Goal: Task Accomplishment & Management: Manage account settings

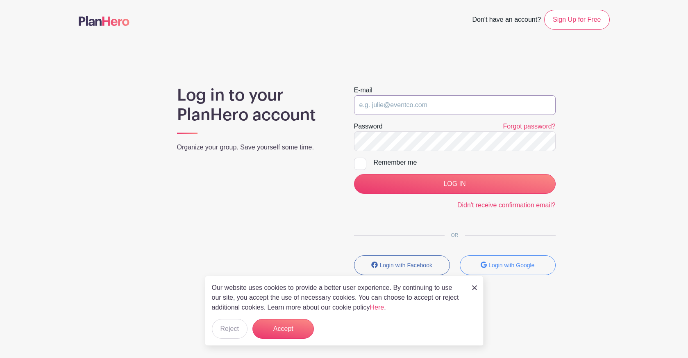
click at [404, 108] on input "email" at bounding box center [455, 105] width 202 height 20
paste input "arellanojodi@gmail.com)"
type input "arellanojodi@gmail.com"
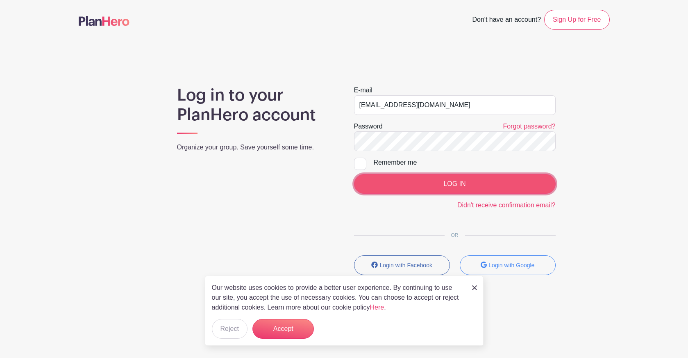
click at [456, 184] on input "LOG IN" at bounding box center [455, 184] width 202 height 20
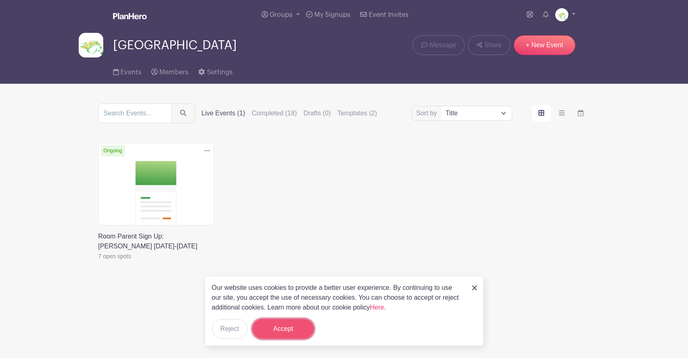
click at [286, 330] on button "Accept" at bounding box center [284, 329] width 62 height 20
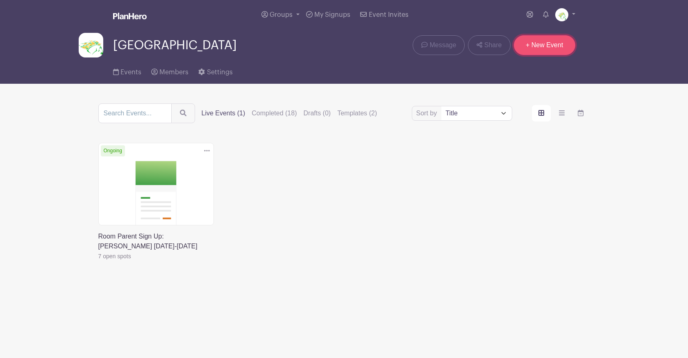
click at [546, 46] on link "+ New Event" at bounding box center [545, 45] width 62 height 20
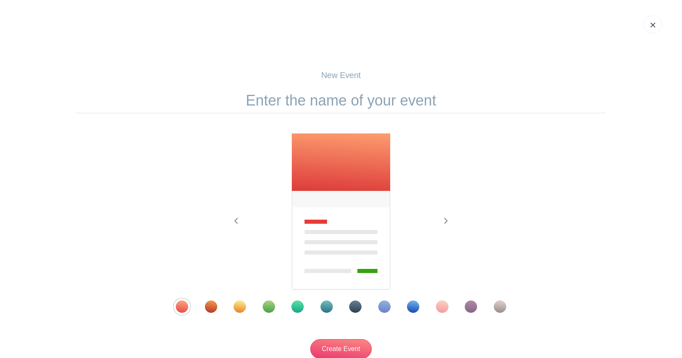
click at [341, 94] on input "text" at bounding box center [340, 100] width 531 height 25
type input "Fall Fest"
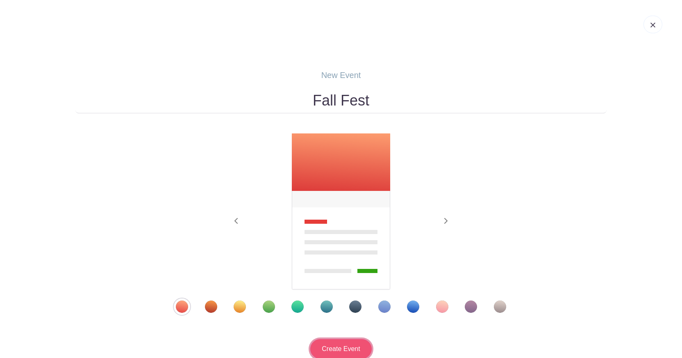
click at [346, 343] on input "Create Event" at bounding box center [341, 349] width 62 height 20
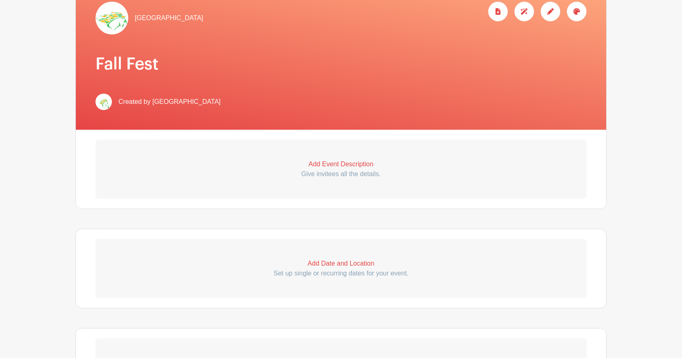
scroll to position [141, 0]
click at [338, 166] on p "Add Event Description" at bounding box center [341, 164] width 491 height 10
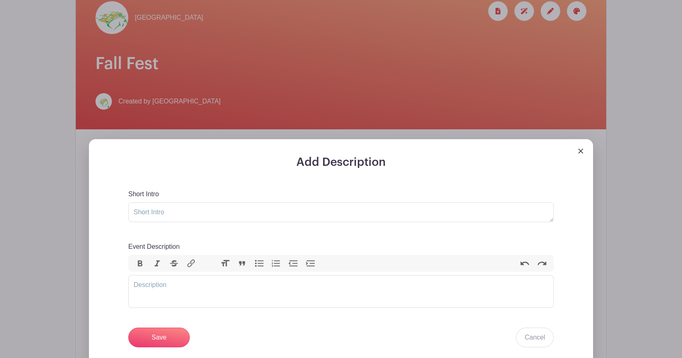
click at [353, 163] on h3 "Add Description" at bounding box center [341, 162] width 426 height 14
click at [201, 209] on textarea "Short Intro" at bounding box center [341, 212] width 426 height 20
type textarea "F"
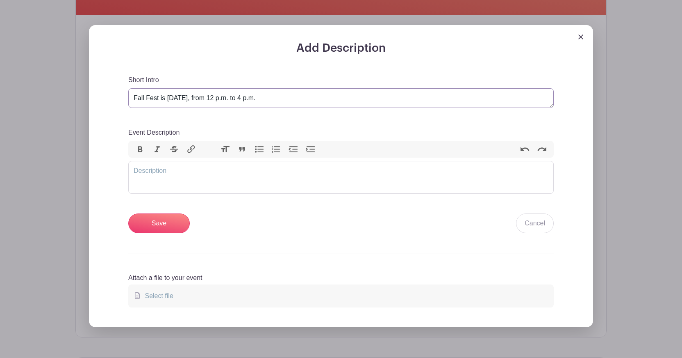
scroll to position [257, 0]
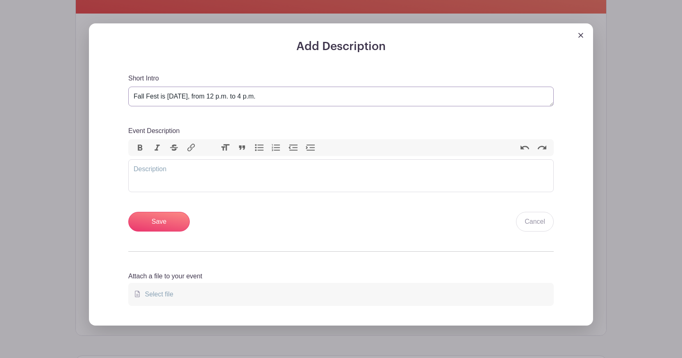
drag, startPoint x: 301, startPoint y: 100, endPoint x: 150, endPoint y: 86, distance: 152.4
click at [150, 86] on div "Short Intro Fall Fest is [DATE], from 12 p.m. to 4 p.m." at bounding box center [341, 89] width 426 height 33
click at [147, 171] on trix-editor "Event Description" at bounding box center [341, 175] width 426 height 33
click at [132, 95] on textarea "Fall Fest is [DATE], from 12 p.m. to 4 p.m." at bounding box center [341, 97] width 426 height 20
drag, startPoint x: 227, startPoint y: 98, endPoint x: 362, endPoint y: 98, distance: 135.3
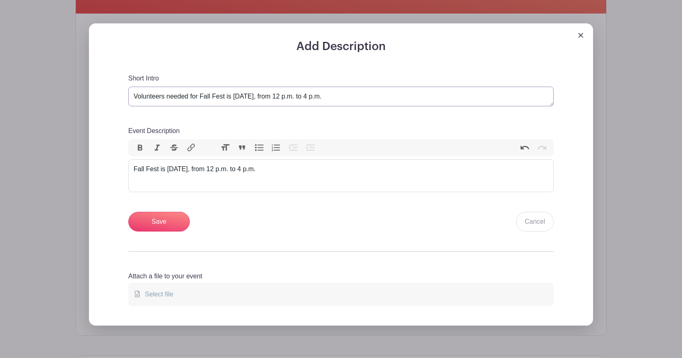
click at [362, 98] on textarea "Volunteers needed for Fall Fest is [DATE], from 12 p.m. to 4 p.m." at bounding box center [341, 97] width 426 height 20
type textarea "Volunteers needed for Fall Fest!"
click at [320, 174] on div "Fall Fest is [DATE], from 12 p.m. to 4 p.m." at bounding box center [341, 169] width 415 height 10
click at [287, 172] on div "Fall Fest is [DATE], from 12 p.m. to 4 p.m. We're seeking volunteers to help wi…" at bounding box center [341, 169] width 415 height 10
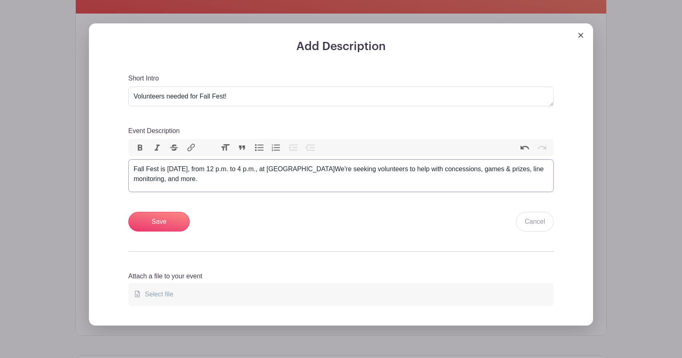
type trix-editor "<div>Fall Fest is [DATE], from 12 p.m. to 4 p.m., at [GEOGRAPHIC_DATA]. We're s…"
click at [166, 222] on input "Save" at bounding box center [159, 222] width 62 height 20
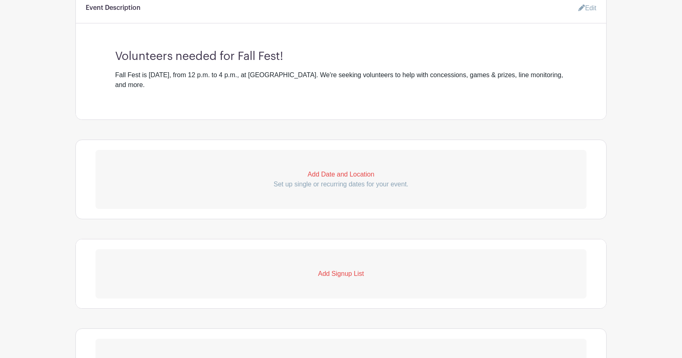
scroll to position [346, 0]
click at [263, 75] on div "Fall Fest is [DATE], from 12 p.m. to 4 p.m., at [GEOGRAPHIC_DATA]. We're seekin…" at bounding box center [341, 80] width 452 height 20
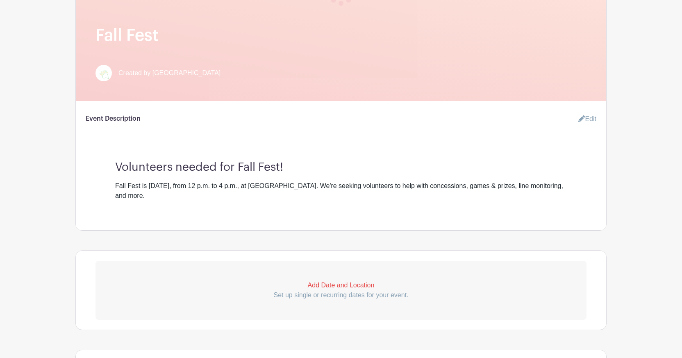
scroll to position [219, 0]
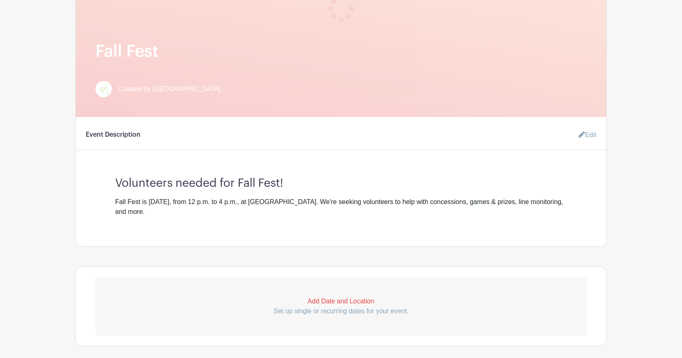
click at [580, 137] on icon at bounding box center [582, 134] width 7 height 7
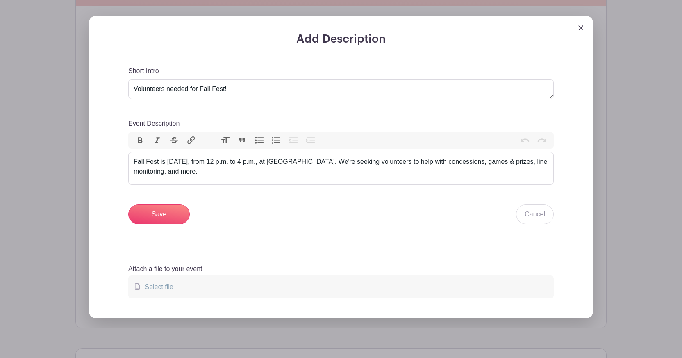
scroll to position [355, 0]
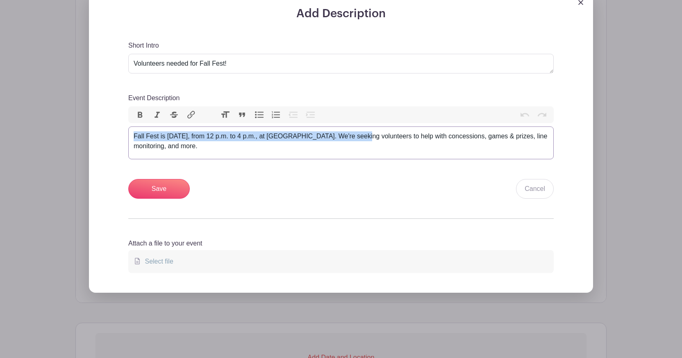
drag, startPoint x: 134, startPoint y: 137, endPoint x: 360, endPoint y: 141, distance: 226.8
click at [360, 141] on div "Fall Fest is [DATE], from 12 p.m. to 4 p.m., at [GEOGRAPHIC_DATA]. We're seekin…" at bounding box center [341, 141] width 415 height 20
copy div "Fall Fest is [DATE], from 12 p.m. to 4 p.m., at [GEOGRAPHIC_DATA]."
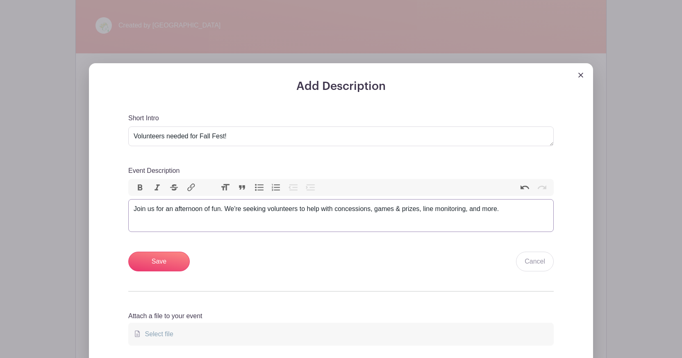
scroll to position [276, 0]
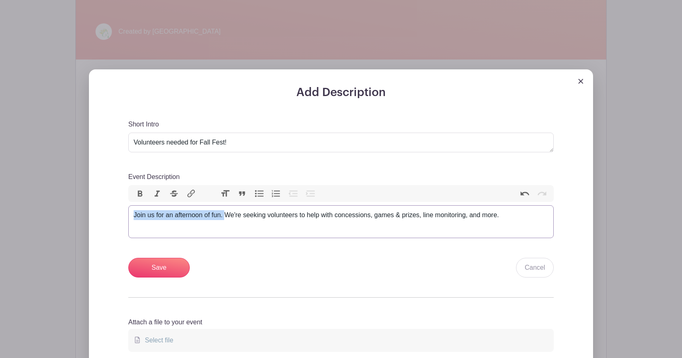
drag, startPoint x: 226, startPoint y: 218, endPoint x: 139, endPoint y: 210, distance: 87.6
click at [139, 210] on div "Join us for an afternoon of fun. We're seeking volunteers to help with concessi…" at bounding box center [341, 215] width 415 height 10
click at [269, 217] on div "Fall Fest is an exciting annual tradition for the community, and we need your h…" at bounding box center [341, 220] width 415 height 20
type trix-editor "<div>Fall Fest is an exciting annual tradition for the whole community, and we …"
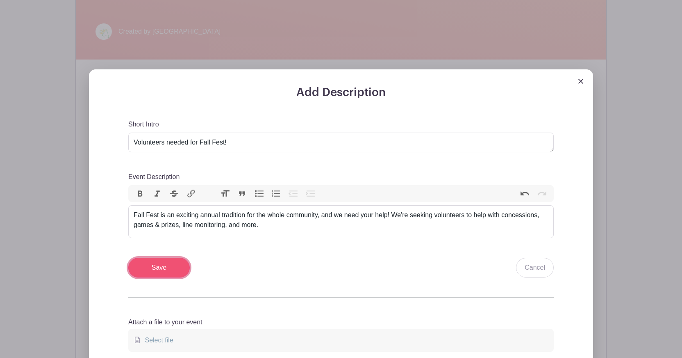
click at [167, 266] on input "Save" at bounding box center [159, 267] width 62 height 20
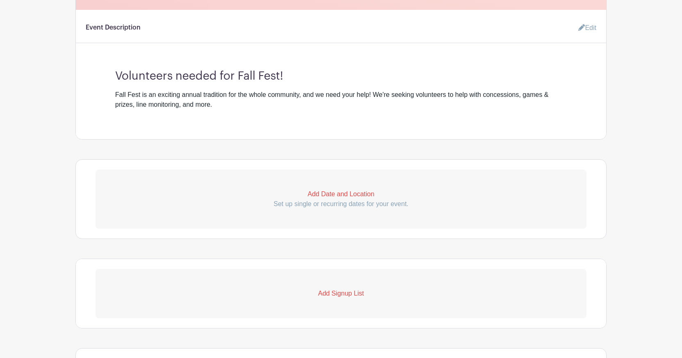
scroll to position [334, 0]
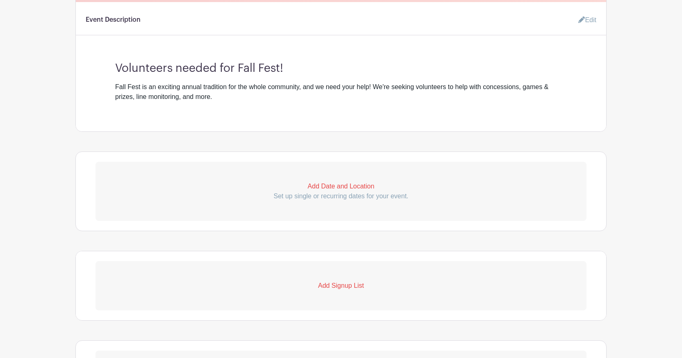
click at [329, 189] on p "Add Date and Location" at bounding box center [341, 186] width 491 height 10
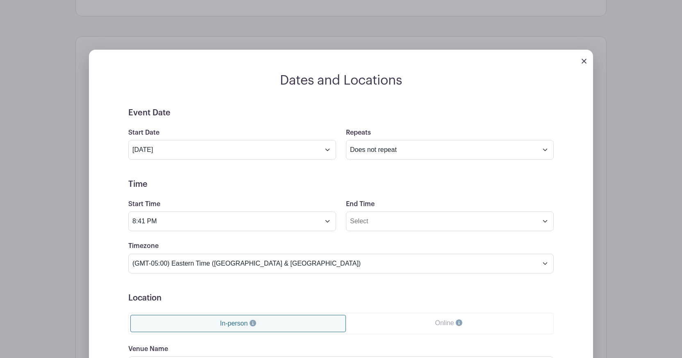
scroll to position [455, 0]
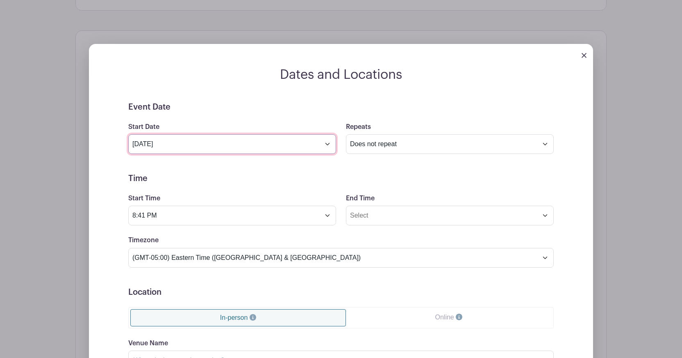
click at [326, 146] on input "[DATE]" at bounding box center [232, 144] width 208 height 20
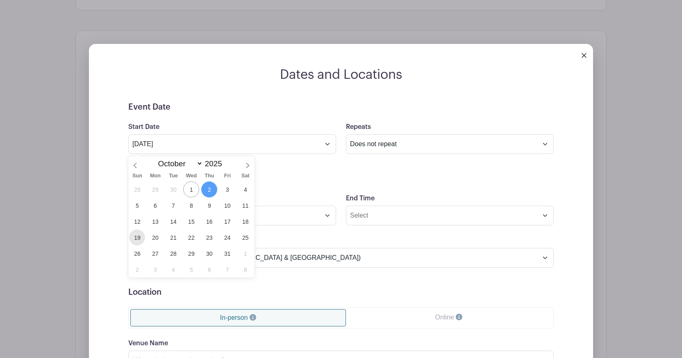
click at [140, 235] on span "19" at bounding box center [137, 237] width 16 height 16
type input "[DATE]"
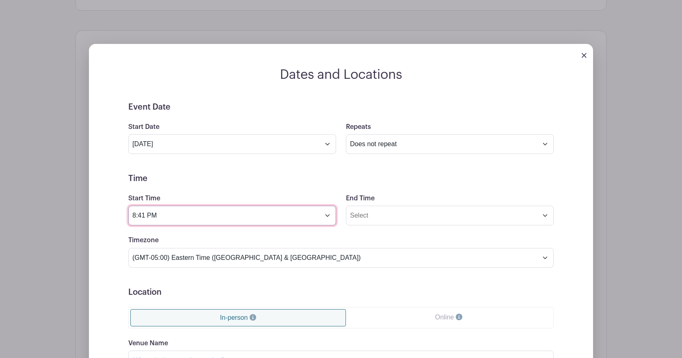
click at [214, 219] on input "8:41 PM" at bounding box center [232, 215] width 208 height 20
drag, startPoint x: 135, startPoint y: 216, endPoint x: 130, endPoint y: 216, distance: 4.9
click at [130, 216] on input "8:41 PM" at bounding box center [232, 215] width 208 height 20
type input "12:00 PM"
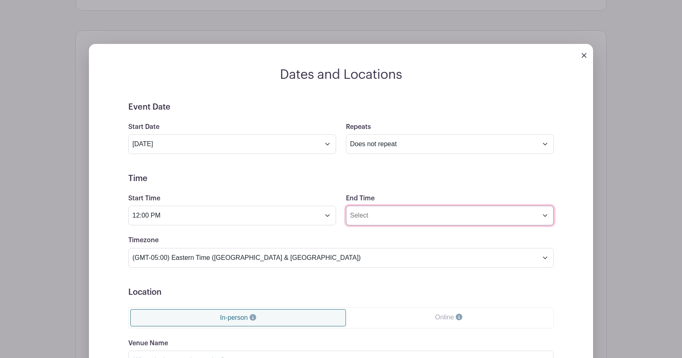
click at [386, 222] on input "End Time" at bounding box center [450, 215] width 208 height 20
click at [350, 218] on input "8:41 PM" at bounding box center [450, 215] width 208 height 20
drag, startPoint x: 365, startPoint y: 220, endPoint x: 358, endPoint y: 219, distance: 7.4
click at [358, 219] on input "4:41 PM" at bounding box center [450, 215] width 208 height 20
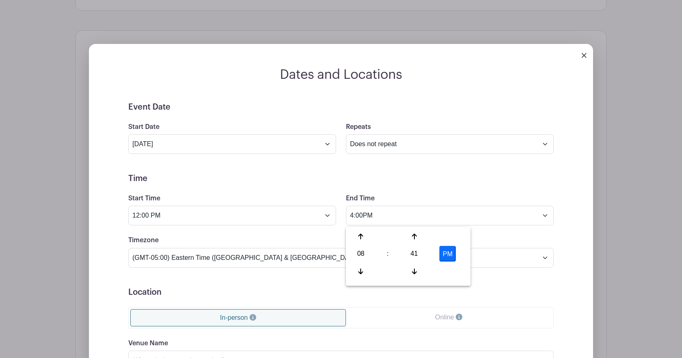
click at [422, 182] on h5 "Time" at bounding box center [341, 178] width 426 height 10
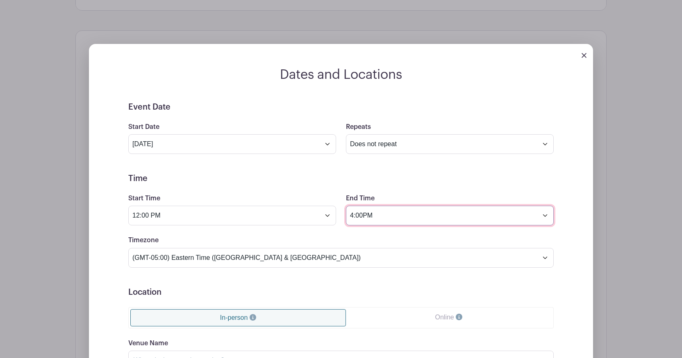
click at [364, 216] on input "4:00PM" at bounding box center [450, 215] width 208 height 20
type input "4:00 PM"
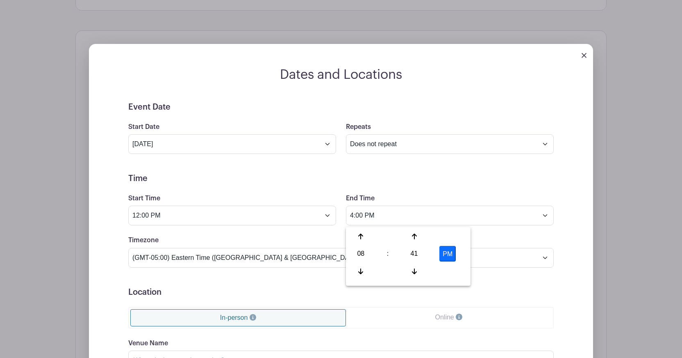
click at [394, 178] on h5 "Time" at bounding box center [341, 178] width 426 height 10
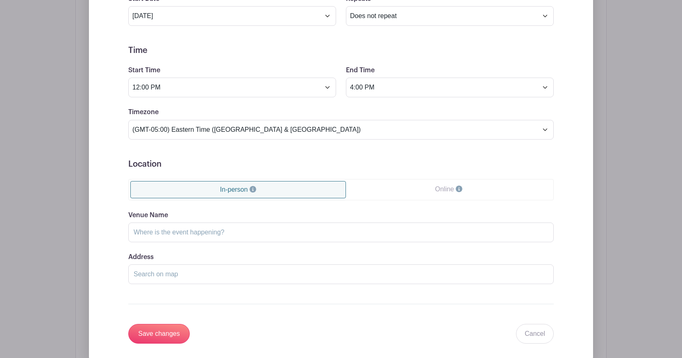
scroll to position [588, 0]
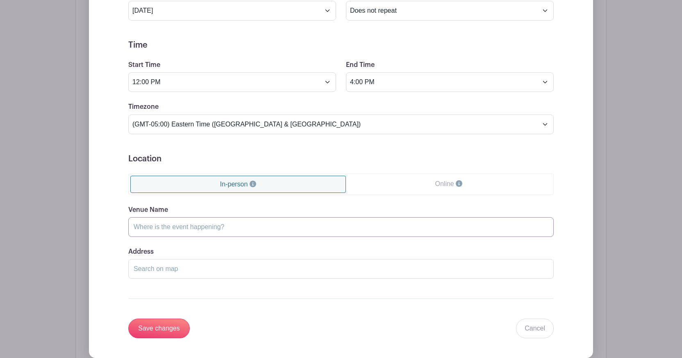
click at [232, 230] on input "Venue Name" at bounding box center [341, 227] width 426 height 20
type input "[GEOGRAPHIC_DATA]"
click at [199, 276] on input "Address" at bounding box center [341, 269] width 426 height 20
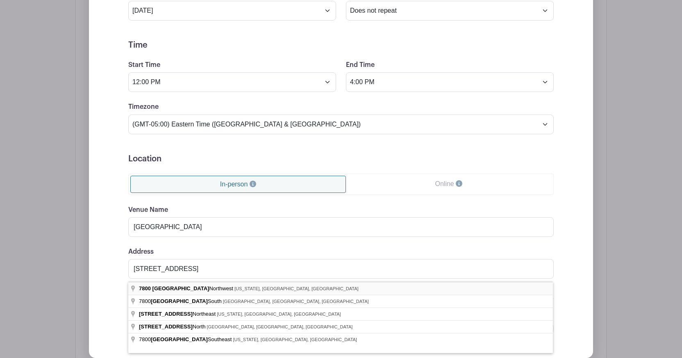
type input "[STREET_ADDRESS][US_STATE]"
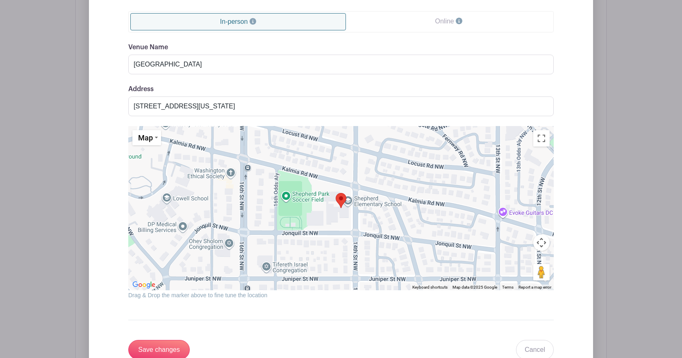
scroll to position [819, 0]
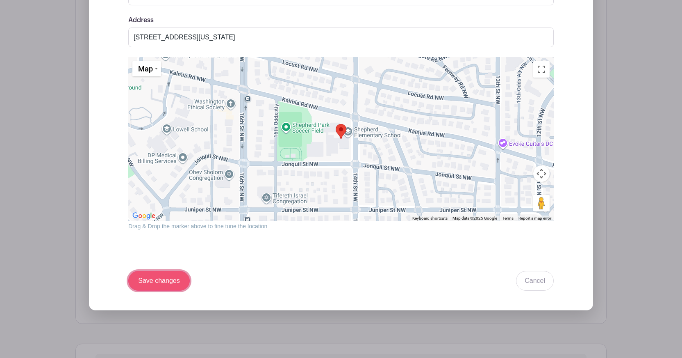
click at [166, 286] on input "Save changes" at bounding box center [159, 281] width 62 height 20
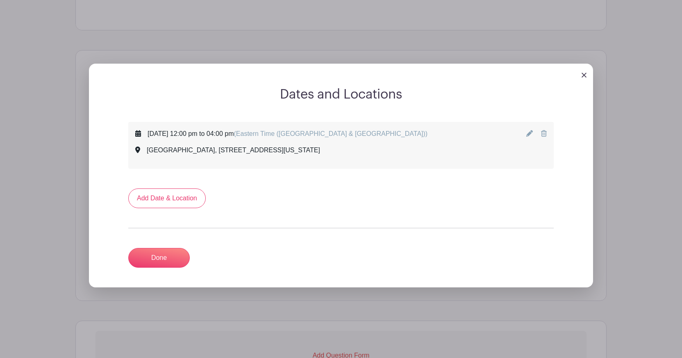
scroll to position [339, 0]
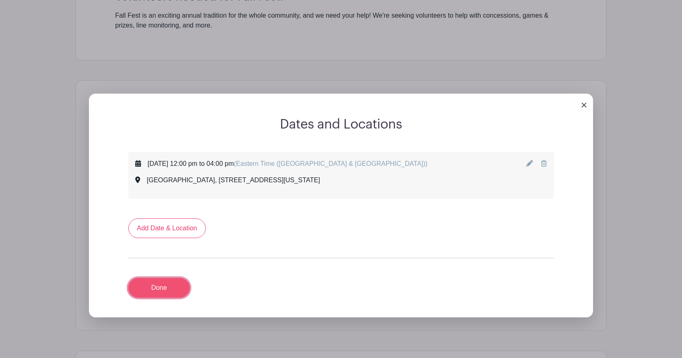
click at [161, 285] on link "Done" at bounding box center [159, 288] width 62 height 20
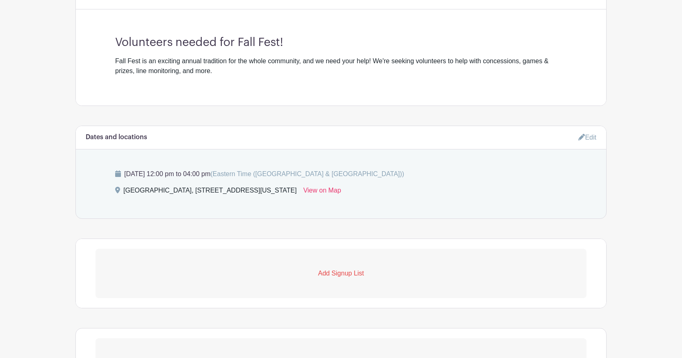
scroll to position [295, 0]
click at [337, 263] on link "Add Signup List" at bounding box center [341, 271] width 491 height 49
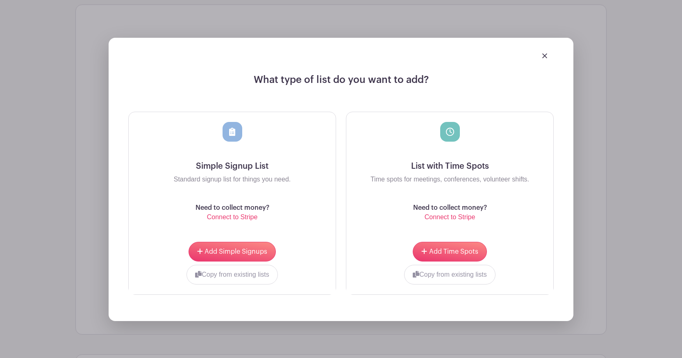
scroll to position [565, 0]
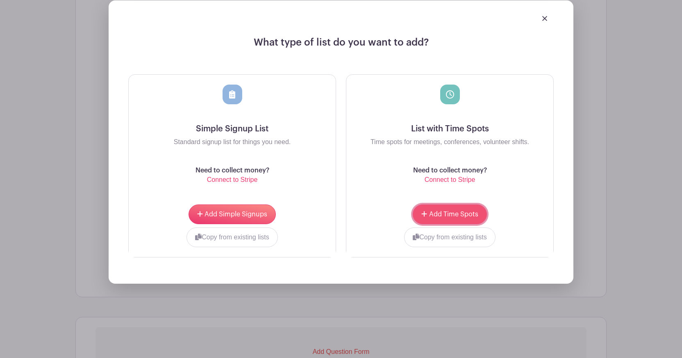
click at [438, 212] on span "Add Time Spots" at bounding box center [453, 214] width 49 height 7
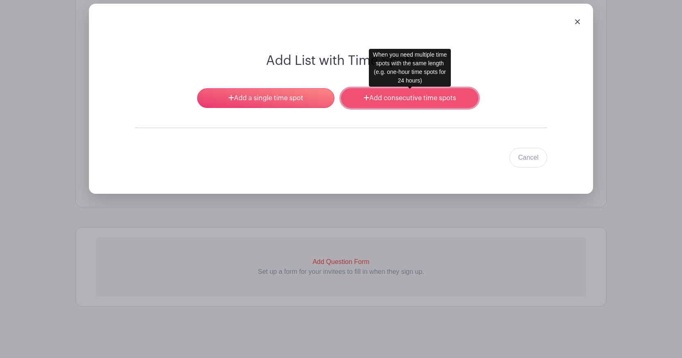
click at [396, 91] on link "Add consecutive time spots" at bounding box center [409, 98] width 137 height 20
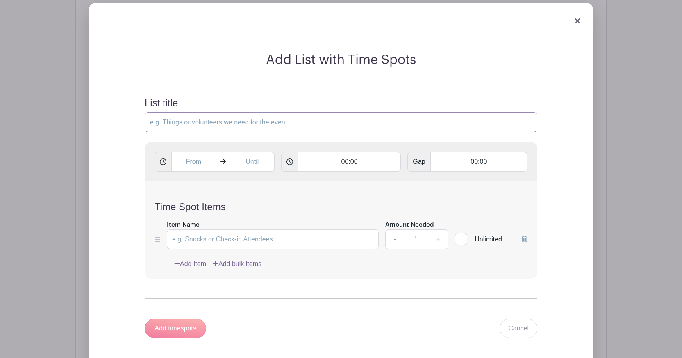
click at [205, 121] on input "List title" at bounding box center [341, 122] width 393 height 20
type input "Plinko"
click at [221, 162] on icon at bounding box center [223, 161] width 6 height 5
click at [226, 163] on span at bounding box center [223, 162] width 16 height 20
click at [195, 159] on input "text" at bounding box center [193, 162] width 44 height 20
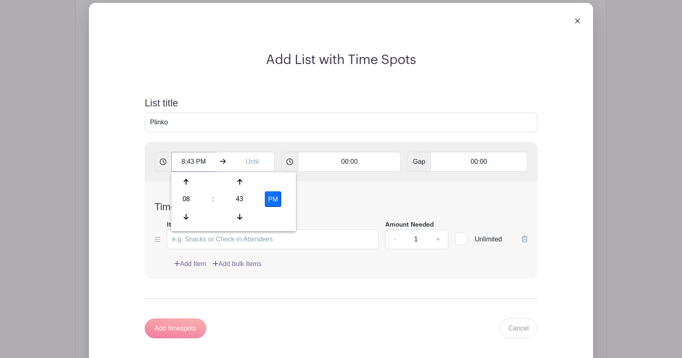
drag, startPoint x: 183, startPoint y: 164, endPoint x: 178, endPoint y: 163, distance: 5.3
click at [178, 163] on input "8:43 PM" at bounding box center [193, 162] width 44 height 20
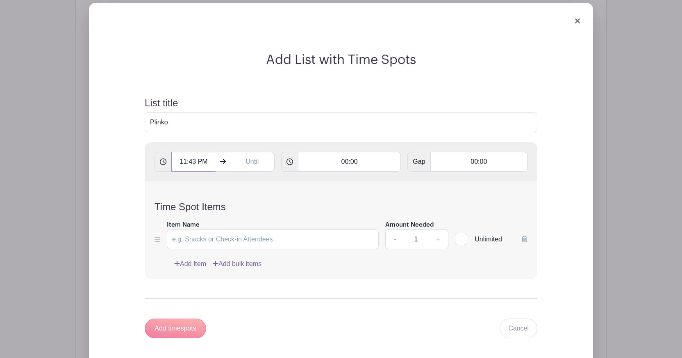
drag, startPoint x: 189, startPoint y: 164, endPoint x: 194, endPoint y: 164, distance: 5.3
click at [194, 164] on input "11:43 PM" at bounding box center [193, 162] width 44 height 20
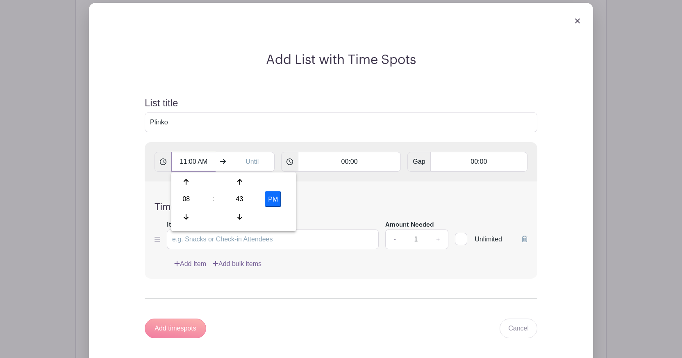
type input "11:00 AM"
click at [255, 162] on input "text" at bounding box center [252, 162] width 44 height 20
type input "8:43 PM"
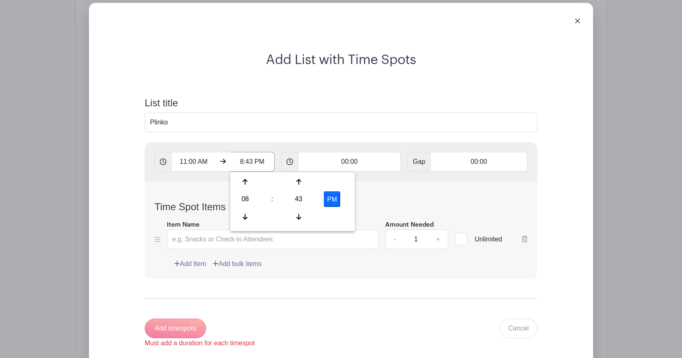
click at [240, 162] on input "8:43 PM" at bounding box center [252, 162] width 44 height 20
drag, startPoint x: 189, startPoint y: 162, endPoint x: 196, endPoint y: 163, distance: 6.2
click at [196, 163] on input "11:00 AM" at bounding box center [193, 162] width 44 height 20
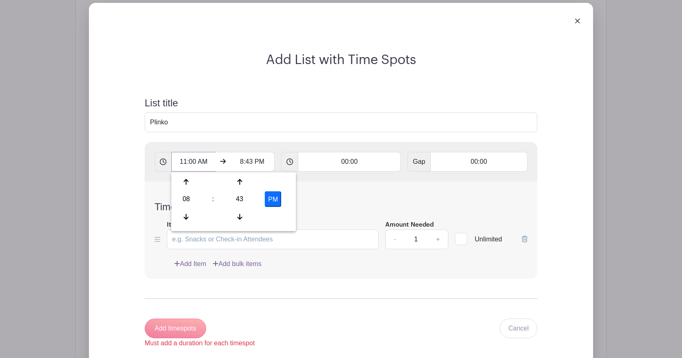
type input "11:00 AM"
click at [244, 160] on input "8:43 PM" at bounding box center [252, 162] width 44 height 20
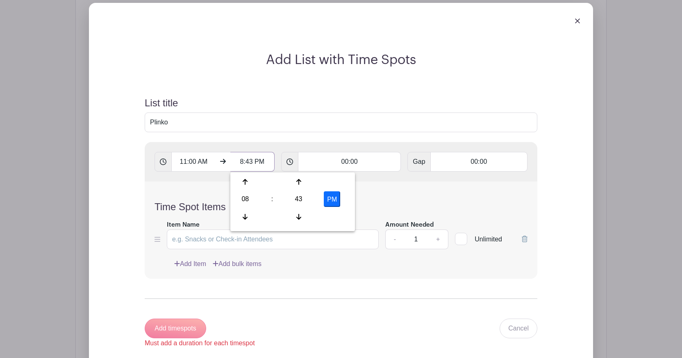
click at [239, 163] on input "8:43 PM" at bounding box center [252, 162] width 44 height 20
drag, startPoint x: 246, startPoint y: 163, endPoint x: 252, endPoint y: 163, distance: 5.8
click at [252, 163] on input "5:43 PM" at bounding box center [252, 162] width 44 height 20
type input "5:00 PM"
click at [351, 166] on input "00:00" at bounding box center [349, 162] width 103 height 20
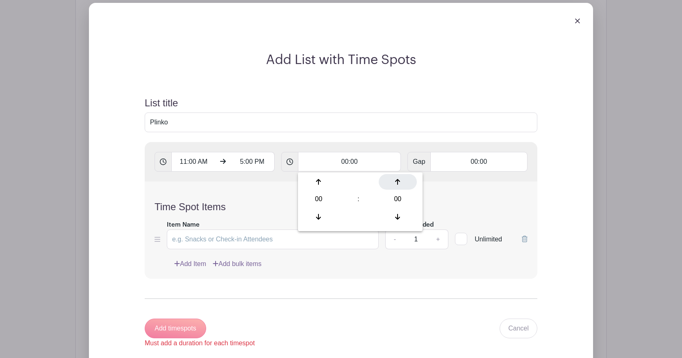
click at [400, 181] on icon at bounding box center [397, 182] width 5 height 6
type input "00:01"
type input "Add 360 timespots"
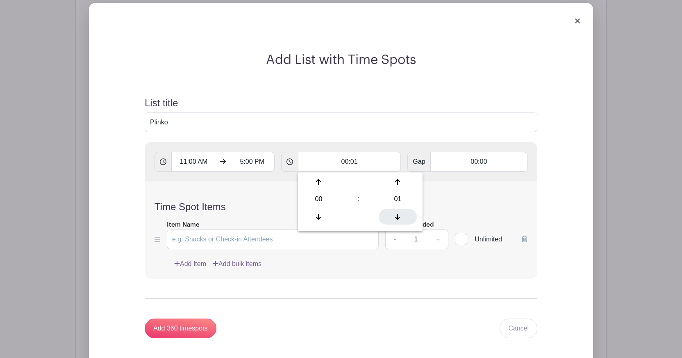
click at [399, 213] on icon at bounding box center [397, 216] width 5 height 7
type input "00:00"
type input "Add timespots"
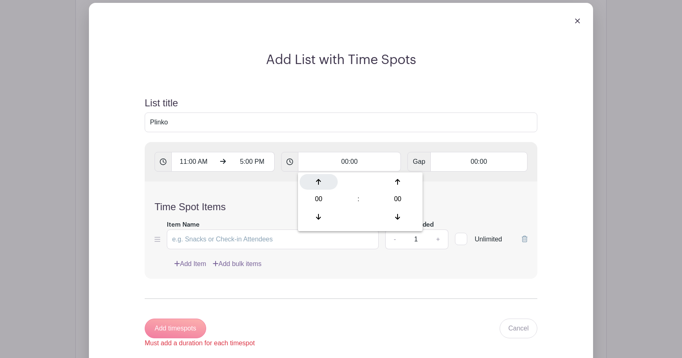
click at [319, 182] on icon at bounding box center [318, 181] width 5 height 7
type input "01:00"
type input "Add 6 timespots"
click at [352, 141] on form "List title Plinko 11:00 AM 5:00 PM 01:00 Gap 00:00 Time Spot Items Item Name Am…" at bounding box center [341, 217] width 412 height 260
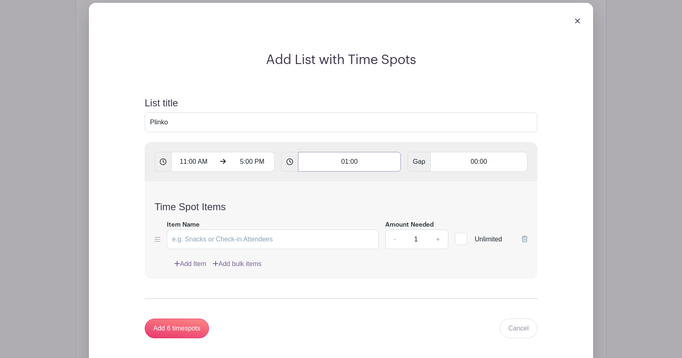
drag, startPoint x: 347, startPoint y: 164, endPoint x: 342, endPoint y: 164, distance: 5.0
click at [342, 164] on input "01:00" at bounding box center [349, 162] width 103 height 20
click at [358, 132] on input "Plinko" at bounding box center [341, 122] width 393 height 20
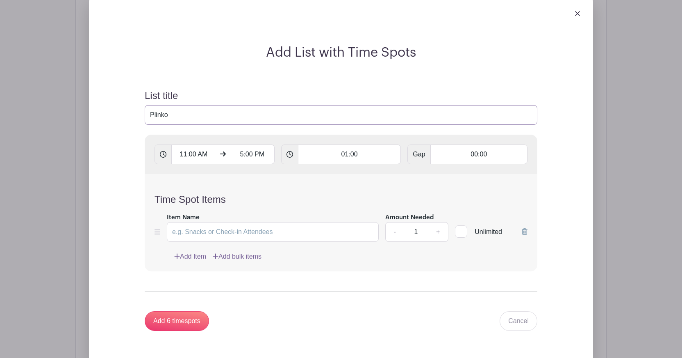
scroll to position [624, 0]
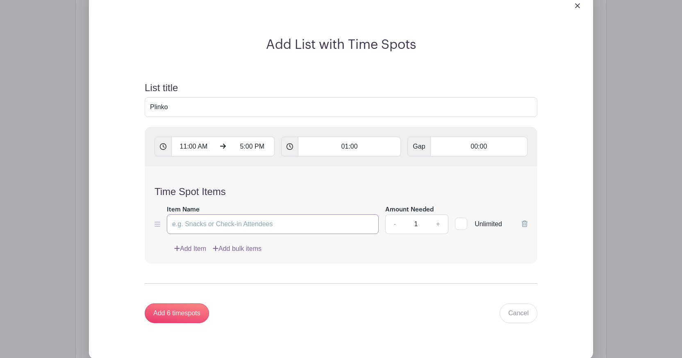
click at [264, 227] on input "Item Name" at bounding box center [273, 224] width 212 height 20
type input "Set up"
click at [196, 248] on link "Add Item" at bounding box center [190, 249] width 32 height 10
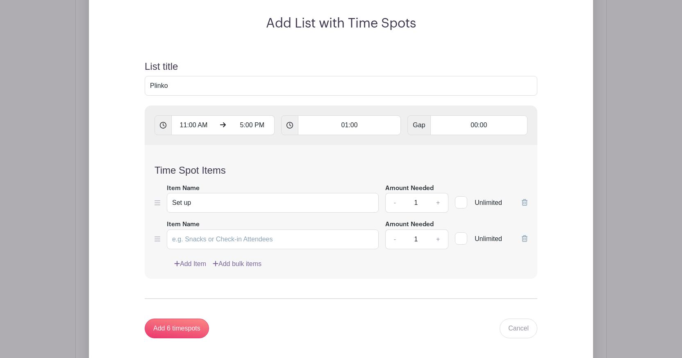
scroll to position [603, 0]
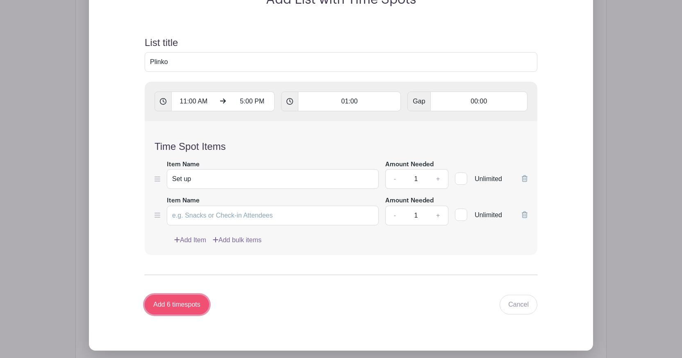
click at [171, 306] on input "Add 6 timespots" at bounding box center [177, 304] width 64 height 20
click at [258, 219] on input "Item Name" at bounding box center [273, 215] width 212 height 20
type input "o"
type input "N"
type input "12:00 PM to 1:00 PM"
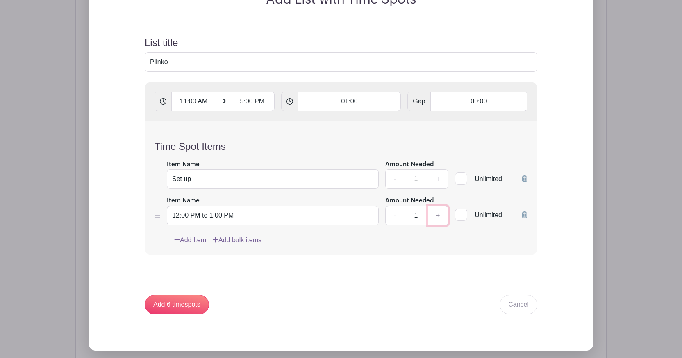
click at [440, 218] on link "+" at bounding box center [438, 215] width 21 height 20
type input "2"
click at [188, 240] on link "Add Item" at bounding box center [190, 240] width 32 height 10
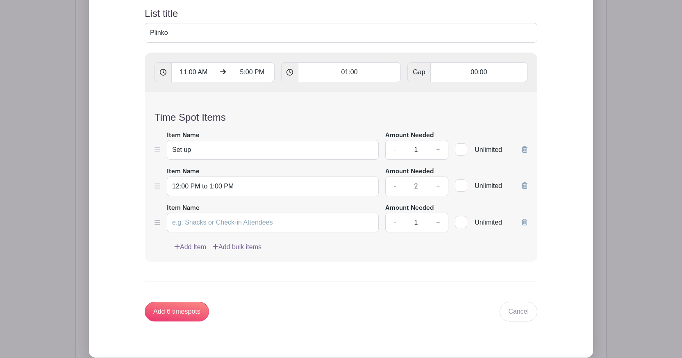
scroll to position [648, 0]
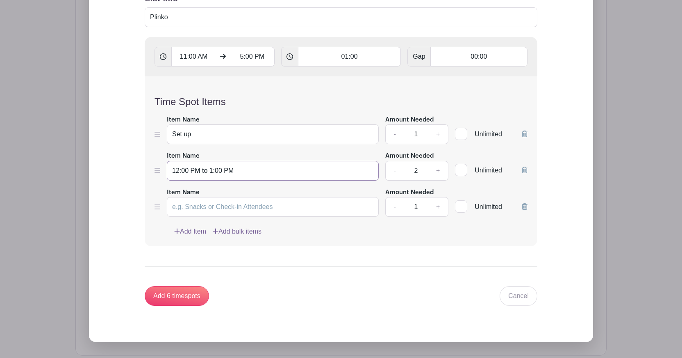
click at [174, 173] on input "12:00 PM to 1:00 PM" at bounding box center [273, 171] width 212 height 20
click at [184, 137] on input "Set up" at bounding box center [273, 134] width 212 height 20
type input "Set up booth"
click at [173, 172] on input "12:00 PM to 1:00 PM" at bounding box center [273, 171] width 212 height 20
drag, startPoint x: 251, startPoint y: 169, endPoint x: 140, endPoint y: 157, distance: 111.8
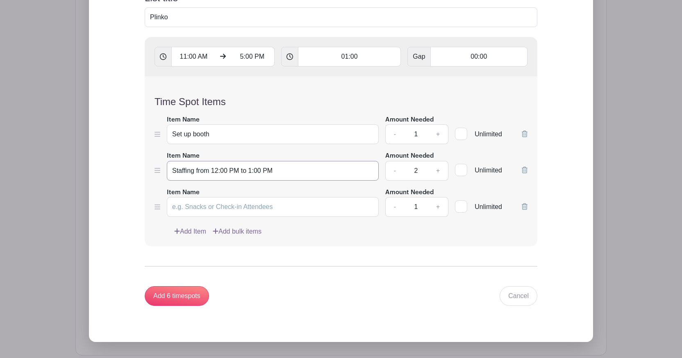
click at [140, 157] on form "List title Plinko 11:00 AM 5:00 PM 01:00 Gap 00:00 Time Spot Items Item Name Se…" at bounding box center [341, 148] width 412 height 333
type input "Staffing from 12:00 PM to 1:00 PM"
click at [189, 209] on input "Item Name" at bounding box center [273, 207] width 212 height 20
paste input "Staffing from 12:00 PM to 1:00 PM"
click at [217, 210] on input "Staffing from 12:00 PM to 1:00 PM" at bounding box center [273, 207] width 212 height 20
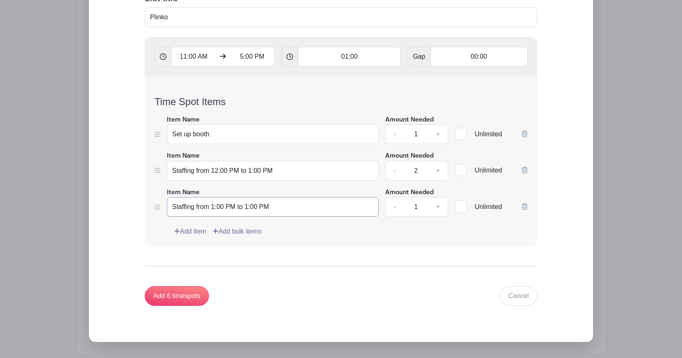
click at [248, 209] on input "Staffing from 1:00 PM to 1:00 PM" at bounding box center [273, 207] width 212 height 20
type input "Staffing from 1:00 PM to 2:00 PM"
click at [438, 211] on link "+" at bounding box center [438, 207] width 21 height 20
type input "2"
click at [175, 234] on icon at bounding box center [177, 231] width 6 height 7
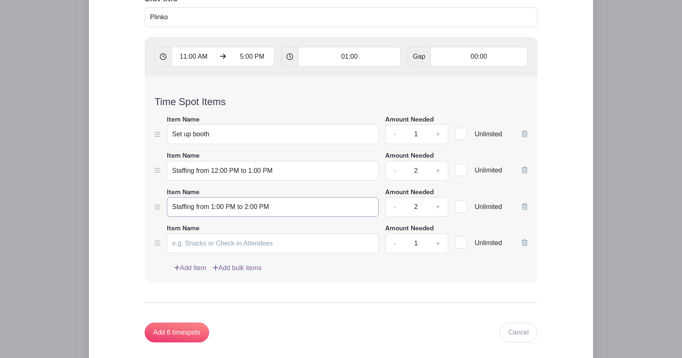
drag, startPoint x: 283, startPoint y: 210, endPoint x: 168, endPoint y: 207, distance: 115.2
click at [168, 207] on input "Staffing from 1:00 PM to 2:00 PM" at bounding box center [273, 207] width 212 height 20
click at [186, 246] on input "Item Name" at bounding box center [273, 243] width 212 height 20
paste input "Staffing from 1:00 PM to 2:00 PM"
click at [213, 247] on input "Staffing from 1:00 PM to 2:00 PM" at bounding box center [273, 243] width 212 height 20
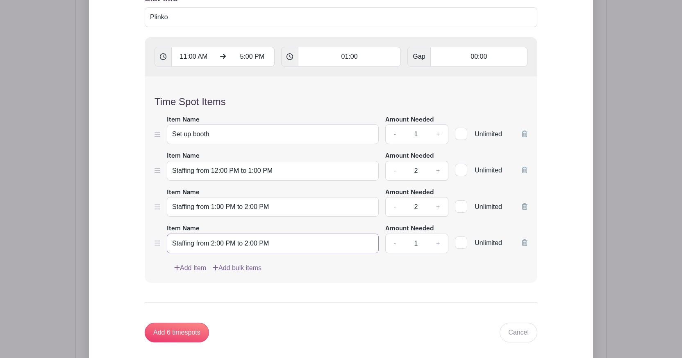
click at [248, 248] on input "Staffing from 2:00 PM to 2:00 PM" at bounding box center [273, 243] width 212 height 20
type input "Staffing from 2:00 PM to 3:00 PM"
click at [195, 269] on link "Add Item" at bounding box center [190, 268] width 32 height 10
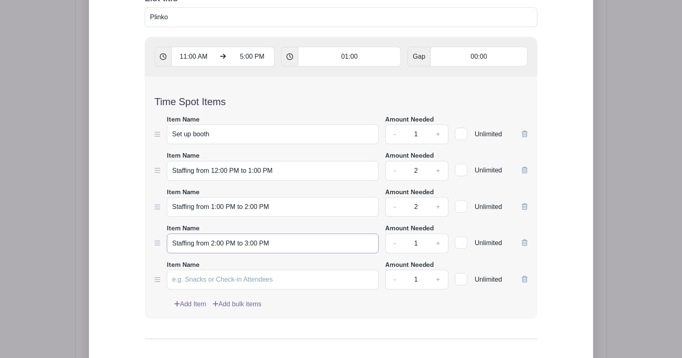
drag, startPoint x: 288, startPoint y: 244, endPoint x: 165, endPoint y: 240, distance: 123.5
click at [165, 240] on div "Item Name Staffing from 2:00 PM to 3:00 PM Amount Needed - 1 + Unlimited" at bounding box center [341, 238] width 373 height 30
click at [187, 285] on input "Item Name" at bounding box center [273, 279] width 212 height 20
paste input "Staffing from 2:00 PM to 3:00 PM"
click at [212, 282] on input "Staffing from 2:00 PM to 3:00 PM" at bounding box center [273, 279] width 212 height 20
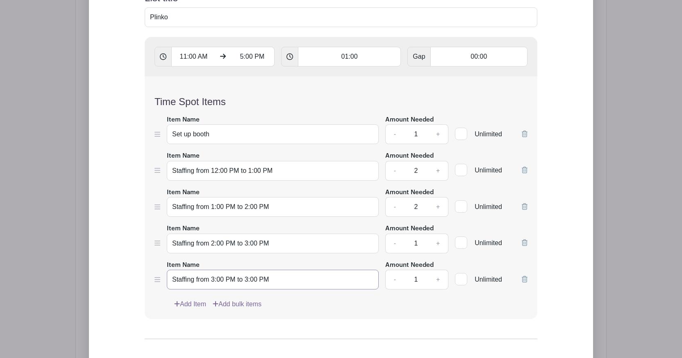
click at [246, 282] on input "Staffing from 3:00 PM to 3:00 PM" at bounding box center [273, 279] width 212 height 20
type input "Staffing from 3:00 PM to 4:00 PM"
click at [438, 246] on link "+" at bounding box center [438, 243] width 21 height 20
type input "2"
click at [440, 281] on link "+" at bounding box center [438, 279] width 21 height 20
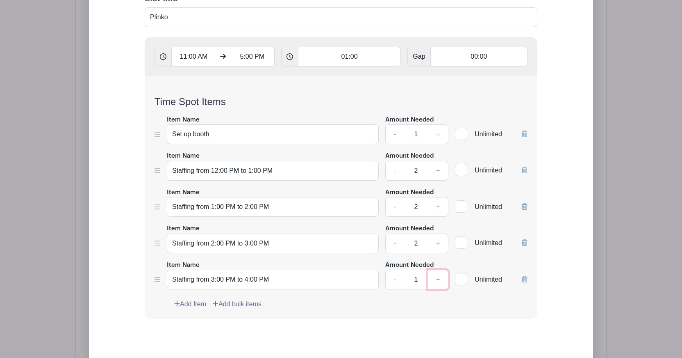
type input "2"
click at [188, 306] on link "Add Item" at bounding box center [190, 304] width 32 height 10
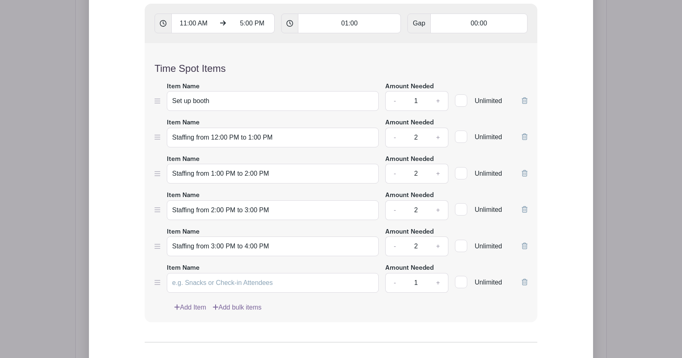
scroll to position [682, 0]
click at [205, 287] on input "Item Name" at bounding box center [273, 282] width 212 height 20
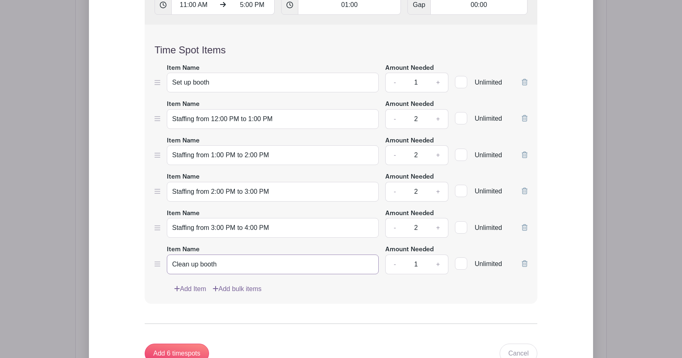
scroll to position [682, 0]
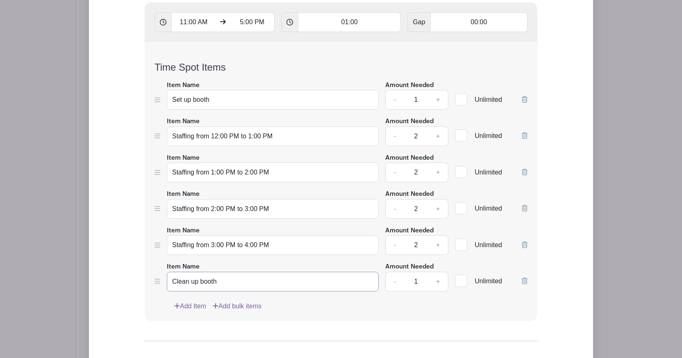
type input "Clean up booth"
drag, startPoint x: 214, startPoint y: 101, endPoint x: 194, endPoint y: 101, distance: 20.9
click at [194, 101] on input "Set up booth" at bounding box center [273, 100] width 212 height 20
type input "Set up from 11:00 AM to 12:00 PM"
drag, startPoint x: 200, startPoint y: 286, endPoint x: 219, endPoint y: 286, distance: 19.7
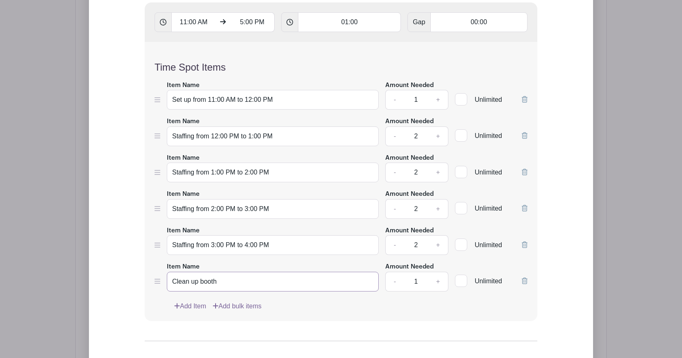
click at [219, 286] on input "Clean up booth" at bounding box center [273, 281] width 212 height 20
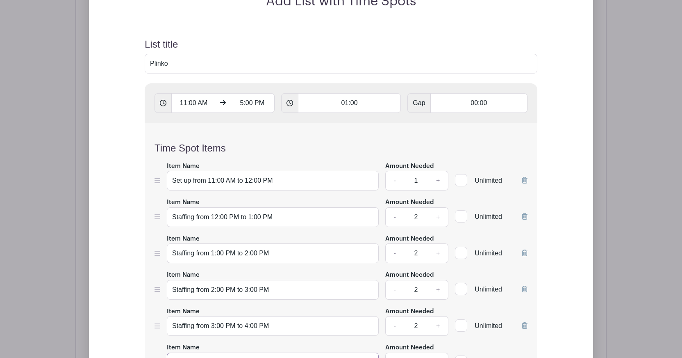
scroll to position [602, 0]
type input "Clean up from 4:00 PM to 5:00 PM"
click at [311, 104] on input "01:00" at bounding box center [349, 103] width 103 height 20
click at [319, 125] on icon at bounding box center [318, 123] width 5 height 6
type input "02:00"
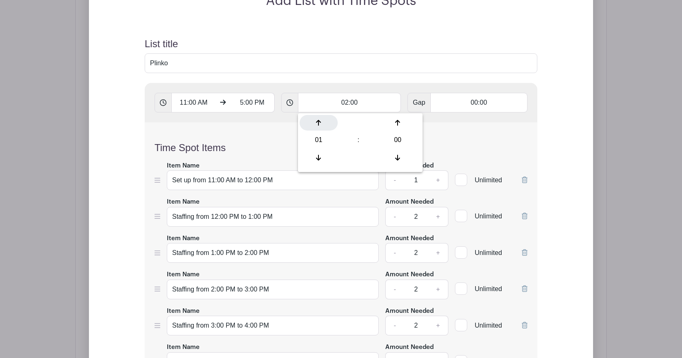
type input "Add 3 timespots"
click at [319, 125] on icon at bounding box center [318, 123] width 5 height 6
type input "03:00"
type input "Add 2 timespots"
click at [319, 125] on icon at bounding box center [318, 123] width 5 height 6
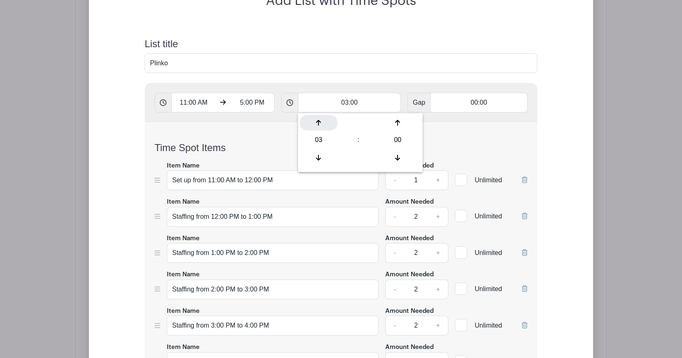
type input "04:00"
type input "Add timespots"
click at [319, 125] on icon at bounding box center [318, 123] width 5 height 6
click at [318, 155] on icon at bounding box center [318, 157] width 5 height 7
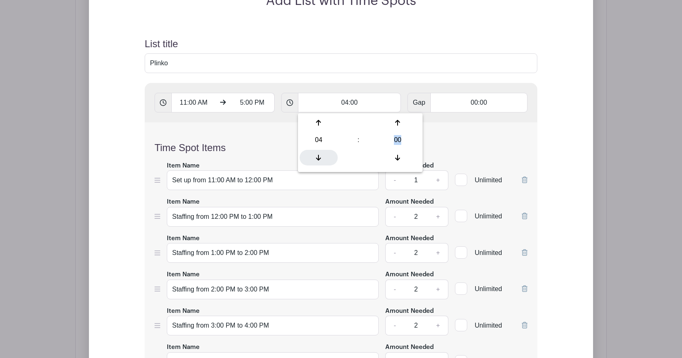
type input "03:00"
type input "Add 2 timespots"
click at [318, 155] on icon at bounding box center [318, 157] width 5 height 7
type input "02:00"
type input "Add 3 timespots"
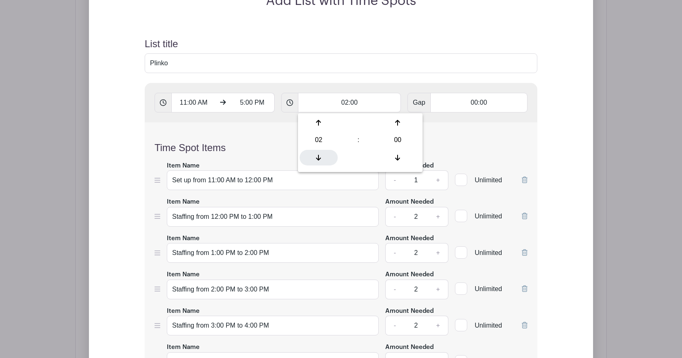
click at [318, 155] on icon at bounding box center [318, 157] width 5 height 7
type input "01:00"
type input "Add 6 timespots"
click at [337, 69] on input "Plinko" at bounding box center [341, 63] width 393 height 20
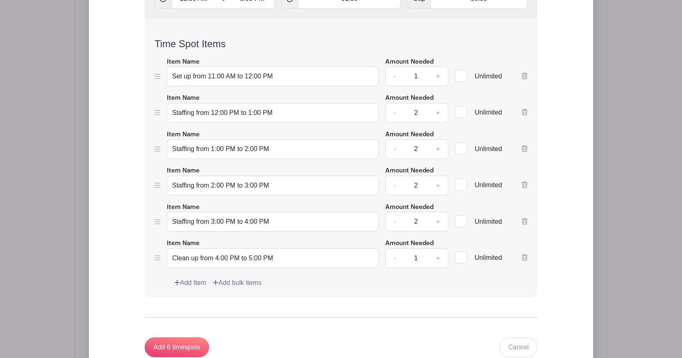
scroll to position [735, 0]
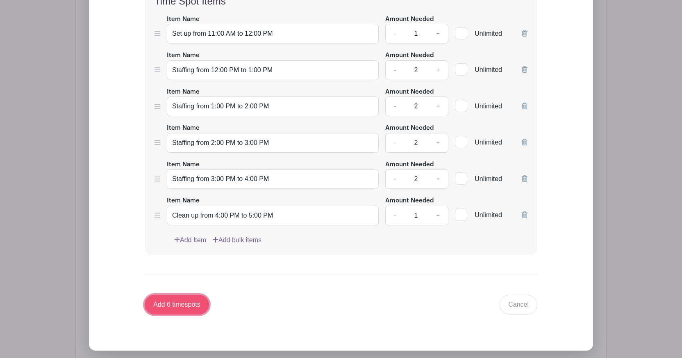
click at [184, 305] on input "Add 6 timespots" at bounding box center [177, 304] width 64 height 20
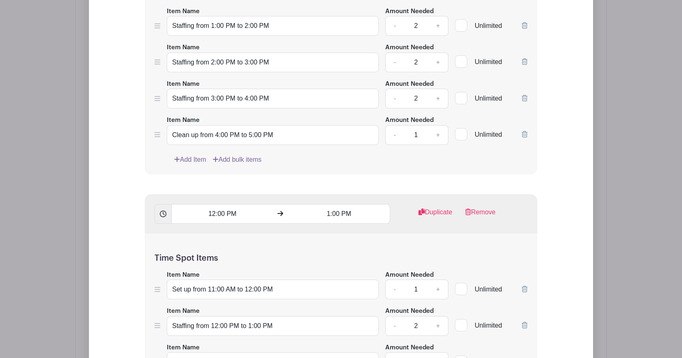
scroll to position [845, 0]
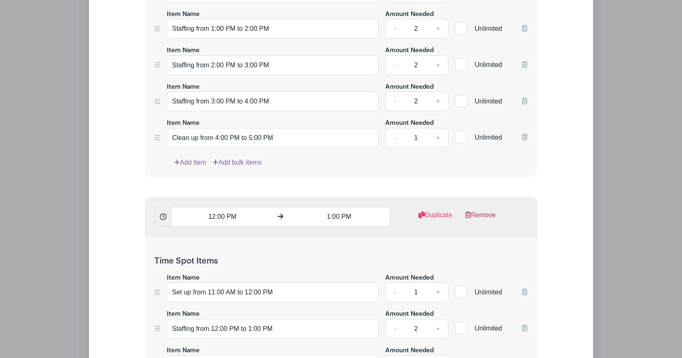
click at [470, 218] on icon at bounding box center [468, 214] width 6 height 7
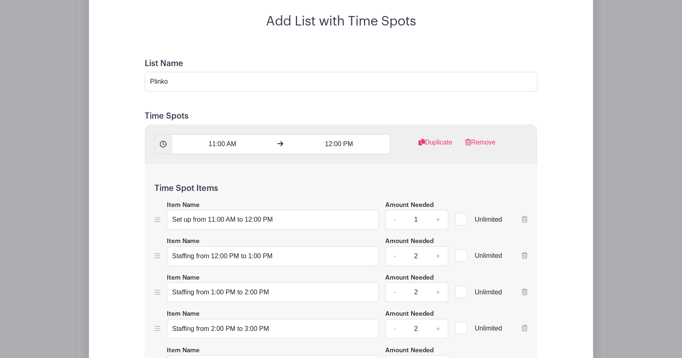
scroll to position [623, 0]
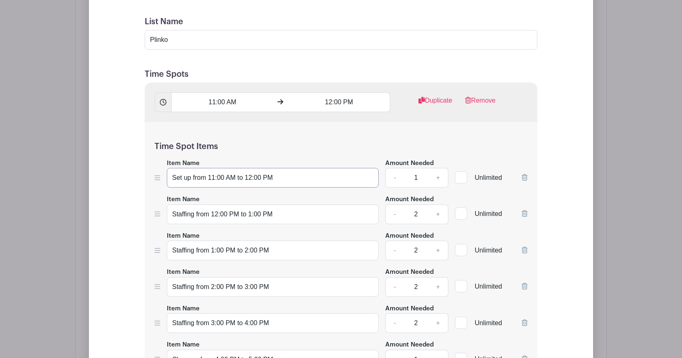
drag, startPoint x: 193, startPoint y: 180, endPoint x: 290, endPoint y: 180, distance: 97.2
click at [290, 180] on input "Set up from 11:00 AM to 12:00 PM" at bounding box center [273, 178] width 212 height 20
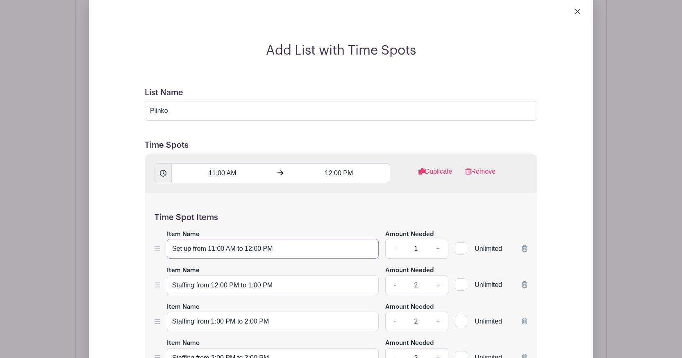
scroll to position [595, 0]
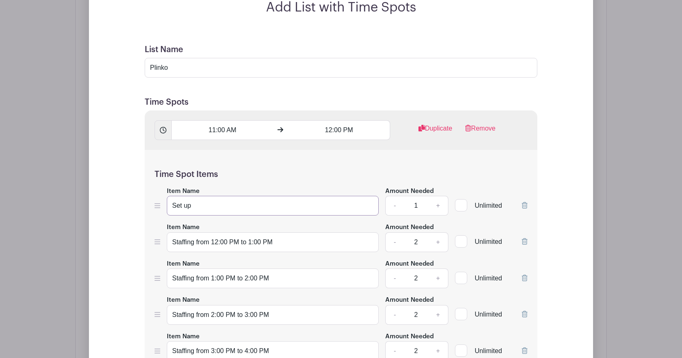
type input "Set up"
click at [525, 243] on icon at bounding box center [525, 241] width 6 height 7
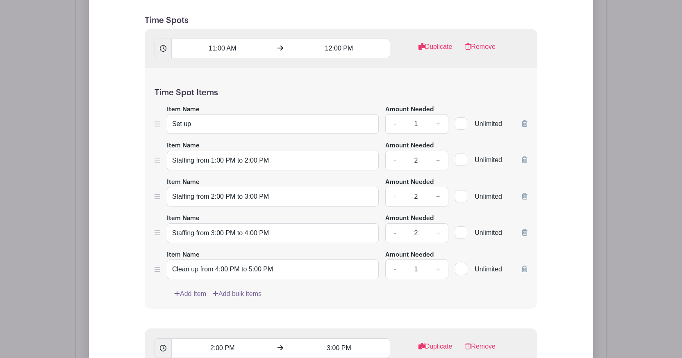
scroll to position [718, 0]
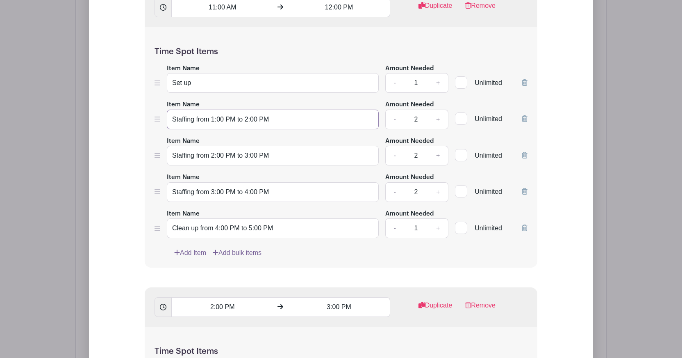
drag, startPoint x: 268, startPoint y: 124, endPoint x: 172, endPoint y: 122, distance: 96.0
click at [172, 122] on input "Staffing from 1:00 PM to 2:00 PM" at bounding box center [273, 119] width 212 height 20
click at [524, 120] on icon at bounding box center [525, 118] width 6 height 7
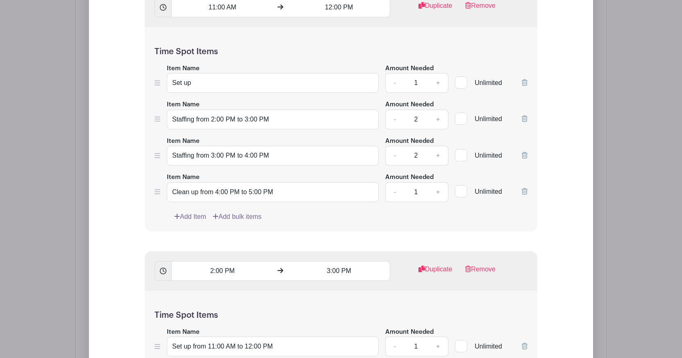
click at [524, 120] on icon at bounding box center [525, 118] width 6 height 7
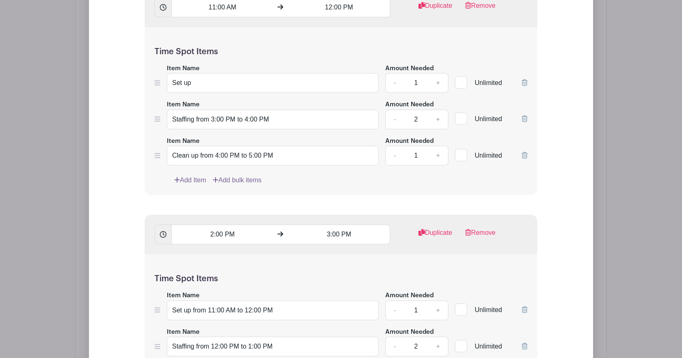
click at [524, 120] on icon at bounding box center [525, 118] width 6 height 7
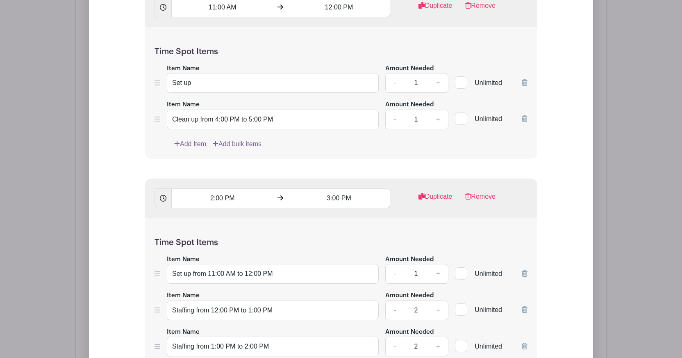
click at [524, 120] on icon at bounding box center [525, 118] width 6 height 7
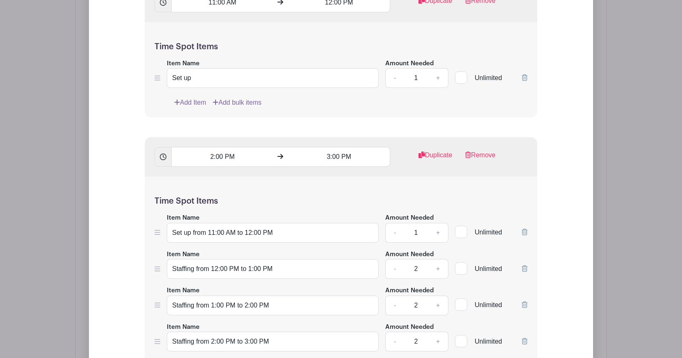
scroll to position [756, 0]
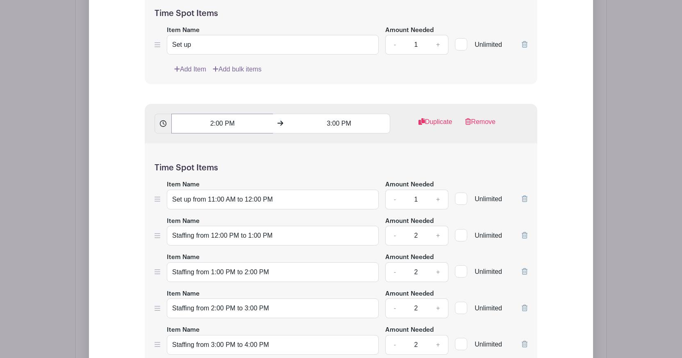
click at [222, 123] on input "2:00 PM" at bounding box center [222, 124] width 102 height 20
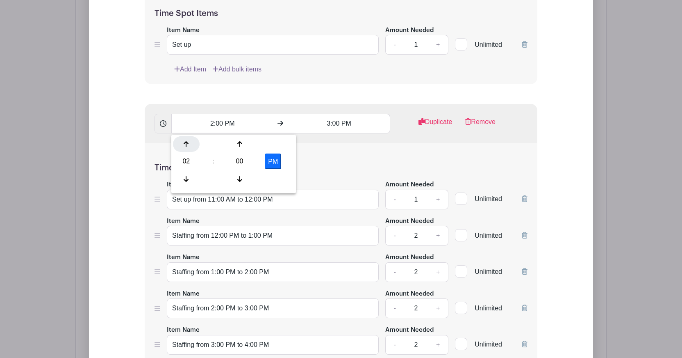
click at [187, 145] on icon at bounding box center [186, 144] width 5 height 7
click at [182, 180] on div at bounding box center [186, 179] width 27 height 16
click at [183, 181] on div at bounding box center [186, 179] width 27 height 16
click at [278, 160] on button "PM" at bounding box center [273, 161] width 16 height 16
click at [277, 159] on button "AM" at bounding box center [273, 161] width 16 height 16
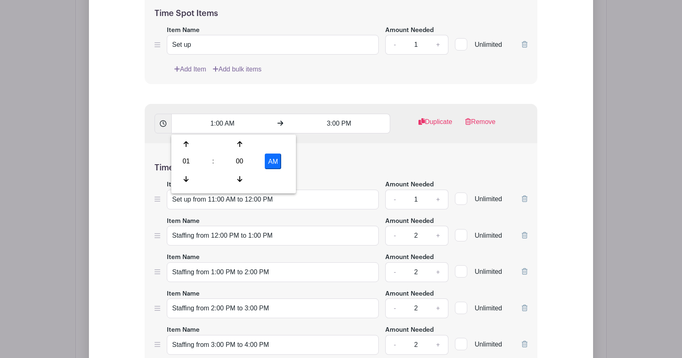
type input "1:00 PM"
click at [360, 161] on div "Time Spot Items Item Name Set up from 11:00 AM to 12:00 PM Amount Needed - 1 + …" at bounding box center [341, 281] width 393 height 277
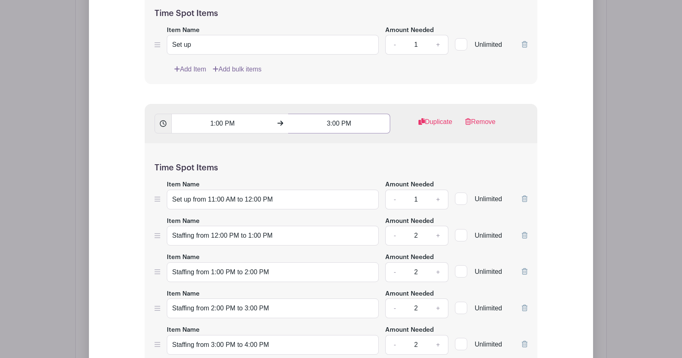
click at [346, 128] on input "3:00 PM" at bounding box center [339, 124] width 102 height 20
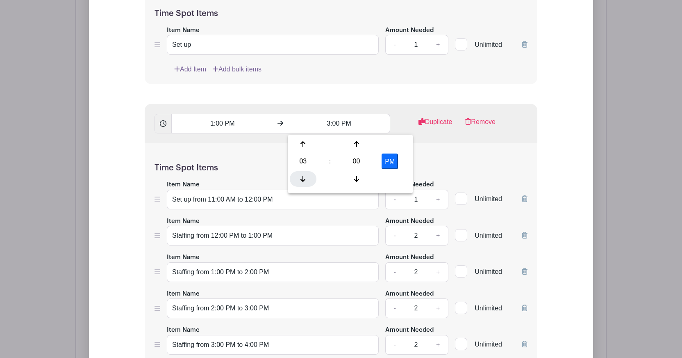
click at [302, 173] on div at bounding box center [303, 179] width 27 height 16
type input "2:00 PM"
click at [435, 161] on div "Time Spot Items Item Name Set up from 11:00 AM to 12:00 PM Amount Needed - 1 + …" at bounding box center [341, 281] width 393 height 277
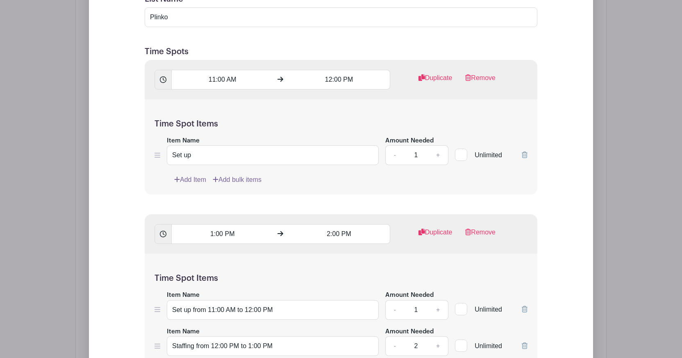
scroll to position [617, 0]
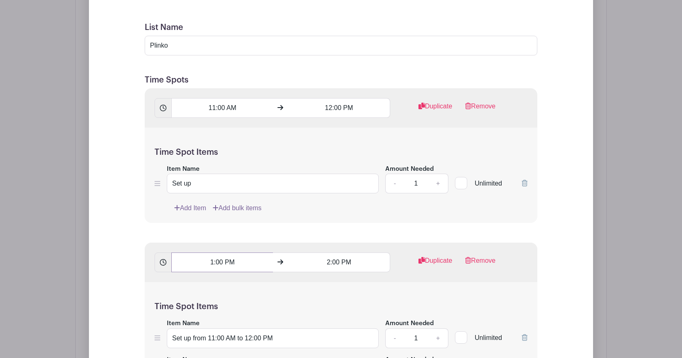
click at [218, 263] on input "1:00 PM" at bounding box center [222, 262] width 102 height 20
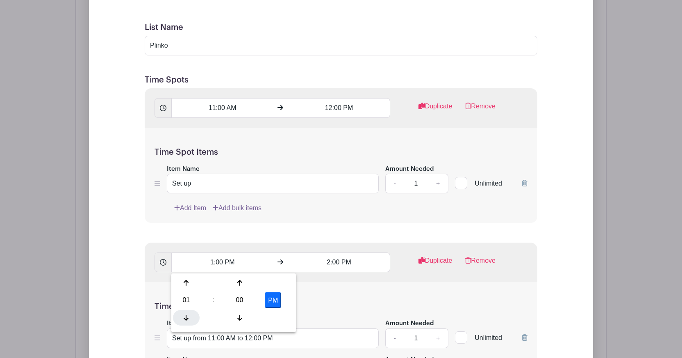
click at [189, 313] on div at bounding box center [186, 318] width 27 height 16
type input "12:00 PM"
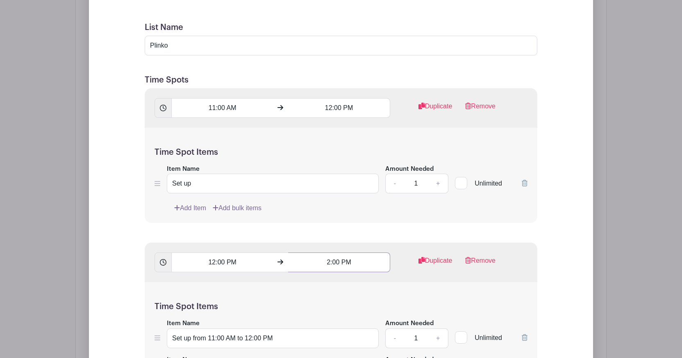
click at [358, 264] on input "2:00 PM" at bounding box center [339, 262] width 102 height 20
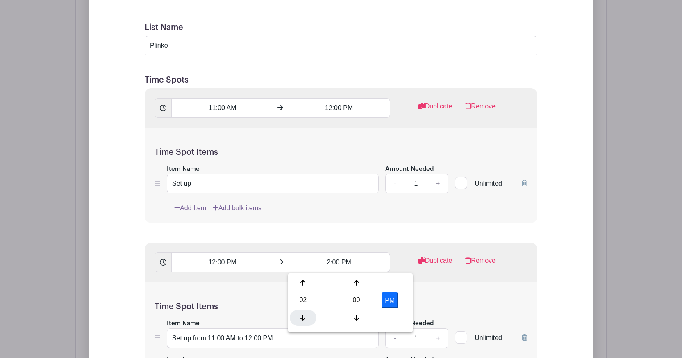
click at [304, 314] on icon at bounding box center [303, 317] width 5 height 7
type input "1:00 PM"
click at [457, 223] on div "Time Spot Items Item Name Set up Amount Needed - 1 + Unlimited Add Item Add bul…" at bounding box center [341, 176] width 393 height 96
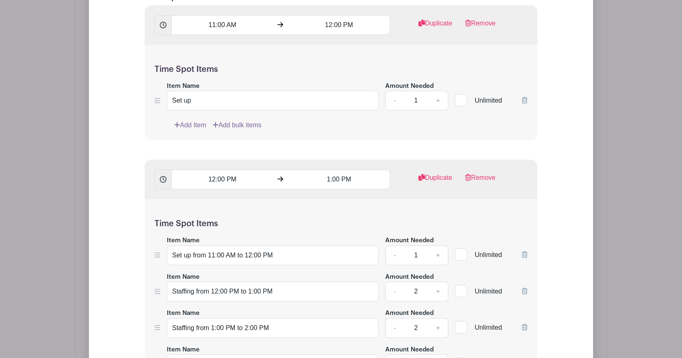
scroll to position [703, 0]
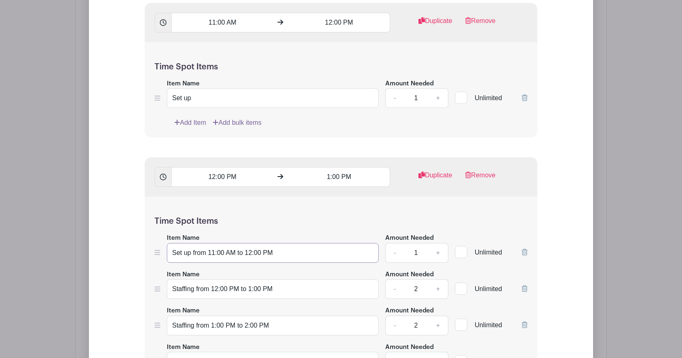
drag, startPoint x: 308, startPoint y: 254, endPoint x: 113, endPoint y: 251, distance: 195.6
paste input "taffing from 1:00 PM to"
drag, startPoint x: 198, startPoint y: 254, endPoint x: 280, endPoint y: 253, distance: 82.8
click at [280, 253] on input "Staffing from 1:00 PM to 2:00 PM" at bounding box center [273, 253] width 212 height 20
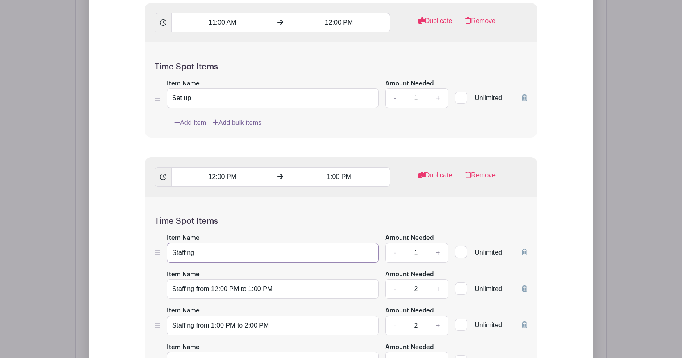
type input "Staffing"
click at [437, 255] on link "+" at bounding box center [438, 253] width 21 height 20
type input "2"
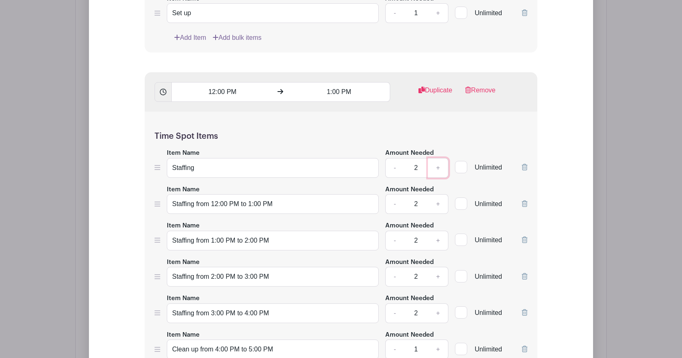
scroll to position [836, 0]
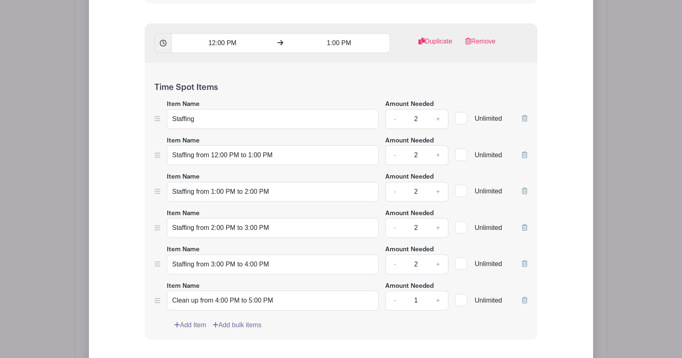
click at [527, 156] on icon at bounding box center [525, 154] width 6 height 7
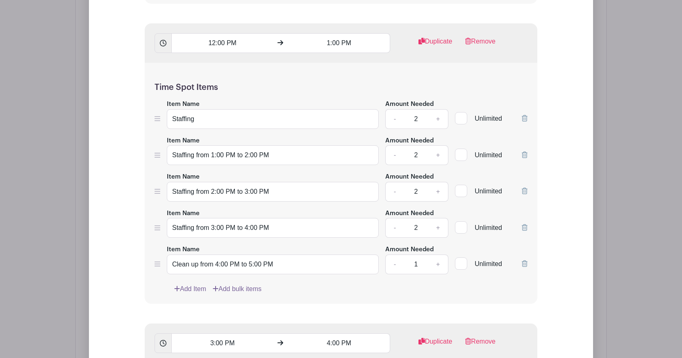
click at [527, 156] on icon at bounding box center [525, 154] width 6 height 7
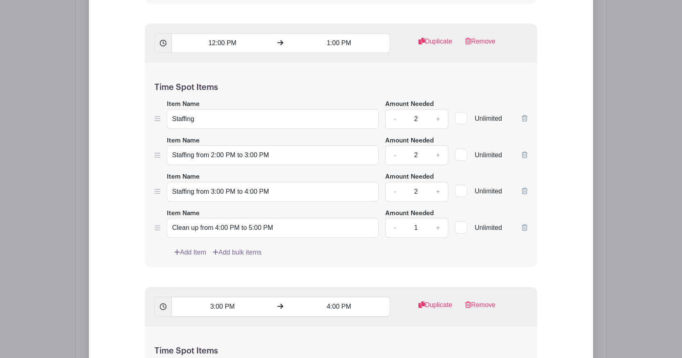
click at [527, 156] on icon at bounding box center [525, 154] width 6 height 7
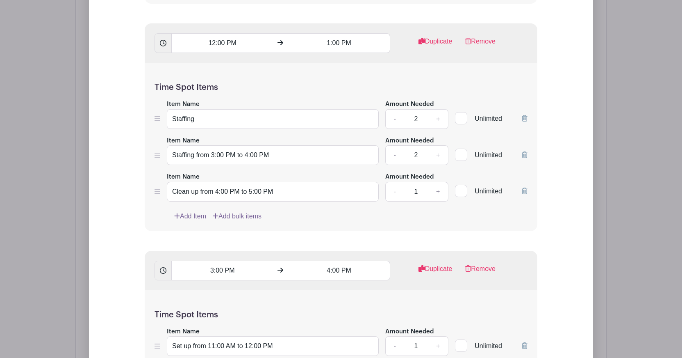
click at [527, 156] on icon at bounding box center [525, 154] width 6 height 7
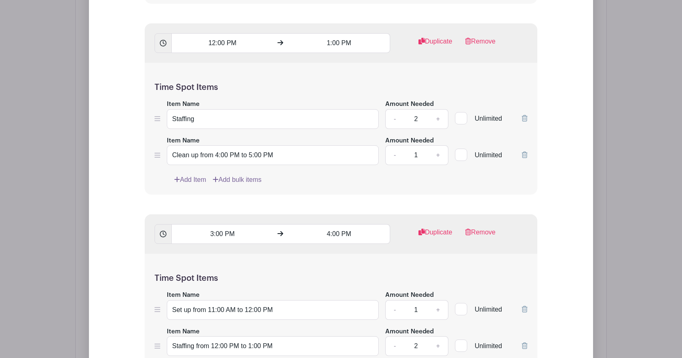
click at [527, 156] on icon at bounding box center [525, 154] width 6 height 7
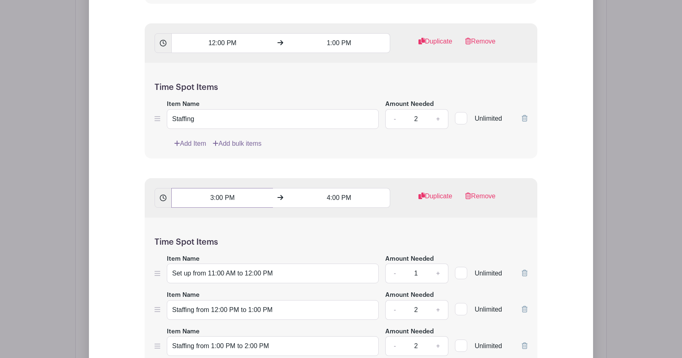
click at [222, 200] on input "3:00 PM" at bounding box center [222, 198] width 102 height 20
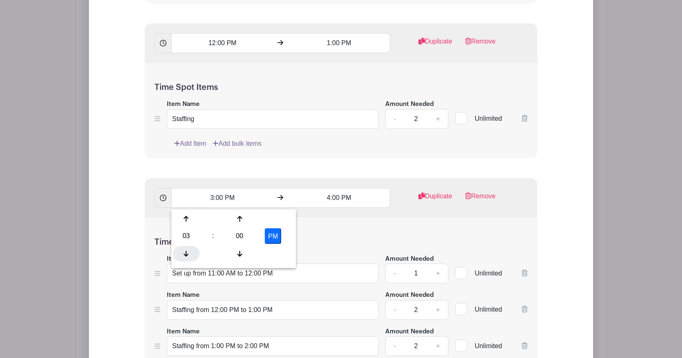
click at [184, 251] on icon at bounding box center [186, 253] width 5 height 7
type input "1:00 PM"
click at [326, 240] on h5 "Time Spot Items" at bounding box center [341, 242] width 373 height 10
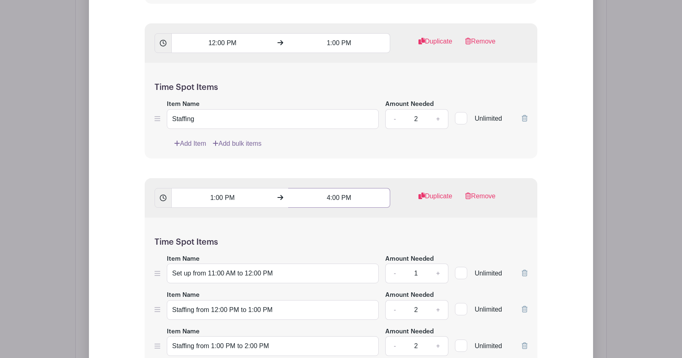
click at [342, 197] on input "4:00 PM" at bounding box center [339, 198] width 102 height 20
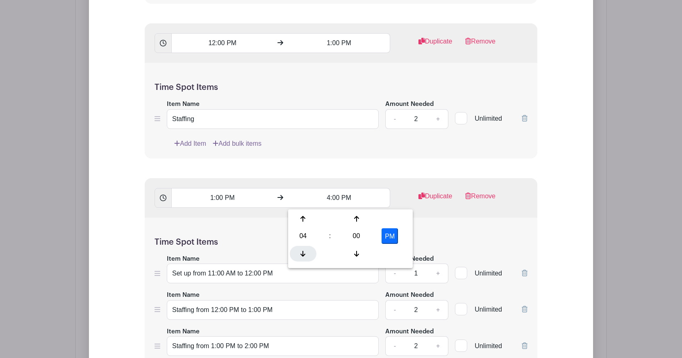
click at [298, 253] on div at bounding box center [303, 254] width 27 height 16
type input "2:00 PM"
click at [472, 237] on div "Time Spot Items Item Name Set up from 11:00 AM to 12:00 PM Amount Needed - 1 + …" at bounding box center [341, 355] width 393 height 277
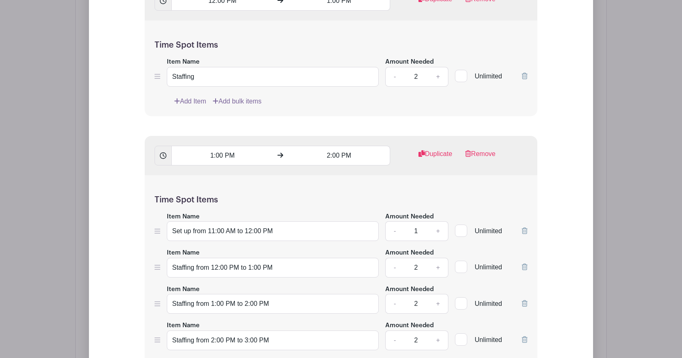
scroll to position [911, 0]
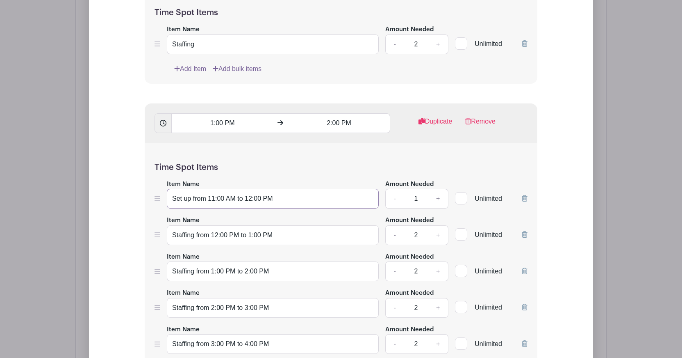
drag, startPoint x: 301, startPoint y: 204, endPoint x: 170, endPoint y: 200, distance: 130.9
click at [170, 200] on input "Set up from 11:00 AM to 12:00 PM" at bounding box center [273, 199] width 212 height 20
type input "Staffing"
click at [436, 198] on link "+" at bounding box center [438, 199] width 21 height 20
type input "2"
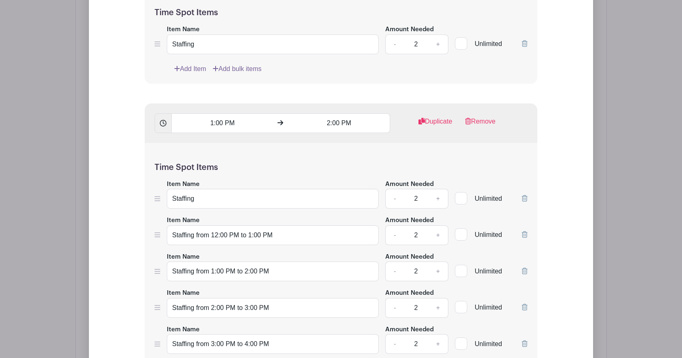
click at [524, 237] on icon at bounding box center [525, 234] width 6 height 7
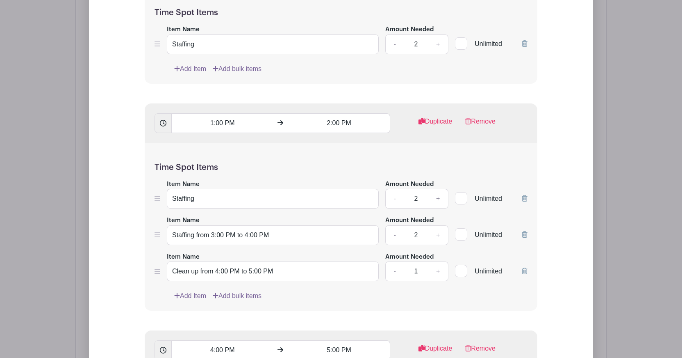
click at [524, 237] on icon at bounding box center [525, 234] width 6 height 7
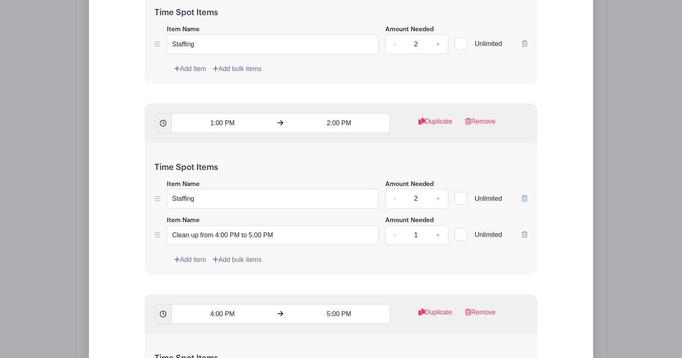
click at [524, 237] on icon at bounding box center [525, 234] width 6 height 7
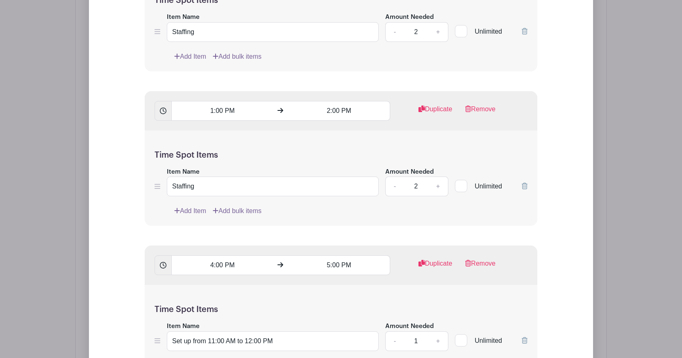
scroll to position [933, 0]
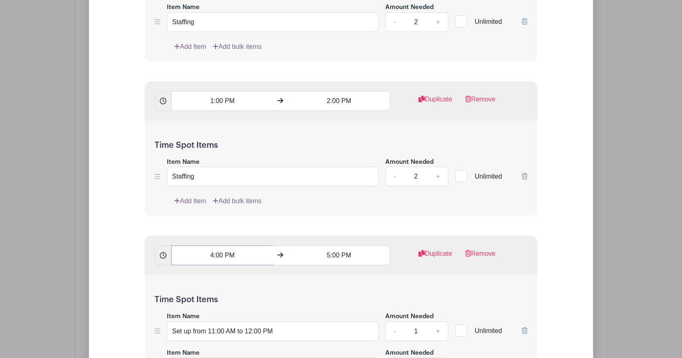
click at [215, 259] on input "4:00 PM" at bounding box center [222, 255] width 102 height 20
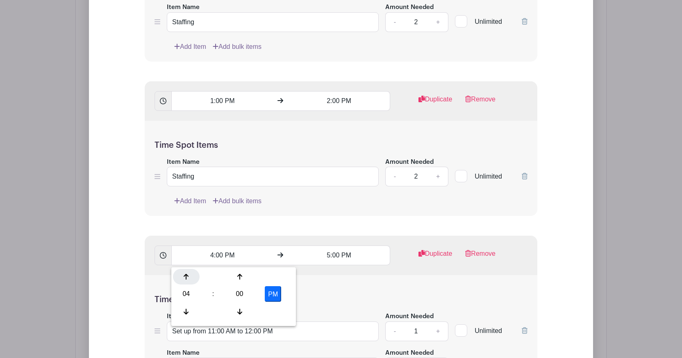
click at [186, 274] on icon at bounding box center [186, 276] width 5 height 6
click at [186, 308] on icon at bounding box center [186, 311] width 5 height 7
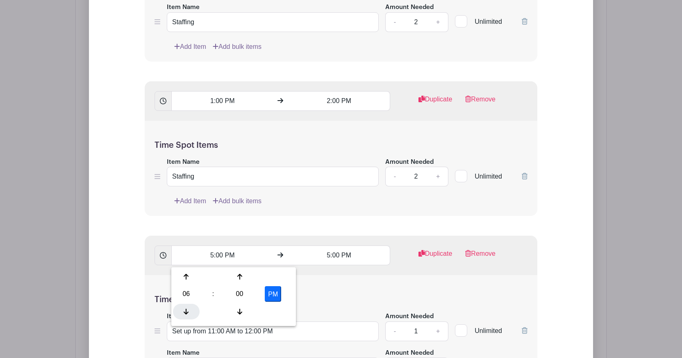
click at [186, 308] on icon at bounding box center [186, 311] width 5 height 7
type input "2:00 PM"
click at [338, 260] on input "5:00 PM" at bounding box center [339, 255] width 102 height 20
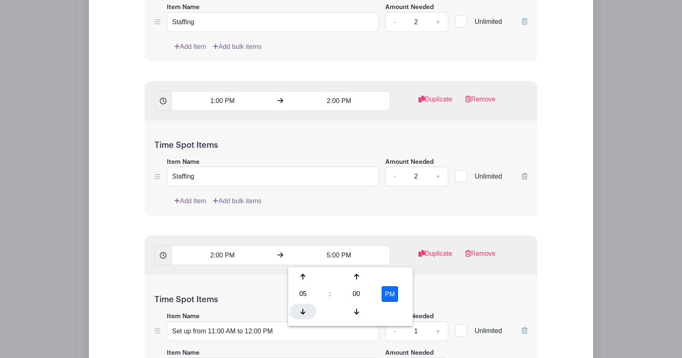
click at [301, 305] on div at bounding box center [303, 311] width 27 height 16
type input "3:00 PM"
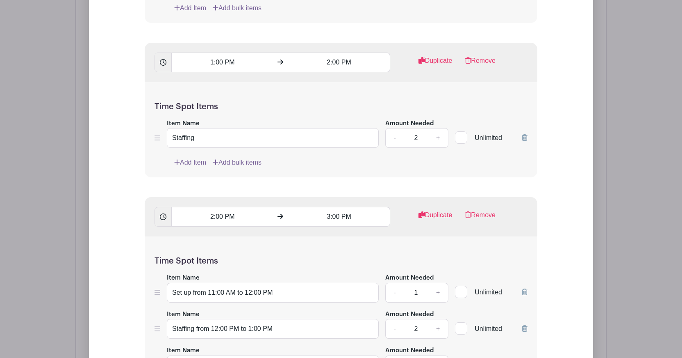
scroll to position [991, 0]
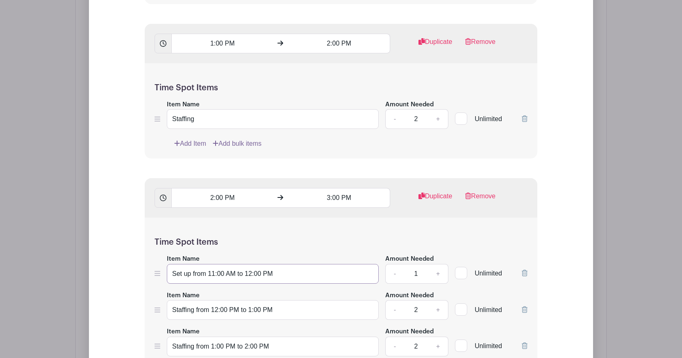
drag, startPoint x: 291, startPoint y: 279, endPoint x: 164, endPoint y: 273, distance: 127.2
click at [164, 273] on div "Item Name Set up from 11:00 AM to 12:00 PM Amount Needed - 1 + Unlimited" at bounding box center [341, 268] width 373 height 30
type input "Staffing"
click at [438, 277] on link "+" at bounding box center [438, 274] width 21 height 20
type input "2"
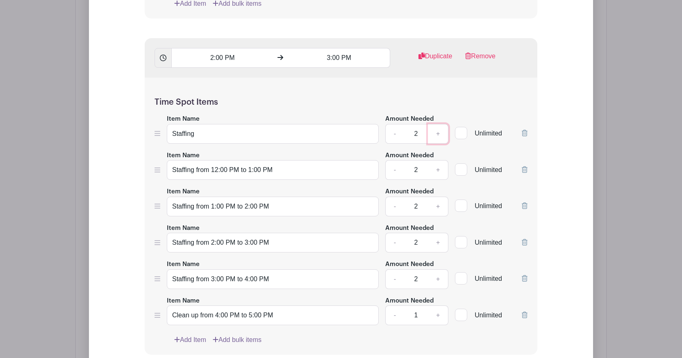
scroll to position [1141, 0]
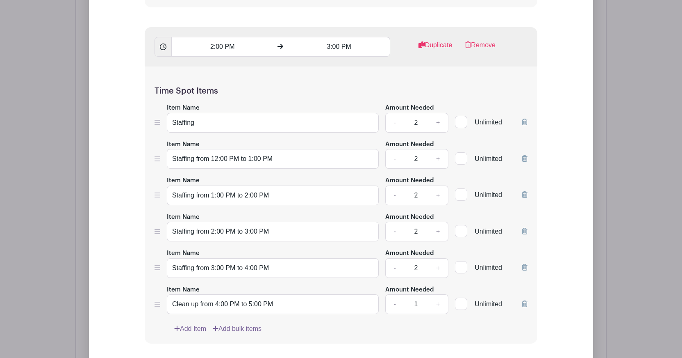
click at [525, 162] on icon at bounding box center [525, 158] width 6 height 7
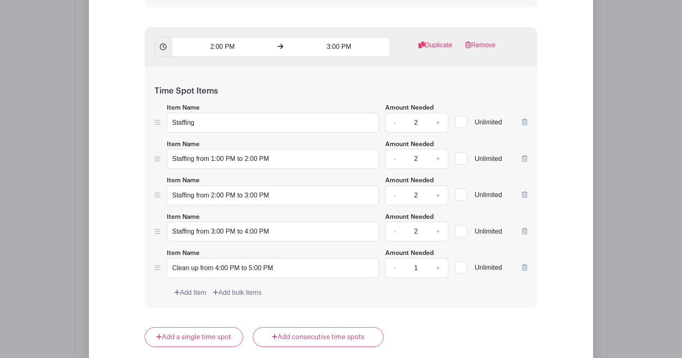
click at [525, 162] on icon at bounding box center [525, 158] width 6 height 7
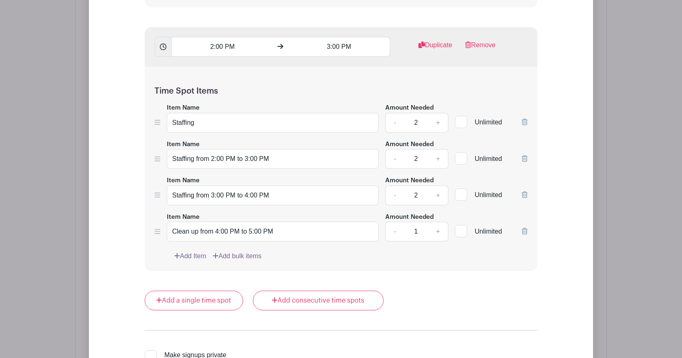
click at [525, 162] on icon at bounding box center [525, 158] width 6 height 7
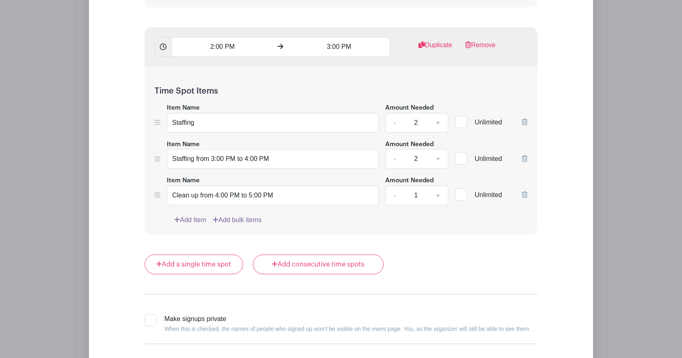
click at [525, 162] on icon at bounding box center [525, 158] width 6 height 7
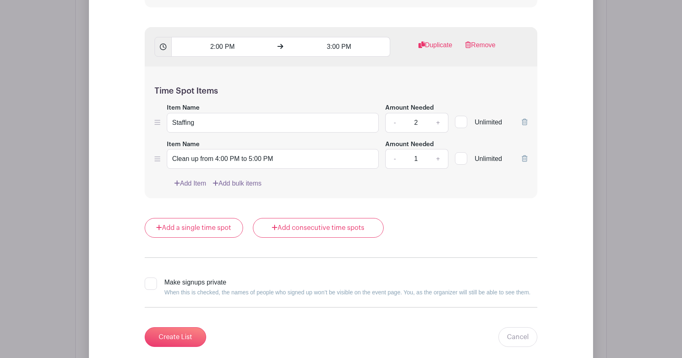
click at [525, 162] on icon at bounding box center [525, 158] width 6 height 7
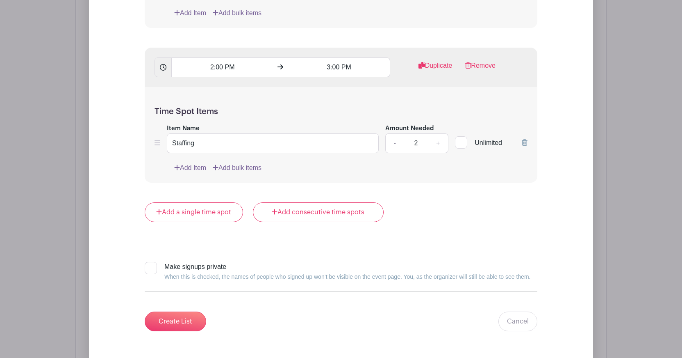
scroll to position [1122, 0]
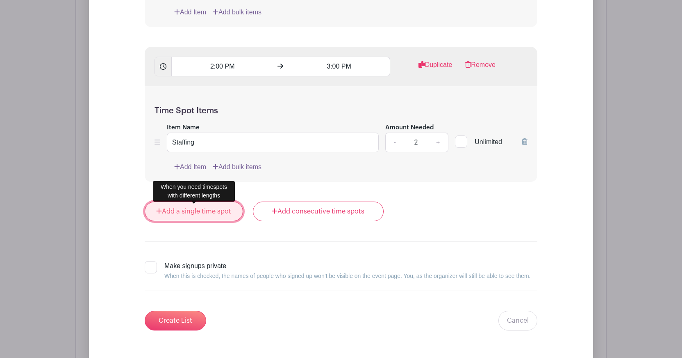
click at [210, 213] on link "Add a single time spot" at bounding box center [194, 211] width 98 height 20
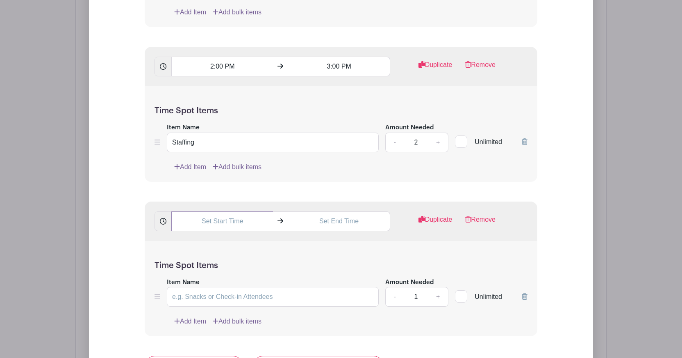
click at [239, 225] on input "text" at bounding box center [222, 221] width 102 height 20
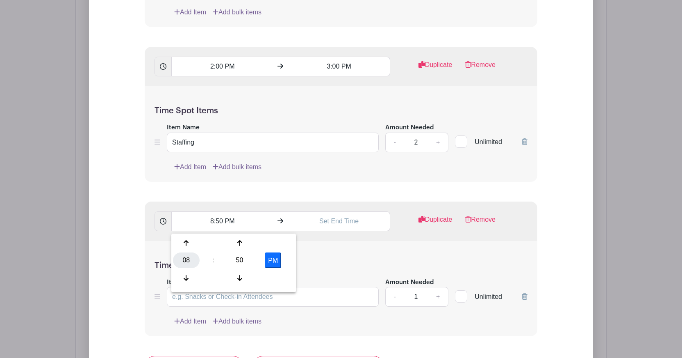
click at [191, 259] on div "08" at bounding box center [186, 260] width 27 height 16
click at [278, 243] on div "03" at bounding box center [277, 243] width 27 height 16
click at [239, 276] on icon at bounding box center [239, 278] width 5 height 6
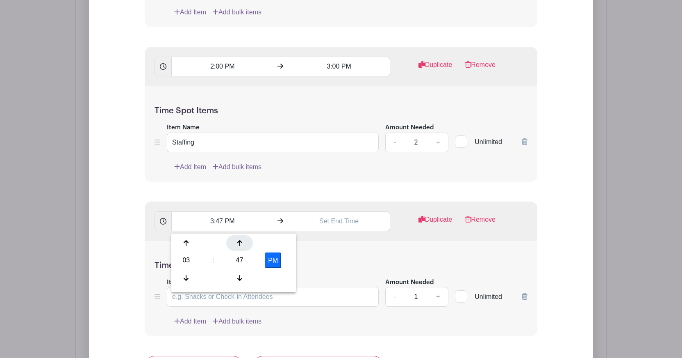
click at [239, 244] on icon at bounding box center [239, 243] width 5 height 6
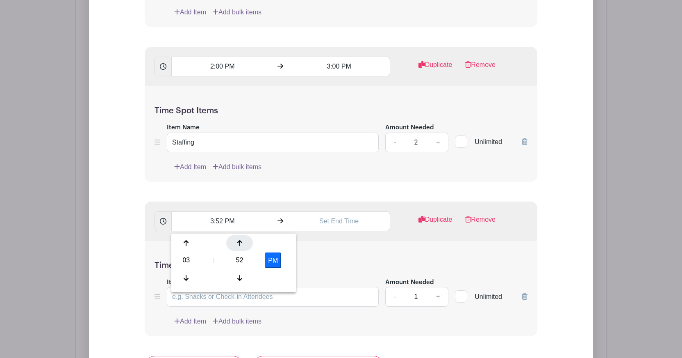
click at [239, 244] on icon at bounding box center [239, 243] width 5 height 6
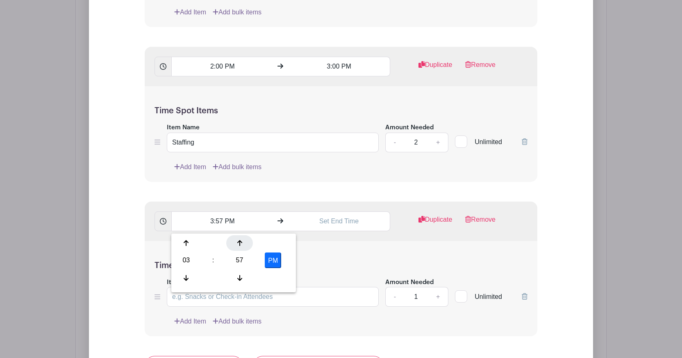
click at [239, 244] on icon at bounding box center [239, 243] width 5 height 6
click at [239, 274] on icon at bounding box center [239, 277] width 5 height 7
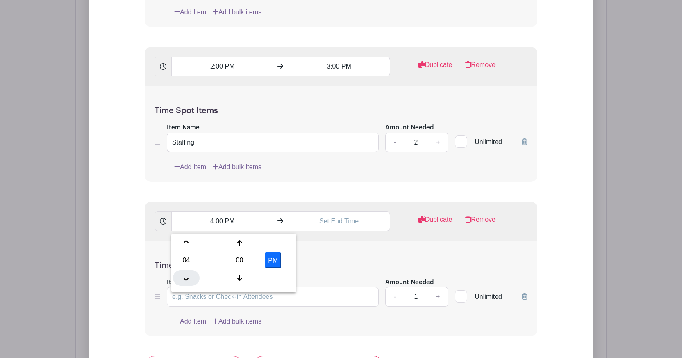
click at [188, 274] on icon at bounding box center [186, 277] width 5 height 7
type input "3:00 PM"
click at [358, 258] on div "Time Spot Items Item Name Amount Needed - 1 + Unlimited Add Item Add bulk items" at bounding box center [341, 289] width 393 height 96
click at [348, 226] on input "text" at bounding box center [339, 221] width 102 height 20
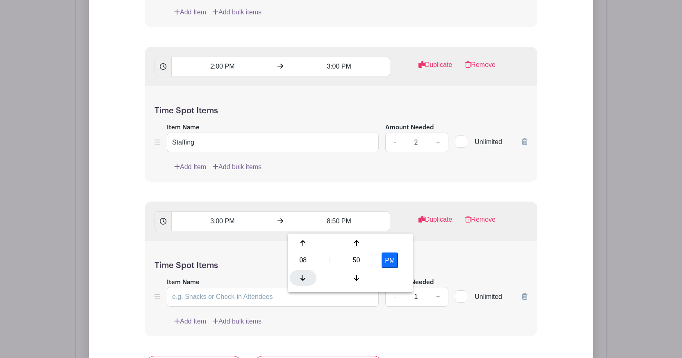
click at [300, 273] on div at bounding box center [303, 278] width 27 height 16
click at [358, 244] on icon at bounding box center [356, 242] width 5 height 7
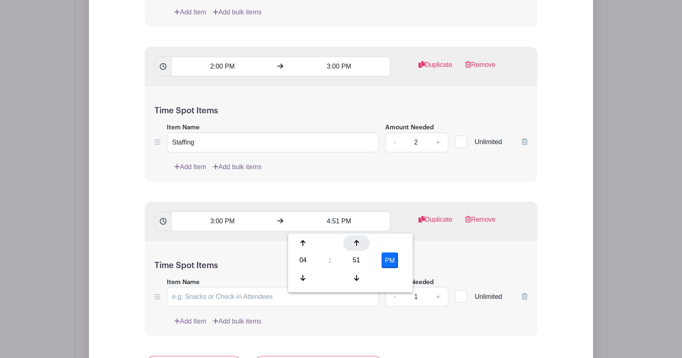
click at [358, 244] on icon at bounding box center [356, 242] width 5 height 7
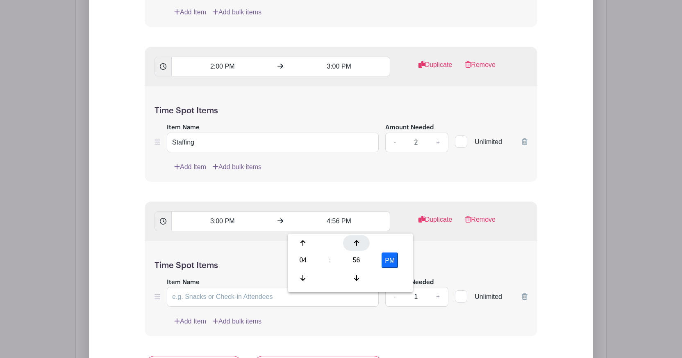
click at [358, 244] on icon at bounding box center [356, 242] width 5 height 7
click at [305, 276] on icon at bounding box center [303, 277] width 5 height 7
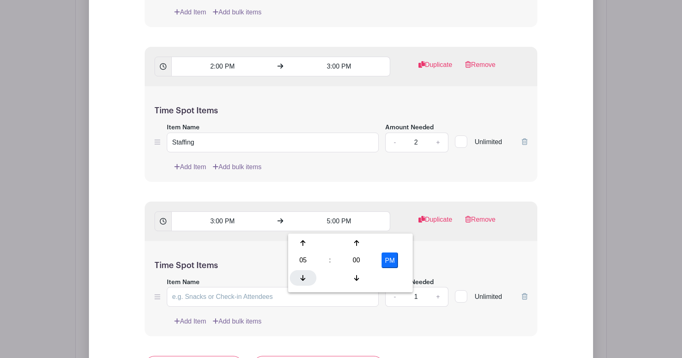
type input "4:00 PM"
click at [328, 185] on form "List Name [PERSON_NAME] Time Spots 11:00 AM 12:00 PM Duplicate Remove Time Spot…" at bounding box center [341, 1] width 412 height 986
click at [278, 300] on input "Item Name" at bounding box center [273, 297] width 212 height 20
type input "Staffing"
click at [440, 300] on link "+" at bounding box center [438, 297] width 21 height 20
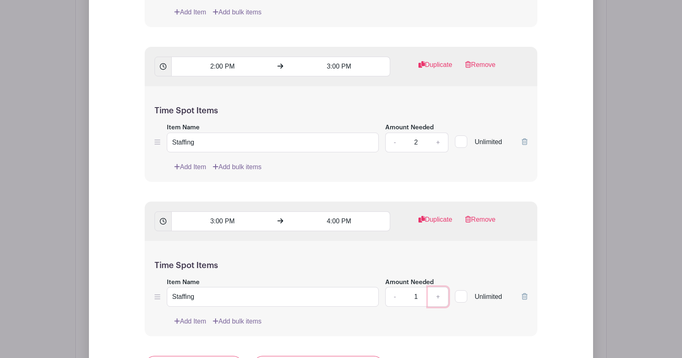
type input "2"
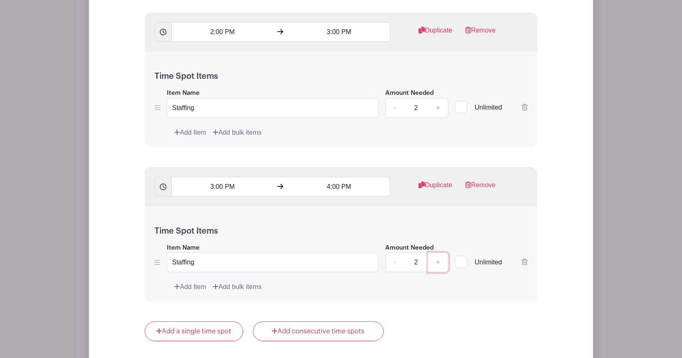
scroll to position [1179, 0]
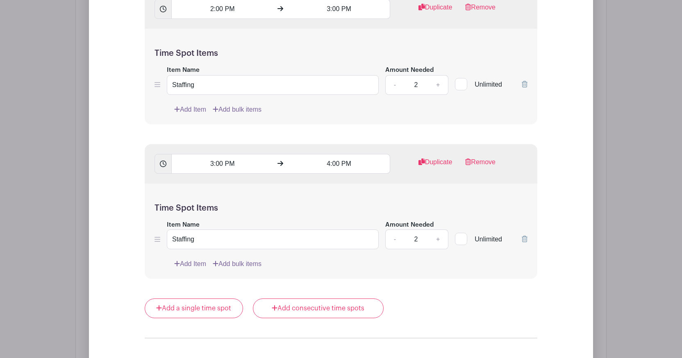
click at [184, 265] on link "Add Item" at bounding box center [190, 264] width 32 height 10
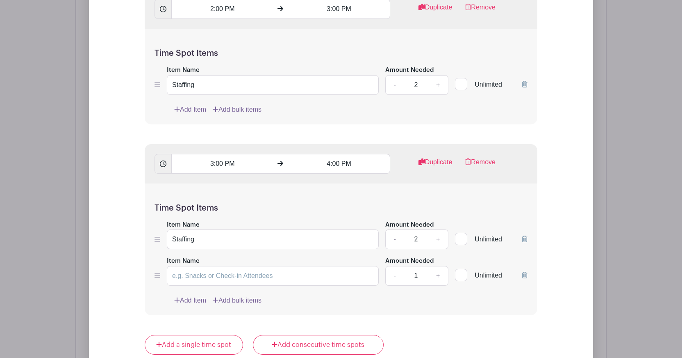
click at [522, 278] on icon at bounding box center [525, 274] width 6 height 7
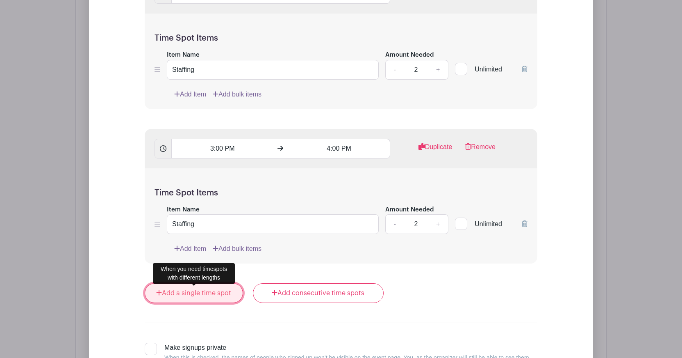
click at [225, 293] on link "Add a single time spot" at bounding box center [194, 293] width 98 height 20
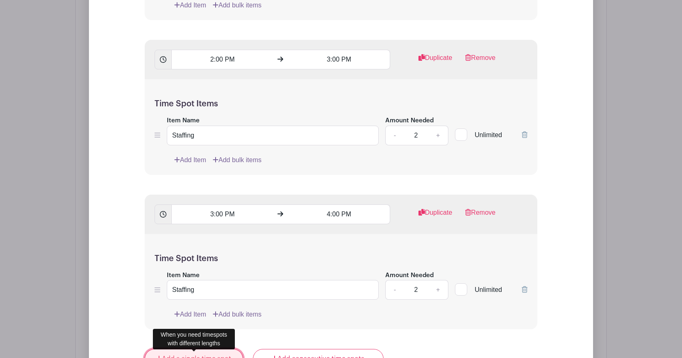
scroll to position [1194, 0]
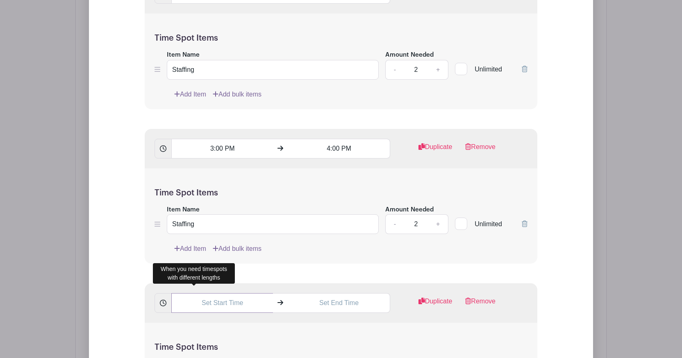
click at [224, 306] on input "text" at bounding box center [222, 303] width 102 height 20
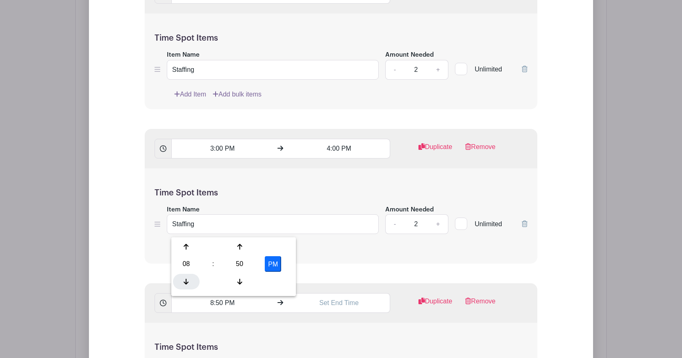
click at [188, 280] on icon at bounding box center [186, 281] width 5 height 7
click at [189, 276] on div at bounding box center [186, 281] width 27 height 16
click at [242, 250] on div at bounding box center [239, 247] width 27 height 16
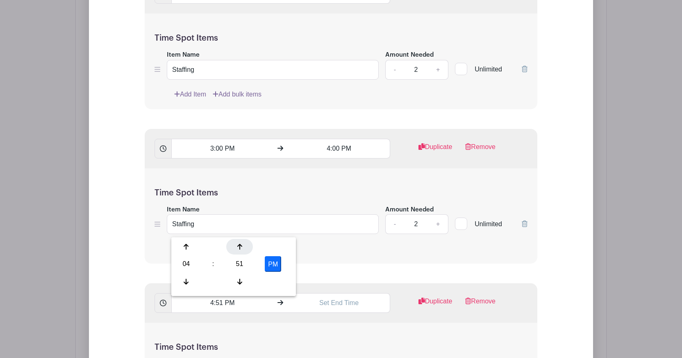
click at [242, 250] on div at bounding box center [239, 247] width 27 height 16
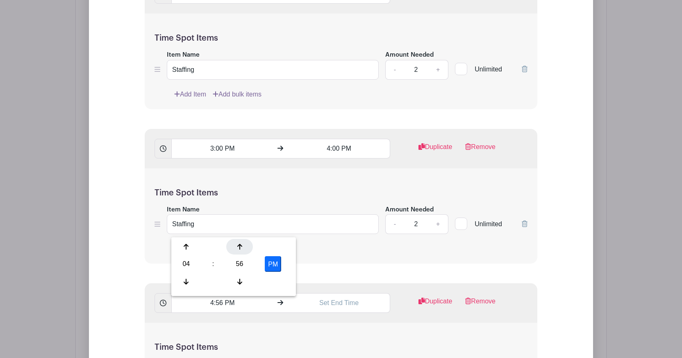
click at [242, 250] on div at bounding box center [239, 247] width 27 height 16
click at [371, 269] on form "List Name [PERSON_NAME] Time Spots 11:00 AM 12:00 PM Duplicate Remove Time Spot…" at bounding box center [341, 12] width 412 height 1153
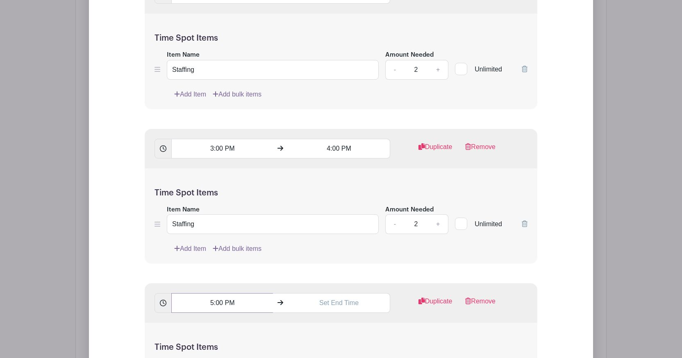
click at [220, 306] on input "5:00 PM" at bounding box center [222, 303] width 102 height 20
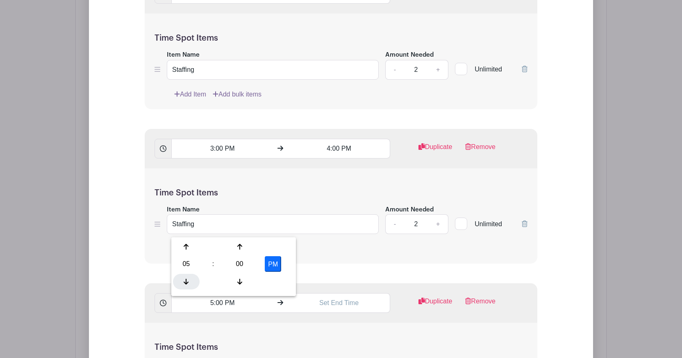
click at [187, 285] on div at bounding box center [186, 281] width 27 height 16
type input "4:00 PM"
click at [371, 275] on form "List Name [PERSON_NAME] Time Spots 11:00 AM 12:00 PM Duplicate Remove Time Spot…" at bounding box center [341, 12] width 412 height 1153
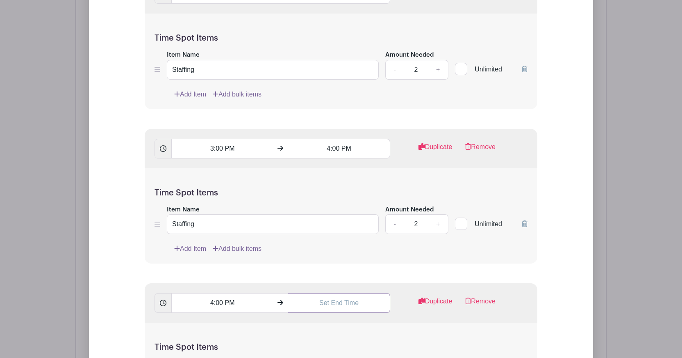
click at [349, 303] on input "text" at bounding box center [339, 303] width 102 height 20
click at [307, 281] on div at bounding box center [303, 281] width 27 height 16
click at [361, 248] on div at bounding box center [356, 247] width 27 height 16
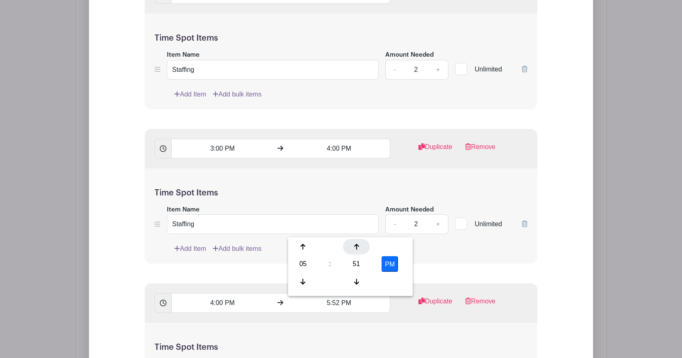
click at [361, 248] on div at bounding box center [356, 247] width 27 height 16
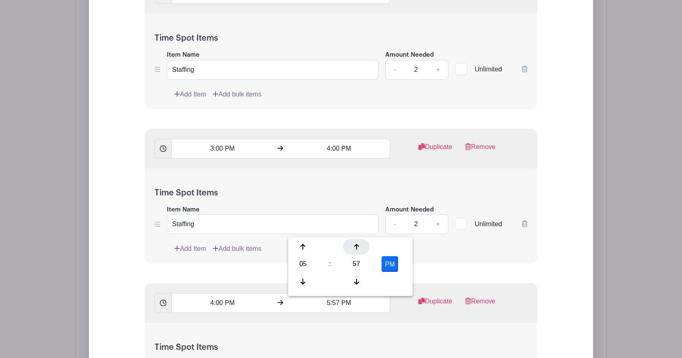
click at [361, 248] on div at bounding box center [356, 247] width 27 height 16
click at [504, 271] on form "List Name [PERSON_NAME] Time Spots 11:00 AM 12:00 PM Duplicate Remove Time Spot…" at bounding box center [341, 6] width 412 height 1140
click at [339, 308] on input "6:00 PM" at bounding box center [339, 303] width 102 height 20
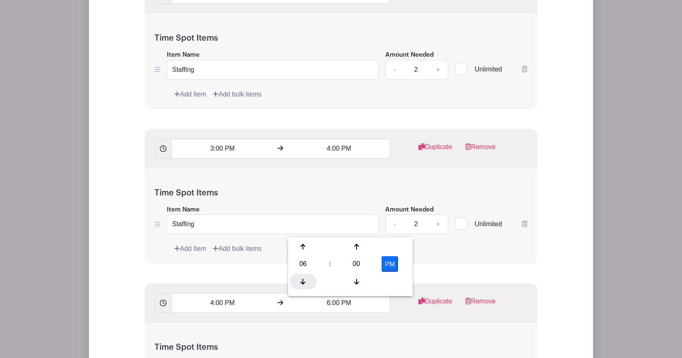
click at [306, 280] on div at bounding box center [303, 281] width 27 height 16
type input "5:00 PM"
click at [532, 270] on form "List Name [PERSON_NAME] Time Spots 11:00 AM 12:00 PM Duplicate Remove Time Spot…" at bounding box center [341, 6] width 412 height 1140
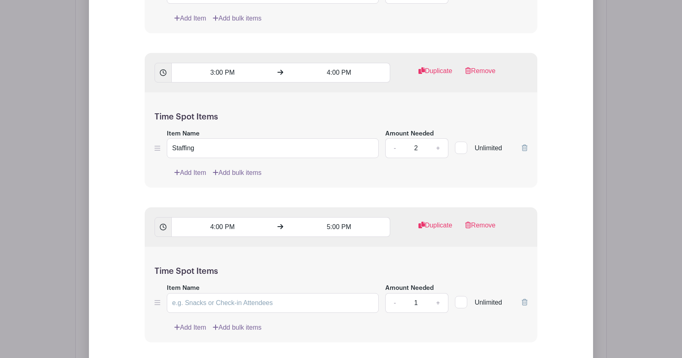
scroll to position [1284, 0]
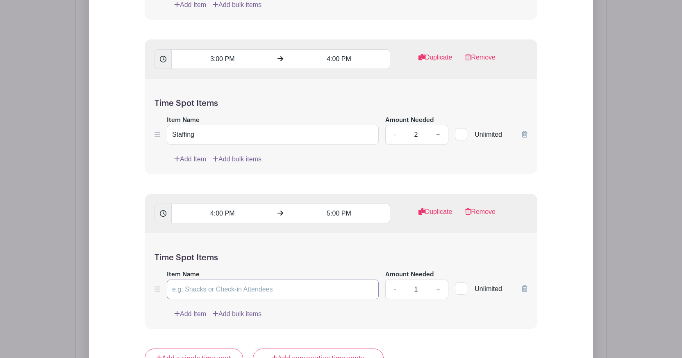
click at [281, 286] on input "Item Name" at bounding box center [273, 289] width 212 height 20
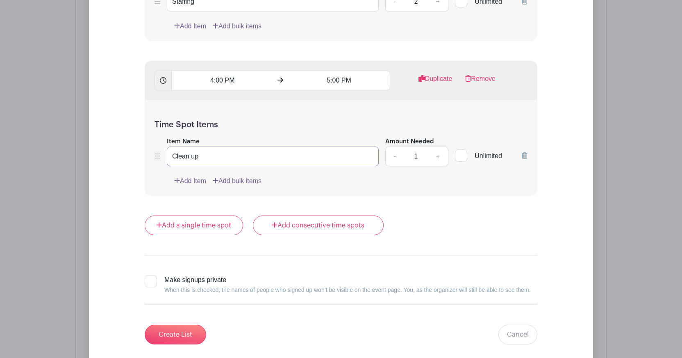
scroll to position [1417, 0]
type input "Clean up"
click at [183, 335] on input "Create List" at bounding box center [176, 334] width 62 height 20
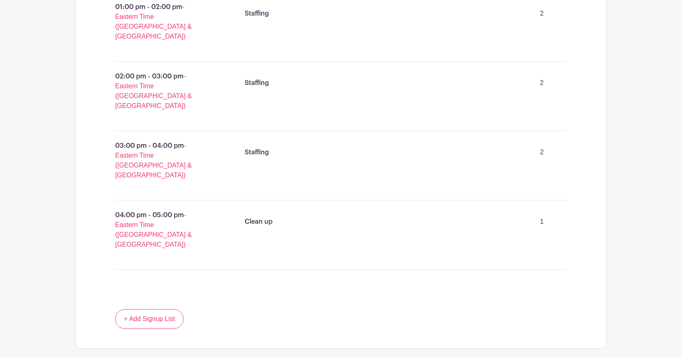
scroll to position [756, 0]
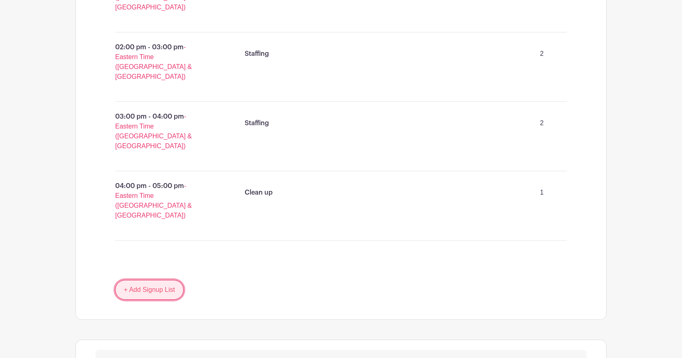
click at [137, 280] on link "+ Add Signup List" at bounding box center [149, 290] width 68 height 20
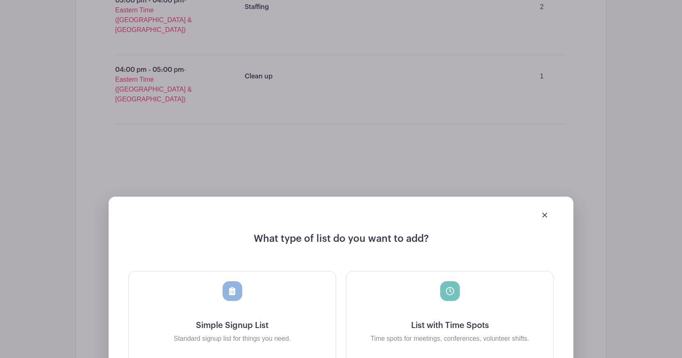
scroll to position [882, 0]
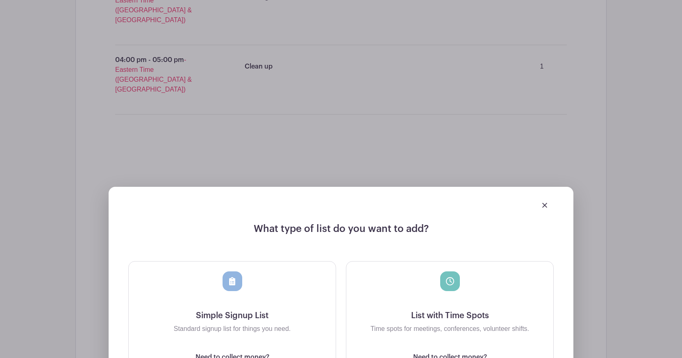
click at [447, 277] on icon at bounding box center [450, 281] width 8 height 8
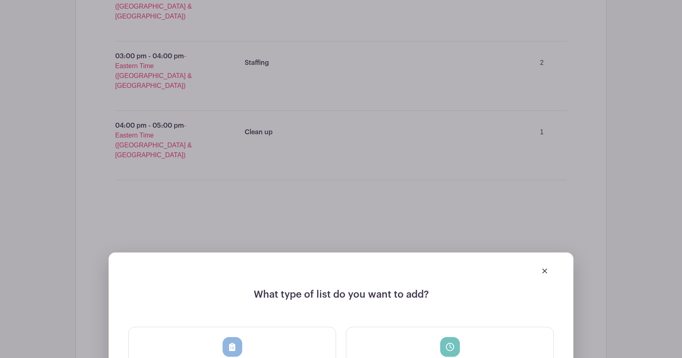
scroll to position [947, 0]
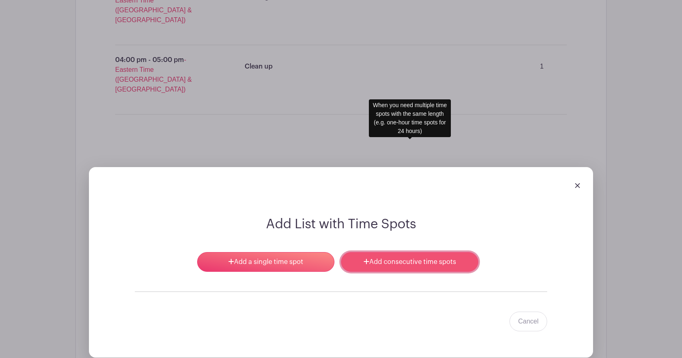
click at [380, 252] on link "Add consecutive time spots" at bounding box center [409, 262] width 137 height 20
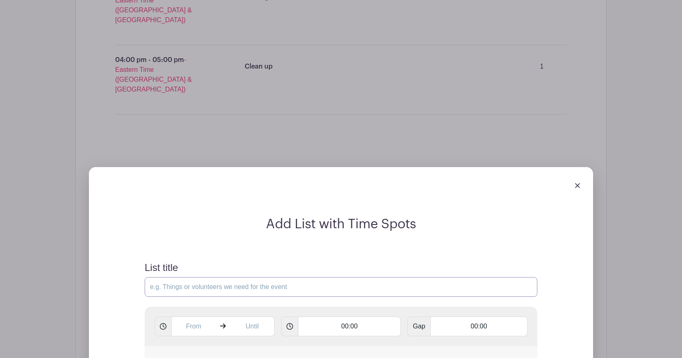
click at [280, 277] on input "List title" at bounding box center [341, 287] width 393 height 20
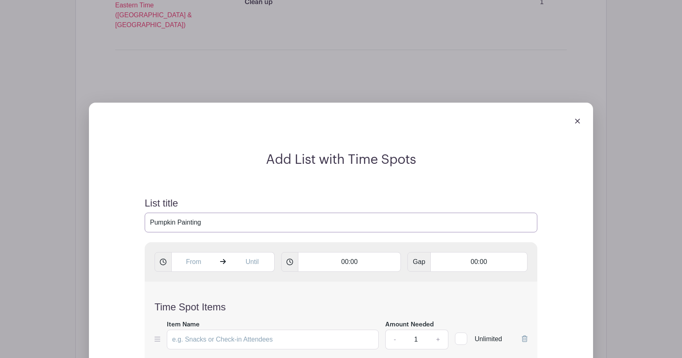
scroll to position [1014, 0]
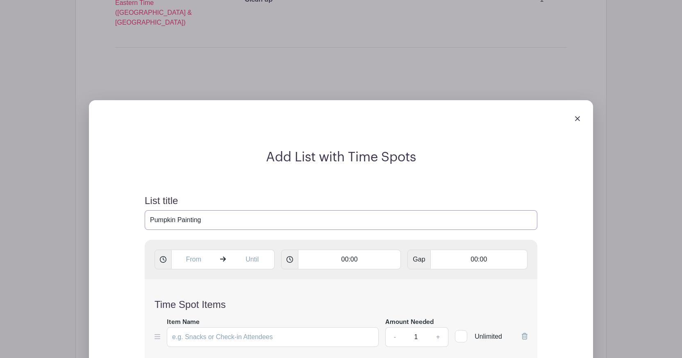
type input "Pumpkin Painting"
click at [210, 249] on input "text" at bounding box center [193, 259] width 44 height 20
click at [190, 199] on div at bounding box center [186, 201] width 27 height 16
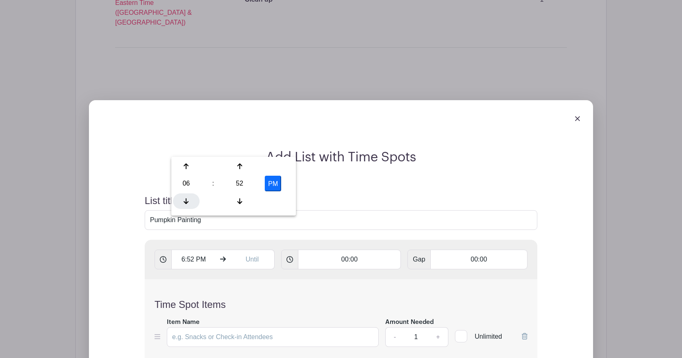
click at [190, 199] on div at bounding box center [186, 201] width 27 height 16
click at [190, 169] on div at bounding box center [186, 166] width 27 height 16
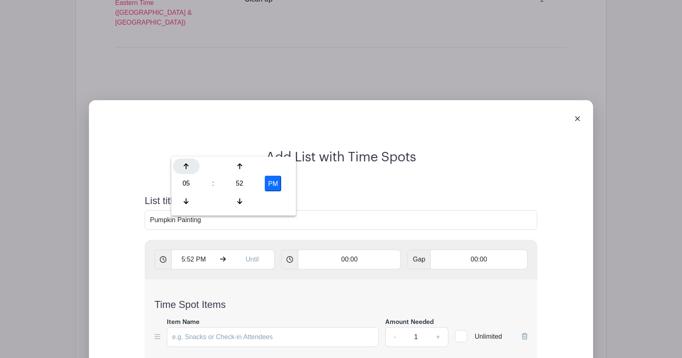
click at [190, 169] on div at bounding box center [186, 166] width 27 height 16
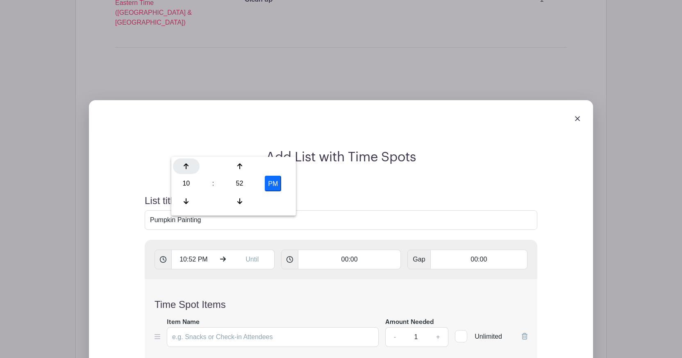
click at [190, 169] on div at bounding box center [186, 166] width 27 height 16
click at [271, 185] on button "PM" at bounding box center [273, 183] width 16 height 16
click at [237, 169] on icon at bounding box center [239, 166] width 5 height 7
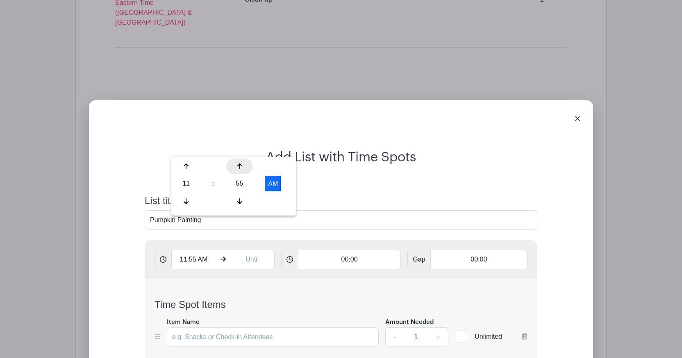
click at [237, 169] on icon at bounding box center [239, 166] width 5 height 7
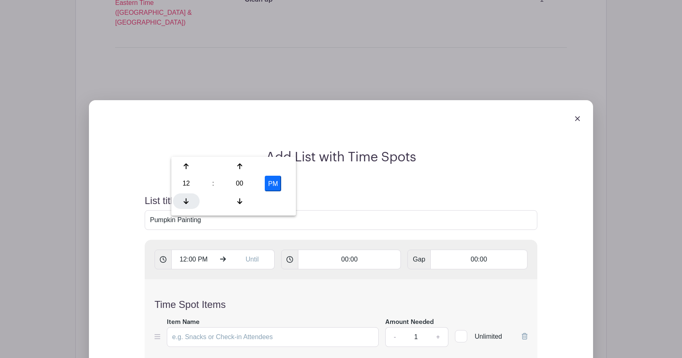
click at [182, 201] on div at bounding box center [186, 201] width 27 height 16
type input "11:00 AM"
click at [346, 298] on h4 "Time Spot Items" at bounding box center [341, 304] width 373 height 12
click at [355, 249] on input "00:00" at bounding box center [349, 259] width 103 height 20
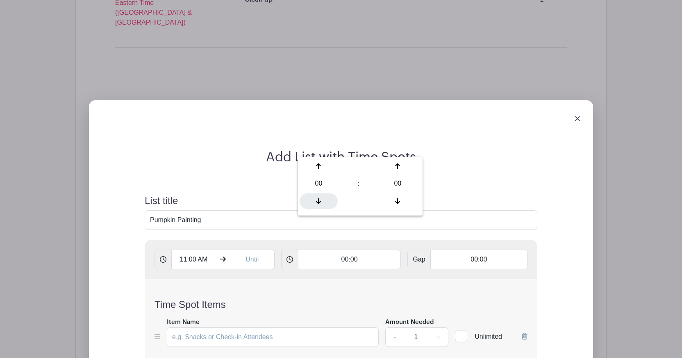
click at [321, 198] on icon at bounding box center [318, 201] width 5 height 7
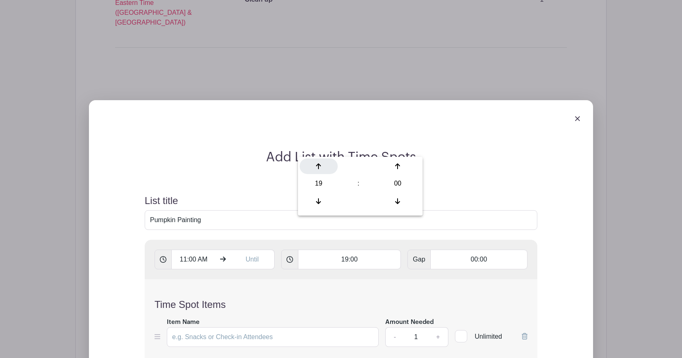
click at [318, 170] on div at bounding box center [319, 166] width 38 height 16
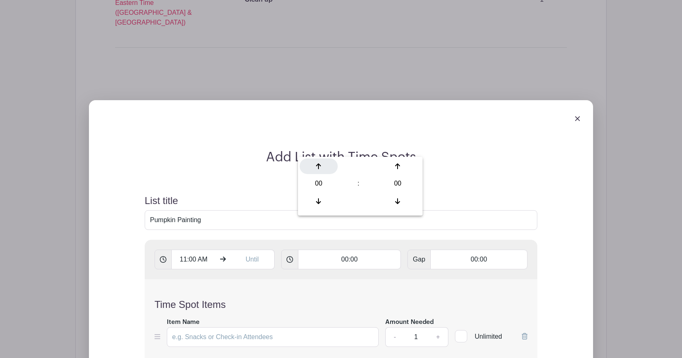
click at [318, 170] on div at bounding box center [319, 166] width 38 height 16
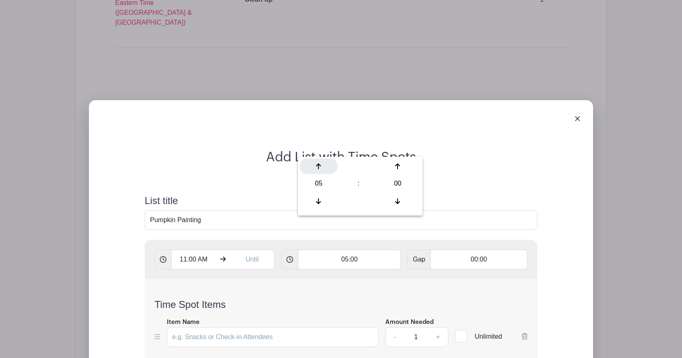
click at [318, 170] on div at bounding box center [319, 166] width 38 height 16
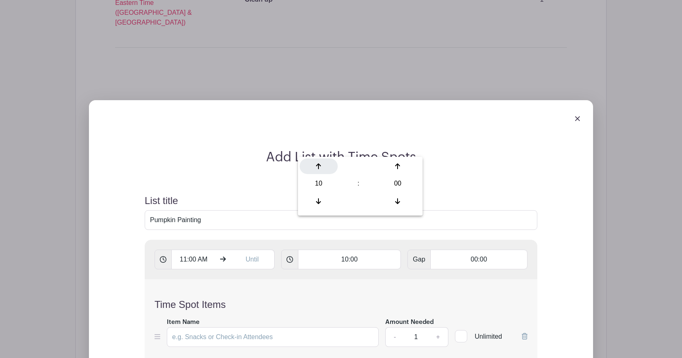
click at [318, 170] on div at bounding box center [319, 166] width 38 height 16
type input "12:00"
click at [457, 279] on div "Time Spot Items Item Name Amount Needed - 1 + Unlimited Add Item Add bulk items" at bounding box center [341, 327] width 393 height 97
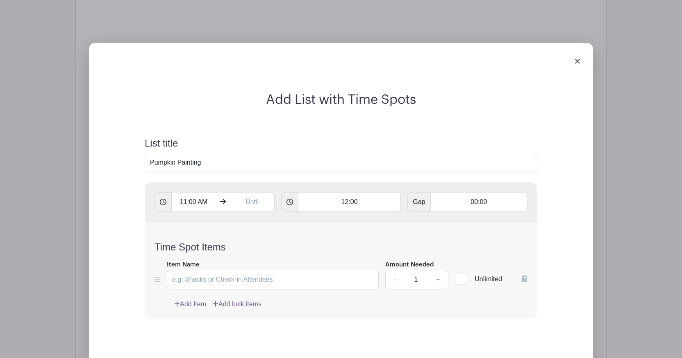
scroll to position [1077, 0]
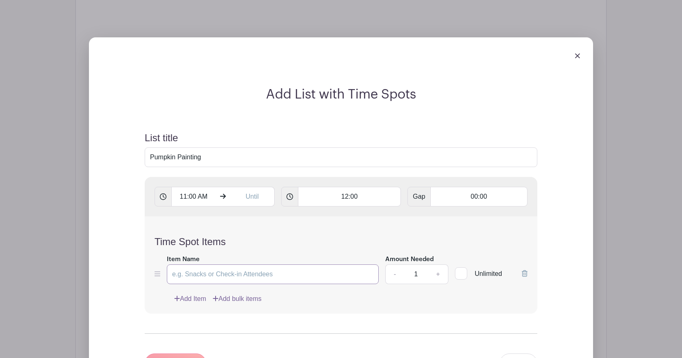
click at [206, 264] on input "Item Name" at bounding box center [273, 274] width 212 height 20
type input "Set up"
click at [255, 333] on hr at bounding box center [341, 333] width 393 height 0
click at [190, 353] on div "Add timespots" at bounding box center [176, 363] width 62 height 20
click at [427, 216] on div "Time Spot Items Item Name Set up Amount Needed - 1 + Unlimited Add Item Add bul…" at bounding box center [341, 264] width 393 height 97
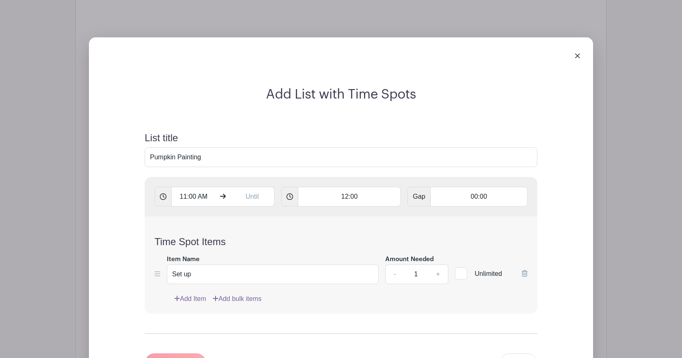
click at [189, 294] on link "Add Item" at bounding box center [190, 299] width 32 height 10
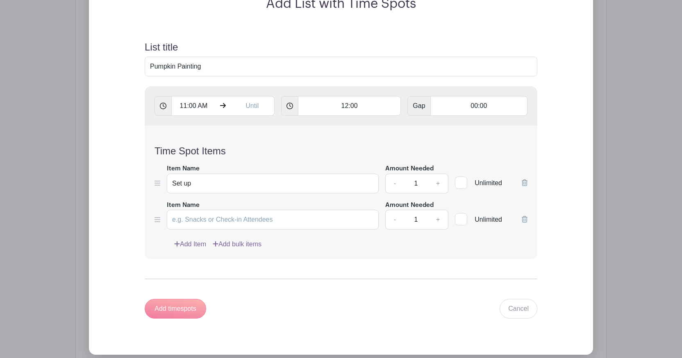
scroll to position [1117, 0]
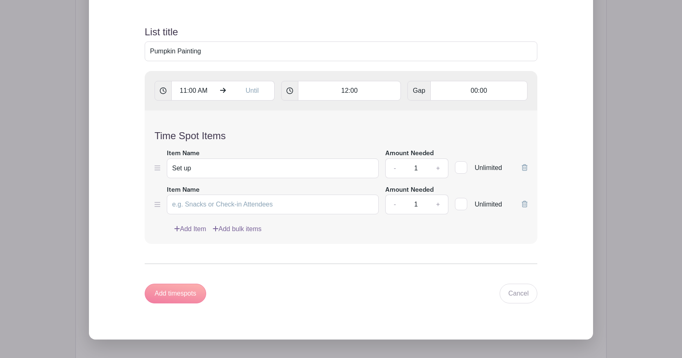
click at [176, 283] on div "Add timespots" at bounding box center [176, 293] width 62 height 20
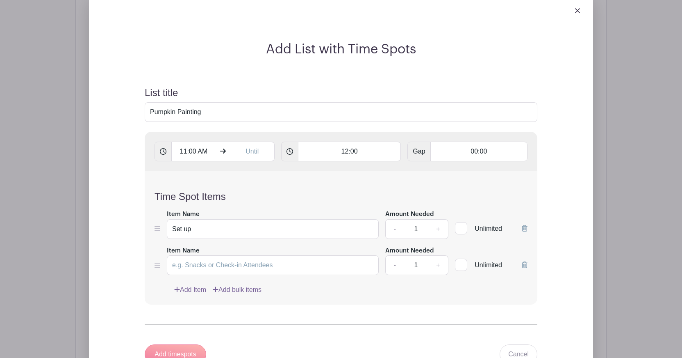
scroll to position [1051, 0]
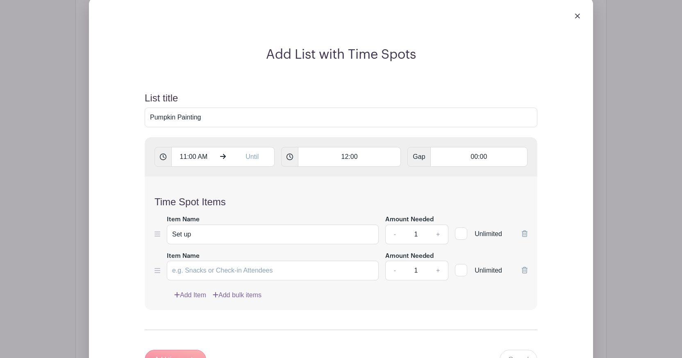
click at [322, 176] on div "Time Spot Items Item Name Set up Amount Needed - 1 + Unlimited Item Name Amount…" at bounding box center [341, 243] width 393 height 134
click at [355, 147] on input "12:00" at bounding box center [349, 157] width 103 height 20
click at [324, 97] on div at bounding box center [319, 99] width 38 height 16
click at [322, 66] on div at bounding box center [319, 64] width 38 height 16
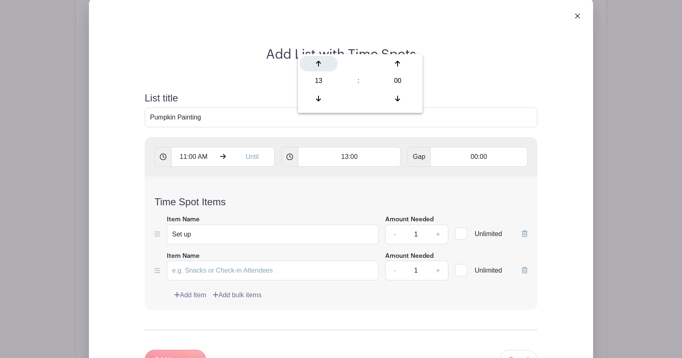
click at [322, 66] on div at bounding box center [319, 64] width 38 height 16
click at [316, 97] on icon at bounding box center [318, 98] width 5 height 7
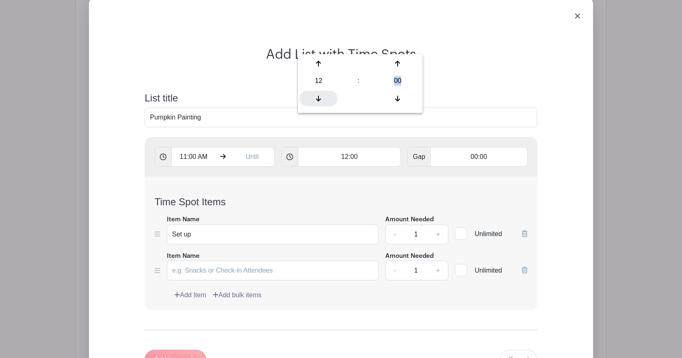
click at [316, 97] on icon at bounding box center [318, 98] width 5 height 7
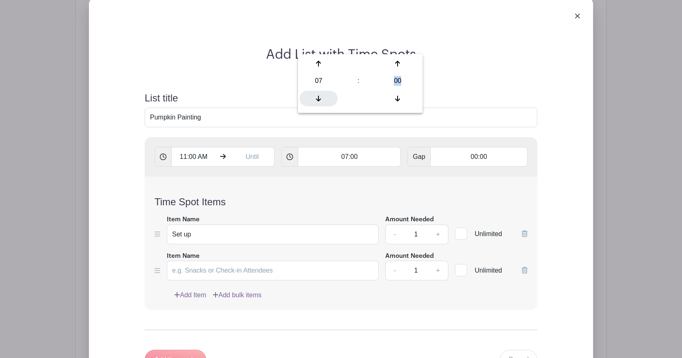
click at [316, 97] on icon at bounding box center [318, 98] width 5 height 7
type input "05:00"
click at [564, 194] on div "Add List with Time Spots List title Pumpkin Painting 11:00 AM 05:00 Gap 00:00 T…" at bounding box center [341, 213] width 452 height 332
click at [540, 100] on form "List title Pumpkin Painting 11:00 AM 05:00 Gap 00:00 Time Spot Items Item Name …" at bounding box center [341, 230] width 412 height 297
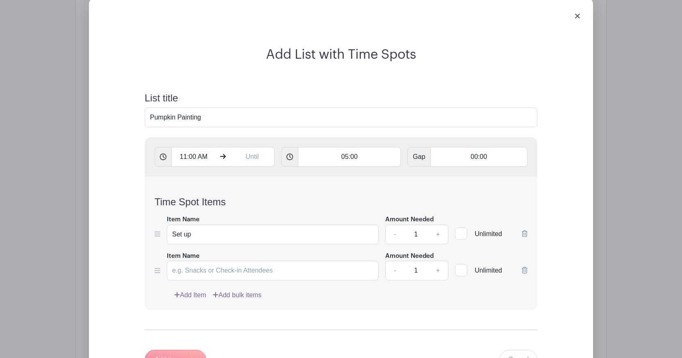
click at [500, 290] on div "Add Item Add bulk items" at bounding box center [350, 295] width 353 height 10
click at [510, 349] on link "Cancel" at bounding box center [519, 359] width 38 height 20
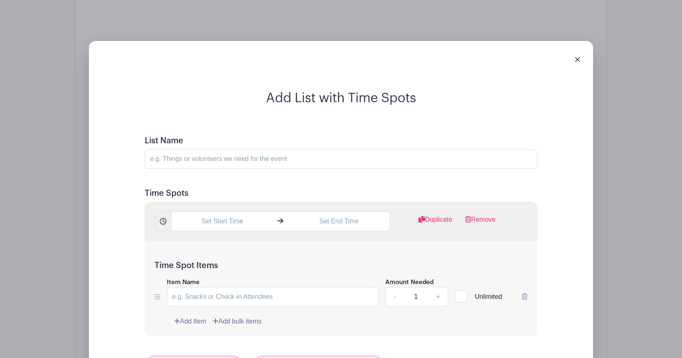
scroll to position [1011, 0]
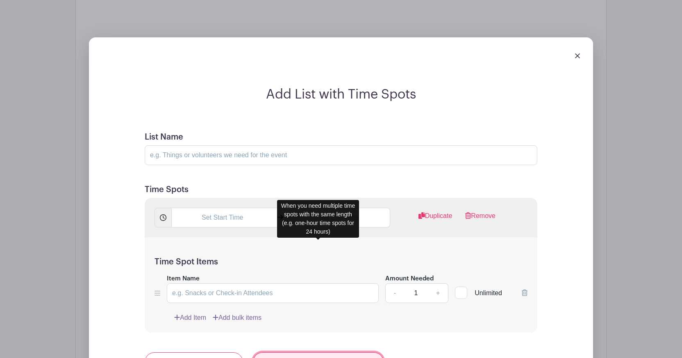
click at [348, 352] on link "Add consecutive time spots" at bounding box center [318, 362] width 131 height 20
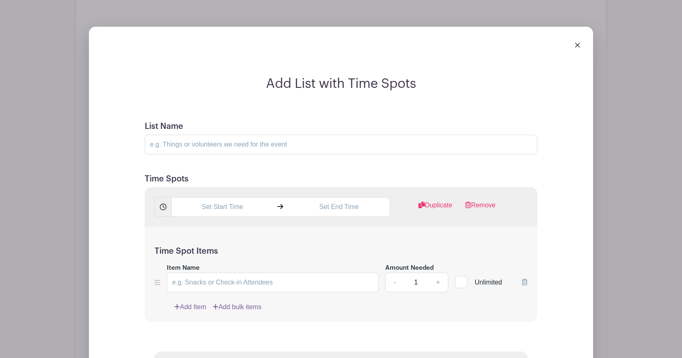
scroll to position [1012, 0]
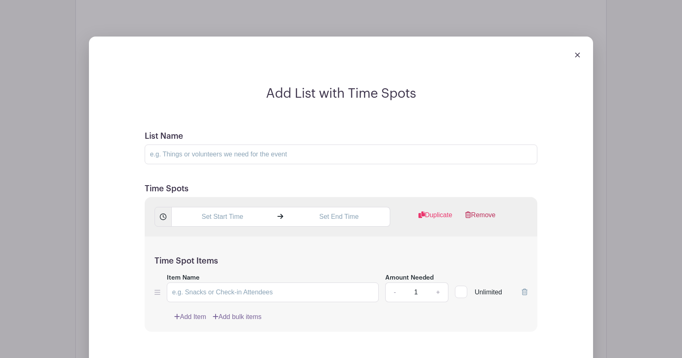
click at [470, 210] on link "Remove" at bounding box center [480, 218] width 30 height 16
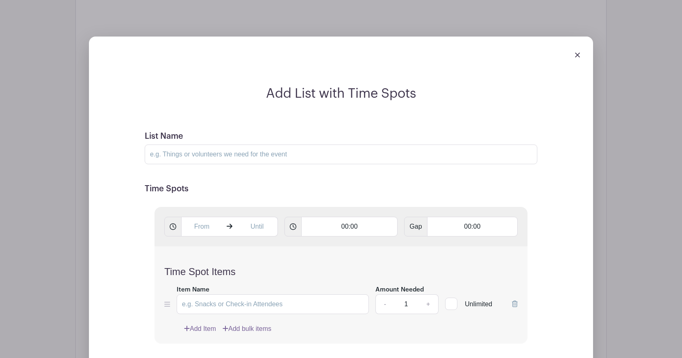
click at [199, 324] on link "Add Item" at bounding box center [200, 329] width 32 height 10
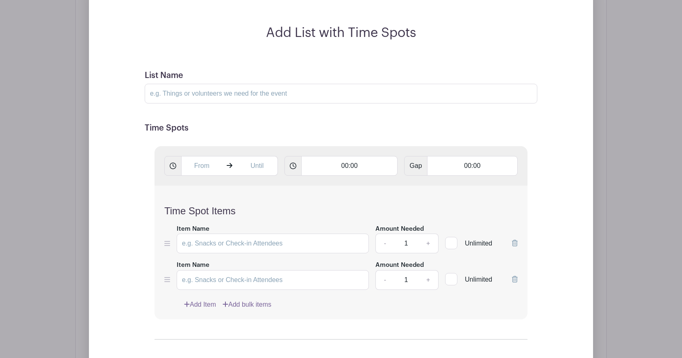
scroll to position [1078, 0]
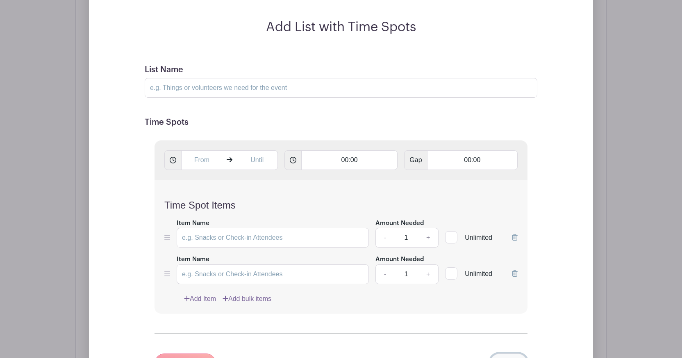
click at [509, 353] on link "Cancel" at bounding box center [509, 363] width 38 height 20
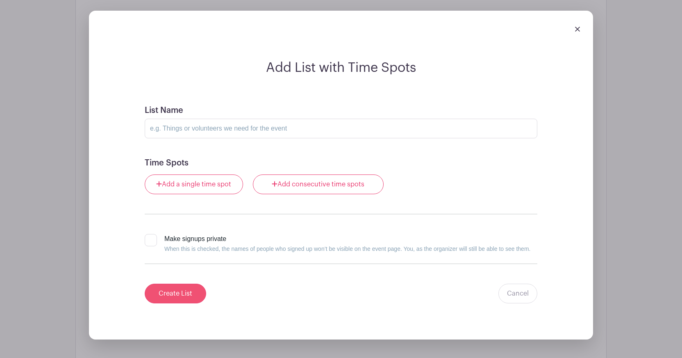
scroll to position [1018, 0]
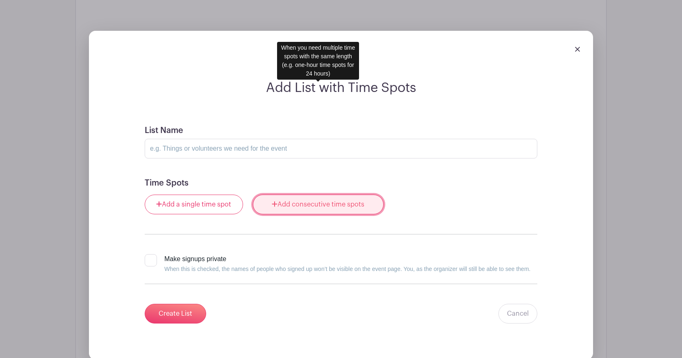
click at [293, 194] on link "Add consecutive time spots" at bounding box center [318, 204] width 131 height 20
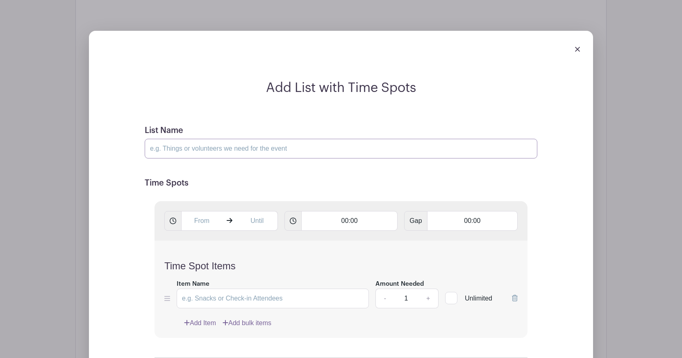
click at [222, 139] on input "List Name" at bounding box center [341, 149] width 393 height 20
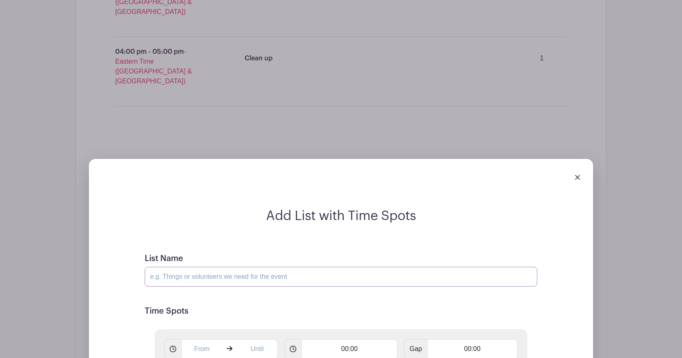
scroll to position [888, 0]
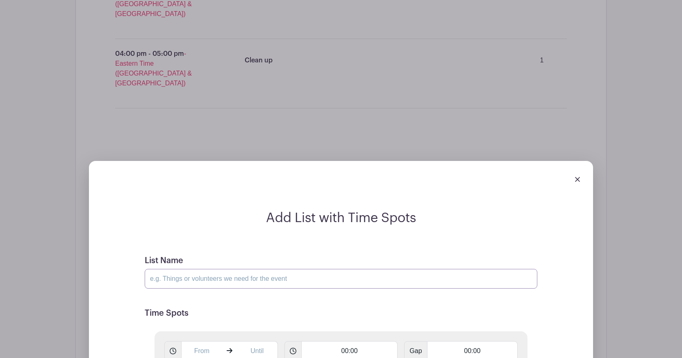
click at [247, 269] on input "List Name" at bounding box center [341, 279] width 393 height 20
type input "Pumpkin Painting"
click at [209, 341] on input "text" at bounding box center [201, 351] width 41 height 20
type input "8:54 PM"
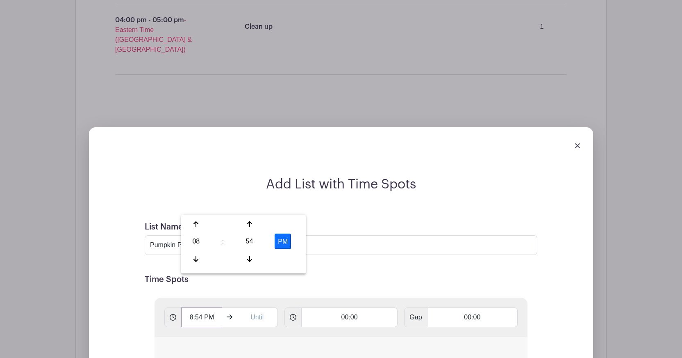
scroll to position [921, 0]
drag, startPoint x: 178, startPoint y: 136, endPoint x: 238, endPoint y: 141, distance: 60.5
click at [238, 235] on input "Pumpkin Painting" at bounding box center [341, 245] width 393 height 20
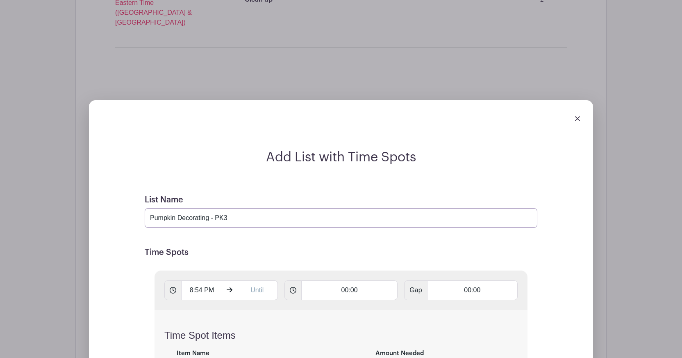
scroll to position [970, 0]
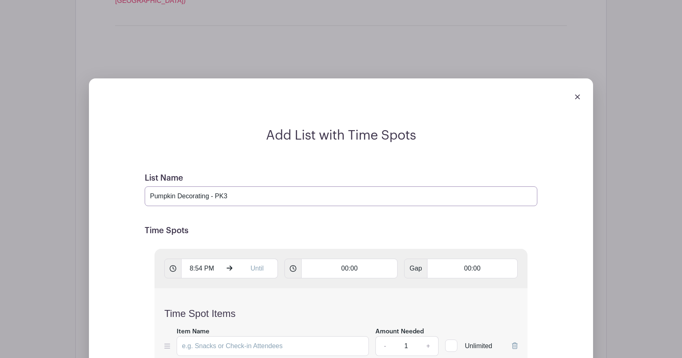
type input "Pumpkin Decorating - PK3"
click at [215, 258] on input "8:54 PM" at bounding box center [201, 268] width 41 height 20
click at [196, 176] on icon at bounding box center [196, 175] width 5 height 6
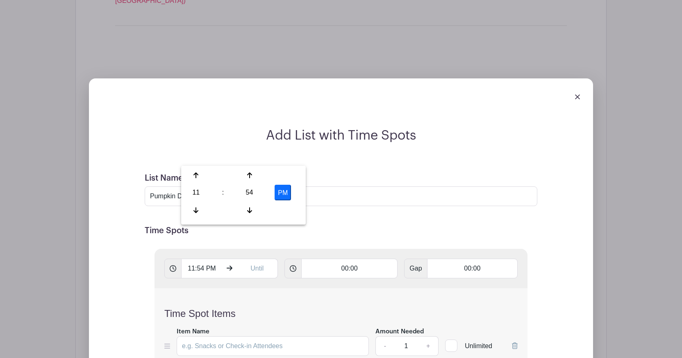
click at [285, 193] on button "PM" at bounding box center [283, 193] width 16 height 16
click at [251, 177] on icon at bounding box center [249, 175] width 5 height 7
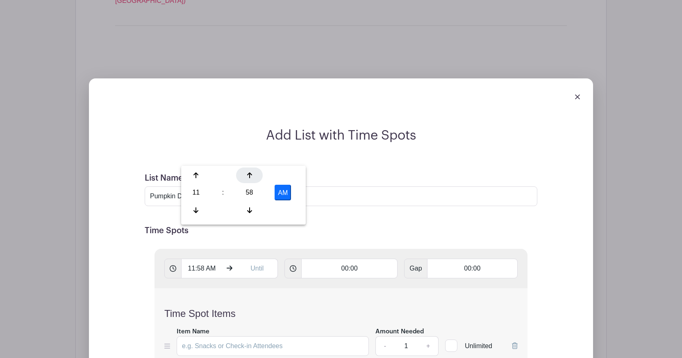
click at [251, 177] on icon at bounding box center [249, 175] width 5 height 7
click at [200, 210] on div at bounding box center [196, 210] width 27 height 16
type input "11:00 AM"
click at [365, 258] on input "00:00" at bounding box center [349, 268] width 97 height 20
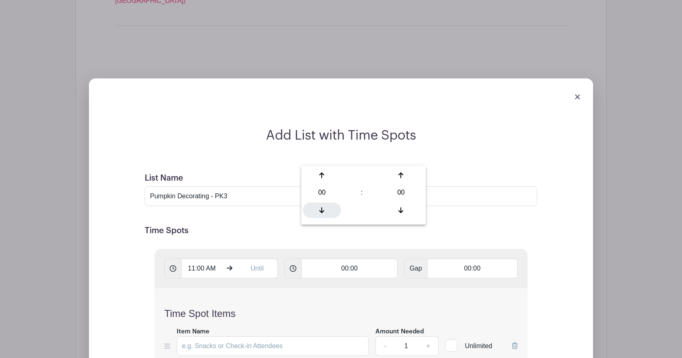
click at [320, 210] on icon at bounding box center [321, 210] width 5 height 6
click at [324, 177] on icon at bounding box center [321, 175] width 5 height 7
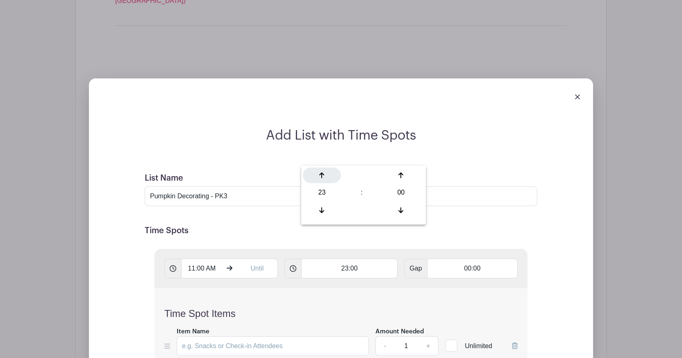
click at [324, 177] on icon at bounding box center [321, 175] width 5 height 7
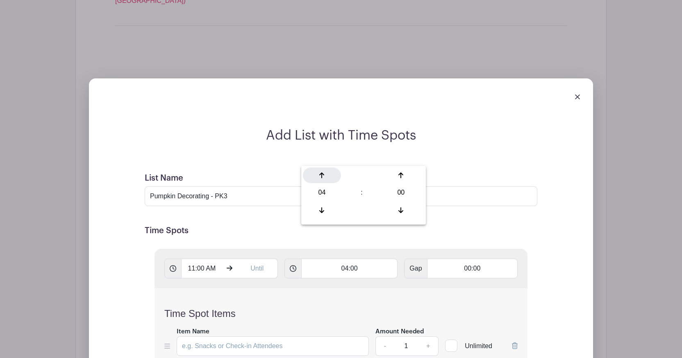
click at [324, 177] on icon at bounding box center [321, 175] width 5 height 7
type input "05:00"
click at [459, 288] on div "Time Spot Items Item Name Amount Needed - 1 + Unlimited Add Item Add bulk items" at bounding box center [341, 336] width 373 height 97
click at [260, 258] on input "text" at bounding box center [257, 268] width 41 height 20
click at [244, 258] on input "8:55 PM" at bounding box center [257, 268] width 41 height 20
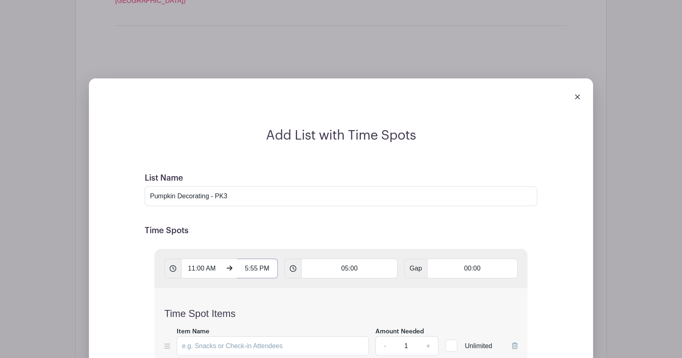
drag, startPoint x: 251, startPoint y: 157, endPoint x: 257, endPoint y: 157, distance: 6.6
click at [257, 258] on input "5:55 PM" at bounding box center [257, 268] width 41 height 20
type input "5:00 PM"
click at [346, 258] on input "05:00" at bounding box center [349, 268] width 97 height 20
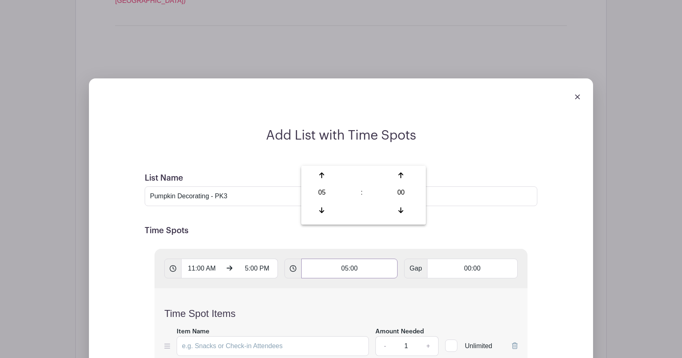
click at [346, 258] on input "05:00" at bounding box center [349, 268] width 97 height 20
type input "01:00"
type input "Add 6 timespots"
click at [361, 226] on h5 "Time Spots" at bounding box center [341, 231] width 393 height 10
click at [246, 336] on input "Item Name" at bounding box center [273, 346] width 192 height 20
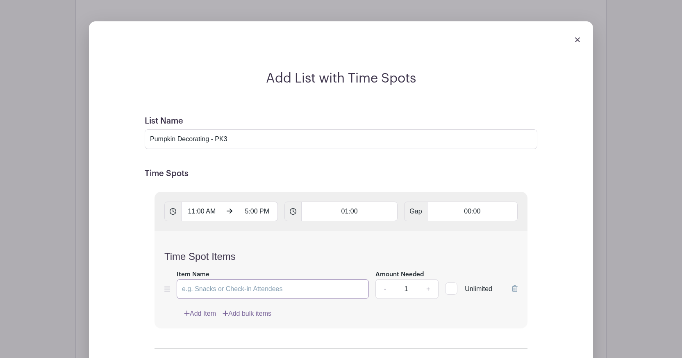
scroll to position [1037, 0]
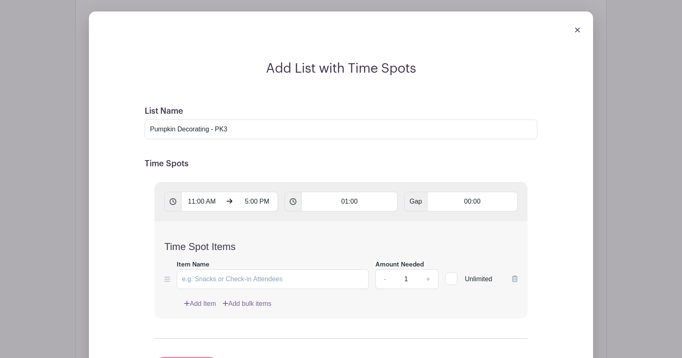
click at [267, 269] on input "Item Name" at bounding box center [273, 279] width 192 height 20
type input "Set up"
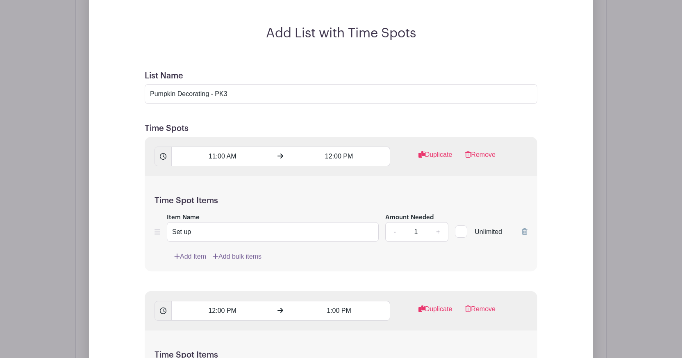
scroll to position [1080, 0]
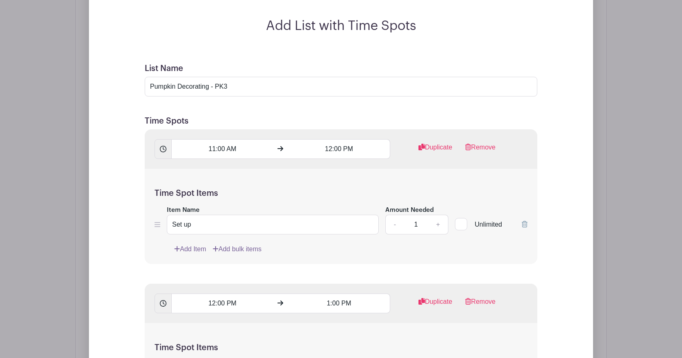
type input "2"
drag, startPoint x: 219, startPoint y: 268, endPoint x: 159, endPoint y: 265, distance: 59.9
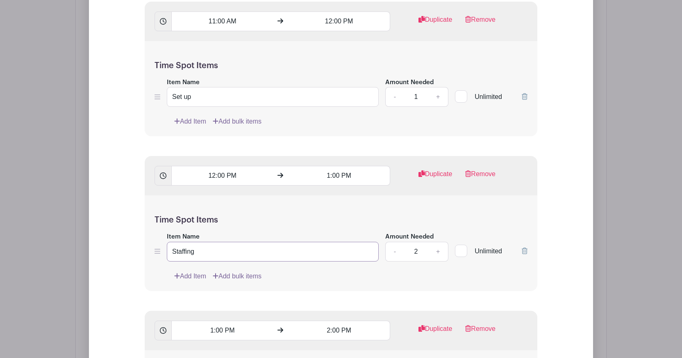
scroll to position [1231, 0]
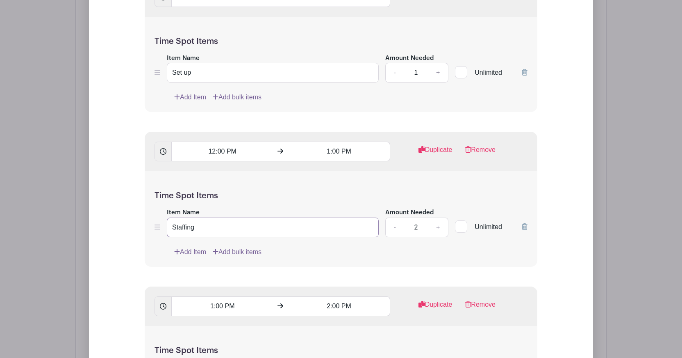
type input "Staffing"
drag, startPoint x: 202, startPoint y: 267, endPoint x: 170, endPoint y: 269, distance: 32.0
type input "Staffing"
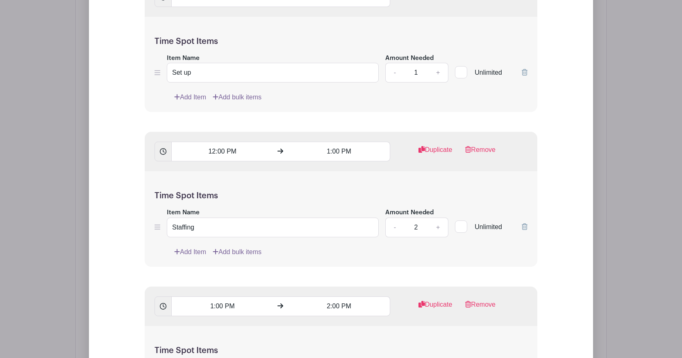
type input "2"
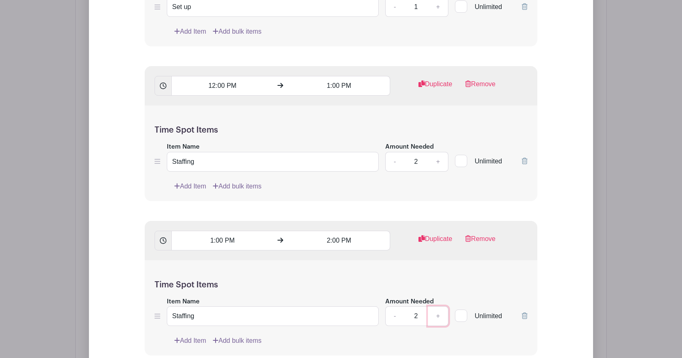
scroll to position [1357, 0]
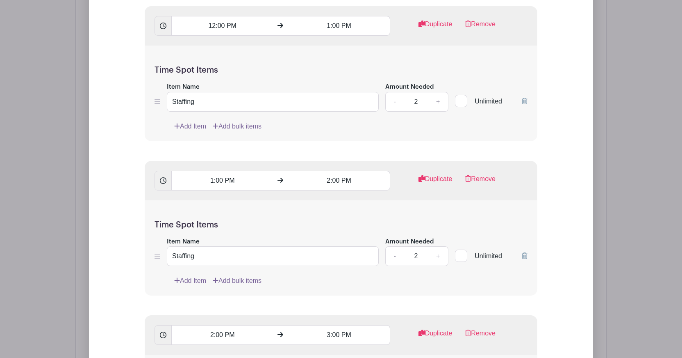
drag, startPoint x: 180, startPoint y: 297, endPoint x: 164, endPoint y: 296, distance: 16.5
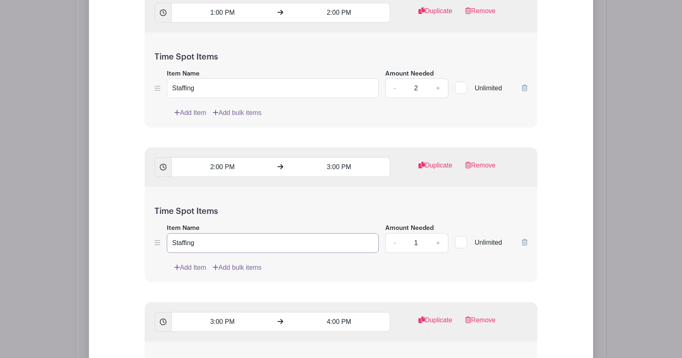
scroll to position [1530, 0]
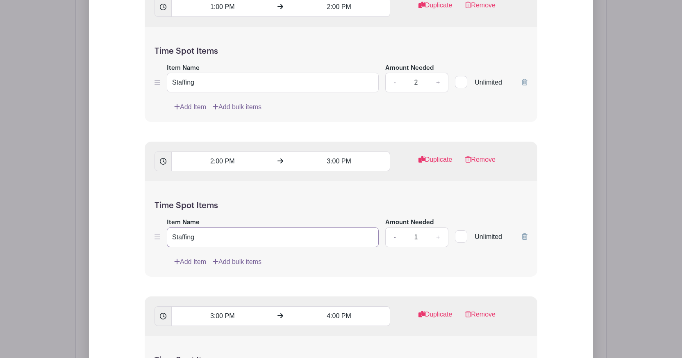
type input "Staffing"
drag, startPoint x: 220, startPoint y: 278, endPoint x: 175, endPoint y: 276, distance: 44.3
type input "Staffing"
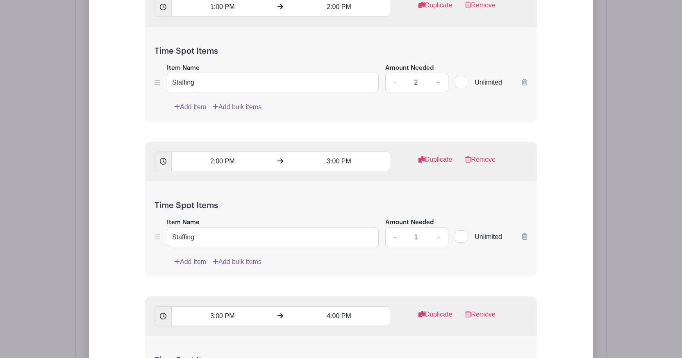
type input "2"
click at [437, 227] on link "+" at bounding box center [438, 237] width 21 height 20
type input "2"
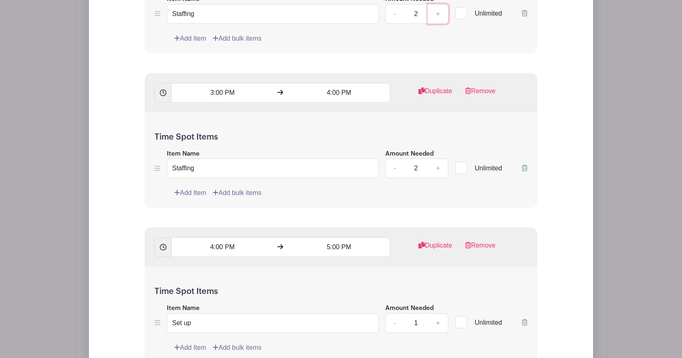
scroll to position [1754, 0]
drag, startPoint x: 202, startPoint y: 215, endPoint x: 155, endPoint y: 209, distance: 47.9
click at [155, 301] on div "Item Name Set up Amount Needed - 1 + Unlimited" at bounding box center [341, 316] width 373 height 30
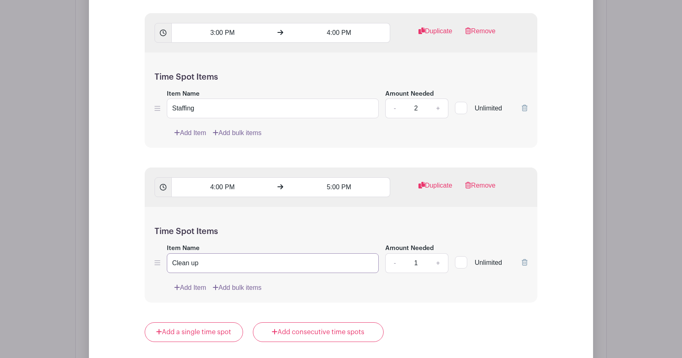
scroll to position [1845, 0]
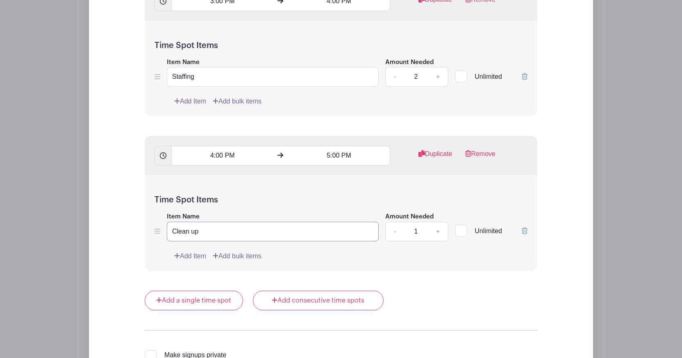
type input "Clean up"
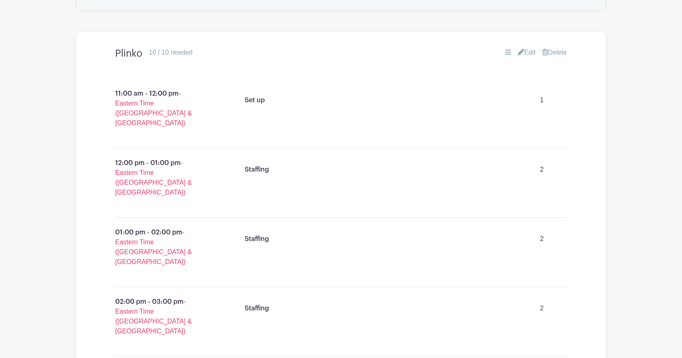
scroll to position [500, 0]
click at [527, 57] on link "Edit" at bounding box center [527, 54] width 18 height 10
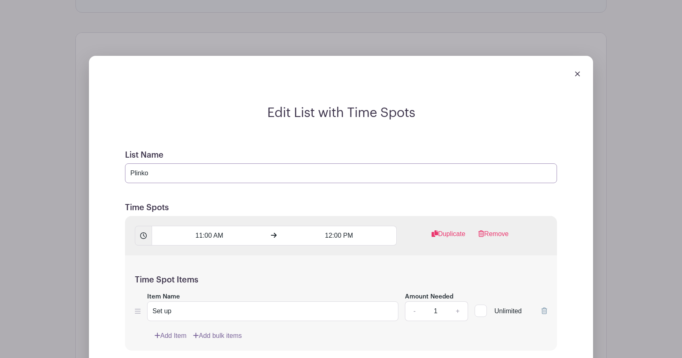
click at [180, 171] on input "Plinko" at bounding box center [341, 173] width 432 height 20
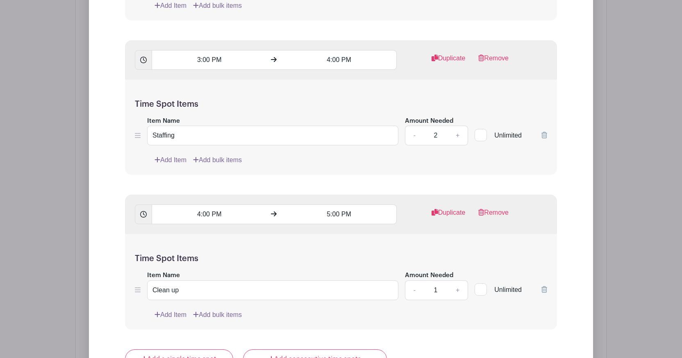
scroll to position [1700, 0]
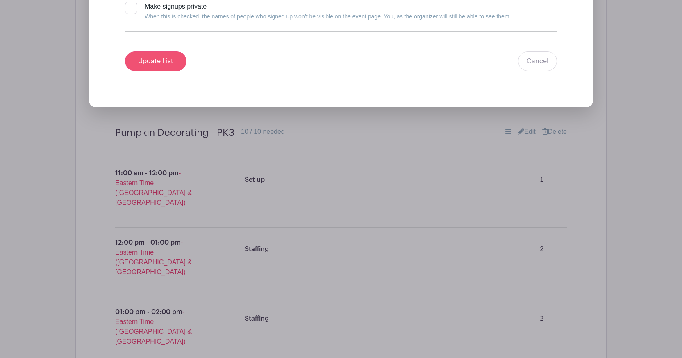
type input "Plinko - 3rd Grade"
click at [167, 63] on input "Update List" at bounding box center [156, 61] width 62 height 20
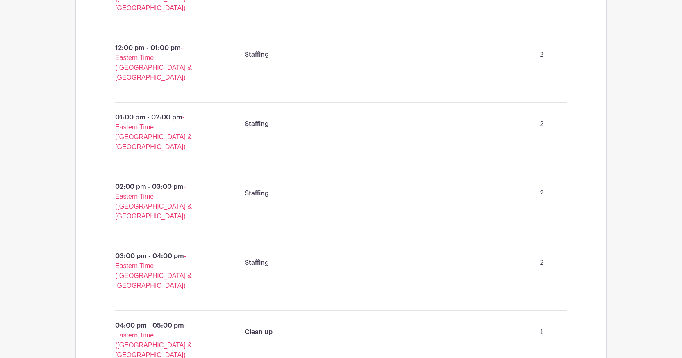
scroll to position [1136, 0]
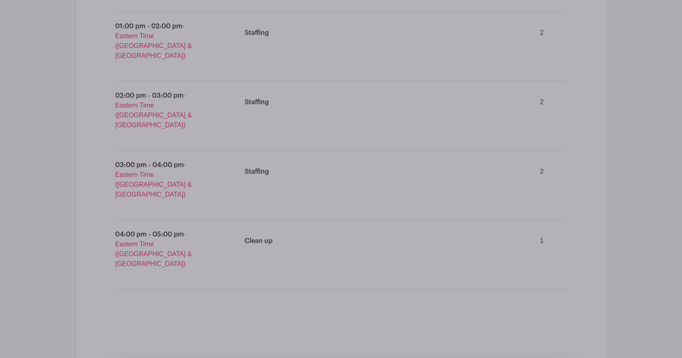
scroll to position [1252, 0]
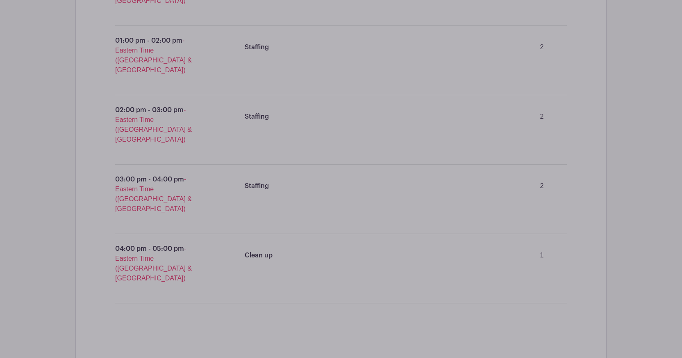
scroll to position [1317, 0]
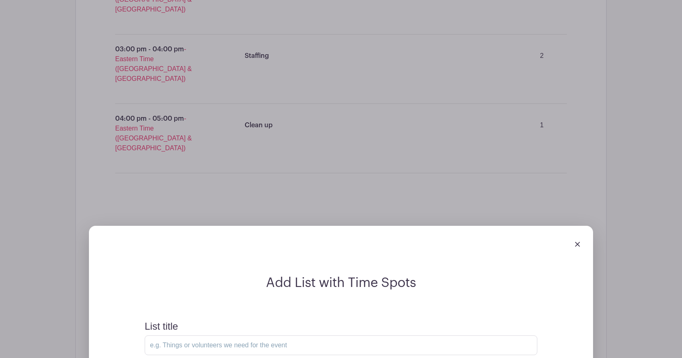
scroll to position [1382, 0]
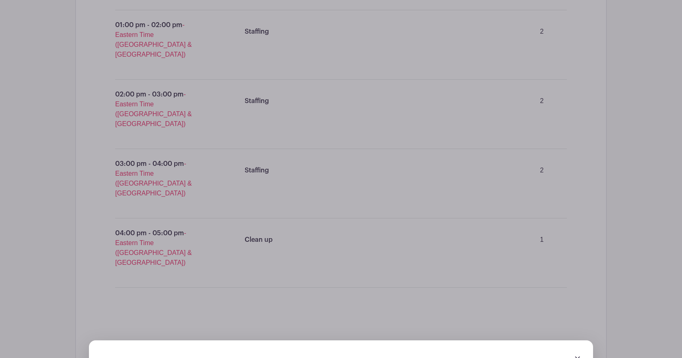
scroll to position [1268, 0]
click at [574, 346] on div at bounding box center [341, 357] width 491 height 23
click at [577, 355] on img at bounding box center [577, 357] width 5 height 5
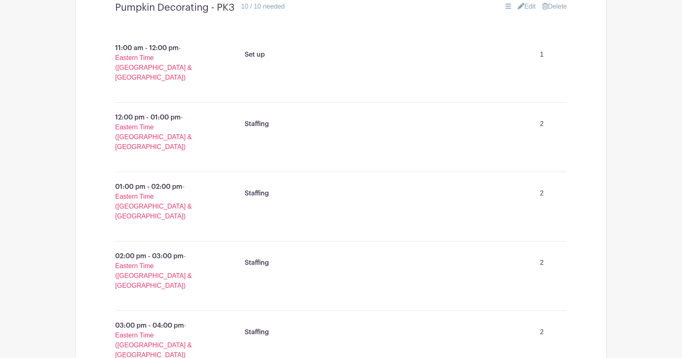
scroll to position [1201, 0]
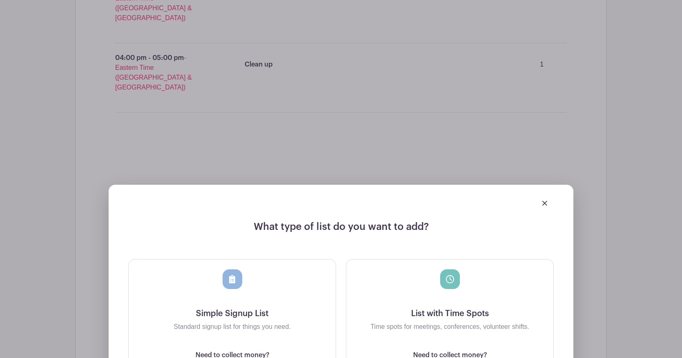
scroll to position [1457, 0]
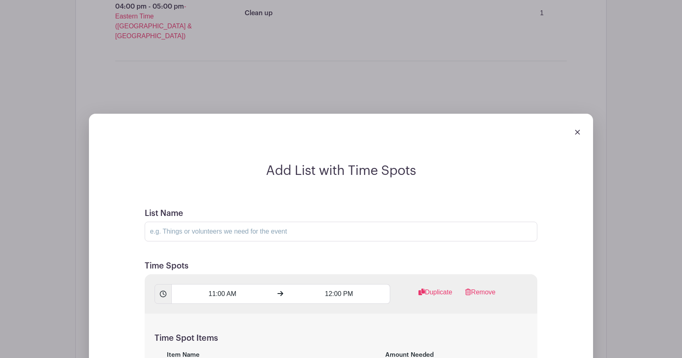
scroll to position [1429, 0]
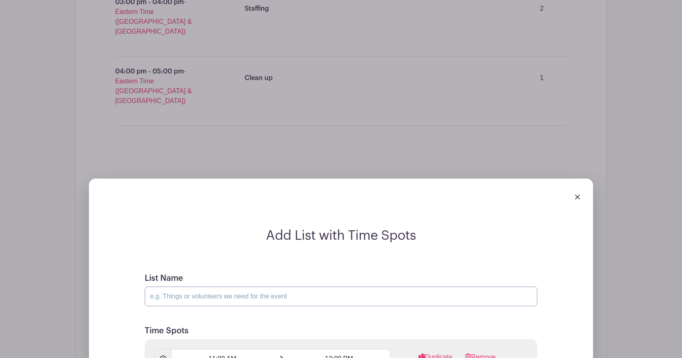
click at [296, 286] on input "List Name" at bounding box center [341, 296] width 393 height 20
click at [250, 286] on input "List Name" at bounding box center [341, 296] width 393 height 20
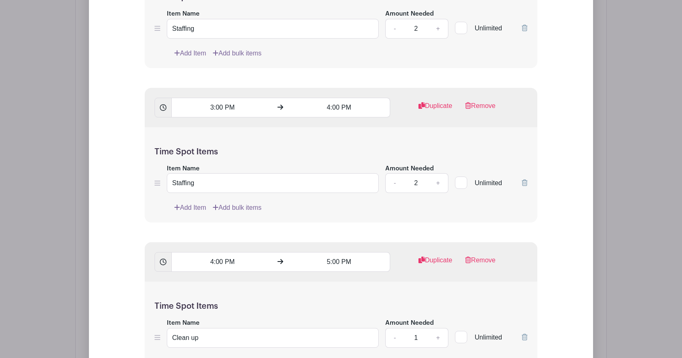
scroll to position [2307, 0]
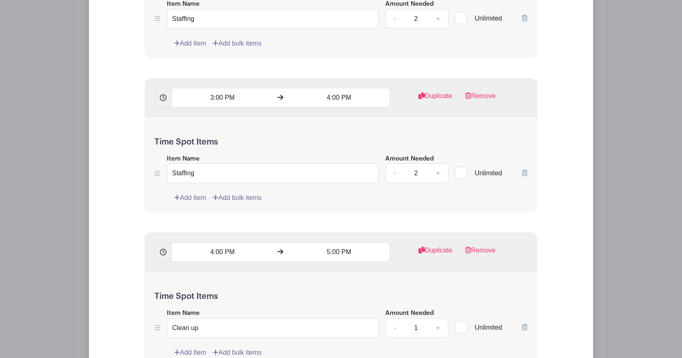
type input "Duck Game - PK4"
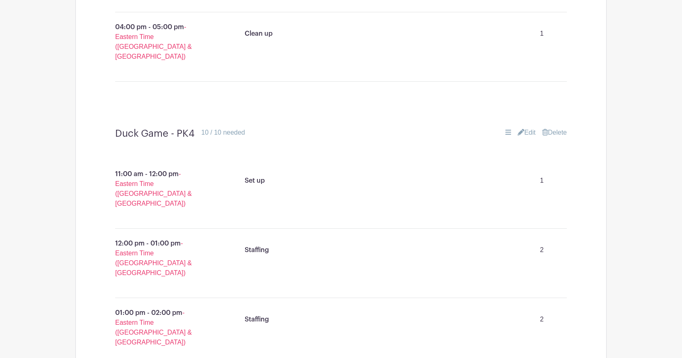
scroll to position [1410, 0]
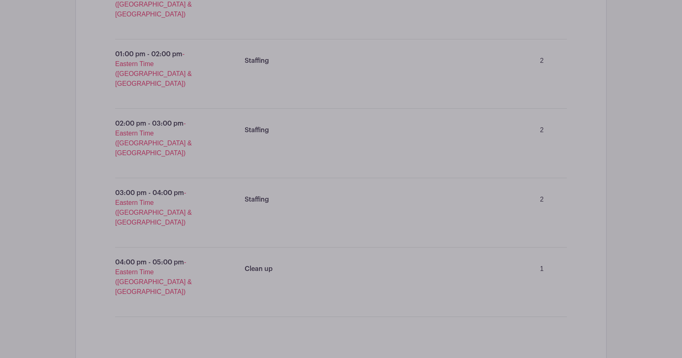
scroll to position [1666, 0]
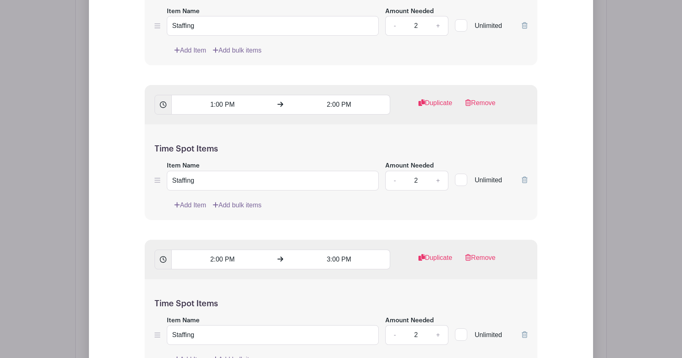
scroll to position [2757, 0]
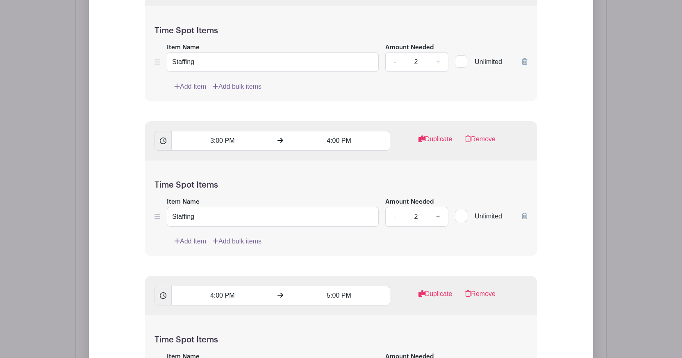
type input "Fish Game - 2nd Grade"
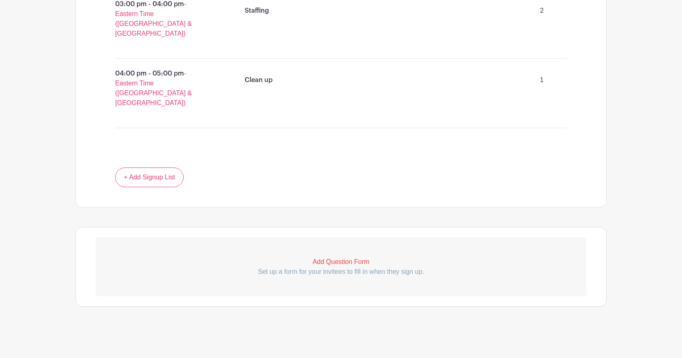
scroll to position [1811, 0]
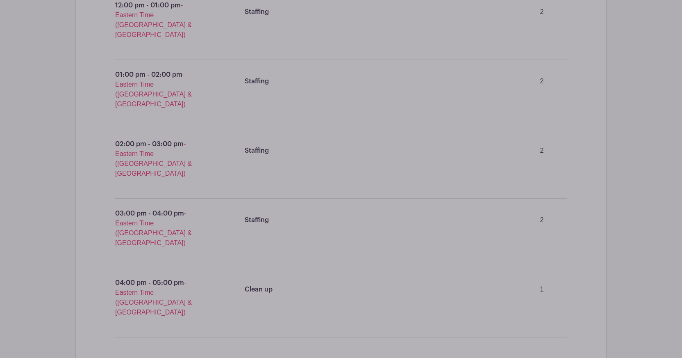
scroll to position [2178, 0]
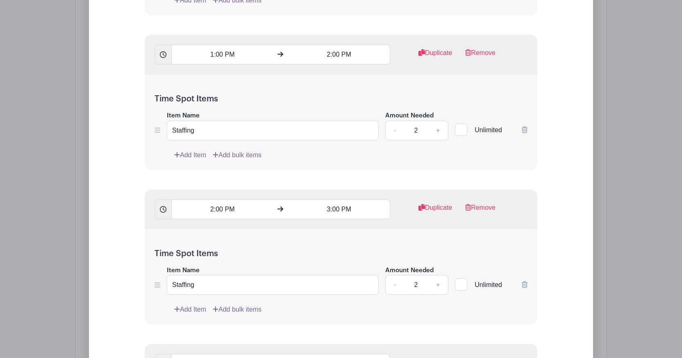
scroll to position [3037, 0]
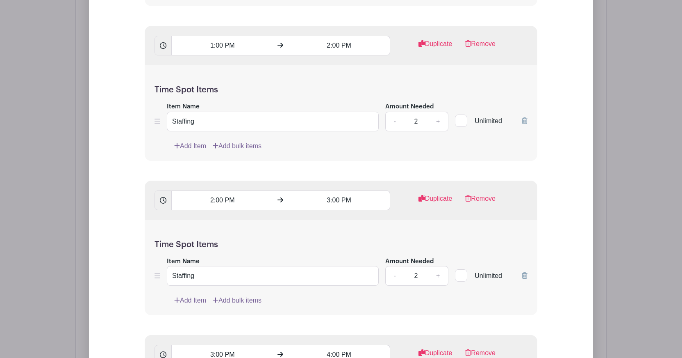
type input "Corn Hole - 4th Grade"
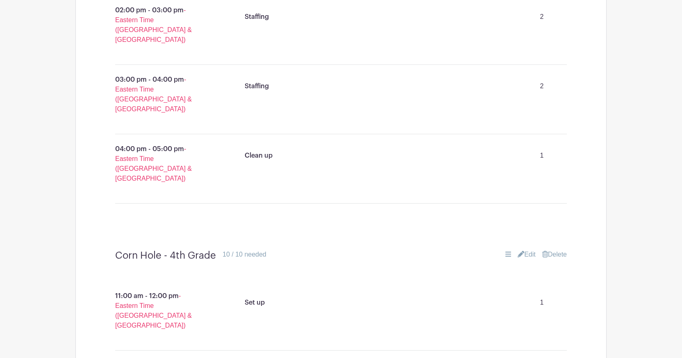
scroll to position [2276, 0]
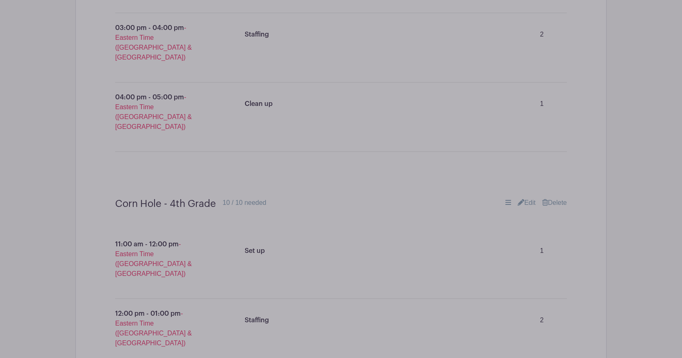
scroll to position [2435, 0]
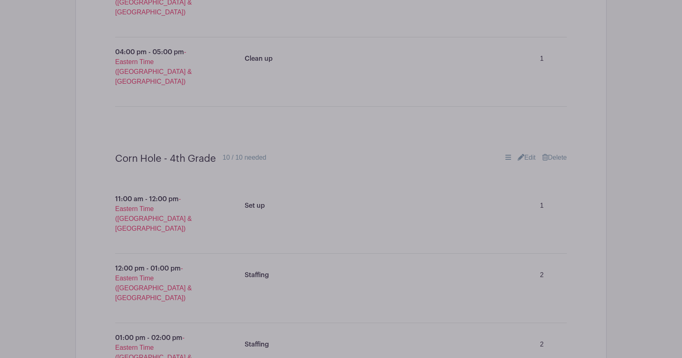
scroll to position [2500, 0]
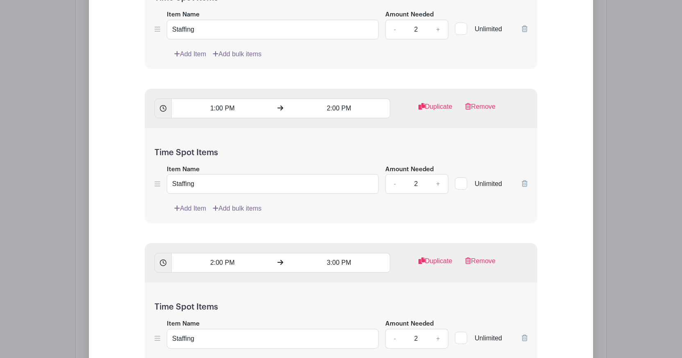
scroll to position [3486, 0]
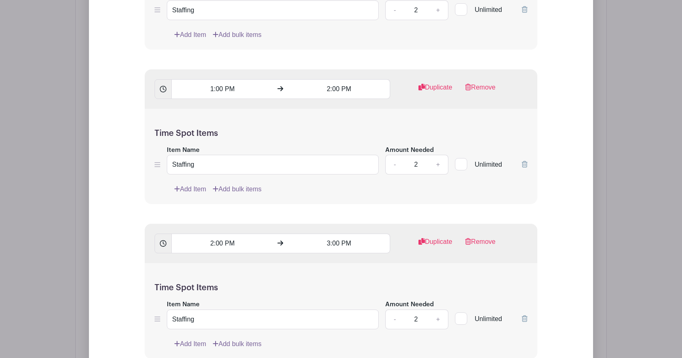
type input "Pumpkin Toss - Kindergarten"
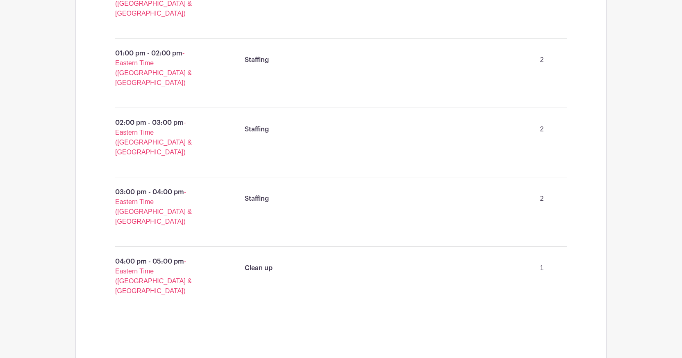
scroll to position [681, 0]
click at [506, 357] on icon at bounding box center [509, 365] width 6 height 5
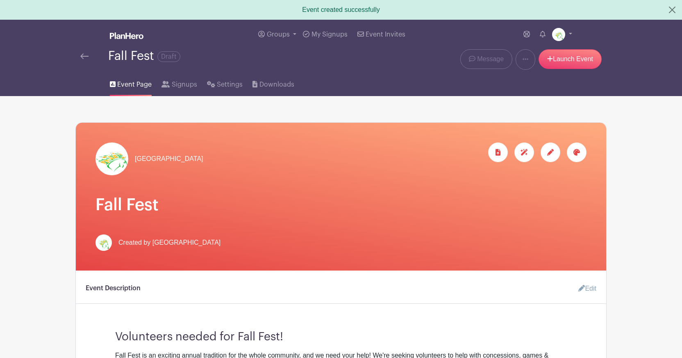
scroll to position [2, 0]
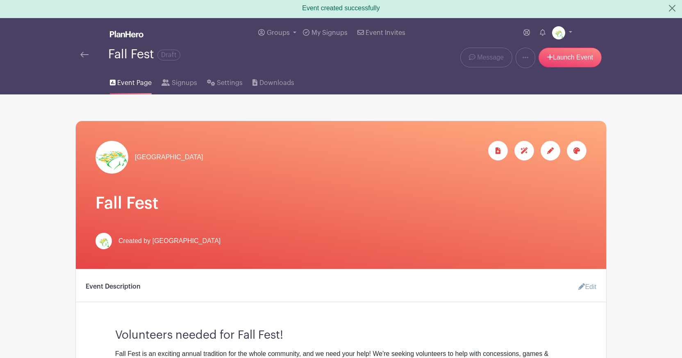
drag, startPoint x: 505, startPoint y: 252, endPoint x: 360, endPoint y: 0, distance: 290.4
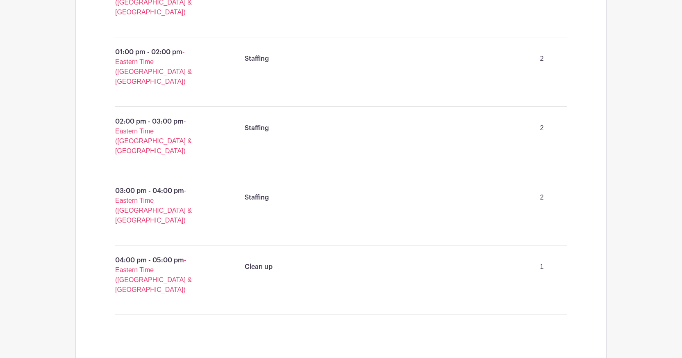
scroll to position [2656, 0]
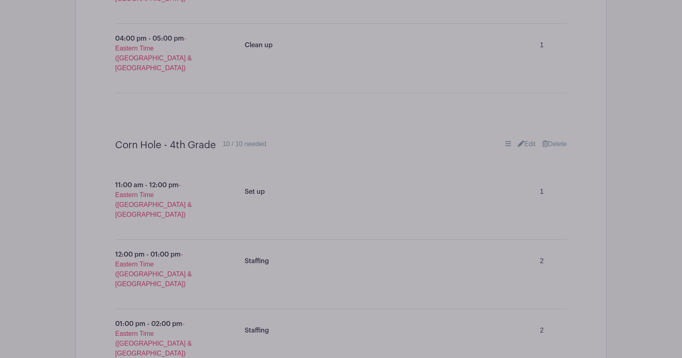
scroll to position [2922, 0]
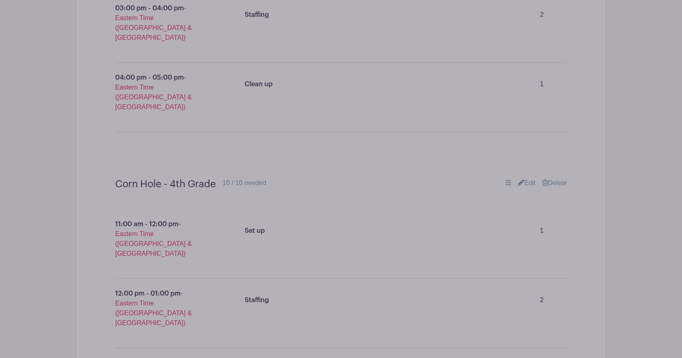
scroll to position [2852, 0]
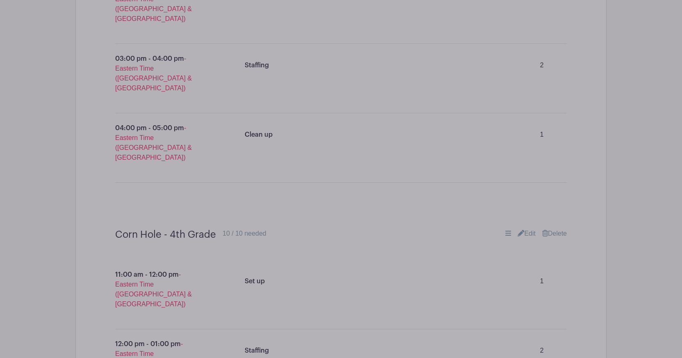
drag, startPoint x: 194, startPoint y: 167, endPoint x: 144, endPoint y: 166, distance: 50.9
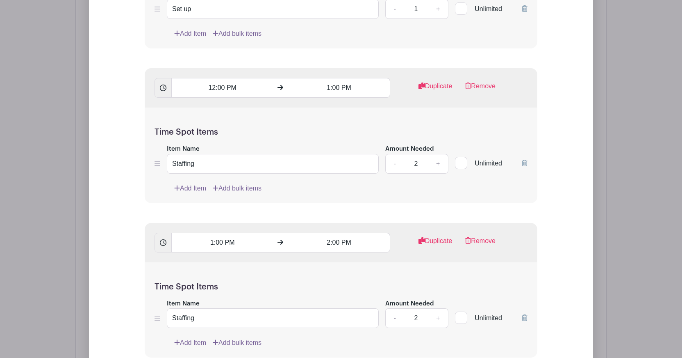
scroll to position [3901, 0]
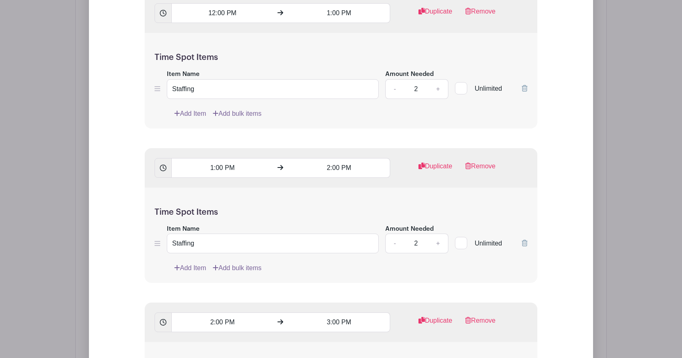
type input "Kindergarten Booth No. 2 - SNOW CONES"
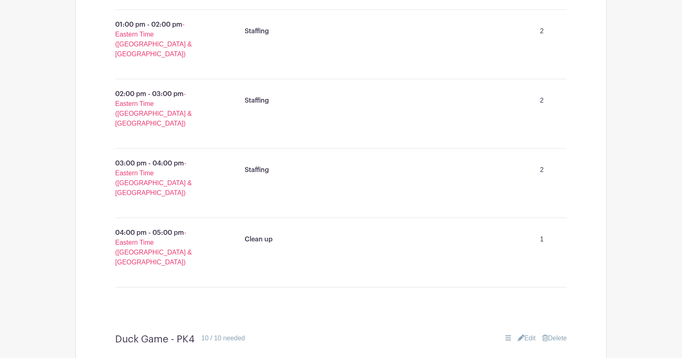
scroll to position [443, 0]
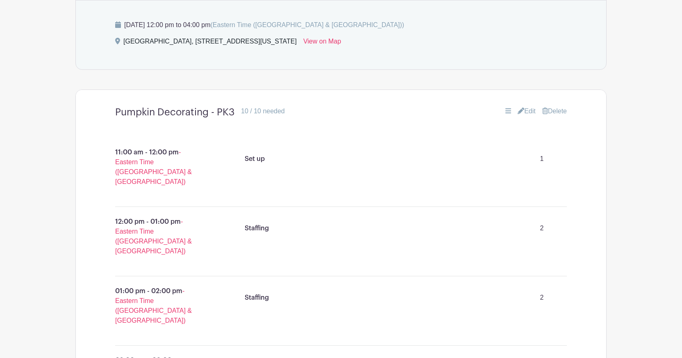
click at [521, 114] on link "Edit" at bounding box center [527, 111] width 18 height 10
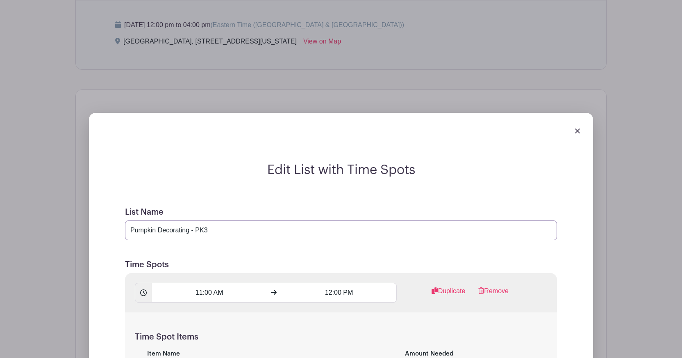
click at [223, 232] on input "Pumpkin Decorating - PK3" at bounding box center [341, 230] width 432 height 20
click at [197, 232] on input "Pumpkin Decorating - PK3 Booth - PUMPKIN DECORATING" at bounding box center [341, 230] width 432 height 20
drag, startPoint x: 197, startPoint y: 232, endPoint x: 116, endPoint y: 230, distance: 81.6
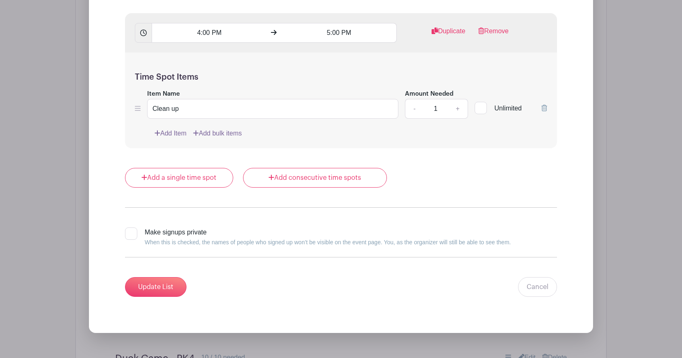
scroll to position [1476, 0]
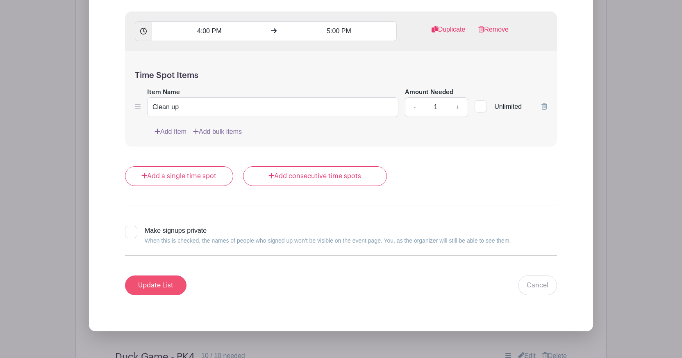
type input "PK3 Booth - PUMPKIN DECORATING"
click at [150, 288] on input "Update List" at bounding box center [156, 285] width 62 height 20
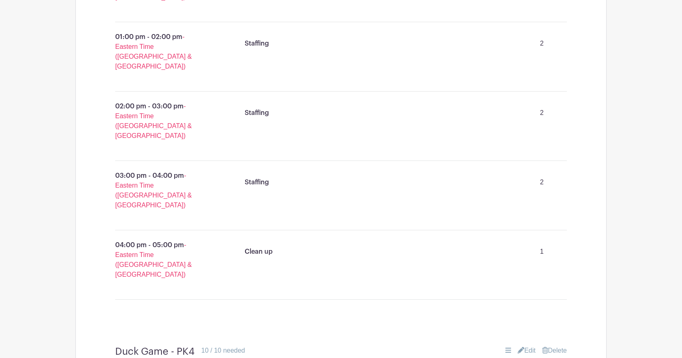
scroll to position [706, 0]
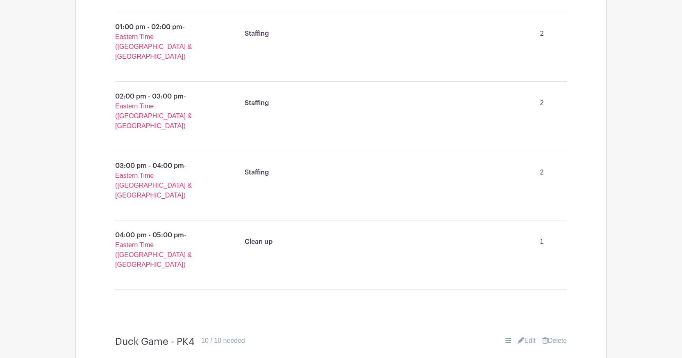
click at [520, 337] on icon at bounding box center [521, 340] width 7 height 7
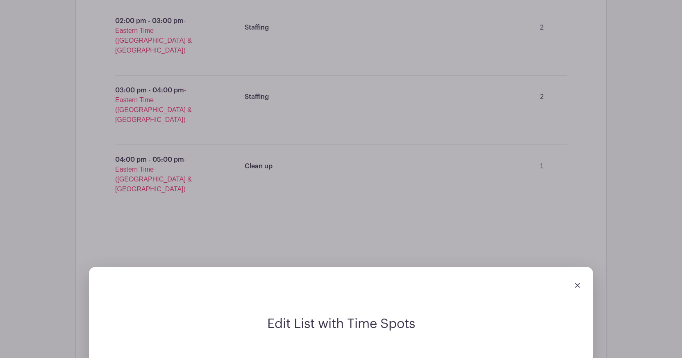
scroll to position [828, 0]
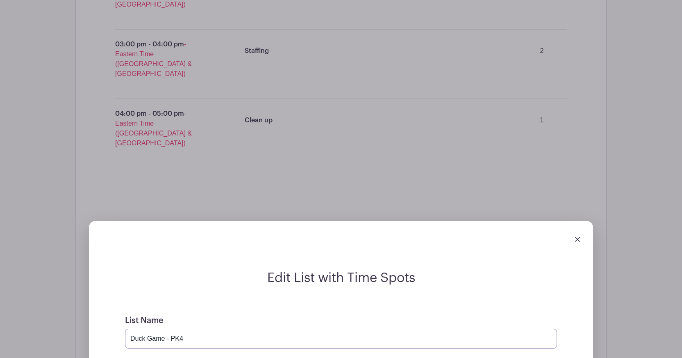
click at [203, 328] on input "Duck Game - PK4" at bounding box center [341, 338] width 432 height 20
click at [172, 328] on input "Duck Game - PK4 BOOTH - DUCK GAME" at bounding box center [341, 338] width 432 height 20
drag, startPoint x: 173, startPoint y: 227, endPoint x: 133, endPoint y: 226, distance: 39.4
click at [133, 328] on input "Duck Game - PK4 BOOTH - DUCK GAME" at bounding box center [341, 338] width 432 height 20
drag, startPoint x: 181, startPoint y: 228, endPoint x: 231, endPoint y: 227, distance: 50.0
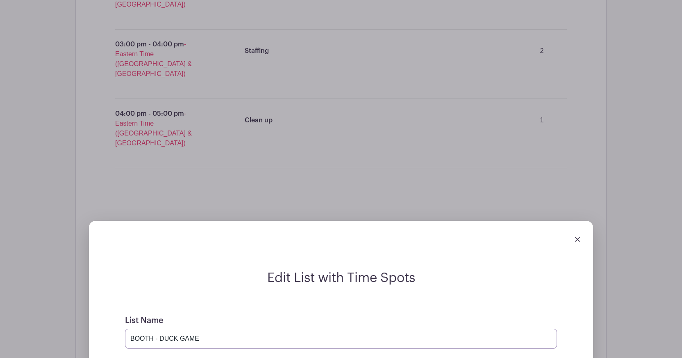
click at [231, 328] on input "BOOTH - DUCK GAME" at bounding box center [341, 338] width 432 height 20
click at [130, 328] on input "BOOTH - [GEOGRAPHIC_DATA]" at bounding box center [341, 338] width 432 height 20
drag, startPoint x: 180, startPoint y: 226, endPoint x: 163, endPoint y: 226, distance: 17.6
click at [163, 328] on input "PRE-K 4 BOOTH - DUCK POND" at bounding box center [341, 338] width 432 height 20
click at [178, 328] on input "PRE-K 4 Booth - DUCK POND" at bounding box center [341, 338] width 432 height 20
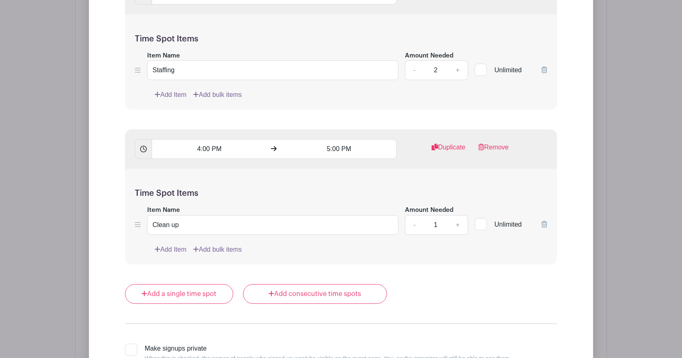
type input "PRE-K 4 Booth -- DUCK POND"
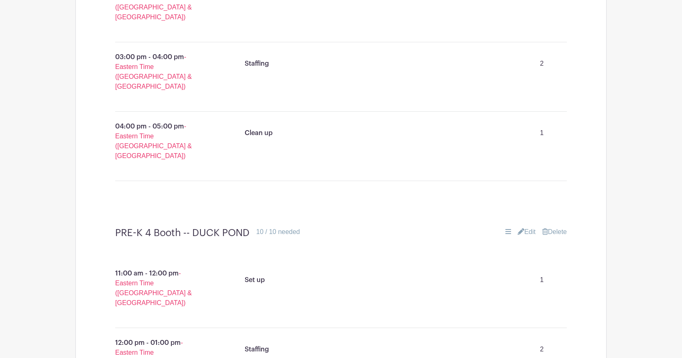
scroll to position [811, 0]
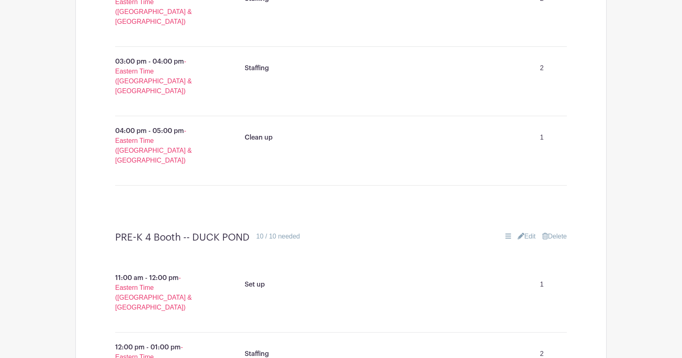
click at [520, 232] on icon at bounding box center [521, 235] width 7 height 7
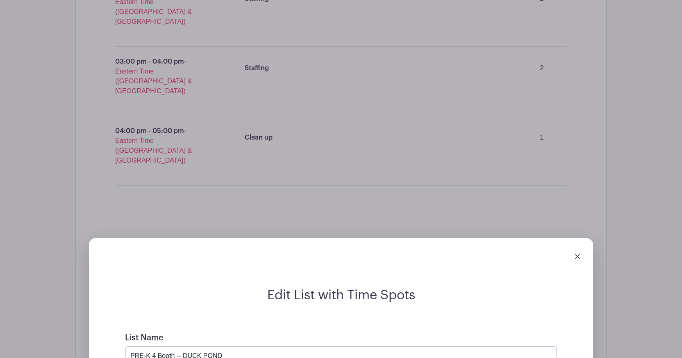
drag, startPoint x: 142, startPoint y: 245, endPoint x: 135, endPoint y: 244, distance: 7.6
click at [135, 346] on input "PRE-K 4 Booth -- DUCK POND" at bounding box center [341, 356] width 432 height 20
click at [179, 346] on input "Pre-K 4 Booth -- DUCK POND" at bounding box center [341, 356] width 432 height 20
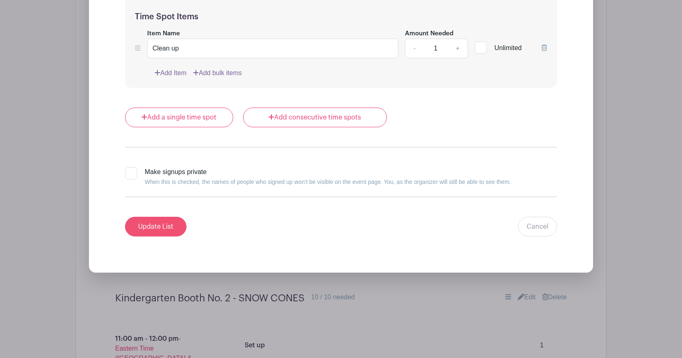
type input "Pre-K 4 Booth - DUCK POND"
click at [175, 216] on input "Update List" at bounding box center [156, 226] width 62 height 20
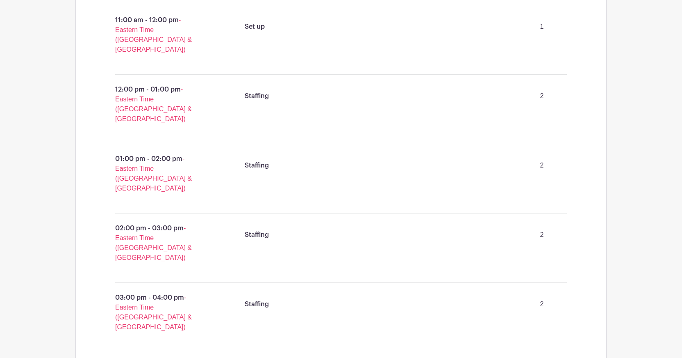
scroll to position [1089, 0]
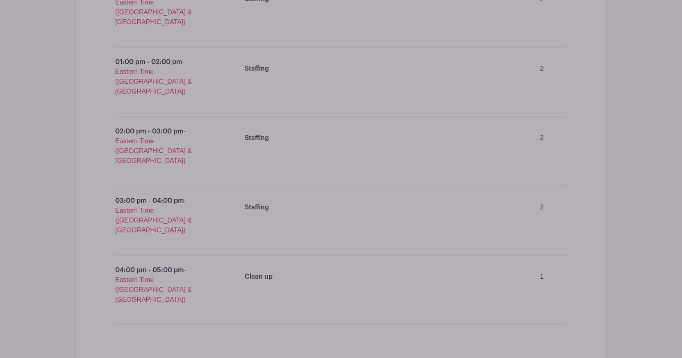
scroll to position [1231, 0]
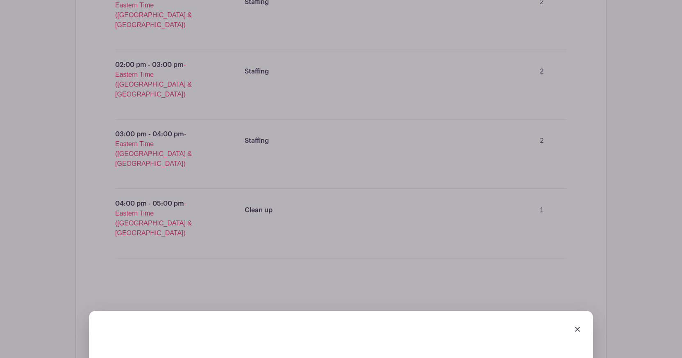
drag, startPoint x: 212, startPoint y: 203, endPoint x: 282, endPoint y: 203, distance: 70.1
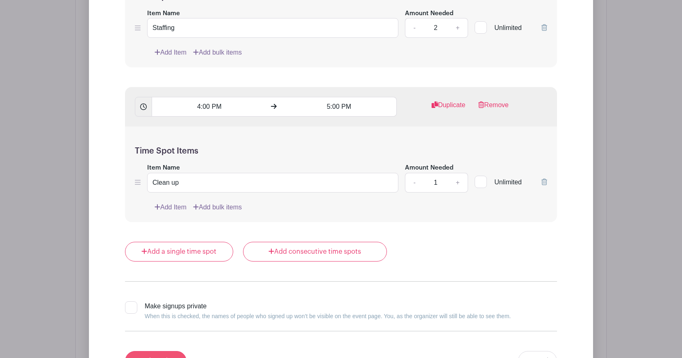
type input "Kindergarten Booth No. 1 - PUMPKIN TOSS"
click at [164, 351] on input "Update List" at bounding box center [156, 361] width 62 height 20
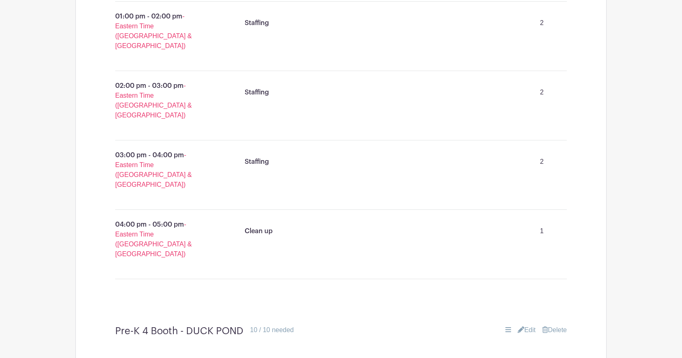
scroll to position [740, 0]
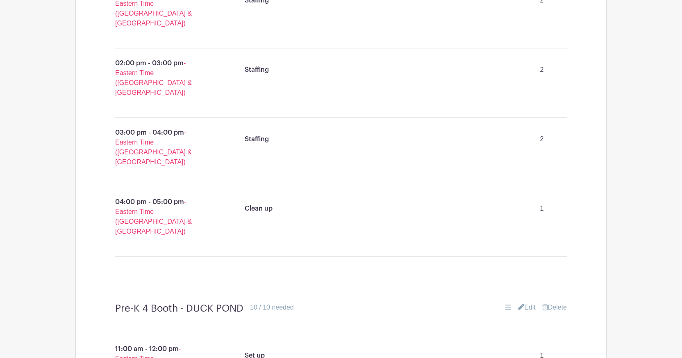
click at [526, 302] on link "Edit" at bounding box center [527, 307] width 18 height 10
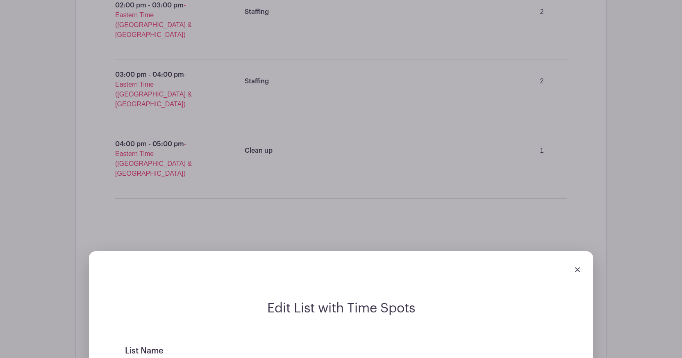
scroll to position [806, 0]
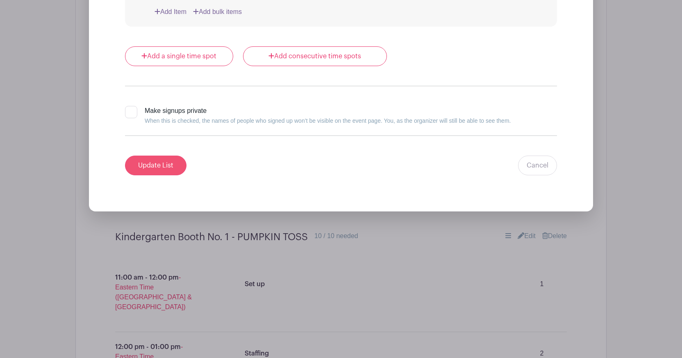
type input "PK 4 Booth - DUCK POND"
click at [164, 155] on input "Update List" at bounding box center [156, 165] width 62 height 20
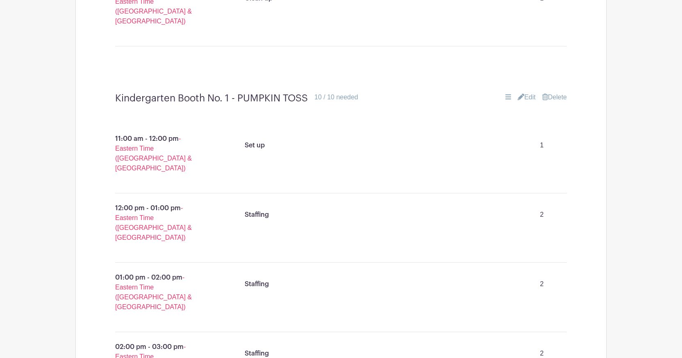
scroll to position [1450, 0]
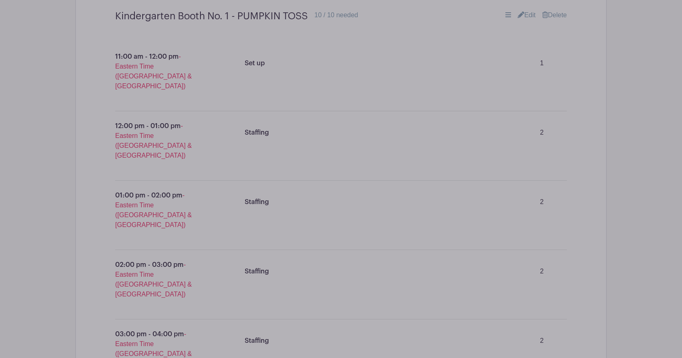
scroll to position [1526, 0]
drag, startPoint x: 178, startPoint y: 287, endPoint x: 128, endPoint y: 287, distance: 50.8
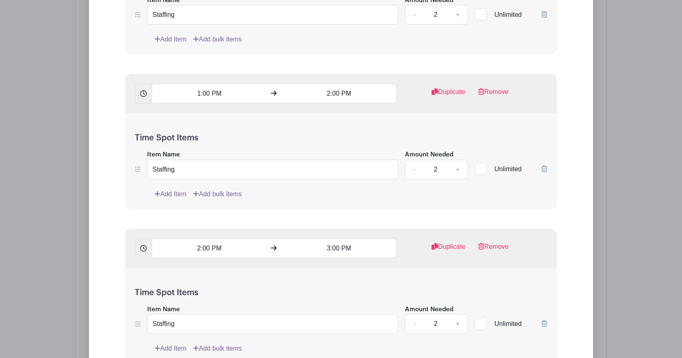
scroll to position [2595, 0]
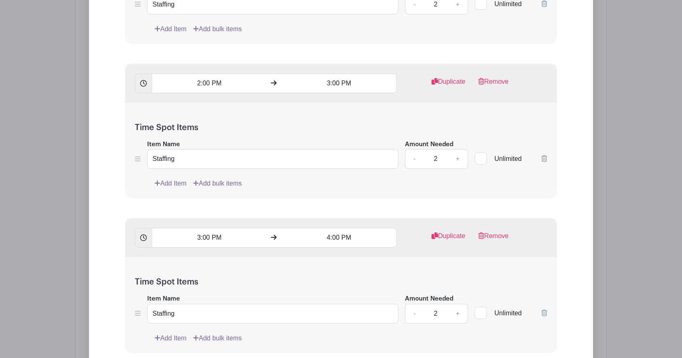
type input "Kindergarten Booth No. 2 - SNOW CONES"
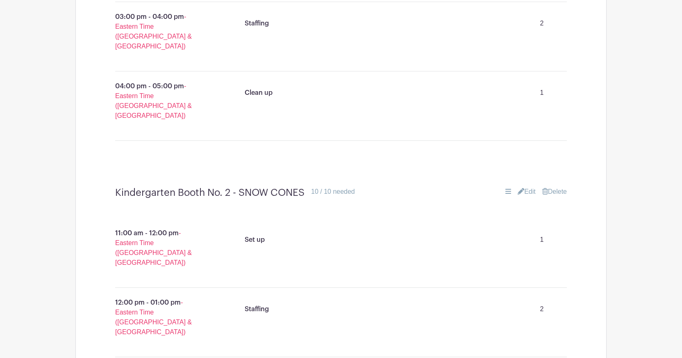
scroll to position [1891, 0]
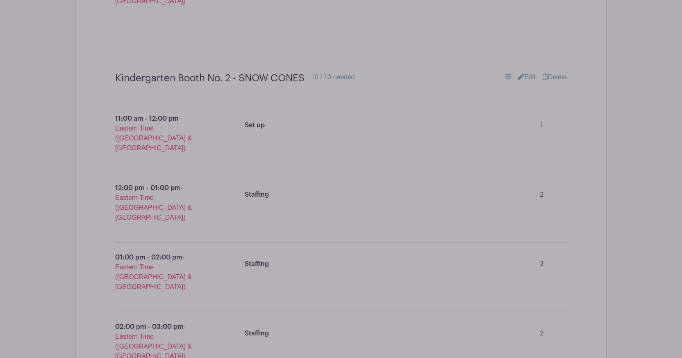
scroll to position [1958, 0]
drag, startPoint x: 207, startPoint y: 236, endPoint x: 87, endPoint y: 229, distance: 121.2
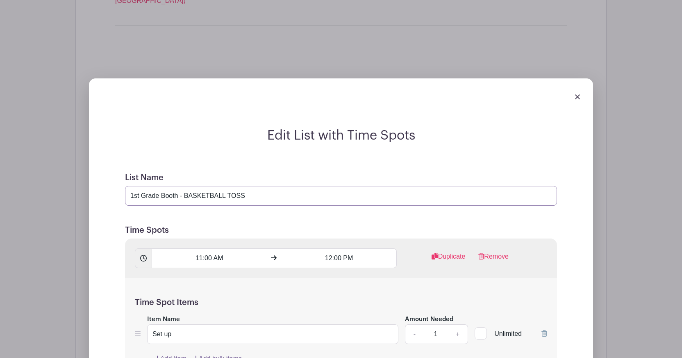
scroll to position [2994, 0]
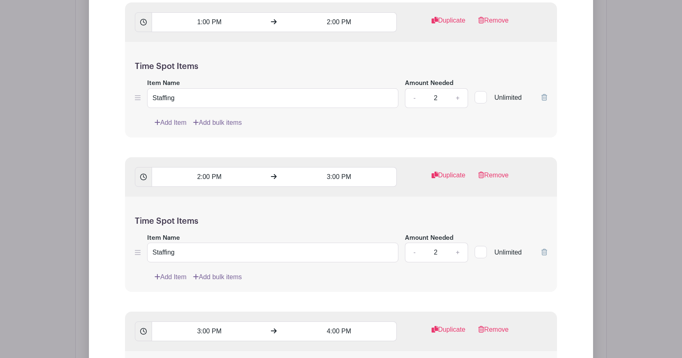
type input "1st Grade Booth - BASKETBALL TOSS"
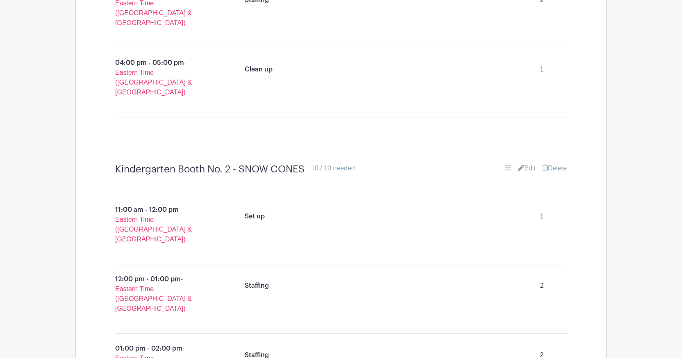
scroll to position [1893, 0]
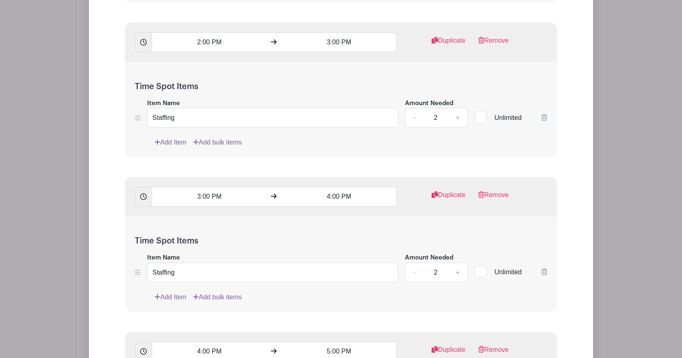
type input "1st Grade Booth No. 1 - BASKETBALL TOSS"
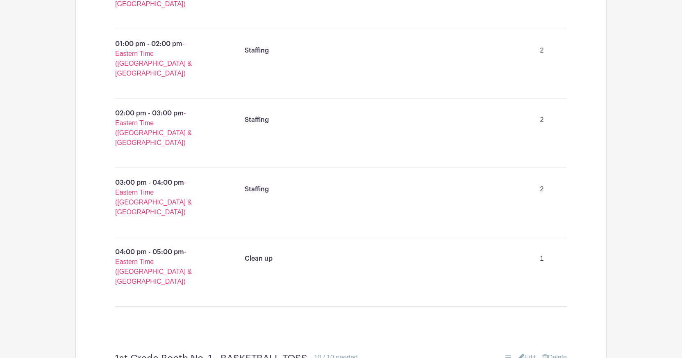
scroll to position [2192, 0]
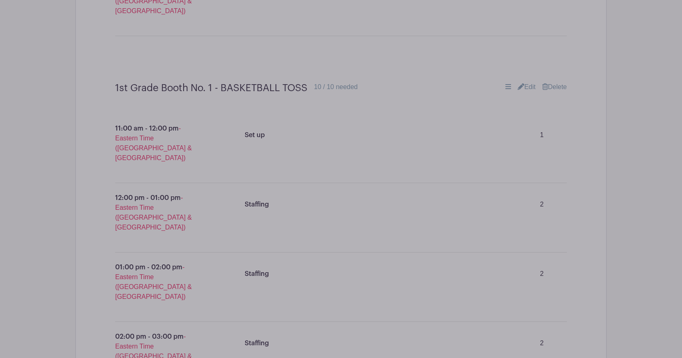
scroll to position [2443, 0]
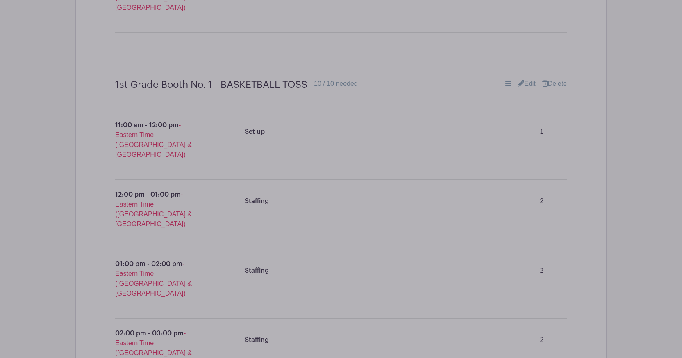
drag, startPoint x: 148, startPoint y: 132, endPoint x: 128, endPoint y: 132, distance: 19.7
drag, startPoint x: 166, startPoint y: 132, endPoint x: 115, endPoint y: 126, distance: 51.3
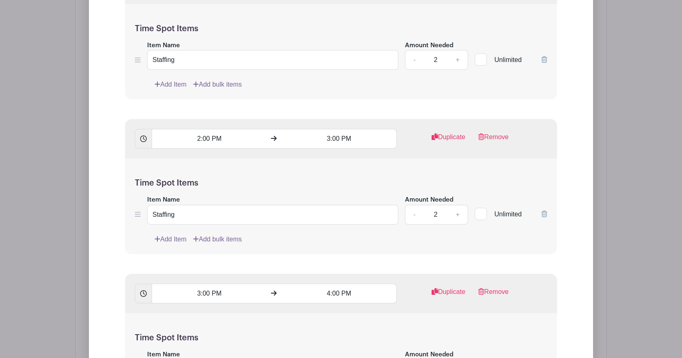
type input "1st Grade Booth No. 2 - POPCORN"
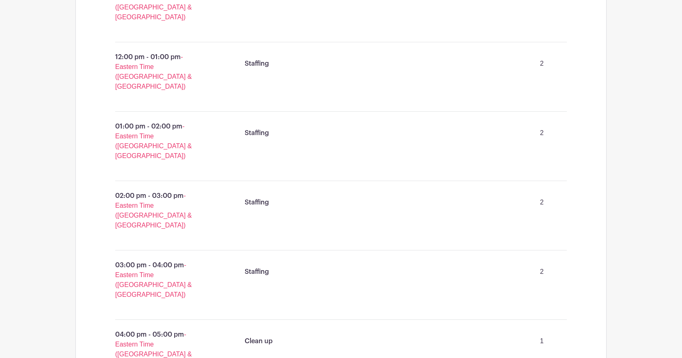
scroll to position [2585, 0]
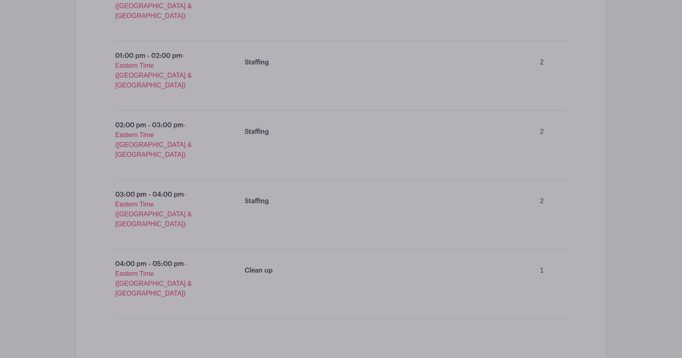
scroll to position [2758, 0]
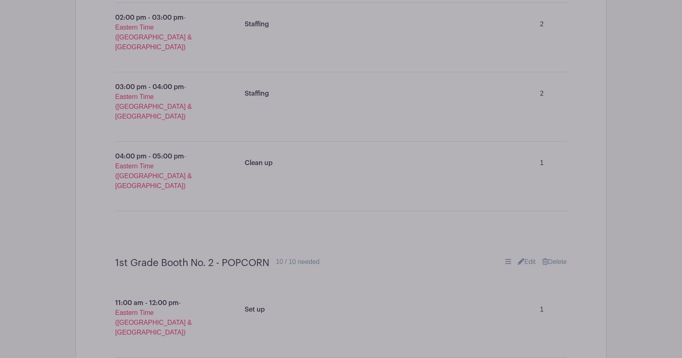
drag, startPoint x: 217, startPoint y: 198, endPoint x: 109, endPoint y: 188, distance: 109.1
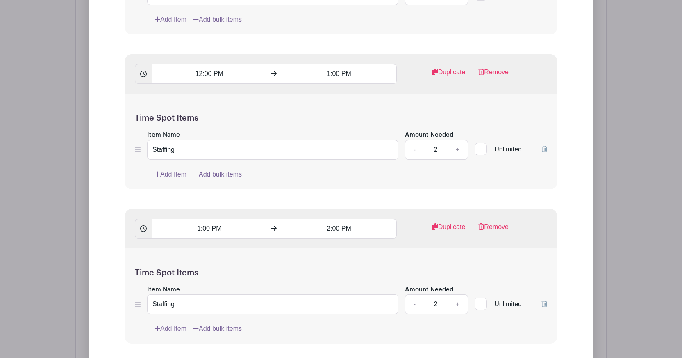
type input "2nd Grade Booth No. 1 - FISH BOWL TOSS"
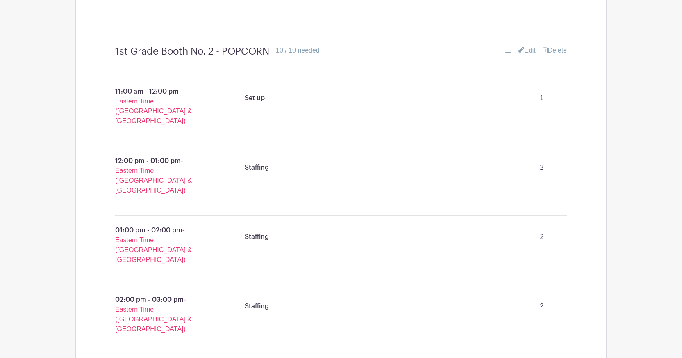
scroll to position [2968, 0]
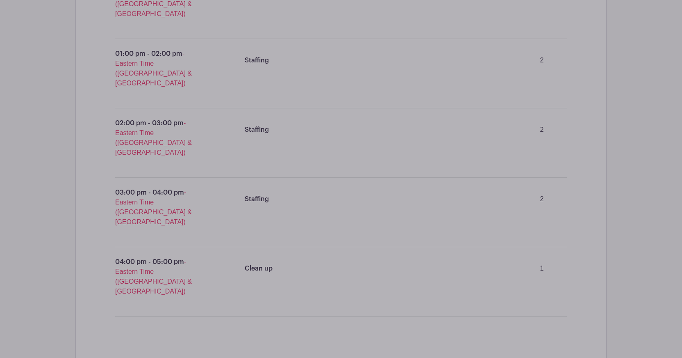
scroll to position [3247, 0]
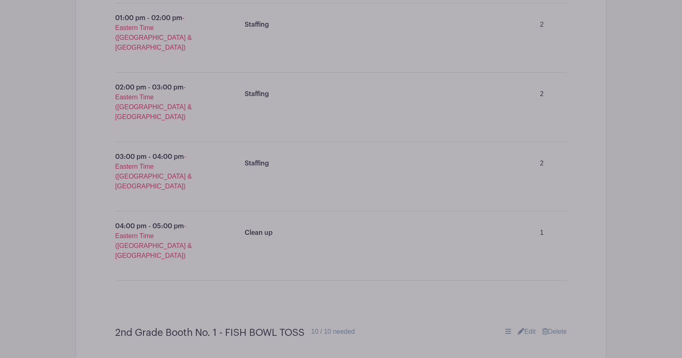
scroll to position [3313, 0]
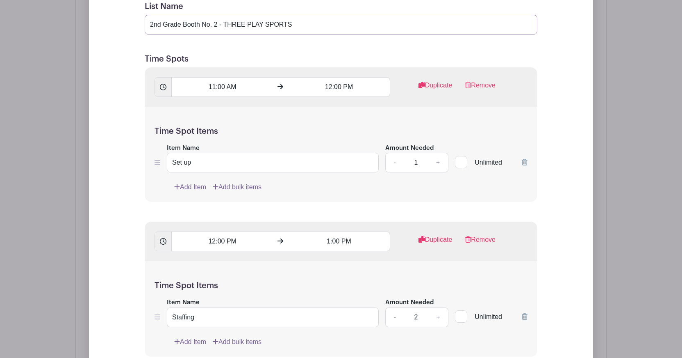
scroll to position [4233, 0]
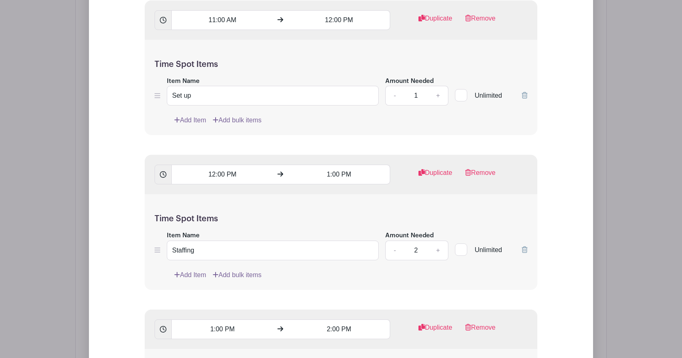
type input "2nd Grade Booth No. 2 - THREE PLAY SPORTS"
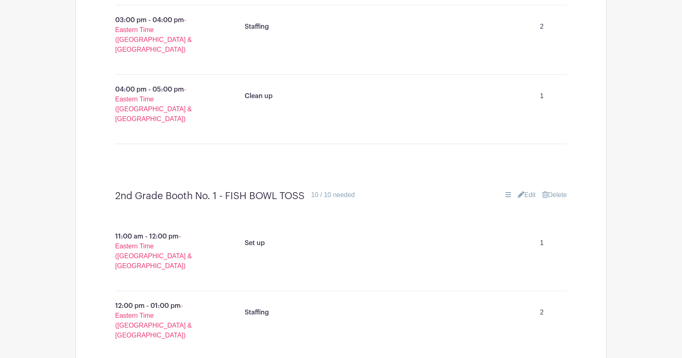
scroll to position [3378, 0]
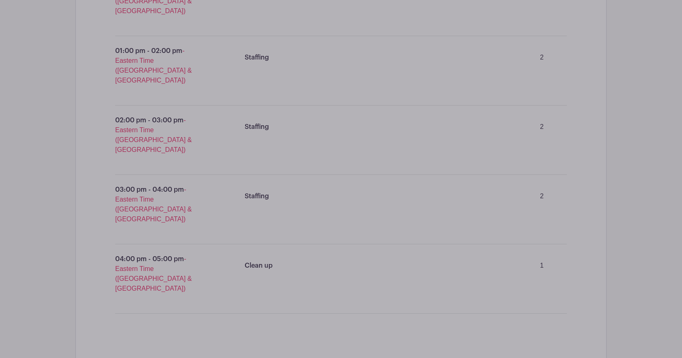
scroll to position [3645, 0]
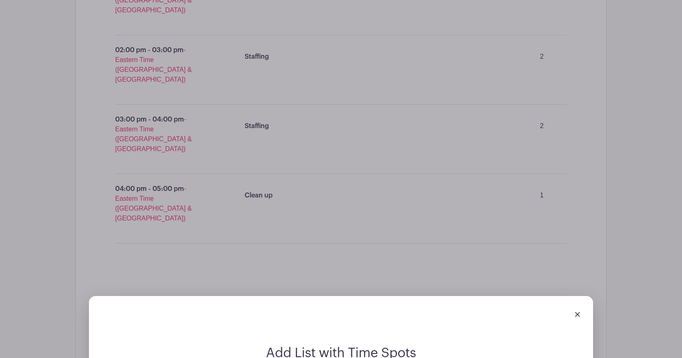
scroll to position [4676, 0]
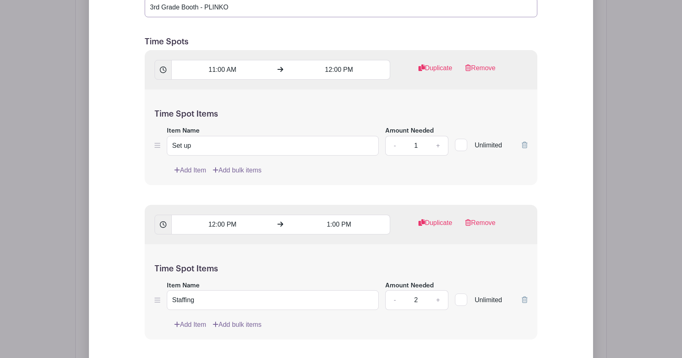
type input "3rd Grade Booth - PLINKO"
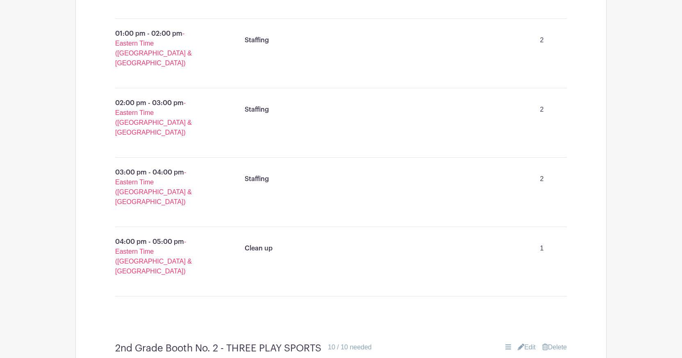
scroll to position [3665, 0]
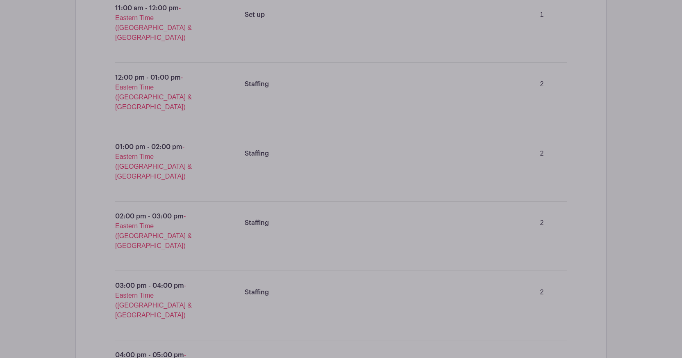
scroll to position [4040, 0]
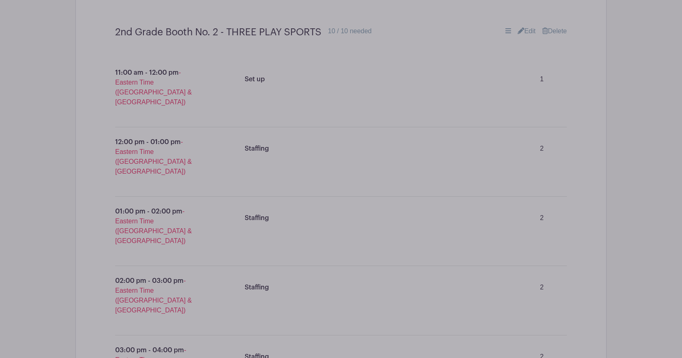
scroll to position [4106, 0]
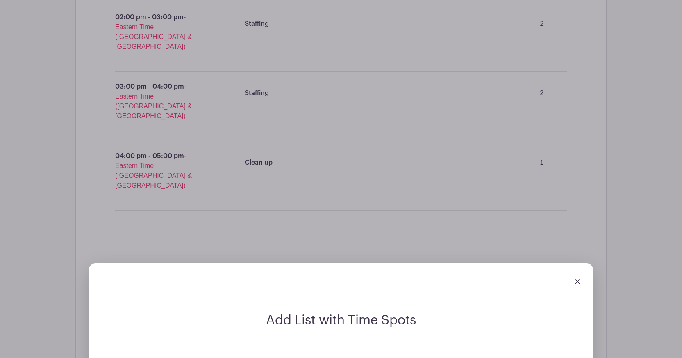
scroll to position [4996, 0]
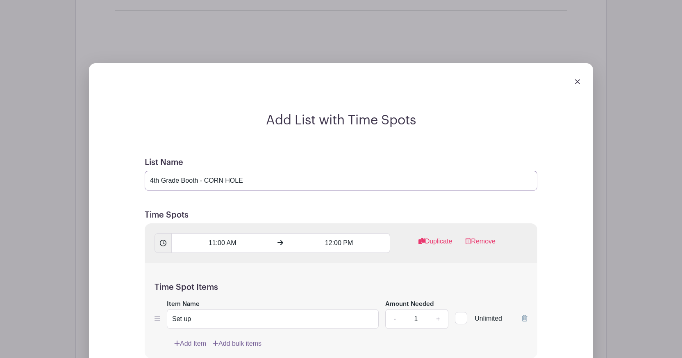
type input "4th Grade Booth - CORN HOLE"
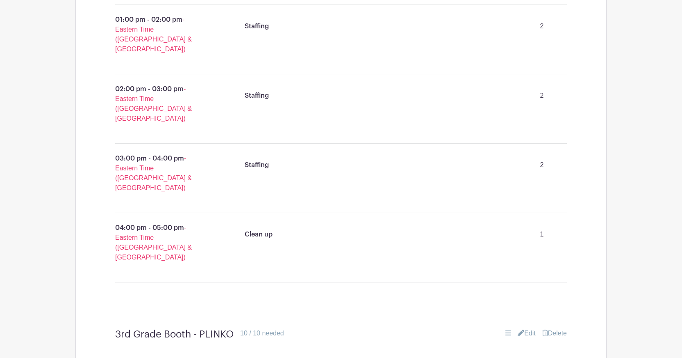
scroll to position [4176, 0]
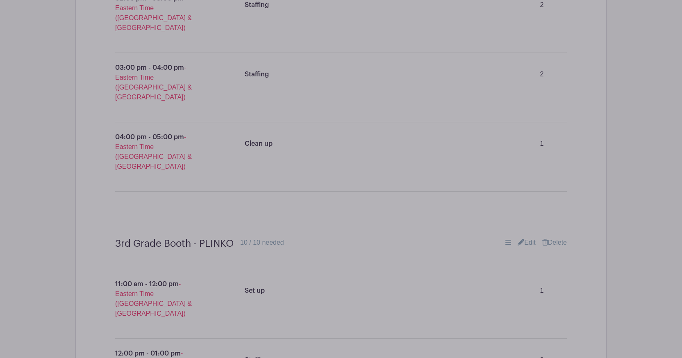
scroll to position [4440, 0]
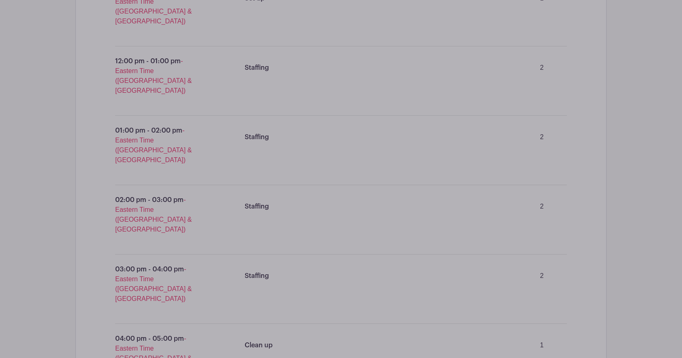
scroll to position [4342, 0]
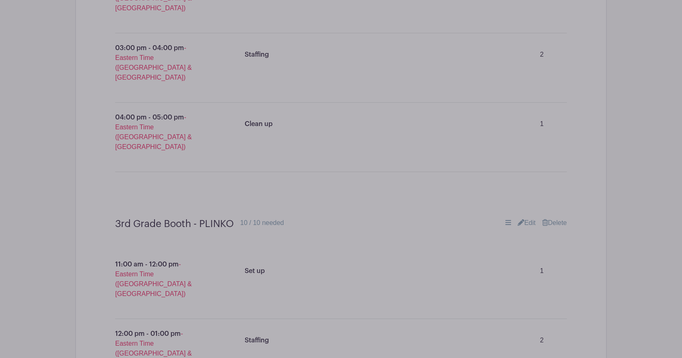
drag, startPoint x: 264, startPoint y: 198, endPoint x: 250, endPoint y: 197, distance: 14.8
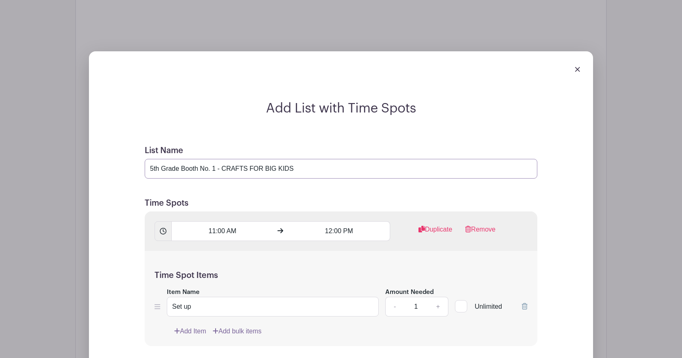
scroll to position [5486, 0]
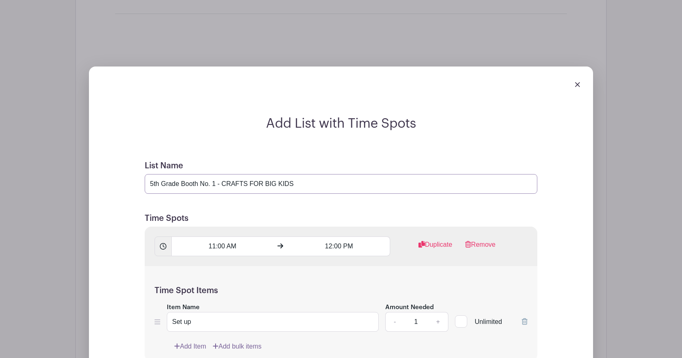
type input "5th Grade Booth No. 1 - CRAFTS FOR BIG KIDS"
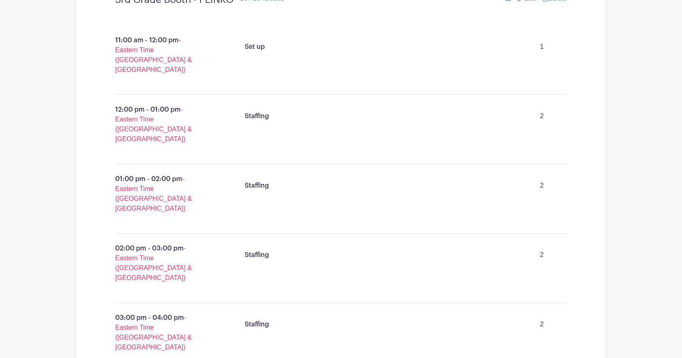
scroll to position [4520, 0]
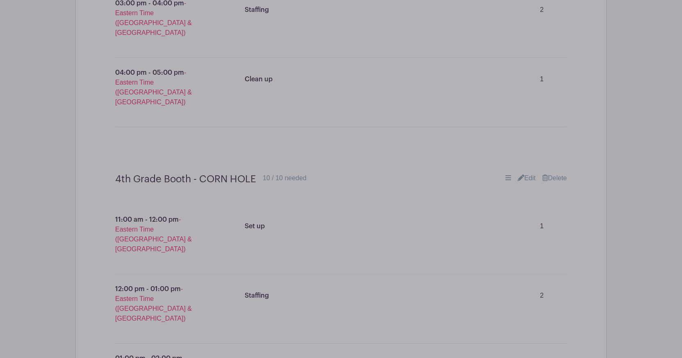
scroll to position [4822, 0]
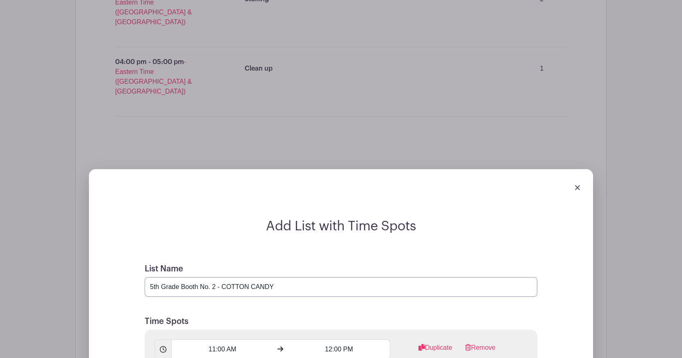
scroll to position [5882, 0]
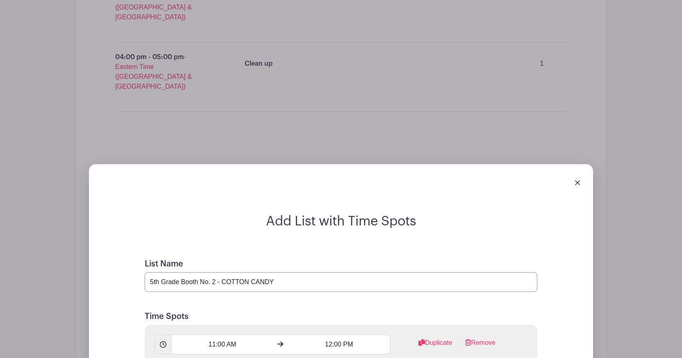
type input "5th Grade Booth No. 2 - COTTON CANDY"
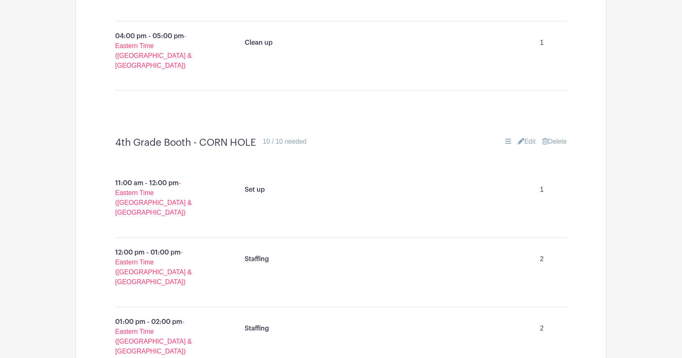
scroll to position [4853, 0]
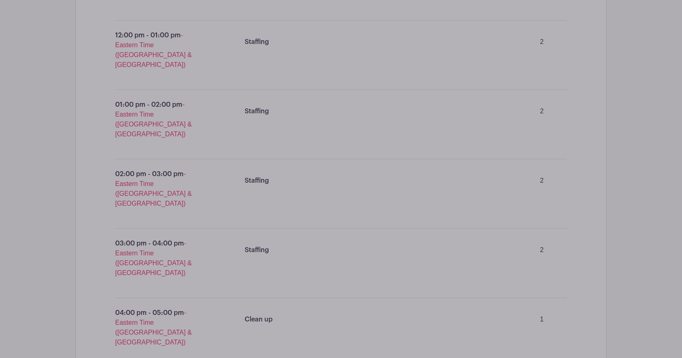
scroll to position [5079, 0]
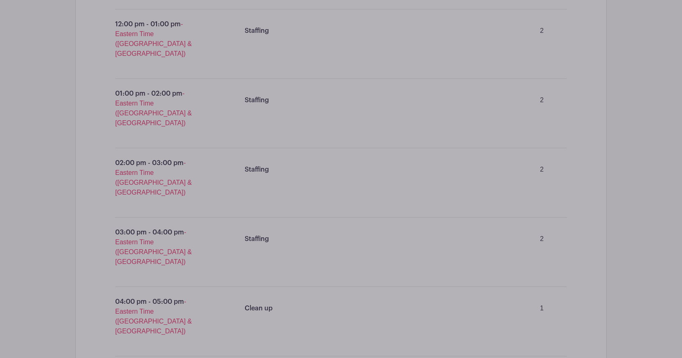
type input "General Volunteers -"
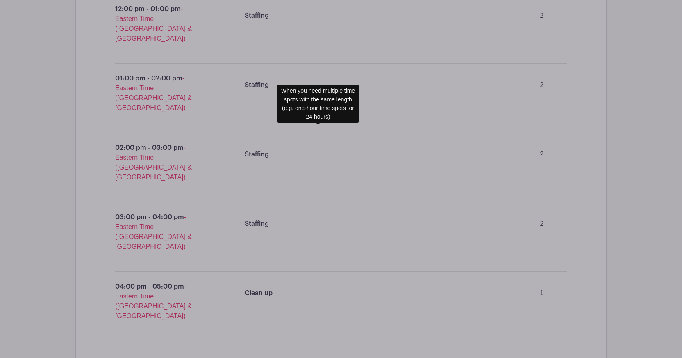
scroll to position [6189, 0]
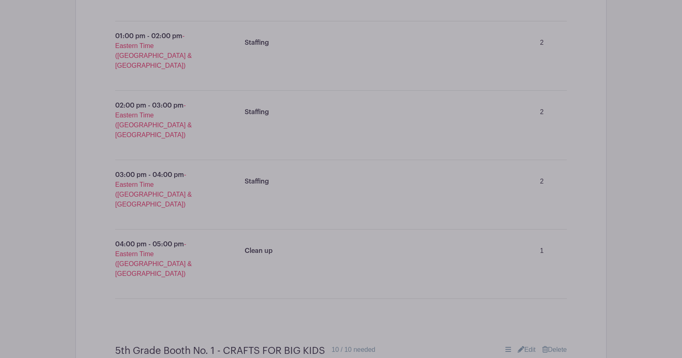
scroll to position [5204, 0]
drag, startPoint x: 443, startPoint y: 267, endPoint x: 468, endPoint y: 261, distance: 25.9
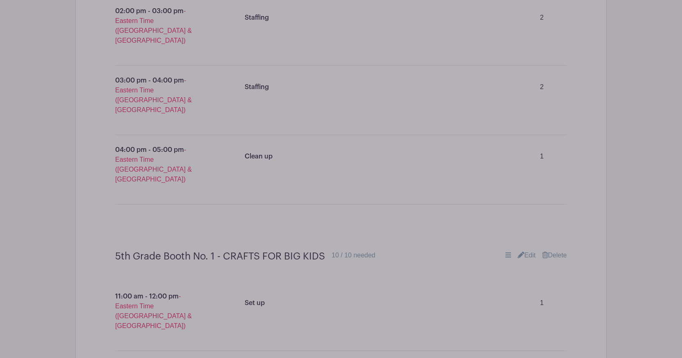
scroll to position [5297, 0]
type input "General Volunteers - CORN MAZE"
type input "1"
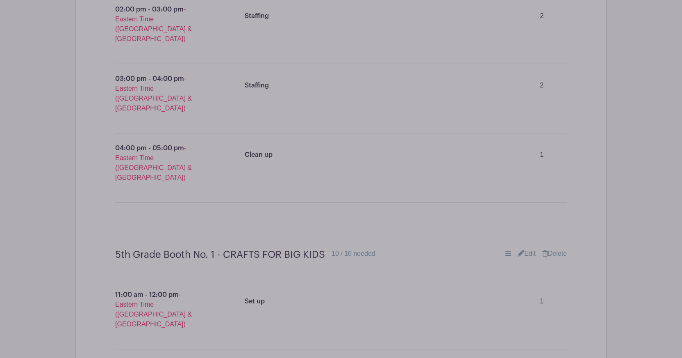
scroll to position [5458, 0]
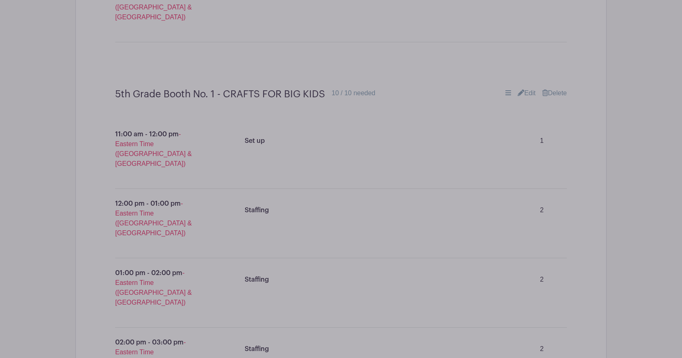
type input "1"
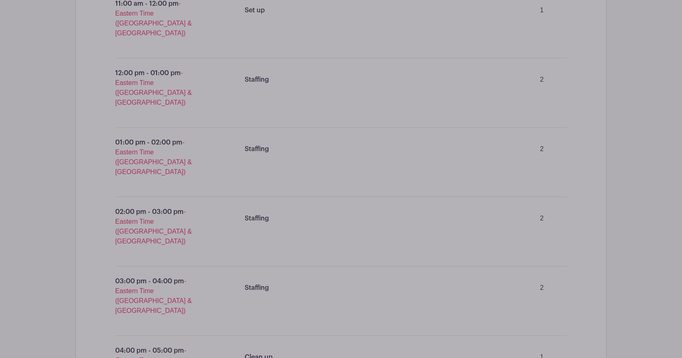
scroll to position [5591, 0]
type input "1"
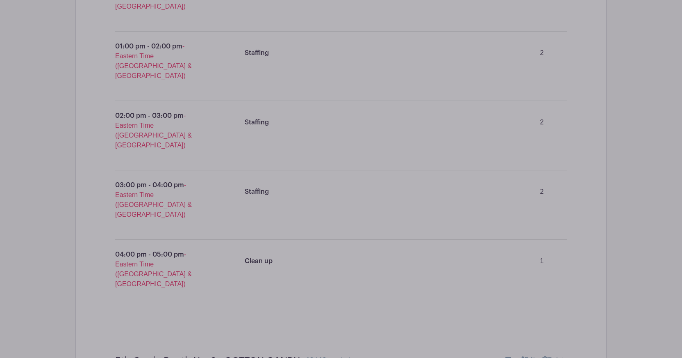
scroll to position [5725, 0]
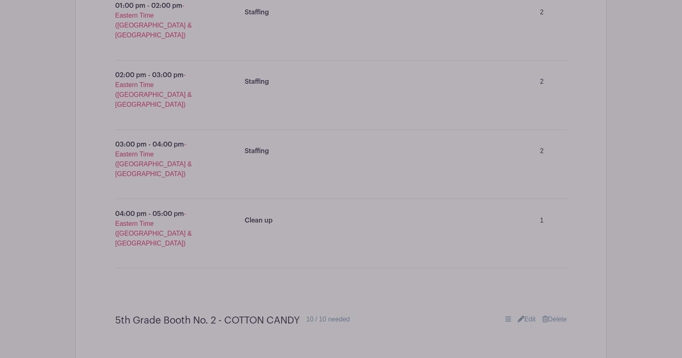
type input "1"
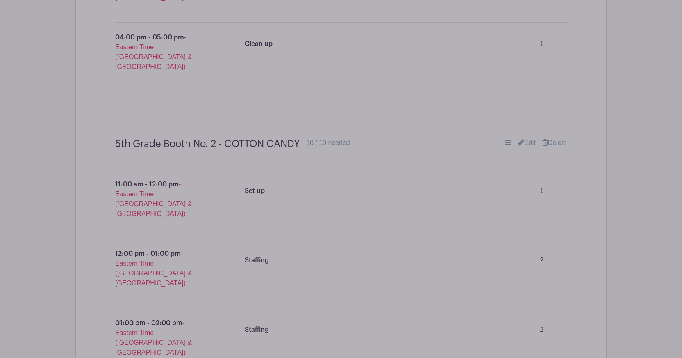
scroll to position [5919, 0]
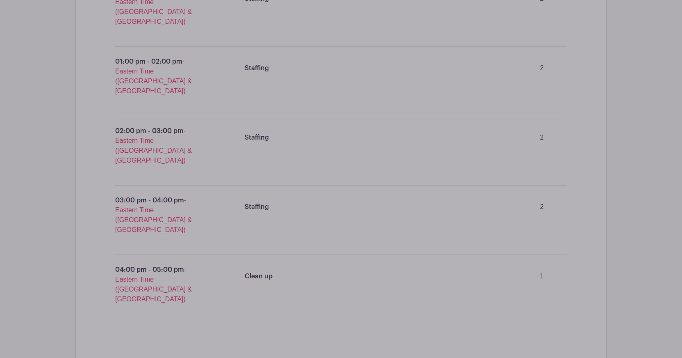
scroll to position [5131, 0]
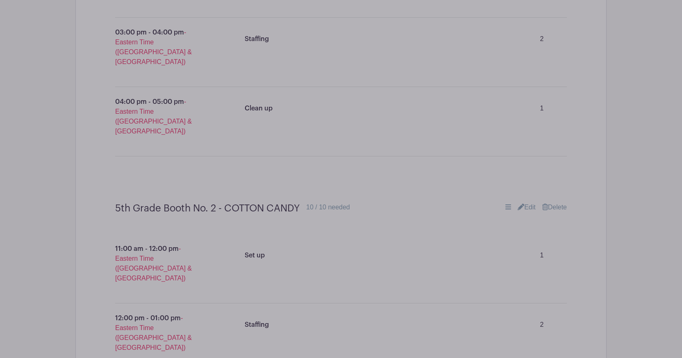
scroll to position [6068, 0]
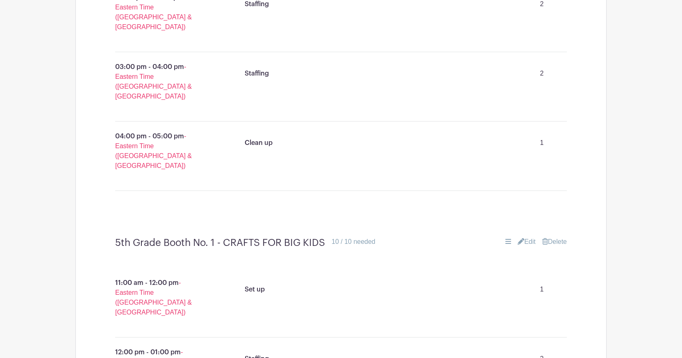
scroll to position [5280, 0]
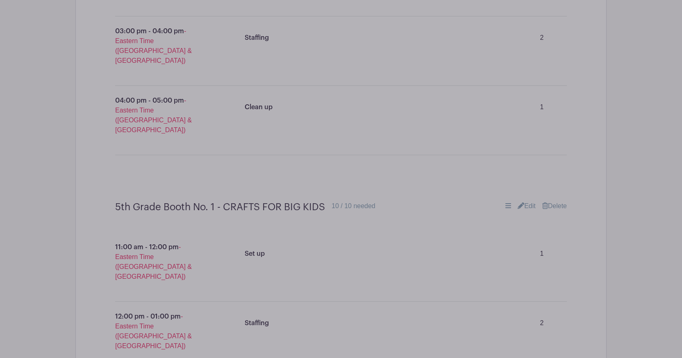
scroll to position [5548, 0]
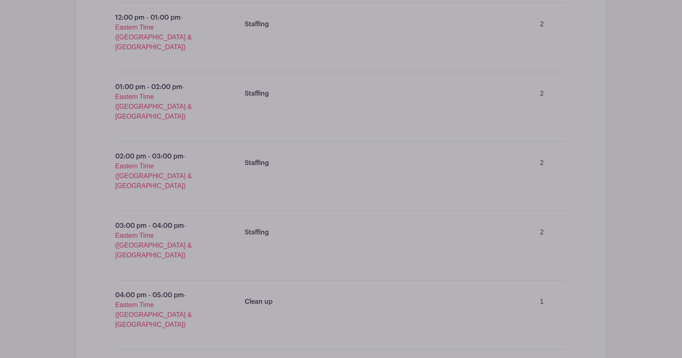
scroll to position [5579, 0]
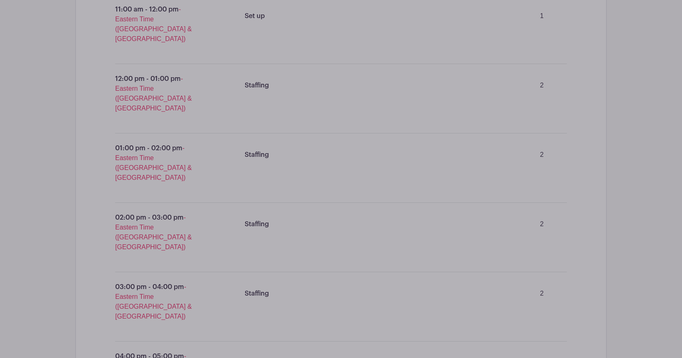
scroll to position [5578, 0]
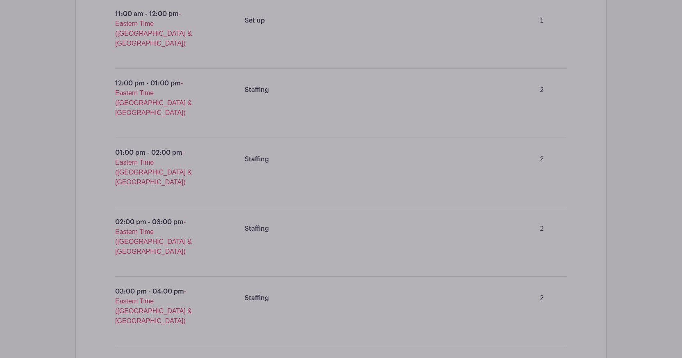
type input "General Volunteers - ROCK CLIMBING"
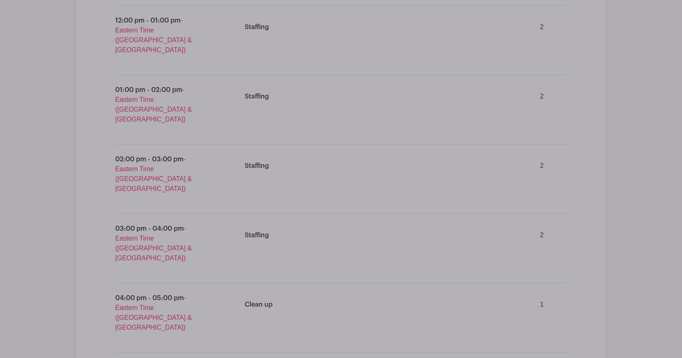
scroll to position [5651, 0]
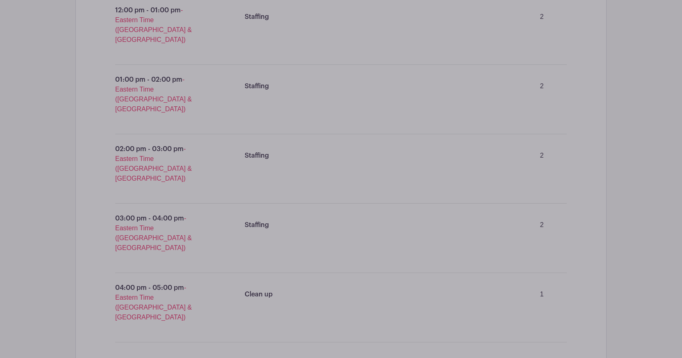
type input "1"
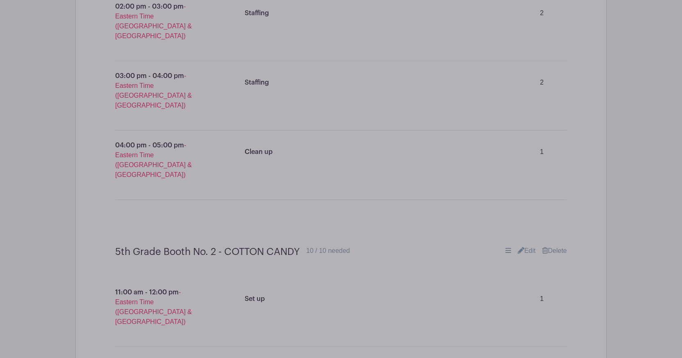
scroll to position [5794, 0]
type input "1"
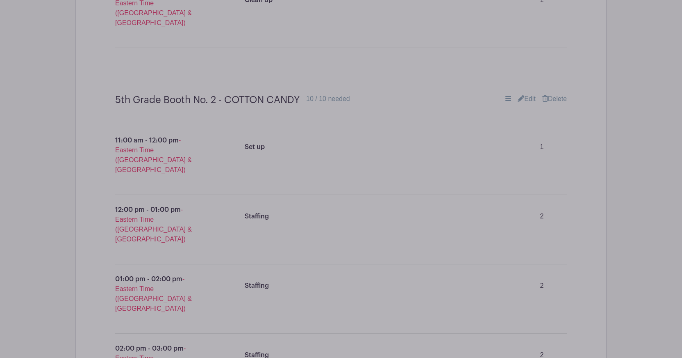
type input "1"
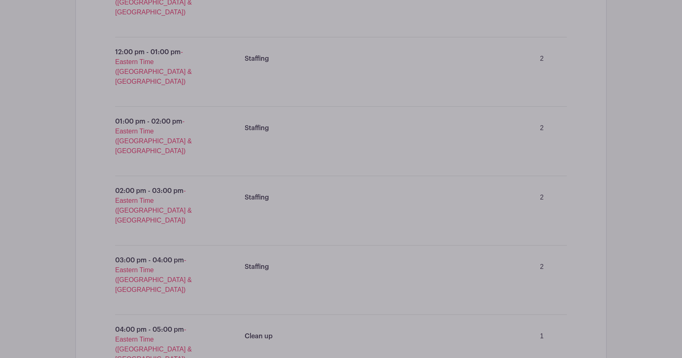
type input "1"
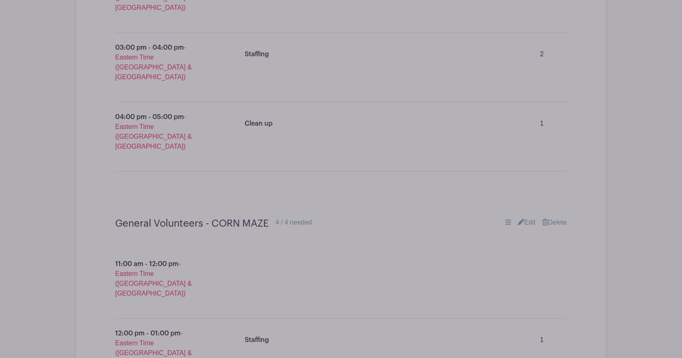
scroll to position [6318, 0]
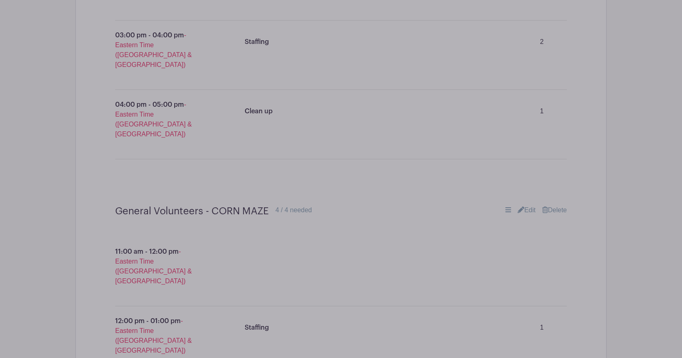
scroll to position [6568, 0]
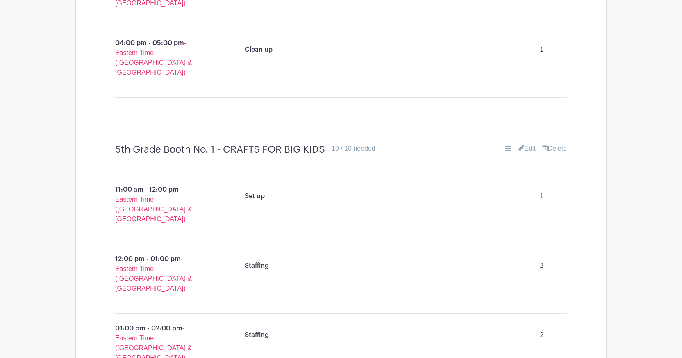
scroll to position [5627, 0]
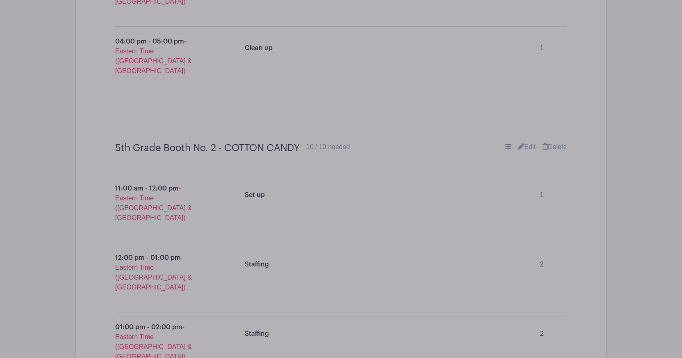
scroll to position [5860, 0]
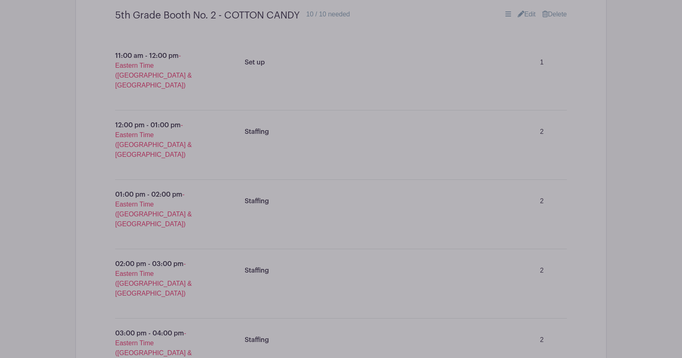
scroll to position [6053, 0]
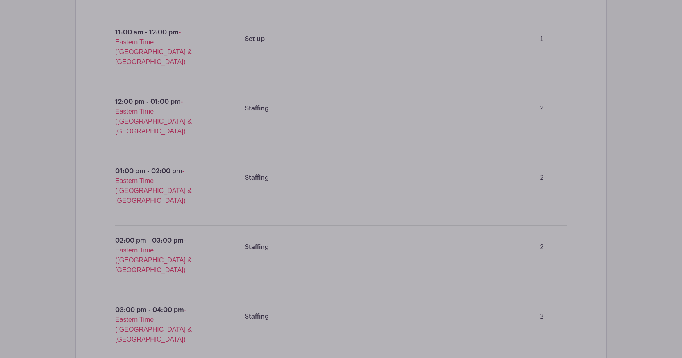
type input "General Volunteers - FACE PAINTING"
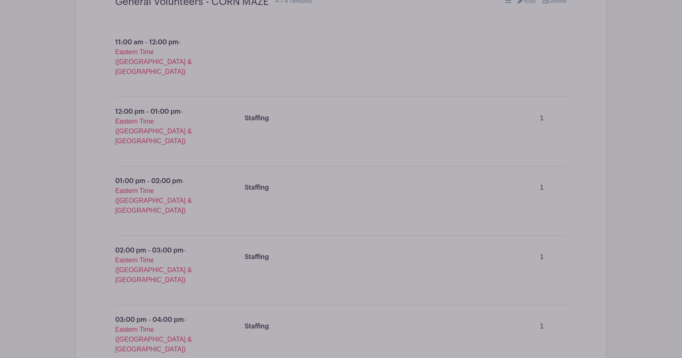
scroll to position [6555, 0]
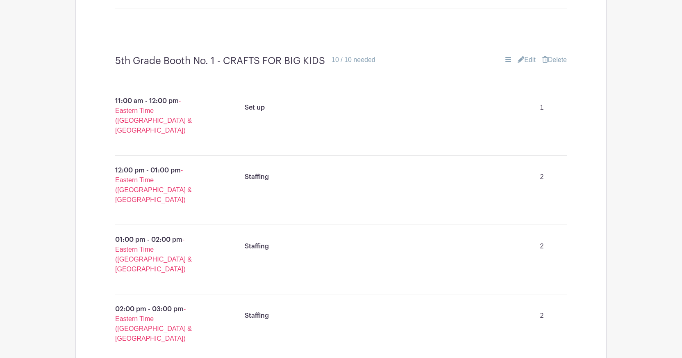
scroll to position [5375, 0]
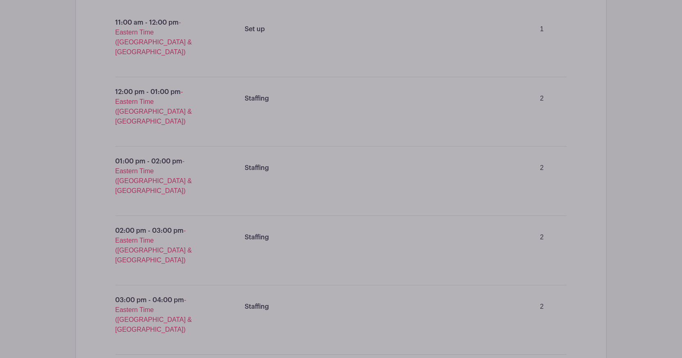
scroll to position [5507, 0]
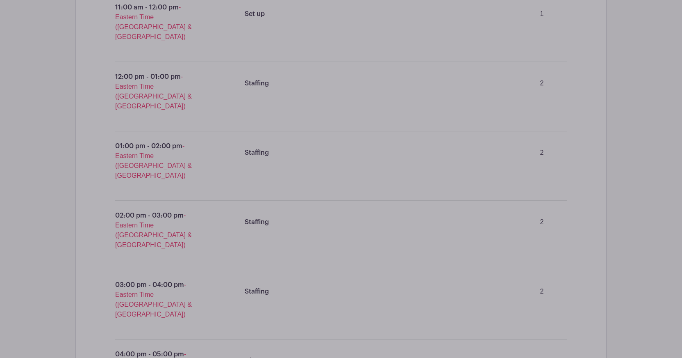
scroll to position [6022, 0]
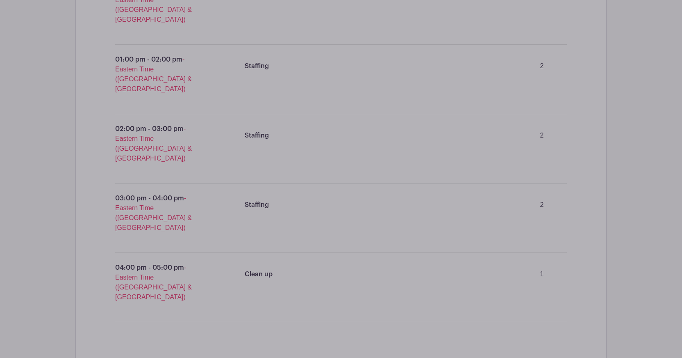
scroll to position [6277, 0]
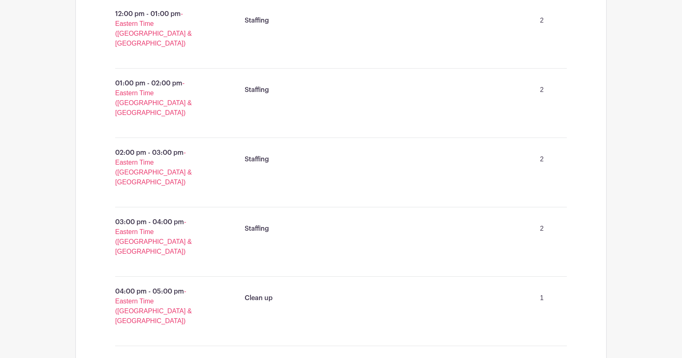
scroll to position [5068, 0]
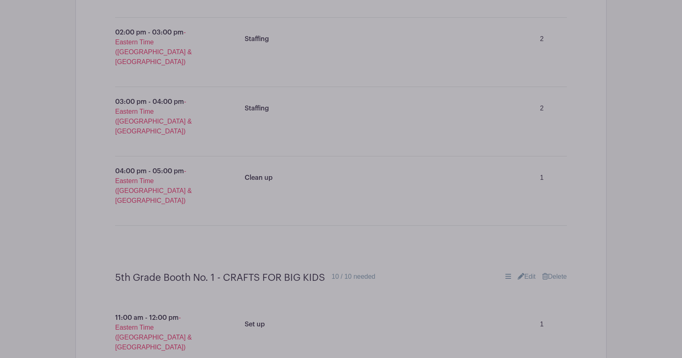
scroll to position [5213, 0]
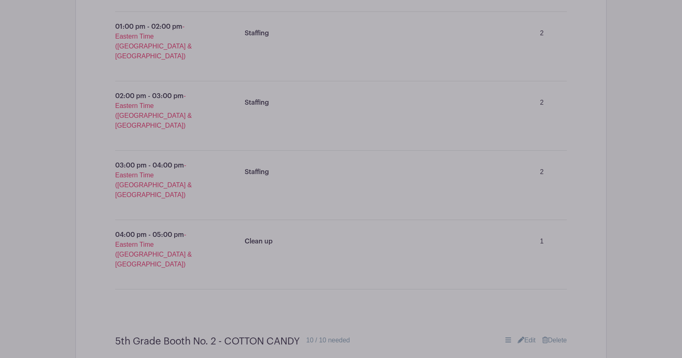
scroll to position [5659, 0]
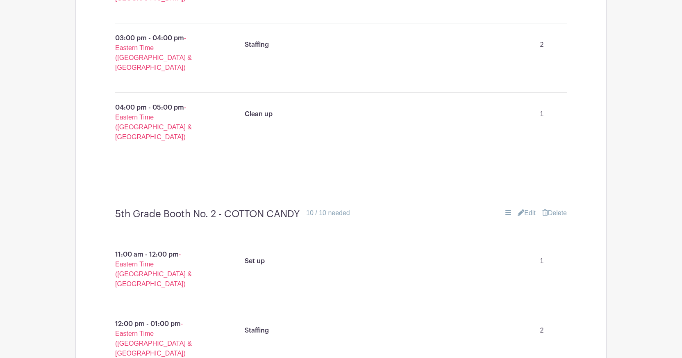
scroll to position [5773, 0]
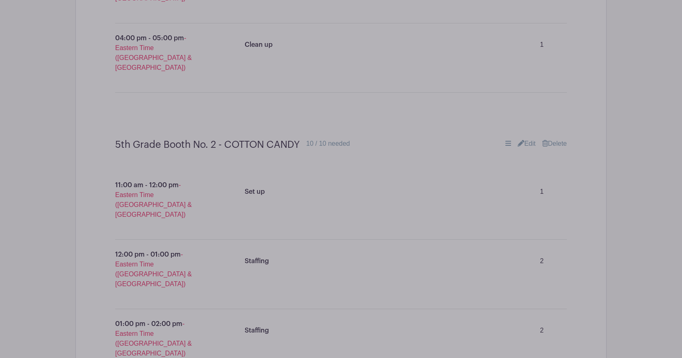
scroll to position [5934, 0]
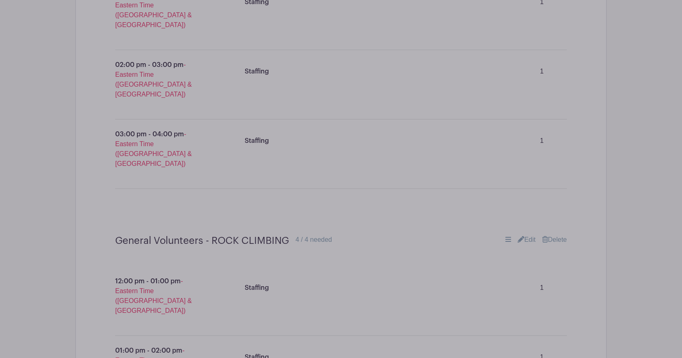
scroll to position [6656, 0]
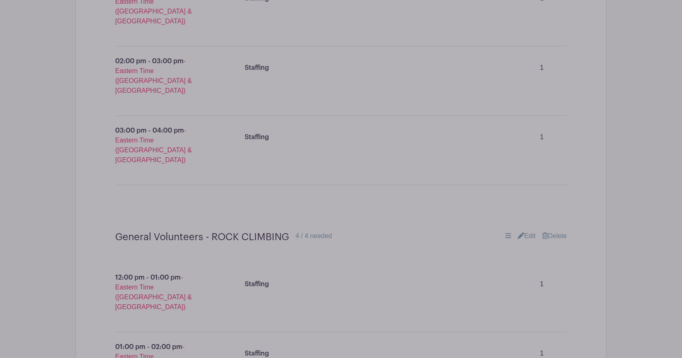
type input "General Volunteers - WOW WHEELZ"
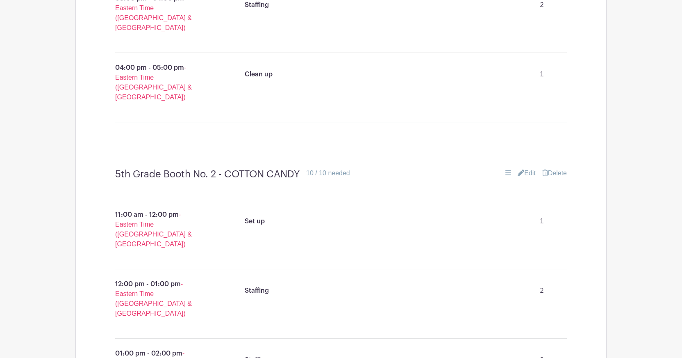
scroll to position [6052, 0]
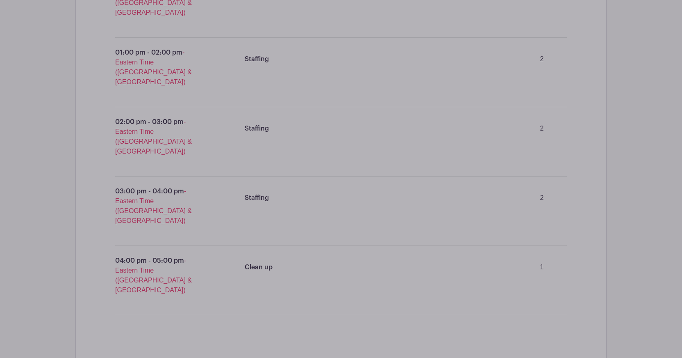
scroll to position [6308, 0]
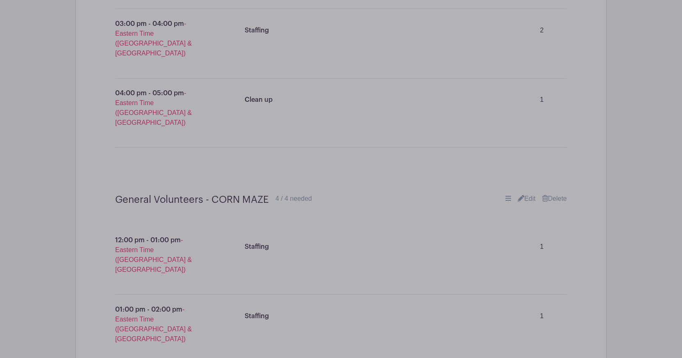
scroll to position [6272, 0]
type input "grade"
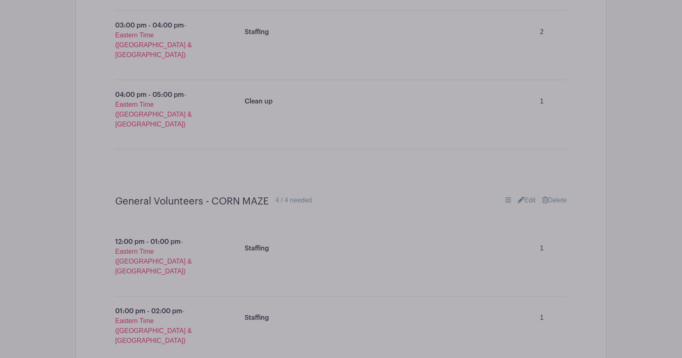
type input "booth"
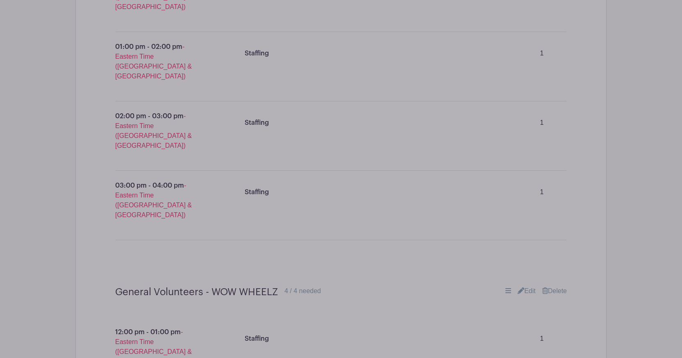
scroll to position [7330, 0]
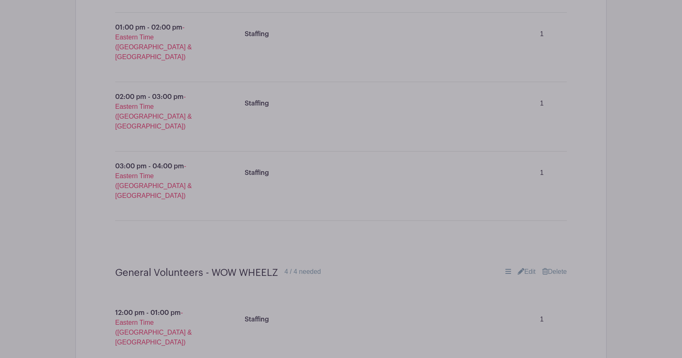
type input "General Volunteers - CONCESSIONS"
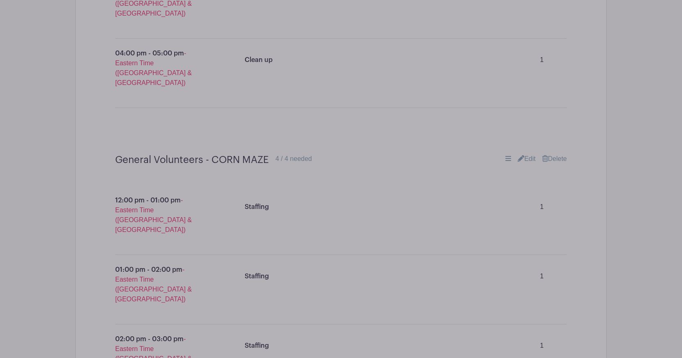
scroll to position [6391, 0]
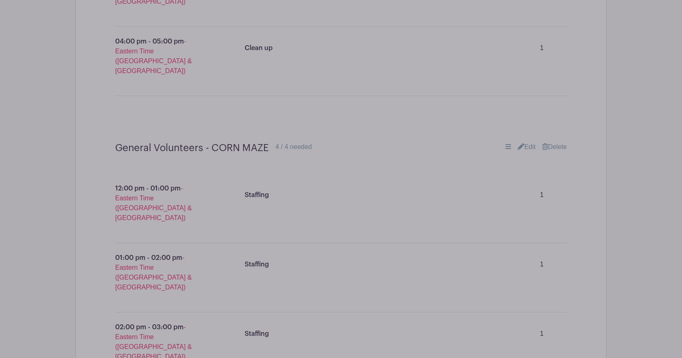
type input "2"
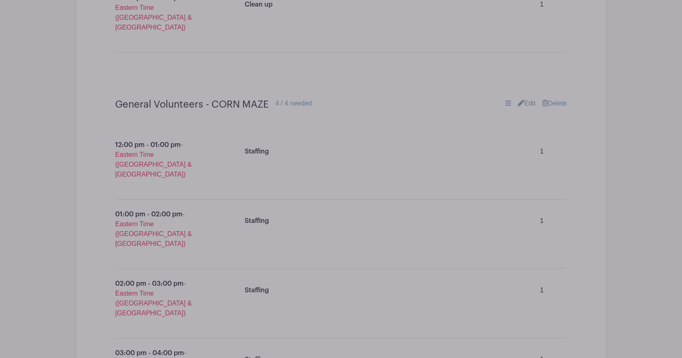
scroll to position [6443, 0]
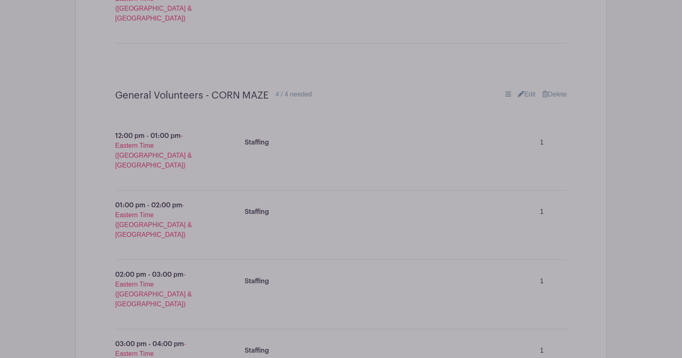
type input "4"
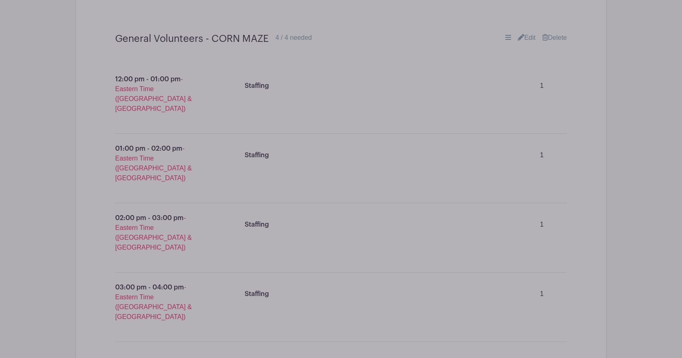
scroll to position [6600, 0]
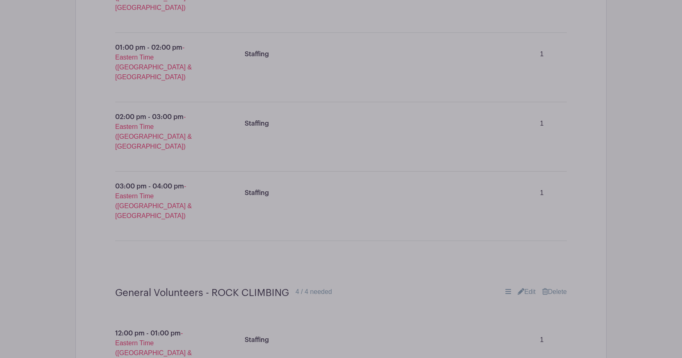
type input "4"
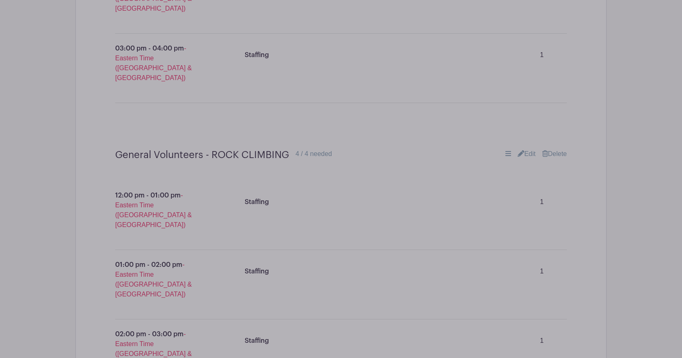
scroll to position [6742, 0]
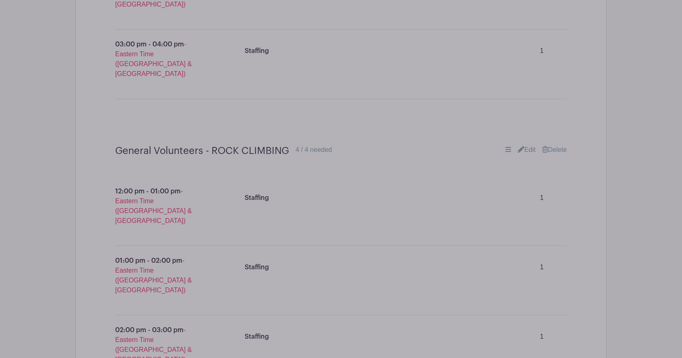
type input "4"
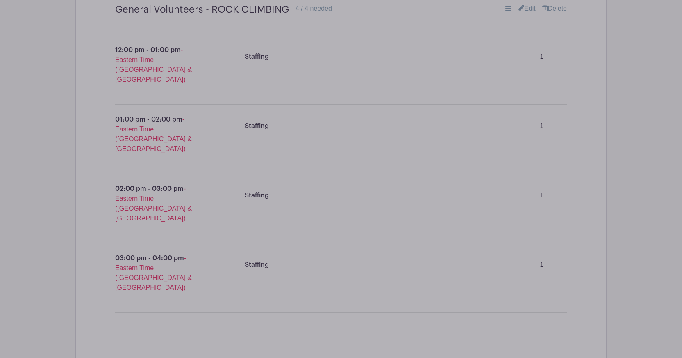
scroll to position [6884, 0]
type input "4"
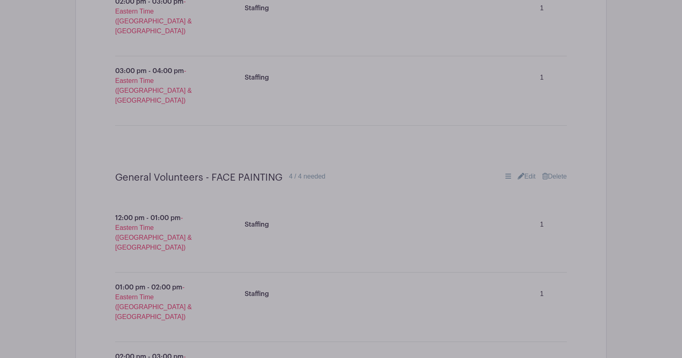
scroll to position [7109, 0]
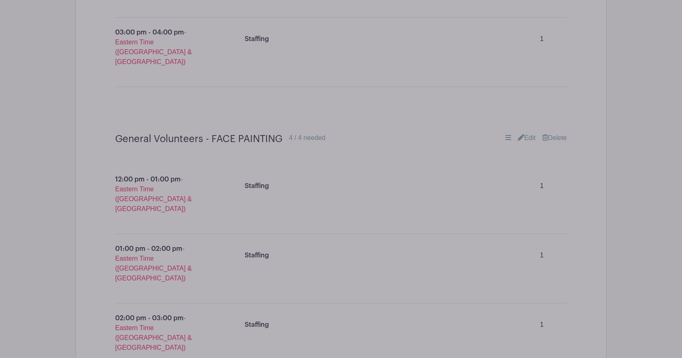
type input "2"
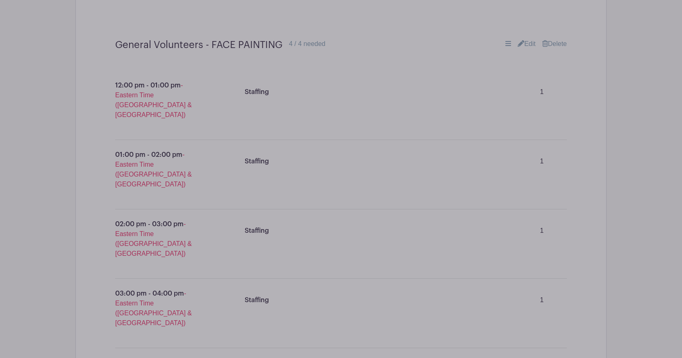
scroll to position [7263, 0]
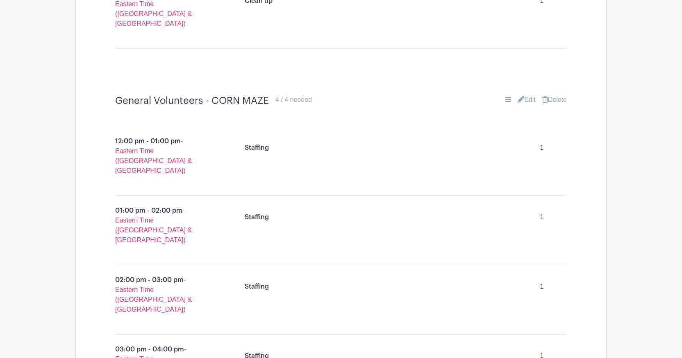
scroll to position [6413, 0]
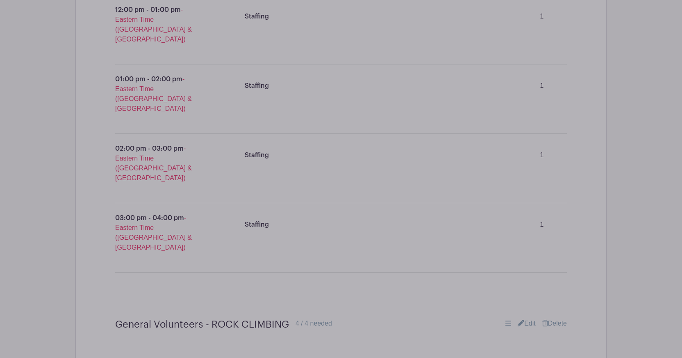
scroll to position [6584, 0]
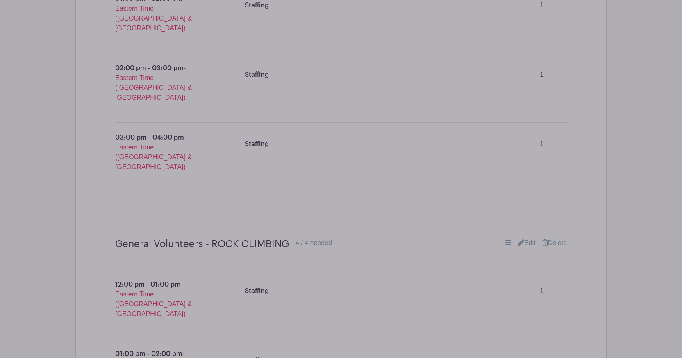
type input "General Volunteers - SHEPHERD GEAR SALE"
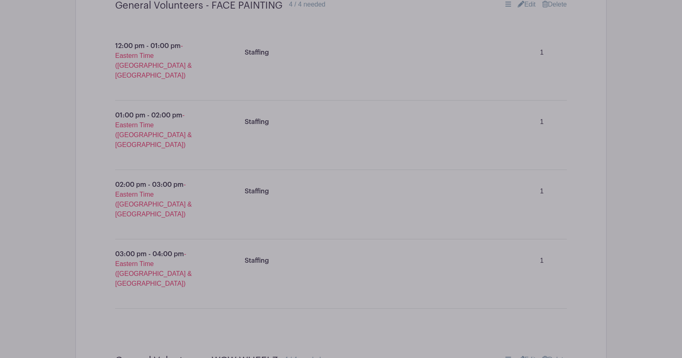
scroll to position [7206, 0]
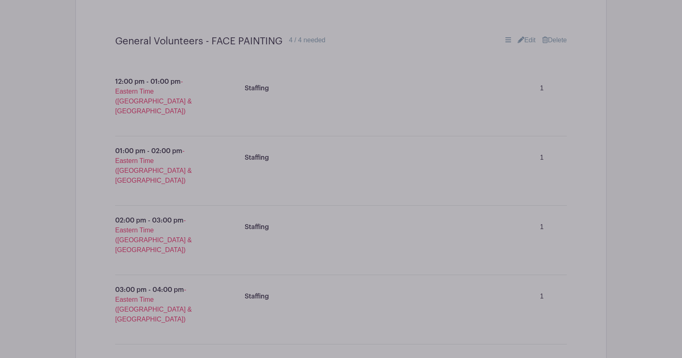
type input "Staffing"
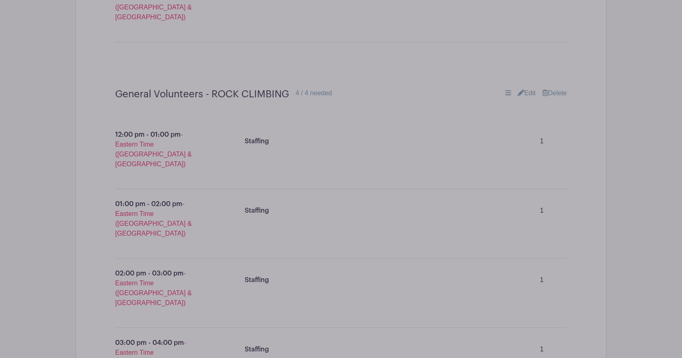
scroll to position [6808, 0]
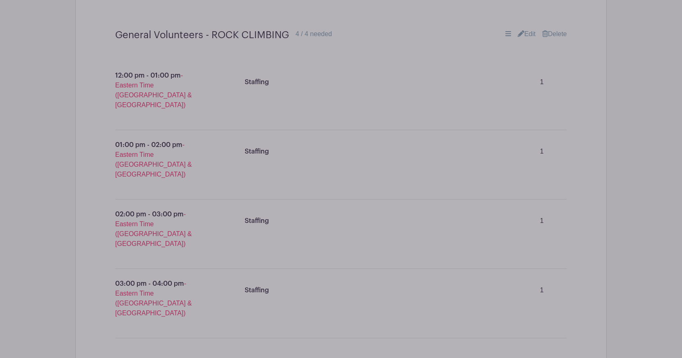
scroll to position [6858, 0]
drag, startPoint x: 196, startPoint y: 228, endPoint x: 360, endPoint y: 233, distance: 164.5
drag, startPoint x: 328, startPoint y: 233, endPoint x: 196, endPoint y: 234, distance: 132.0
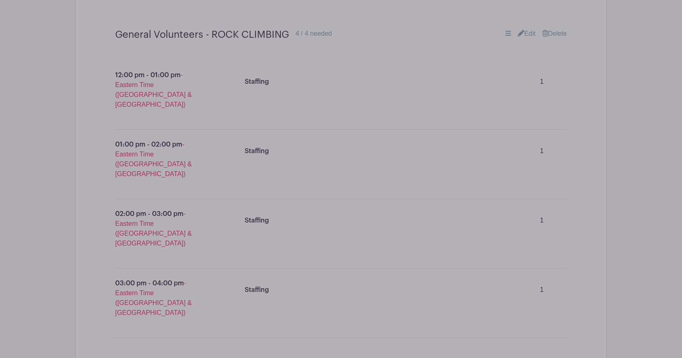
type input "Staffing"
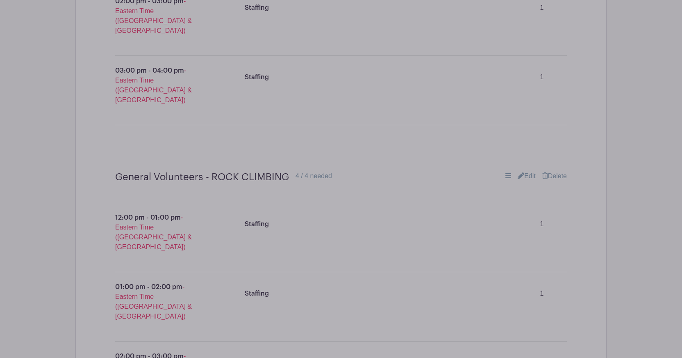
scroll to position [6695, 0]
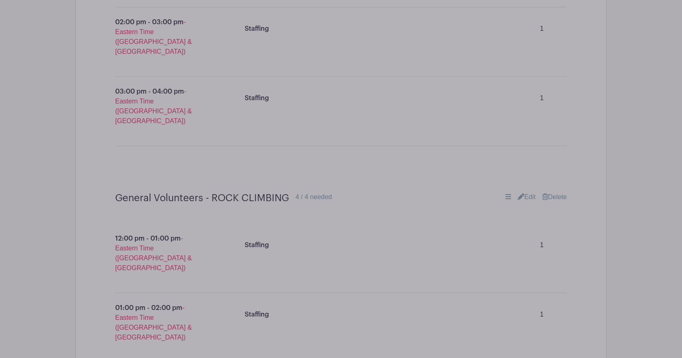
drag, startPoint x: 419, startPoint y: 243, endPoint x: 411, endPoint y: 242, distance: 8.7
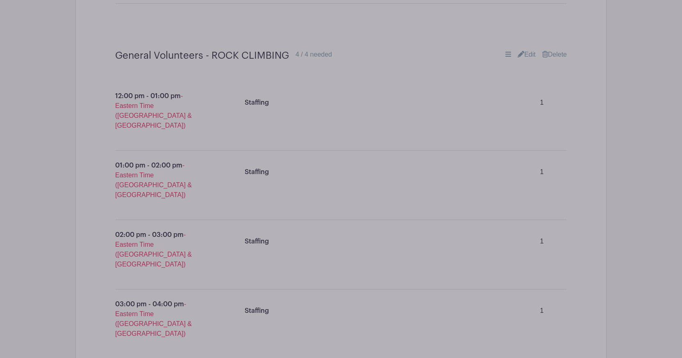
scroll to position [6854, 0]
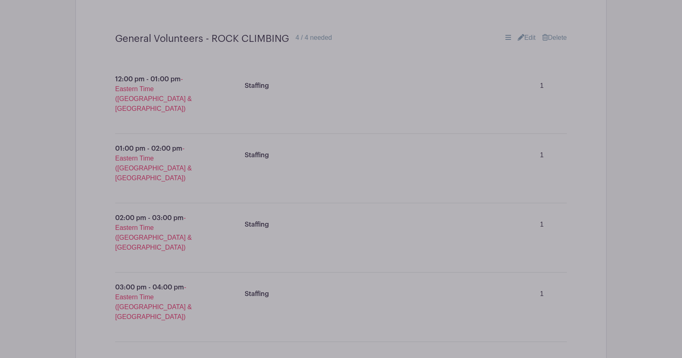
type input "1"
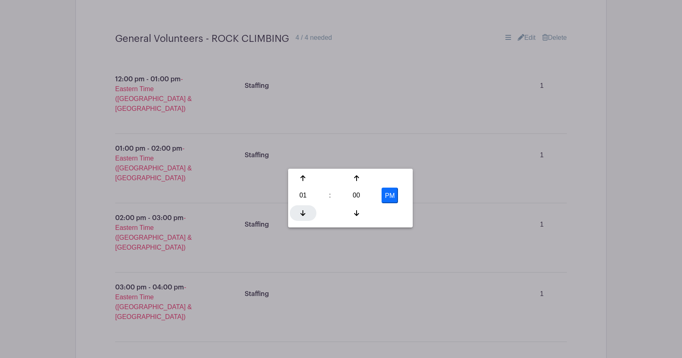
click at [303, 211] on icon at bounding box center [303, 213] width 5 height 7
click at [307, 180] on div at bounding box center [303, 178] width 27 height 16
type input "2:00 PM"
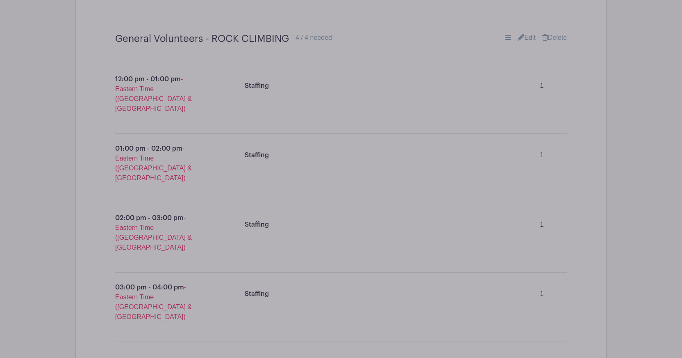
type input "3"
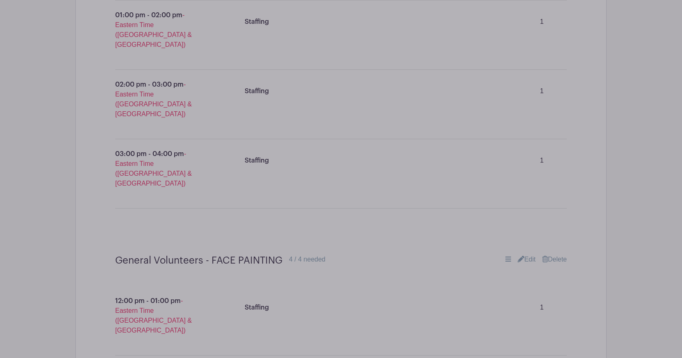
scroll to position [6988, 0]
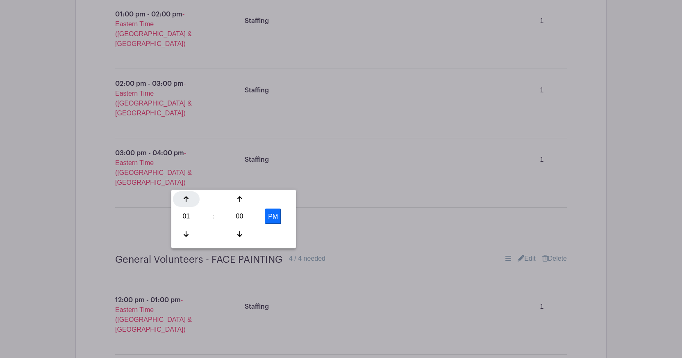
click at [186, 201] on icon at bounding box center [186, 199] width 5 height 7
type input "2:00 PM"
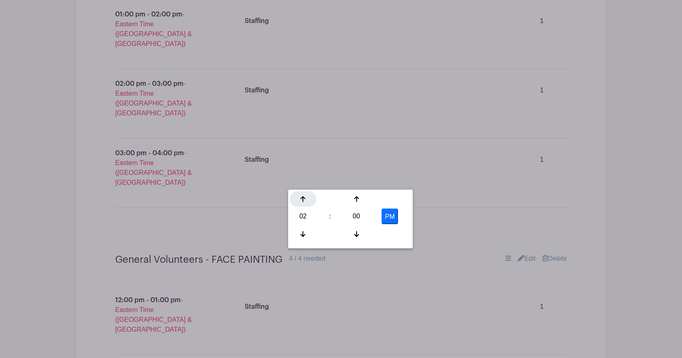
click at [303, 198] on icon at bounding box center [303, 199] width 5 height 6
type input "4:00 PM"
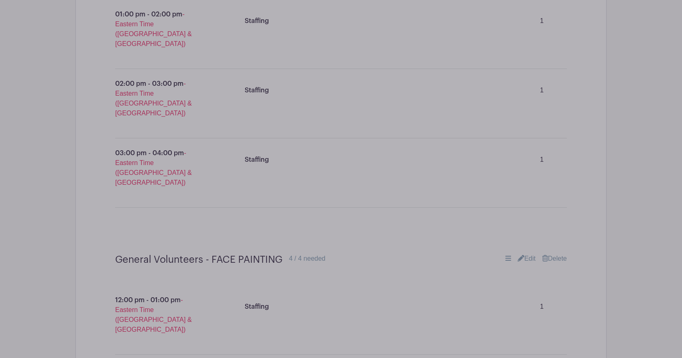
type input "3"
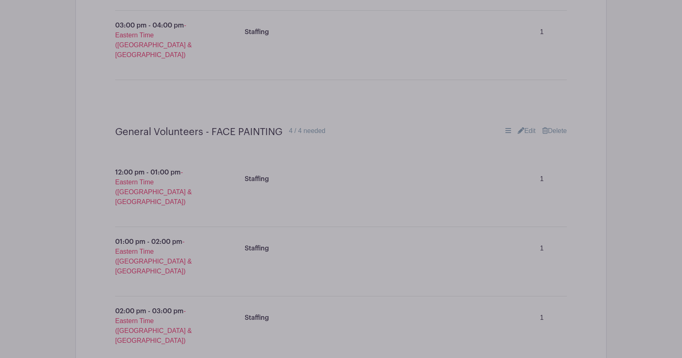
scroll to position [7118, 0]
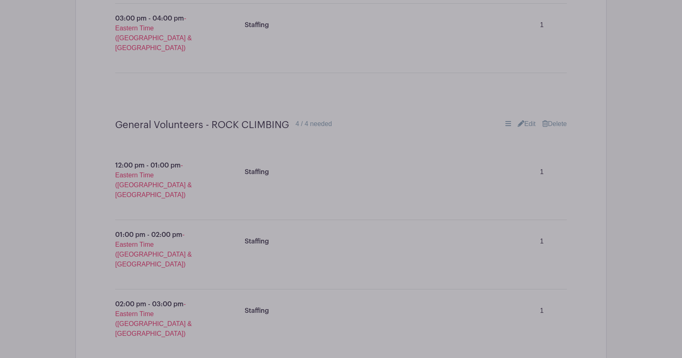
scroll to position [6759, 0]
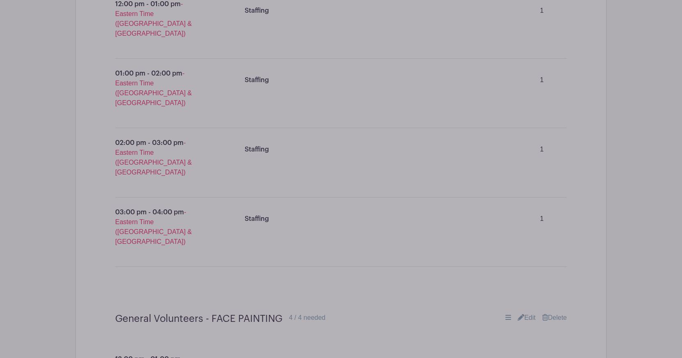
scroll to position [6942, 0]
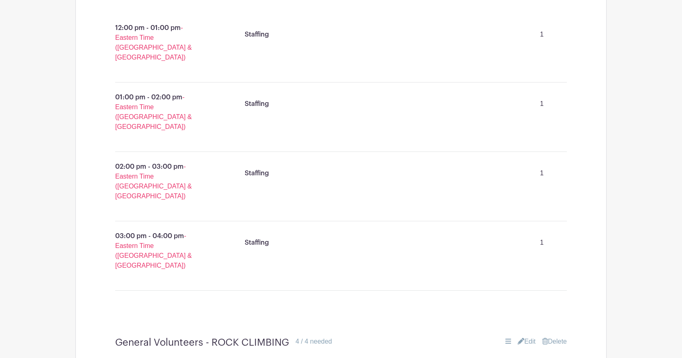
scroll to position [6488, 0]
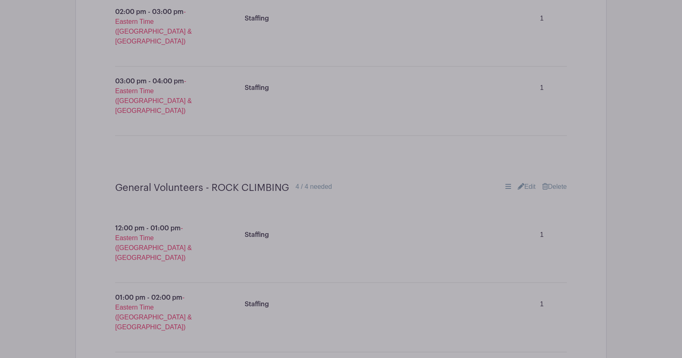
scroll to position [6789, 0]
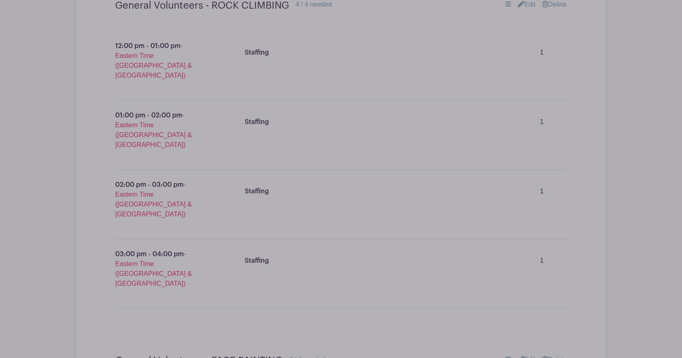
scroll to position [6900, 0]
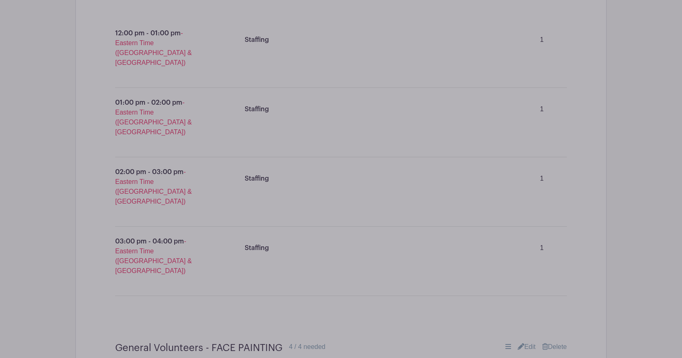
type input "General Volunteers - TICKET SALES"
type input "1"
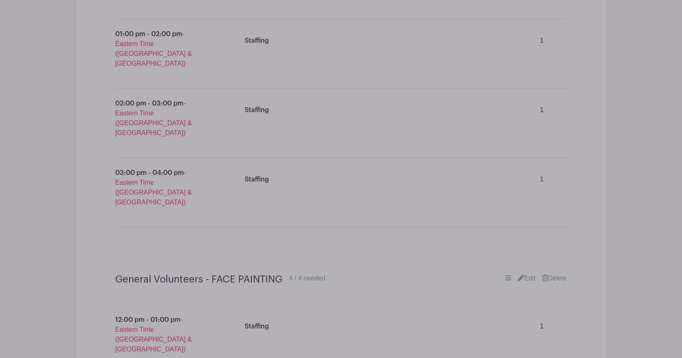
scroll to position [6974, 0]
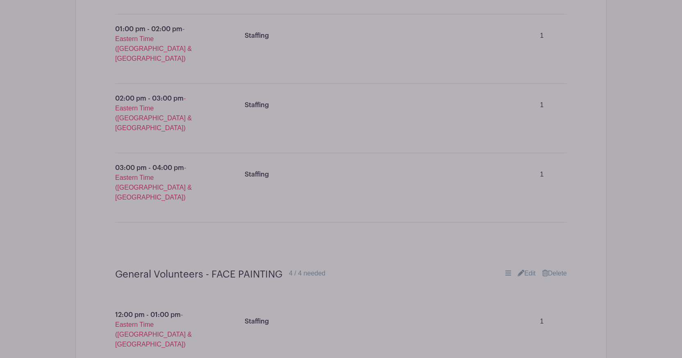
type input "3"
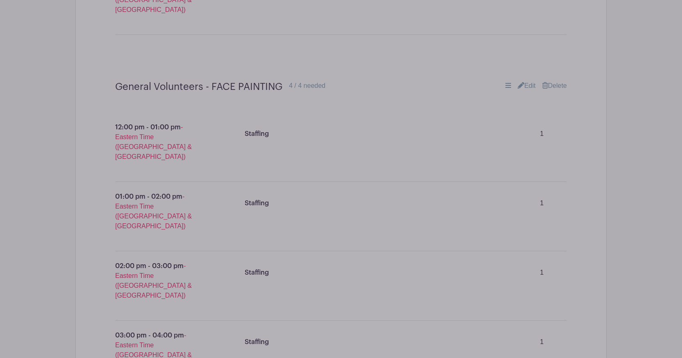
scroll to position [7165, 0]
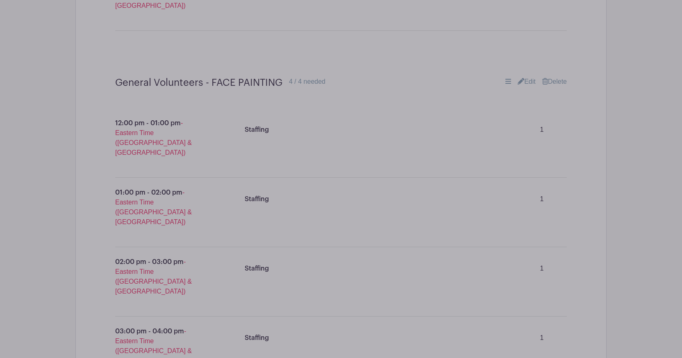
type input "3"
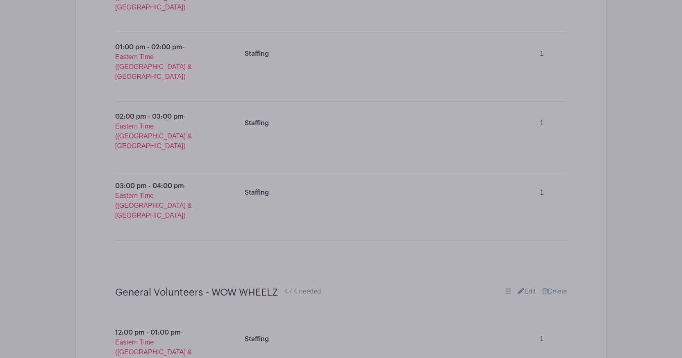
scroll to position [7312, 0]
type input "3"
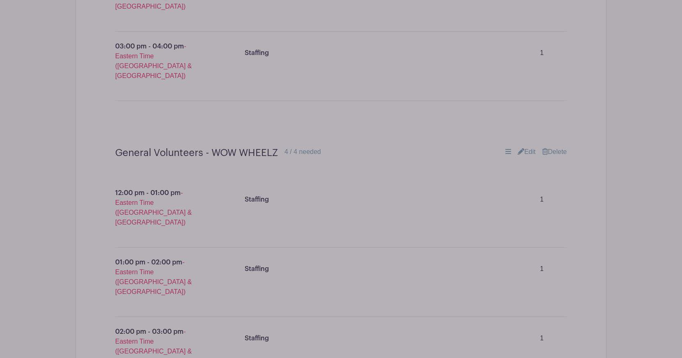
scroll to position [7455, 0]
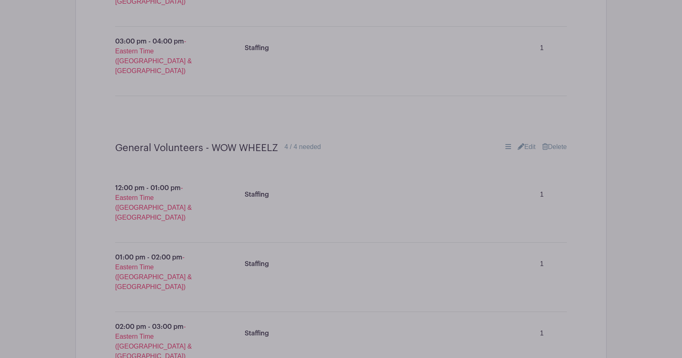
type input "3"
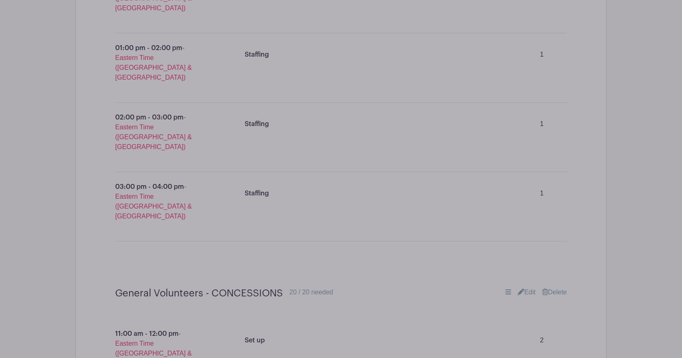
scroll to position [7708, 0]
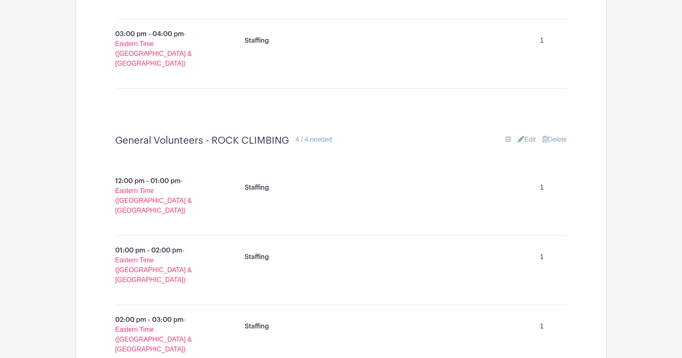
scroll to position [6708, 0]
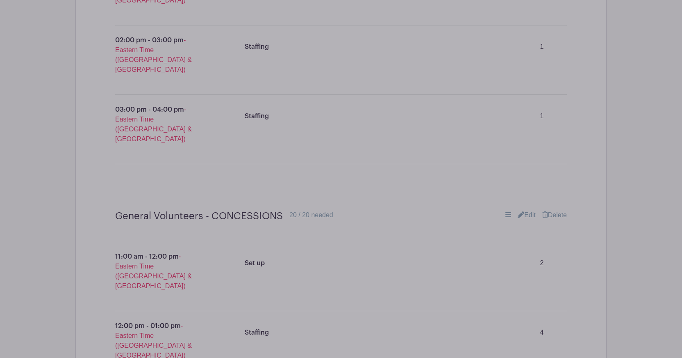
scroll to position [7687, 0]
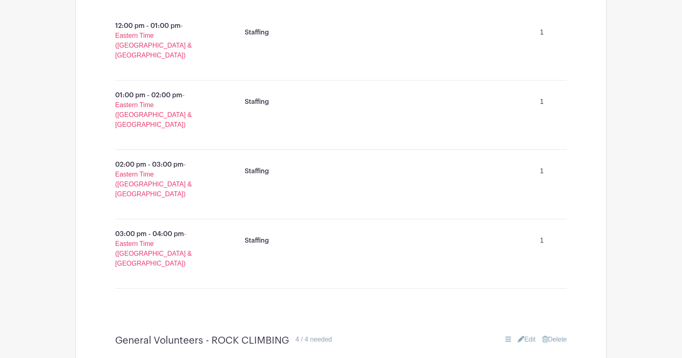
scroll to position [6487, 0]
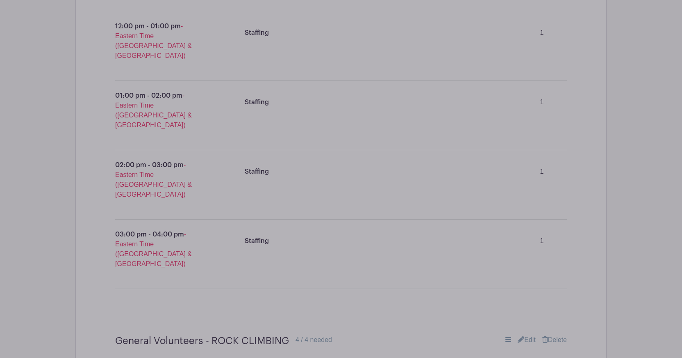
type input "General Volunteers - SHEPHERD GEAR SALE"
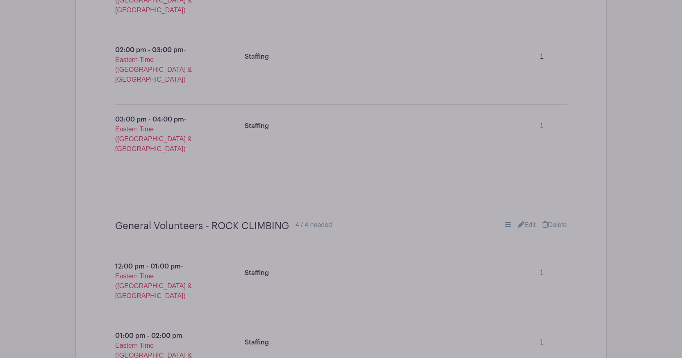
scroll to position [6603, 0]
drag, startPoint x: 321, startPoint y: 127, endPoint x: 350, endPoint y: 132, distance: 29.5
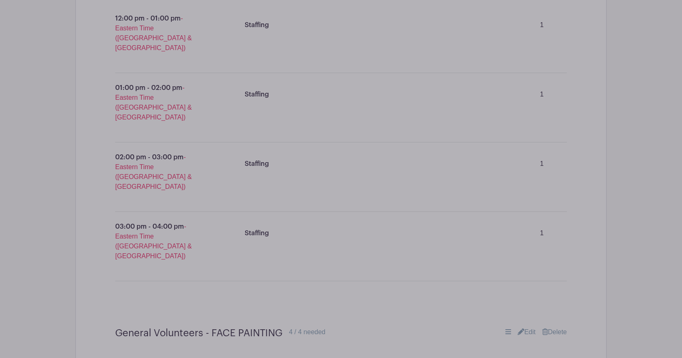
type input "General Volunteers - SHEPHERD GEAR SALE (T-shirts, hoodies, etc.)"
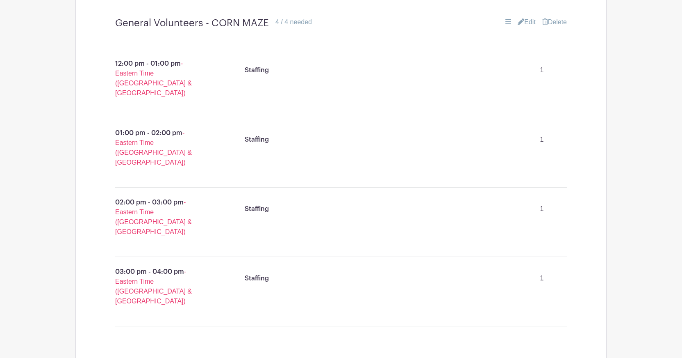
scroll to position [6448, 0]
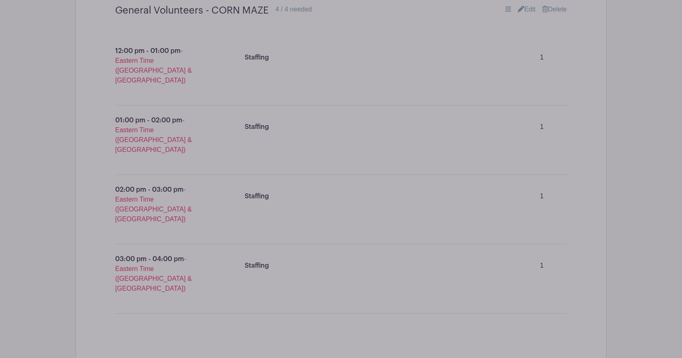
scroll to position [6515, 0]
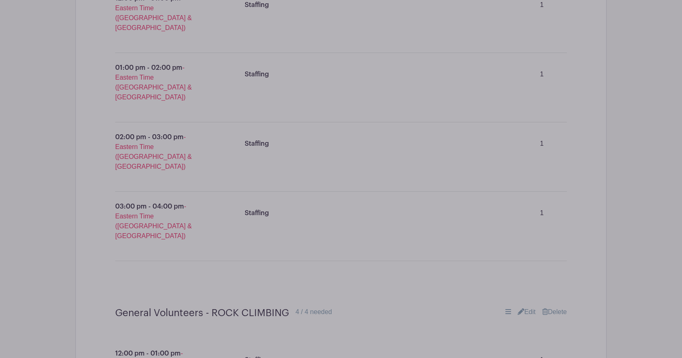
drag, startPoint x: 230, startPoint y: 215, endPoint x: 193, endPoint y: 216, distance: 37.7
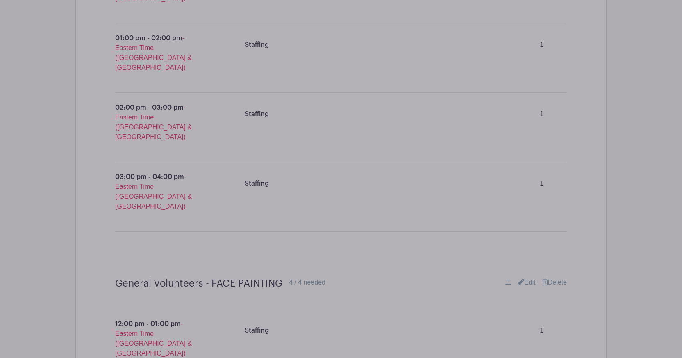
type input "General Volunteers - GEAR SALE (T-shirts, hoodies, etc.)"
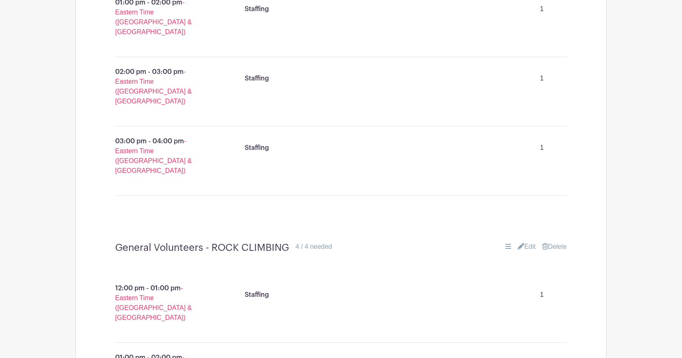
scroll to position [6582, 0]
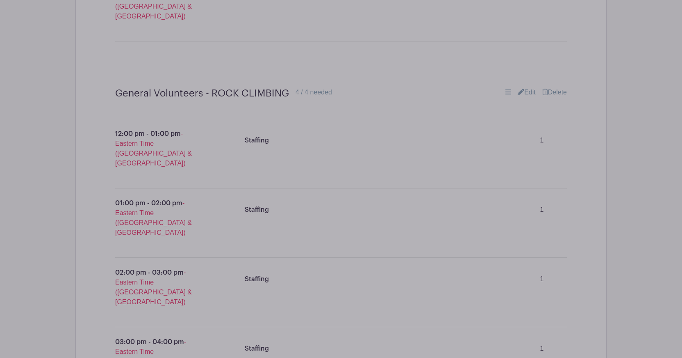
scroll to position [6735, 0]
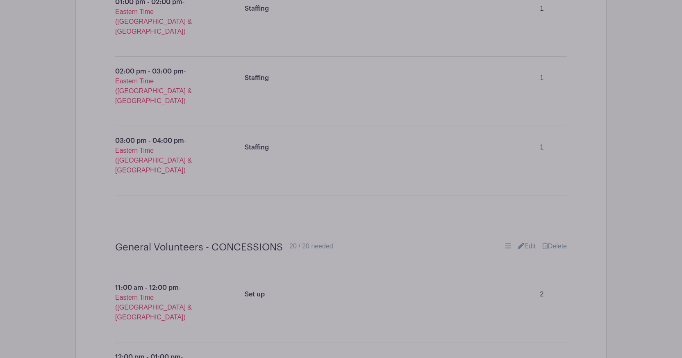
type input "General Volunteers - TICKET SALES"
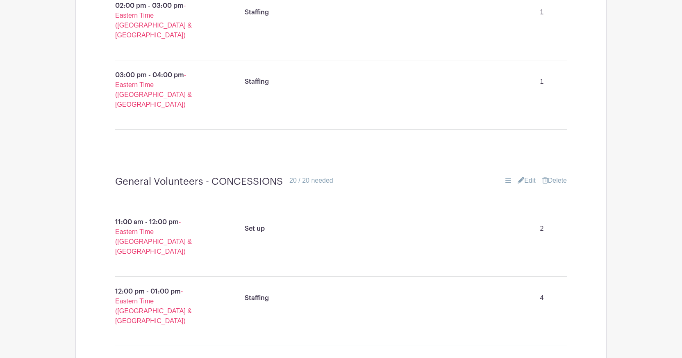
scroll to position [6849, 0]
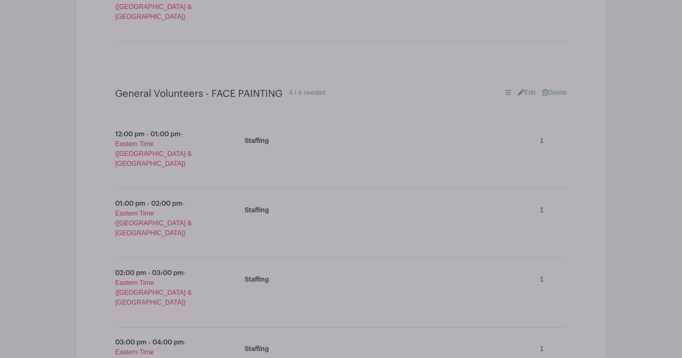
scroll to position [7248, 0]
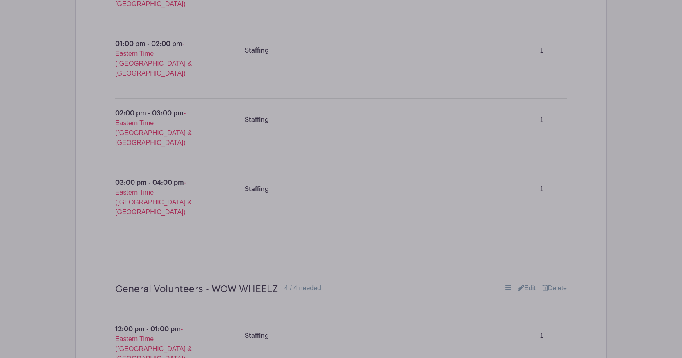
type input "gene"
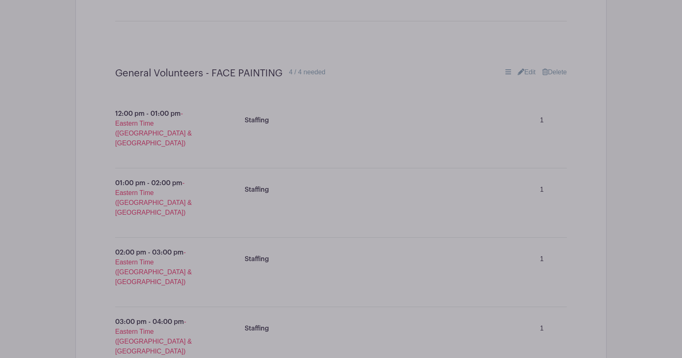
scroll to position [7174, 0]
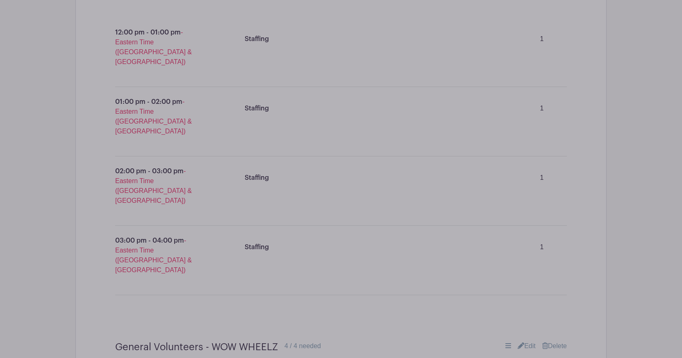
scroll to position [7270, 0]
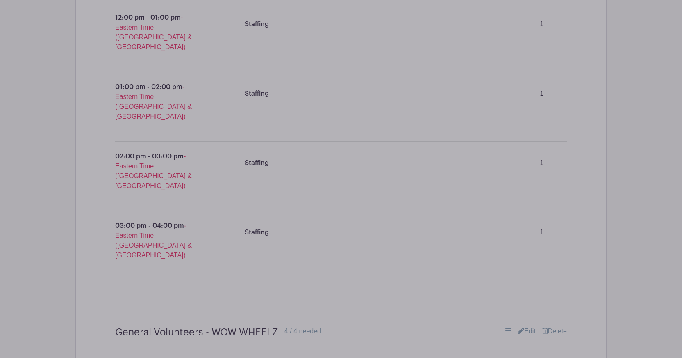
type input "General Volunteers - EXTRA VOLUNTEERS"
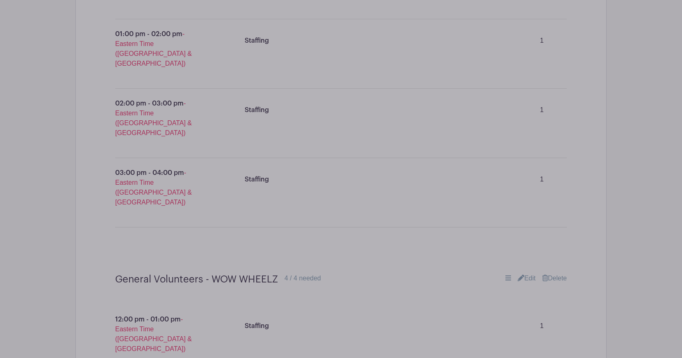
scroll to position [7333, 0]
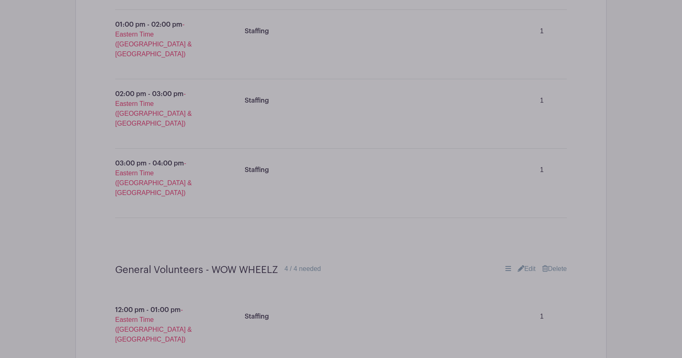
drag, startPoint x: 219, startPoint y: 110, endPoint x: 172, endPoint y: 109, distance: 46.8
drag, startPoint x: 273, startPoint y: 114, endPoint x: 124, endPoint y: 108, distance: 149.4
type input "Miscellaneous support"
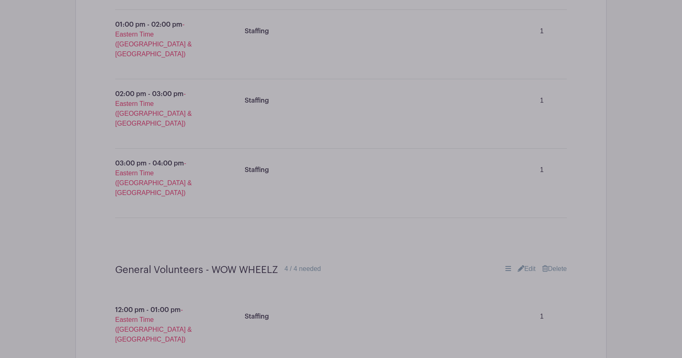
drag, startPoint x: 209, startPoint y: 267, endPoint x: 164, endPoint y: 266, distance: 45.1
paste input "Miscellaneous support"
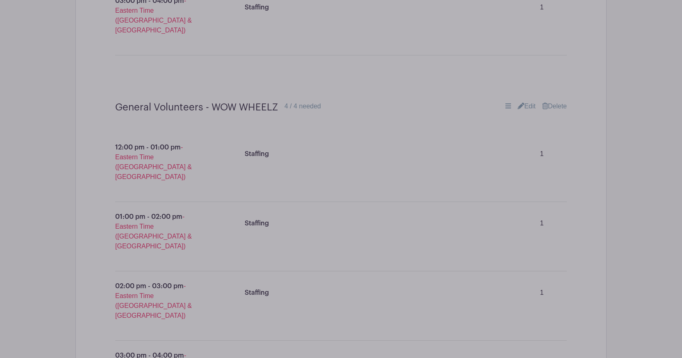
scroll to position [7496, 0]
type input "Miscellaneous support"
drag, startPoint x: 222, startPoint y: 250, endPoint x: 162, endPoint y: 253, distance: 60.4
drag, startPoint x: 217, startPoint y: 257, endPoint x: 148, endPoint y: 255, distance: 69.7
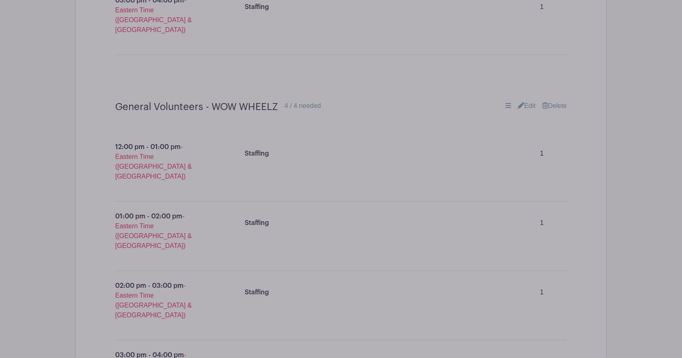
paste input "Miscellaneous support"
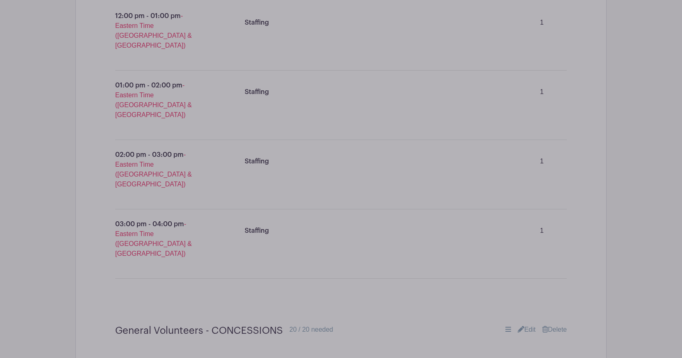
scroll to position [7646, 0]
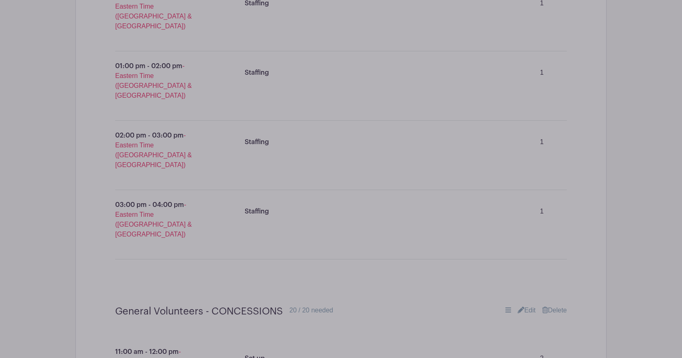
type input "Miscellaneous support"
drag, startPoint x: 228, startPoint y: 257, endPoint x: 183, endPoint y: 259, distance: 44.3
paste input "Miscellaneous support"
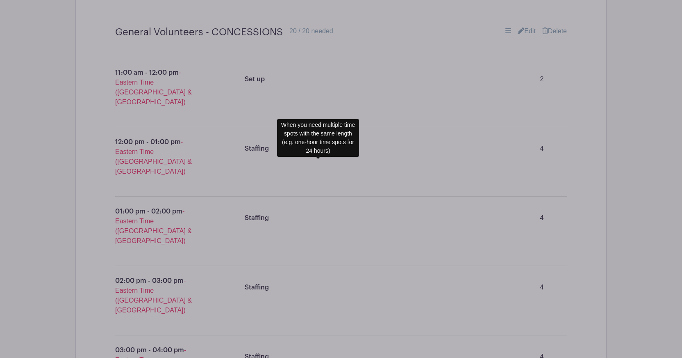
scroll to position [7961, 0]
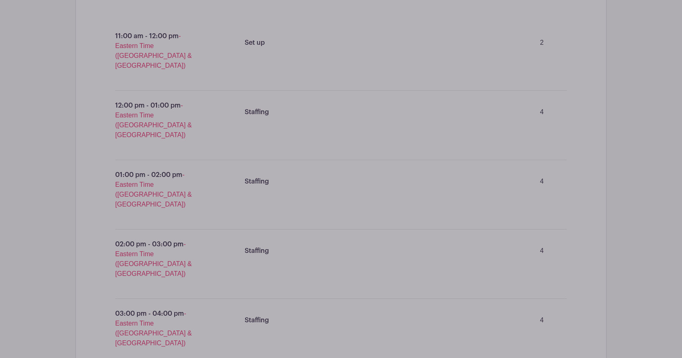
type input "Miscellaneous support"
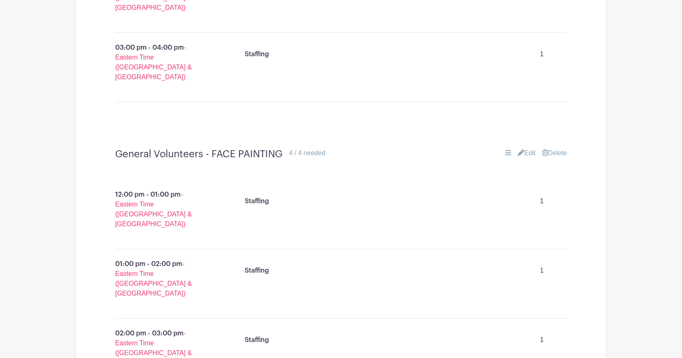
scroll to position [7026, 0]
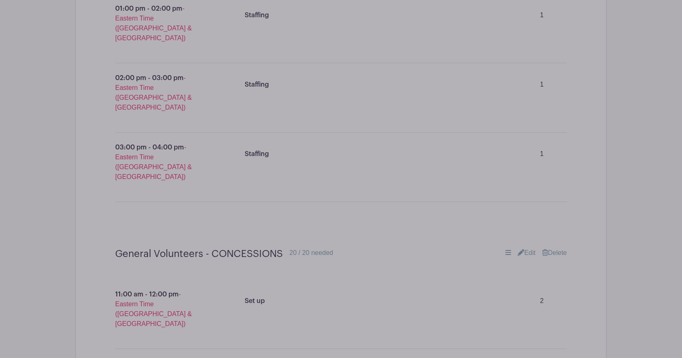
scroll to position [7827, 0]
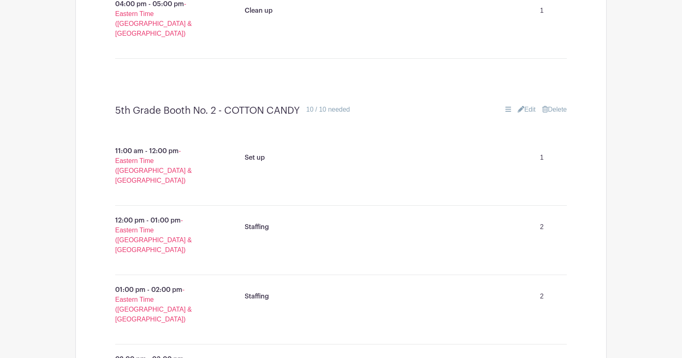
scroll to position [5850, 0]
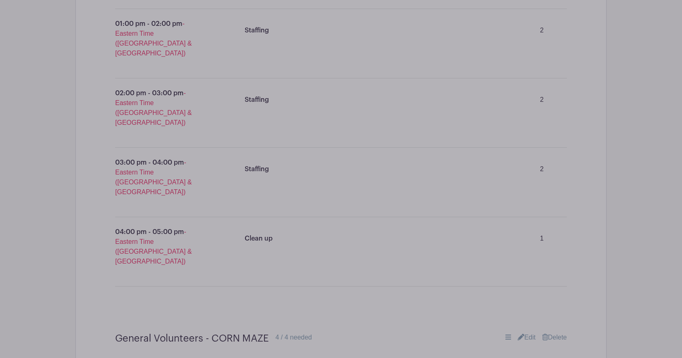
scroll to position [6148, 0]
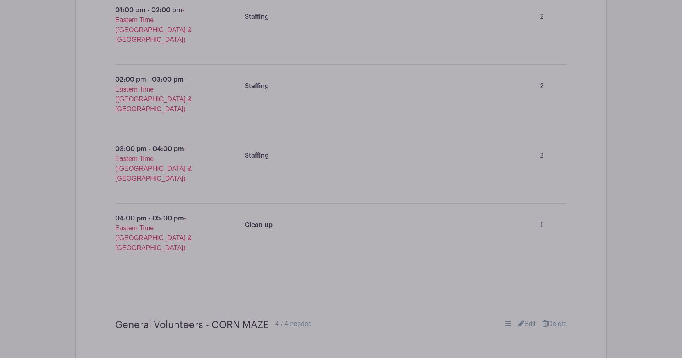
drag, startPoint x: 187, startPoint y: 62, endPoint x: 145, endPoint y: 61, distance: 42.6
type input "Line monitor"
drag, startPoint x: 208, startPoint y: 221, endPoint x: 132, endPoint y: 210, distance: 76.3
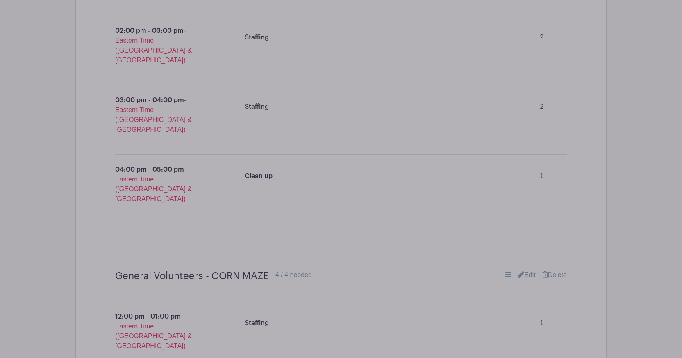
scroll to position [6308, 0]
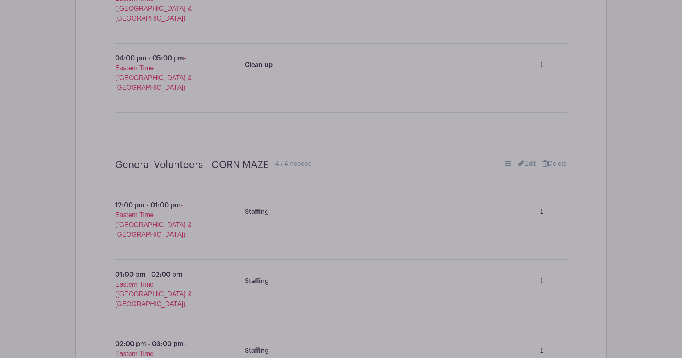
type input "Line monitor"
drag, startPoint x: 198, startPoint y: 216, endPoint x: 138, endPoint y: 211, distance: 60.5
type input "L"
type input "Staffing"
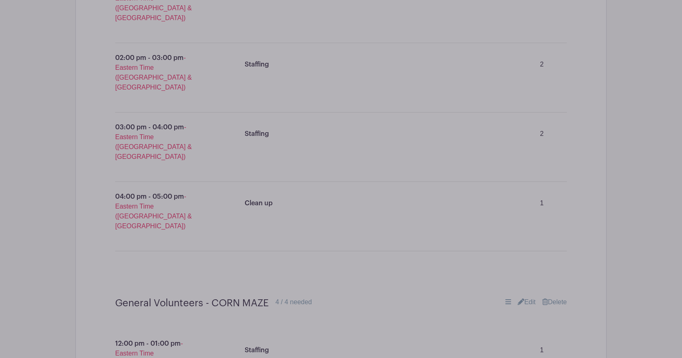
scroll to position [6159, 0]
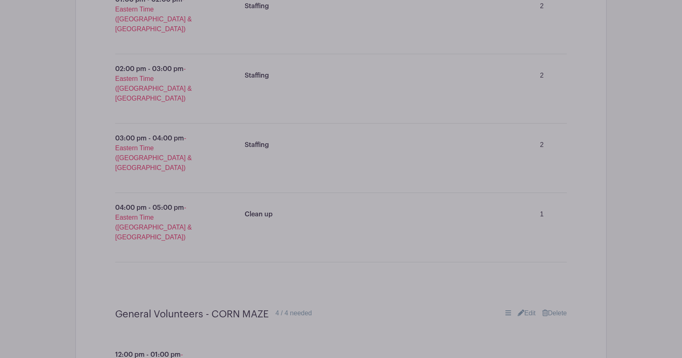
drag, startPoint x: 200, startPoint y: 207, endPoint x: 144, endPoint y: 200, distance: 56.6
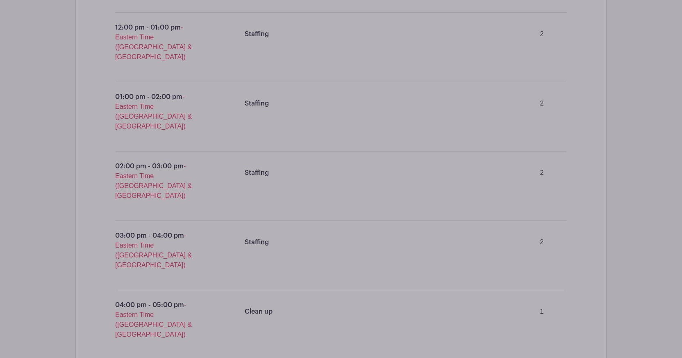
scroll to position [6035, 0]
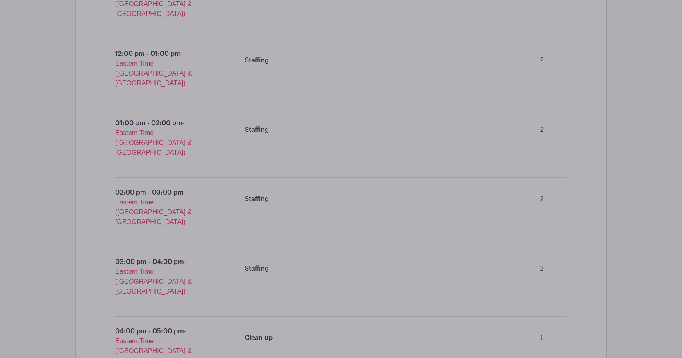
type input "Staffing"
drag, startPoint x: 214, startPoint y: 173, endPoint x: 154, endPoint y: 169, distance: 60.0
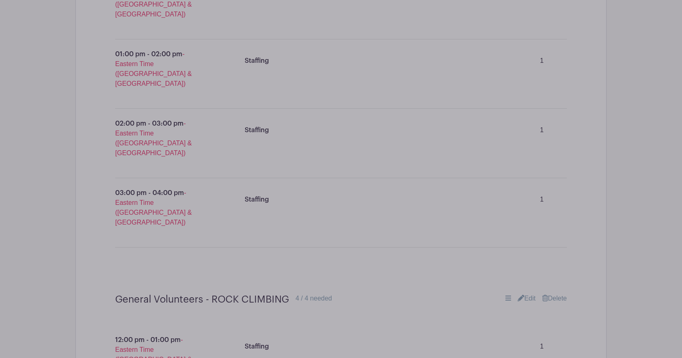
scroll to position [6541, 0]
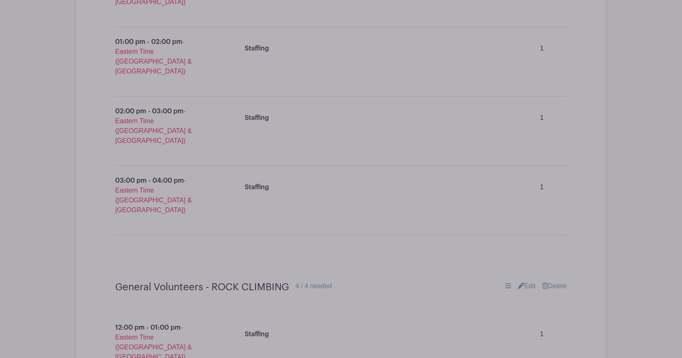
type input "Staffing"
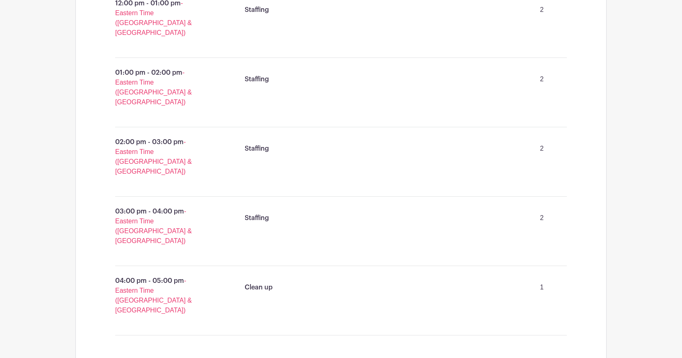
scroll to position [3124, 0]
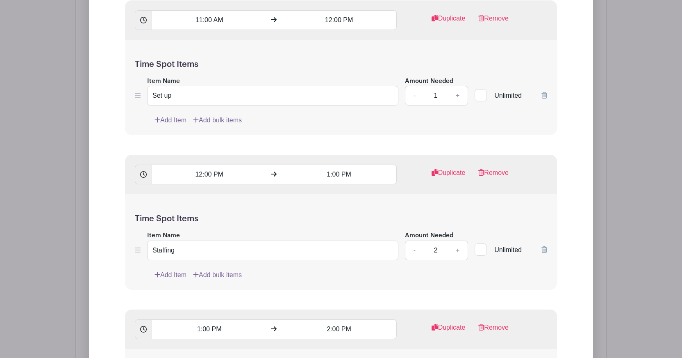
scroll to position [4183, 0]
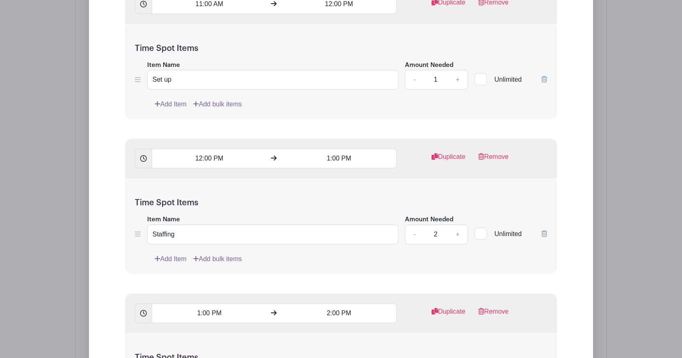
type input "2nd Grade Booth No. 2 - THREE-PLAY SPORTS"
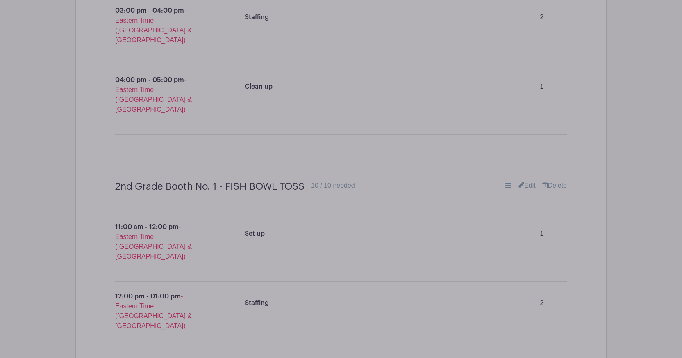
scroll to position [3279, 0]
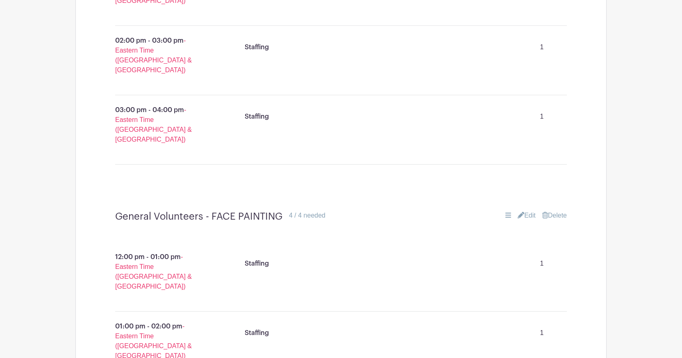
scroll to position [7220, 0]
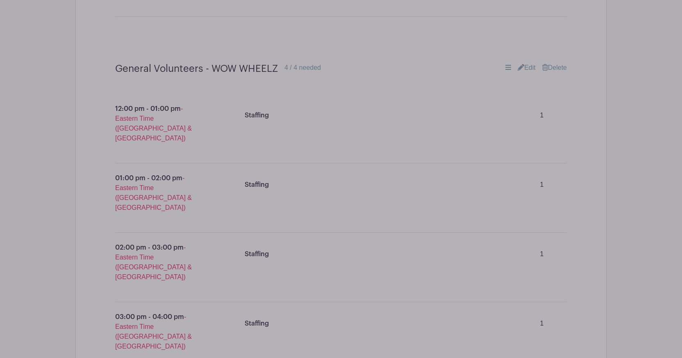
scroll to position [7484, 0]
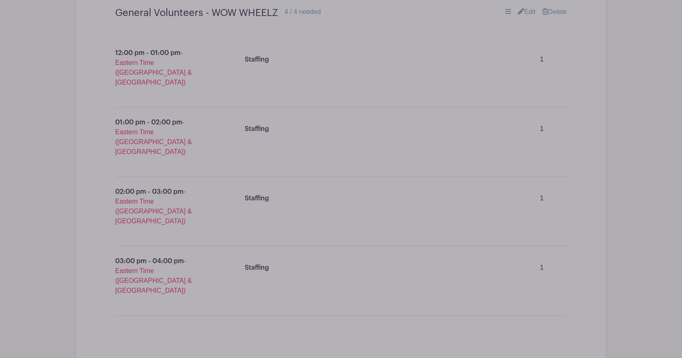
scroll to position [0, 0]
type input "corn maz"
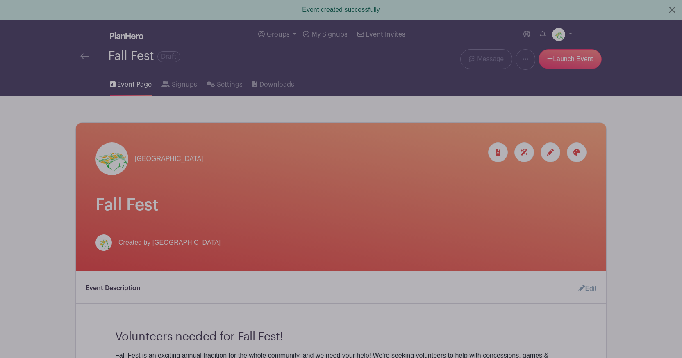
scroll to position [7524, 0]
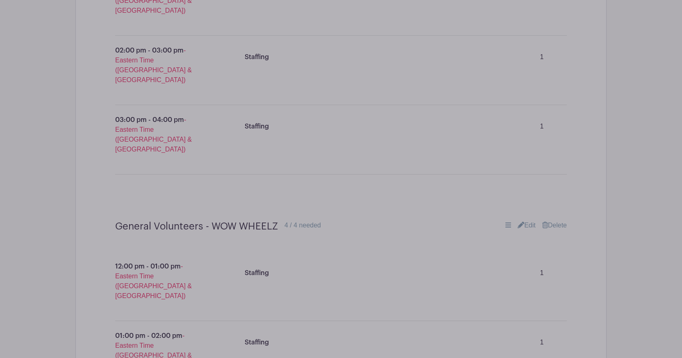
scroll to position [7386, 0]
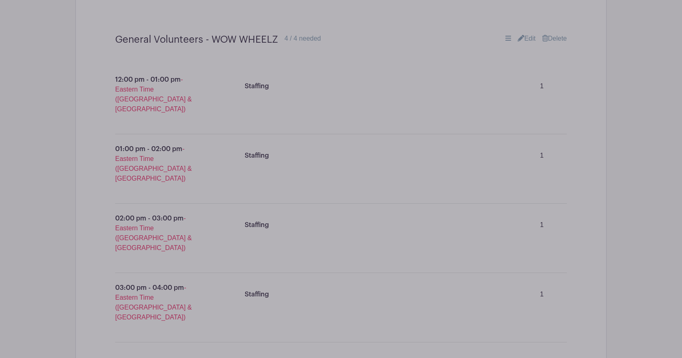
scroll to position [7580, 0]
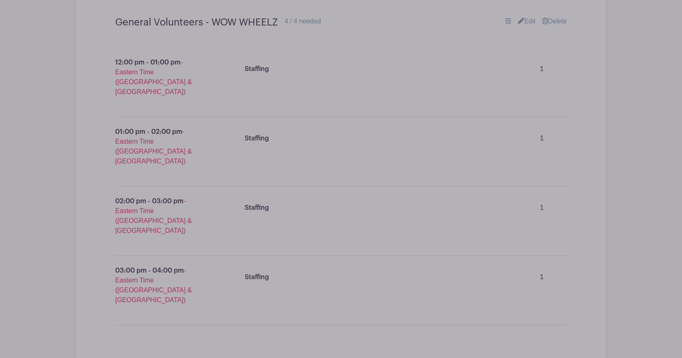
type input "General volunteers - MAMA'S DONUTS"
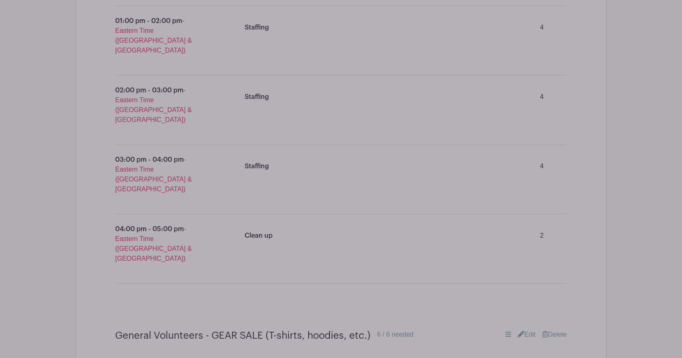
scroll to position [8141, 0]
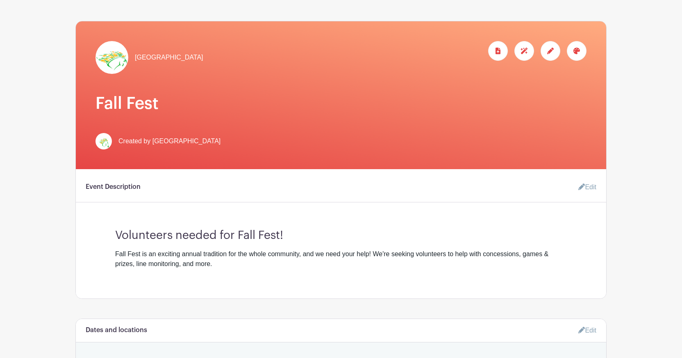
scroll to position [137, 0]
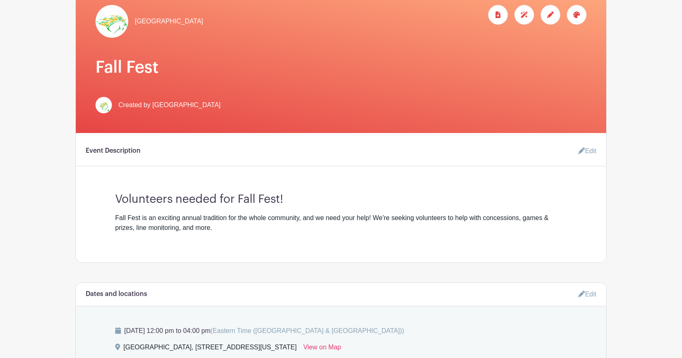
click at [588, 150] on link "Edit" at bounding box center [584, 151] width 25 height 16
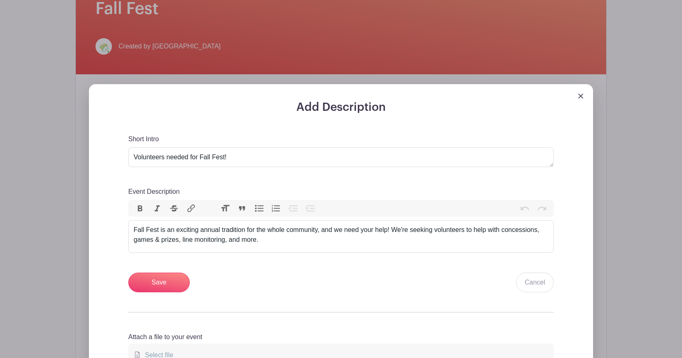
scroll to position [205, 0]
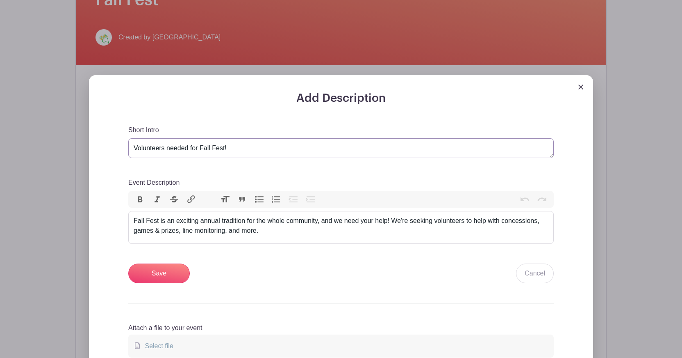
drag, startPoint x: 199, startPoint y: 150, endPoint x: 132, endPoint y: 147, distance: 67.3
click at [132, 147] on textarea "Volunteers needed for Fall Fest!" at bounding box center [341, 148] width 426 height 20
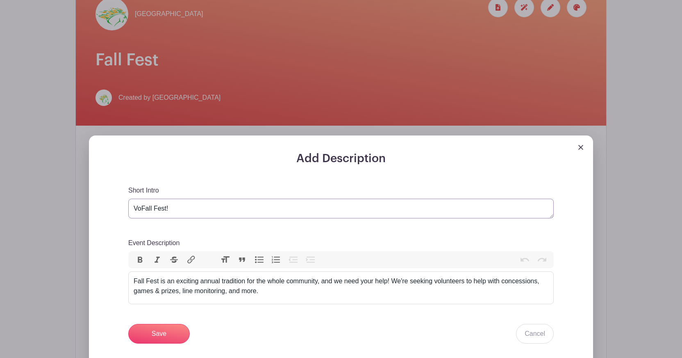
scroll to position [137, 0]
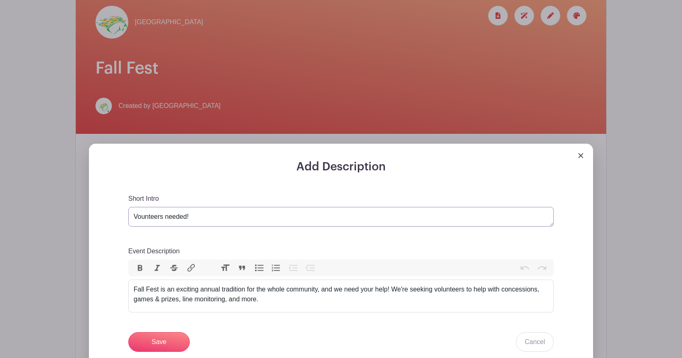
type textarea "Vounteers needed!"
click at [477, 292] on div "Fall Fest is an exciting annual tradition for the whole community, and we need …" at bounding box center [341, 294] width 415 height 20
drag, startPoint x: 174, startPoint y: 301, endPoint x: 125, endPoint y: 298, distance: 49.7
click at [125, 298] on div "Add Description Short Intro Volunteers needed for Fall Fest! Event Description …" at bounding box center [341, 302] width 465 height 285
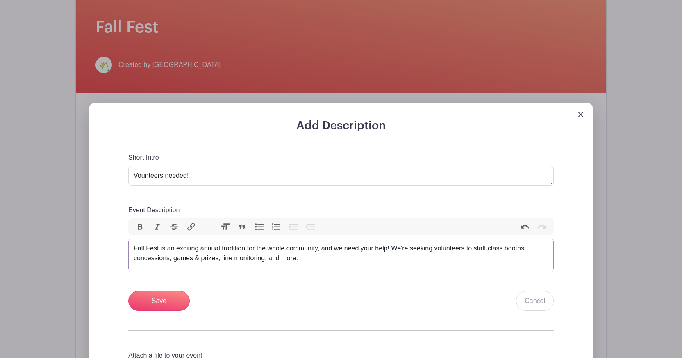
scroll to position [180, 0]
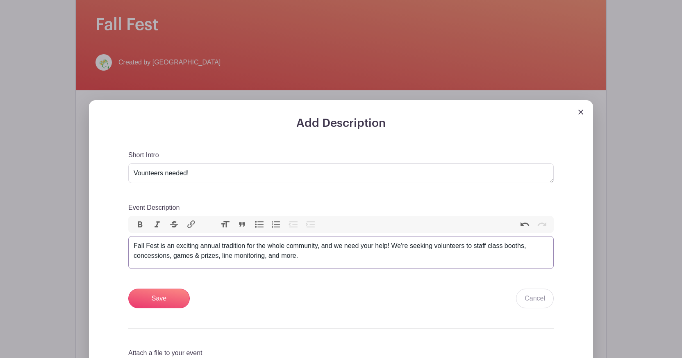
click at [529, 249] on div "Fall Fest is an exciting annual tradition for the whole community, and we need …" at bounding box center [341, 251] width 415 height 20
drag, startPoint x: 363, startPoint y: 257, endPoint x: 410, endPoint y: 257, distance: 47.6
click at [410, 257] on div "Fall Fest is an exciting annual tradition for the whole community, and we need …" at bounding box center [341, 251] width 415 height 20
drag, startPoint x: 308, startPoint y: 255, endPoint x: 320, endPoint y: 258, distance: 12.2
click at [320, 258] on div "Fall Fest is an exciting annual tradition for the whole community, and we need …" at bounding box center [341, 251] width 415 height 20
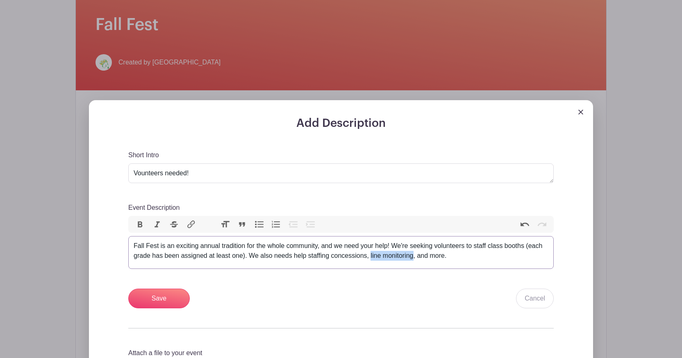
drag, startPoint x: 371, startPoint y: 258, endPoint x: 413, endPoint y: 259, distance: 41.8
click at [413, 259] on div "Fall Fest is an exciting annual tradition for the whole community, and we need …" at bounding box center [341, 251] width 415 height 20
click at [407, 258] on div "Fall Fest is an exciting annual tradition for the whole community, and we need …" at bounding box center [341, 251] width 415 height 20
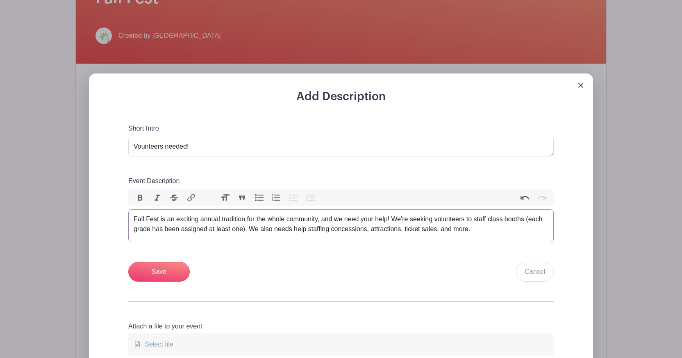
scroll to position [216, 0]
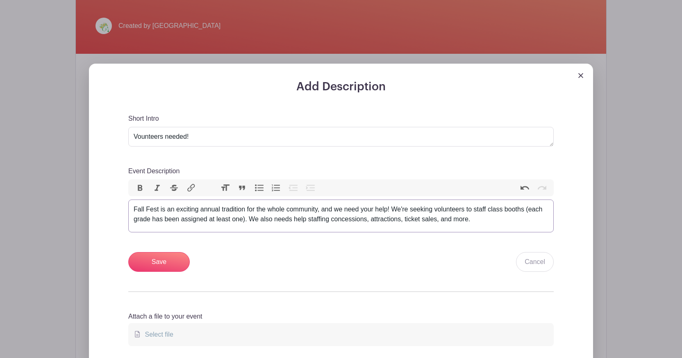
click at [372, 219] on div "Fall Fest is an exciting annual tradition for the whole community, and we need …" at bounding box center [341, 214] width 415 height 20
type trix-editor "<div>Fall Fest is an exciting annual tradition for the whole community, and we …"
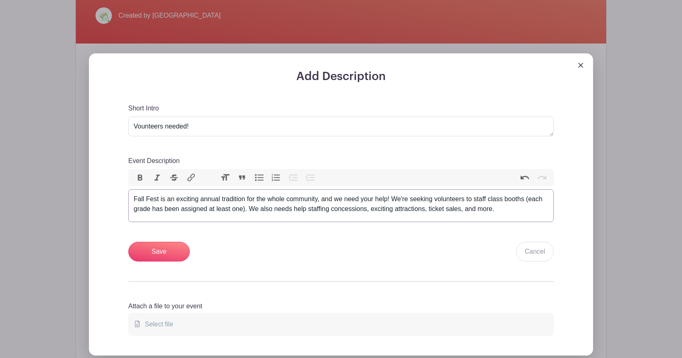
scroll to position [227, 0]
click at [154, 249] on input "Save" at bounding box center [159, 251] width 62 height 20
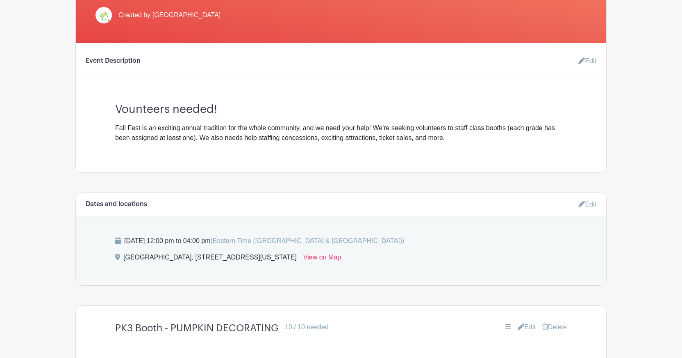
click at [586, 58] on link "Edit" at bounding box center [584, 61] width 25 height 16
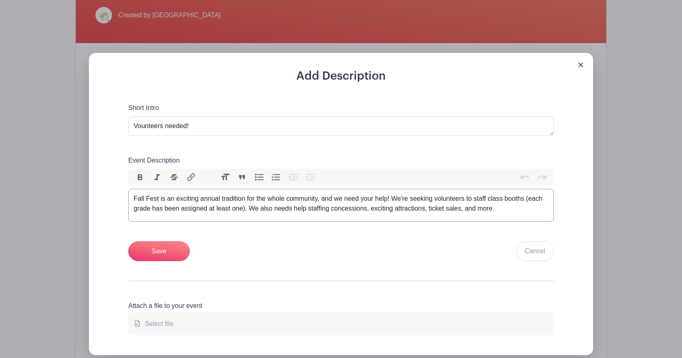
click at [390, 201] on div "Fall Fest is an exciting annual tradition for the whole community, and we need …" at bounding box center [341, 204] width 415 height 20
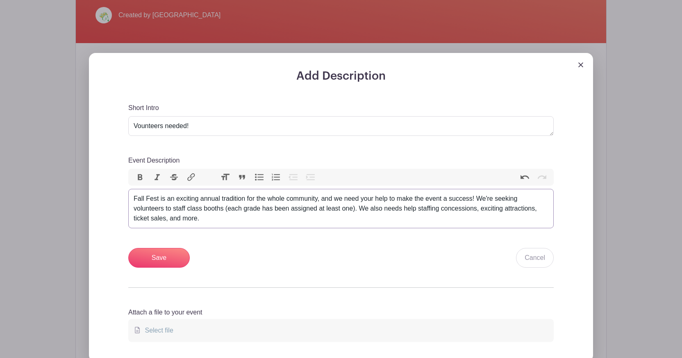
click at [424, 200] on div "Fall Fest is an exciting annual tradition for the whole community, and we need …" at bounding box center [341, 209] width 415 height 30
type trix-editor "<div>Fall Fest is an exciting annual tradition for the whole community, and we …"
click at [172, 258] on input "Save" at bounding box center [159, 258] width 62 height 20
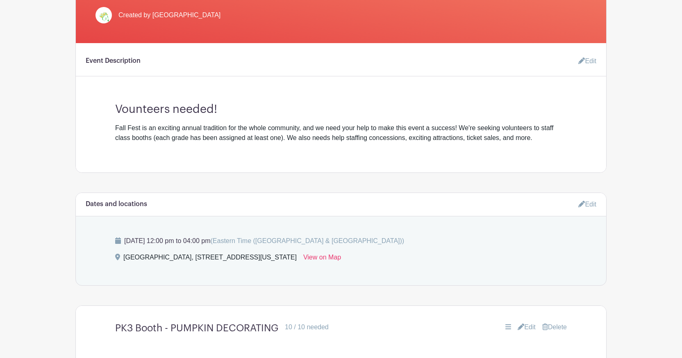
click at [575, 126] on div "Vounteers needed! Fall Fest is an exciting annual tradition for the whole commu…" at bounding box center [341, 119] width 491 height 47
click at [579, 63] on icon at bounding box center [582, 60] width 7 height 7
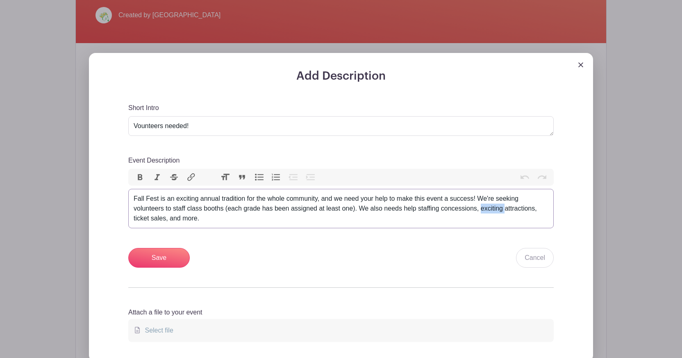
drag, startPoint x: 482, startPoint y: 210, endPoint x: 507, endPoint y: 212, distance: 25.5
click at [507, 212] on div "Fall Fest is an exciting annual tradition for the whole community, and we need …" at bounding box center [341, 209] width 415 height 30
click at [513, 211] on div "Fall Fest is an exciting annual tradition for the whole community, and we need …" at bounding box center [341, 209] width 415 height 30
click at [483, 209] on div "Fall Fest is an exciting annual tradition for the whole community, and we need …" at bounding box center [341, 209] width 415 height 30
click at [525, 212] on div "Fall Fest is an exciting annual tradition for the whole community, and we need …" at bounding box center [341, 209] width 415 height 30
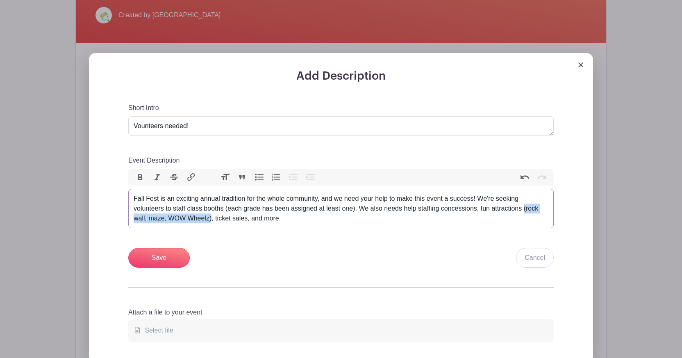
drag, startPoint x: 526, startPoint y: 210, endPoint x: 210, endPoint y: 220, distance: 316.3
click at [210, 220] on div "Fall Fest is an exciting annual tradition for the whole community, and we need …" at bounding box center [341, 209] width 415 height 30
type trix-editor "<div>Fall Fest is an exciting annual tradition for the whole community, and we …"
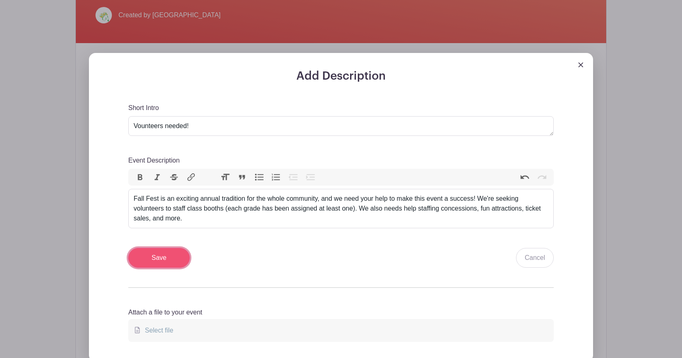
click at [157, 256] on input "Save" at bounding box center [159, 258] width 62 height 20
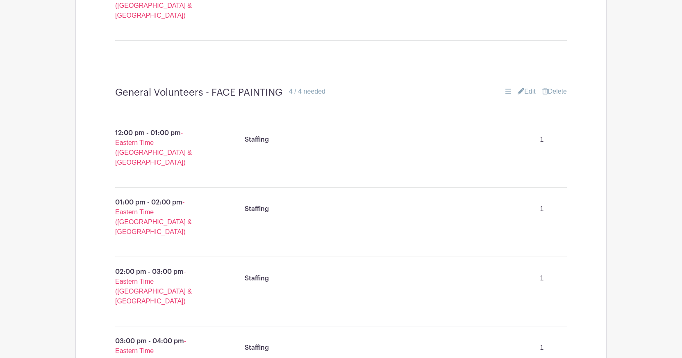
scroll to position [7164, 0]
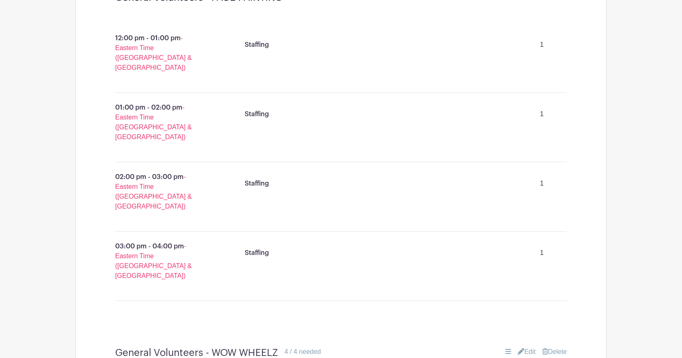
scroll to position [7267, 0]
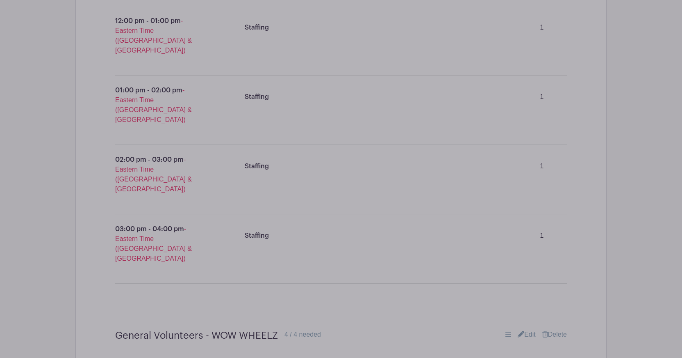
drag, startPoint x: 214, startPoint y: 316, endPoint x: 293, endPoint y: 314, distance: 79.2
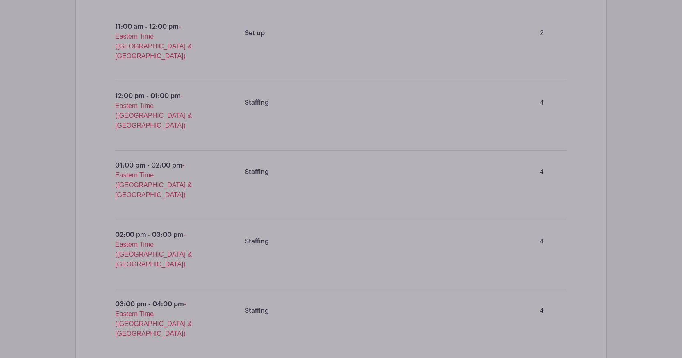
scroll to position [8158, 0]
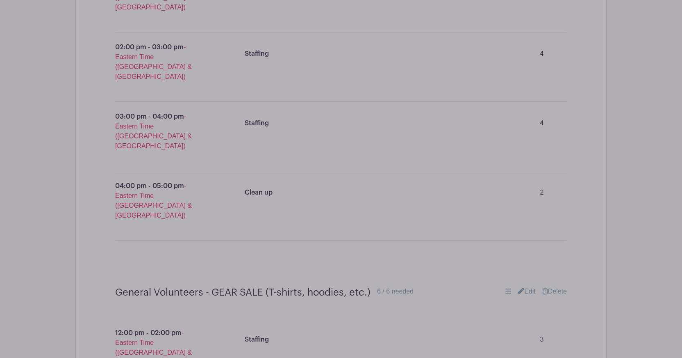
type input "General Volunteers - EXTRA HANDS"
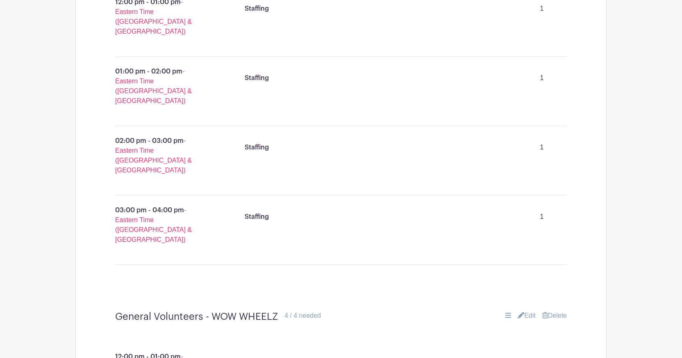
scroll to position [7228, 0]
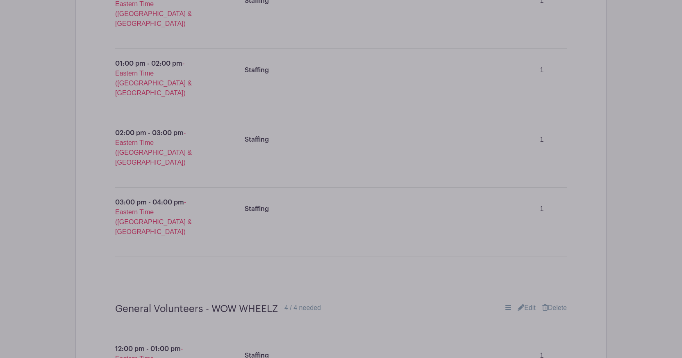
drag, startPoint x: 191, startPoint y: 290, endPoint x: 340, endPoint y: 291, distance: 149.2
drag, startPoint x: 277, startPoint y: 285, endPoint x: 191, endPoint y: 287, distance: 85.7
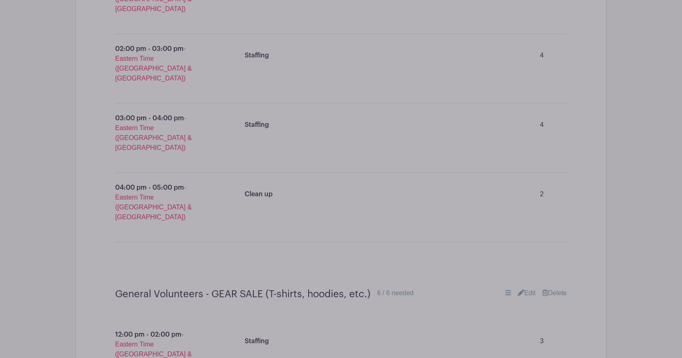
type input "General Volunteers - VOLUNTEER BOOTH"
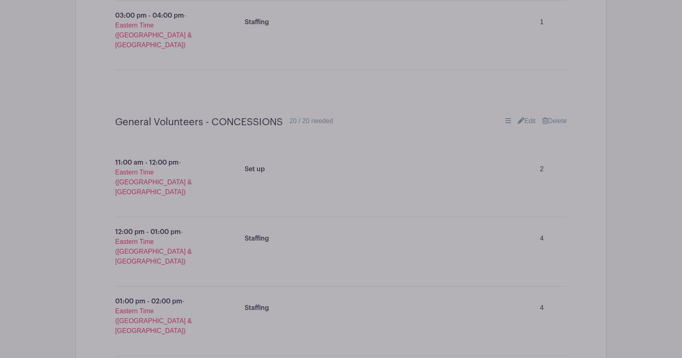
scroll to position [7787, 0]
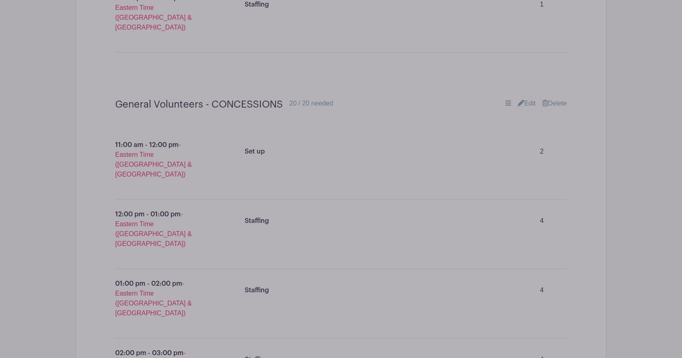
type input "volunteer booth"
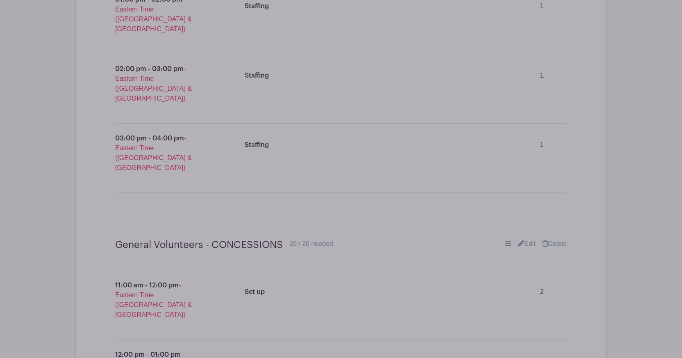
scroll to position [7710, 0]
type input "General Volunteers - FLOATING HELPERS"
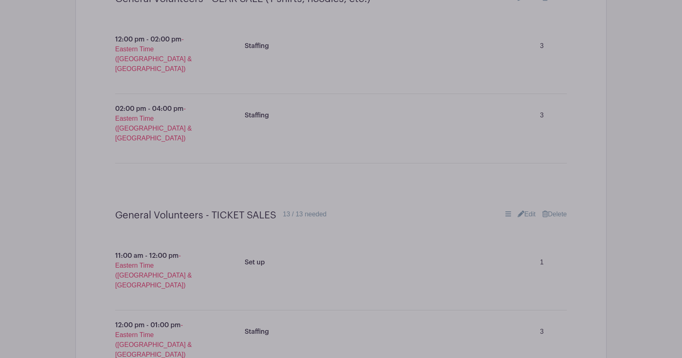
scroll to position [8515, 0]
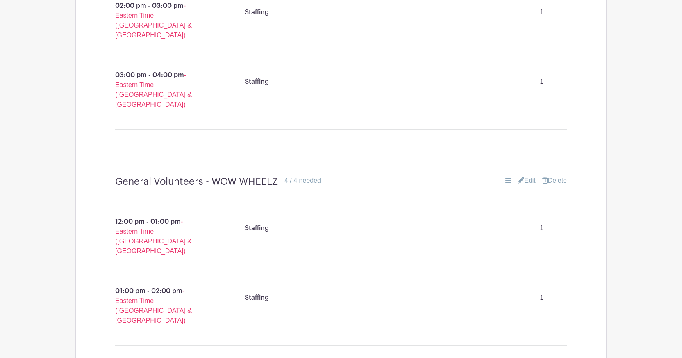
scroll to position [7318, 0]
